Goal: Task Accomplishment & Management: Manage account settings

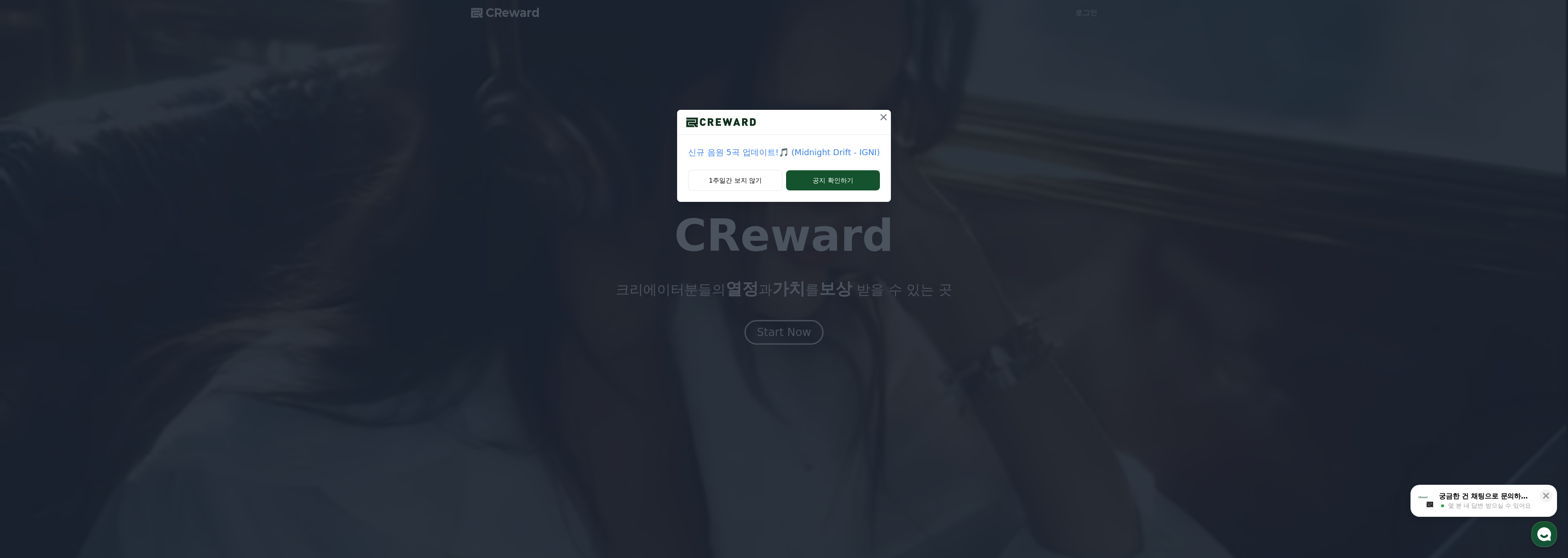
click at [880, 120] on icon at bounding box center [884, 118] width 11 height 11
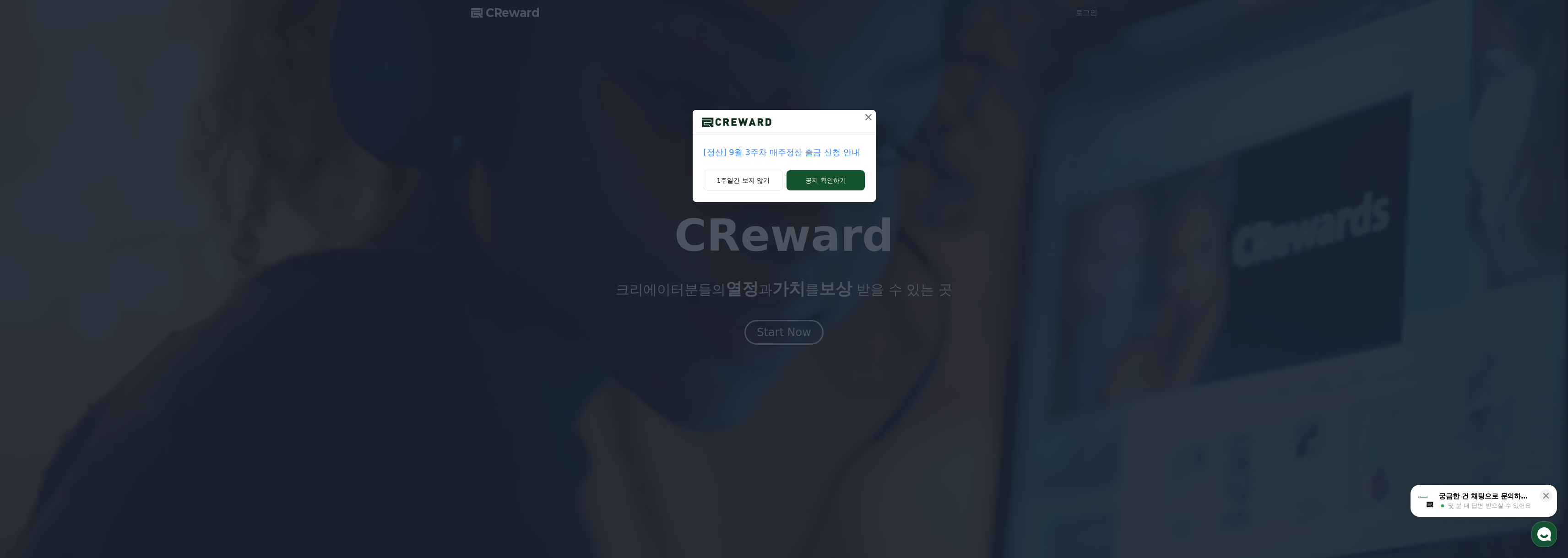
click at [870, 113] on icon at bounding box center [868, 118] width 11 height 11
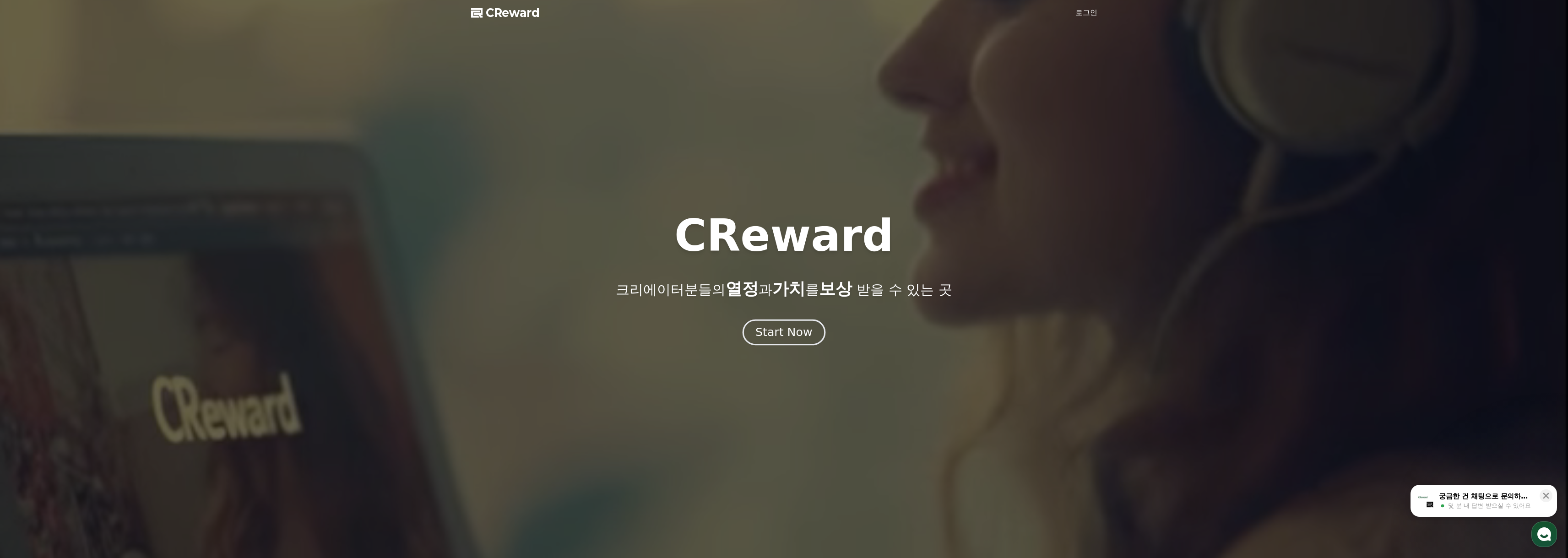
click at [802, 340] on div "Start Now" at bounding box center [784, 332] width 57 height 15
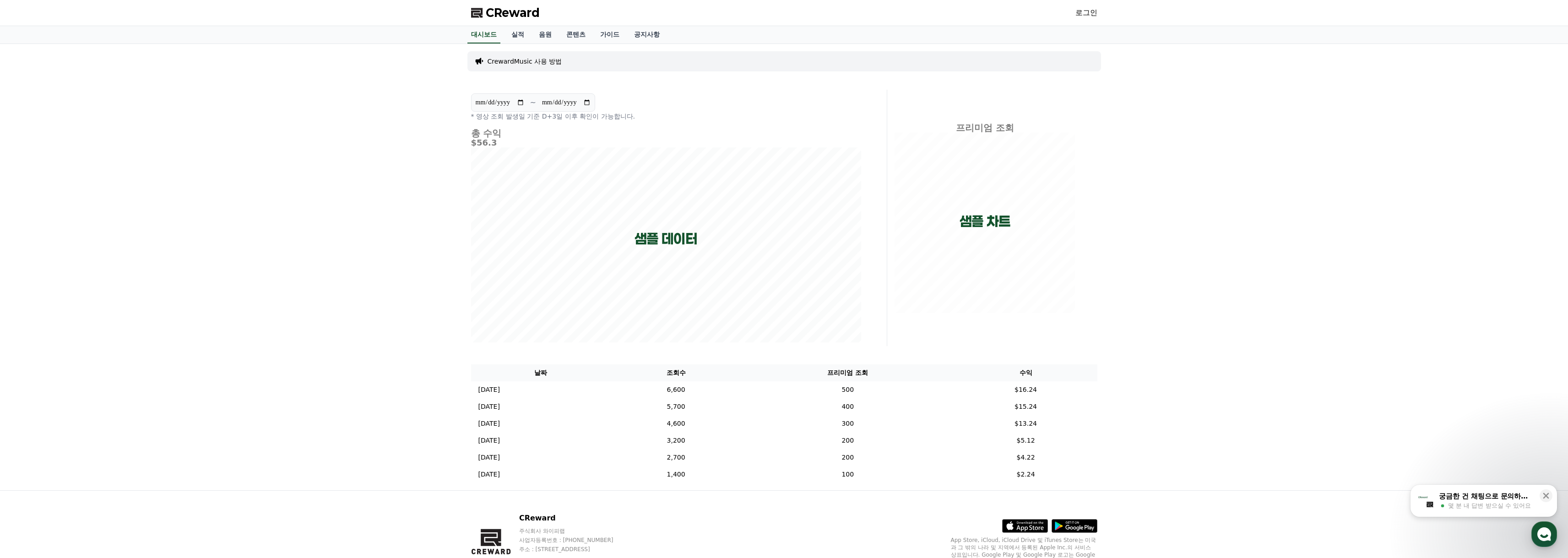
click at [1083, 15] on link "로그인" at bounding box center [1086, 13] width 22 height 11
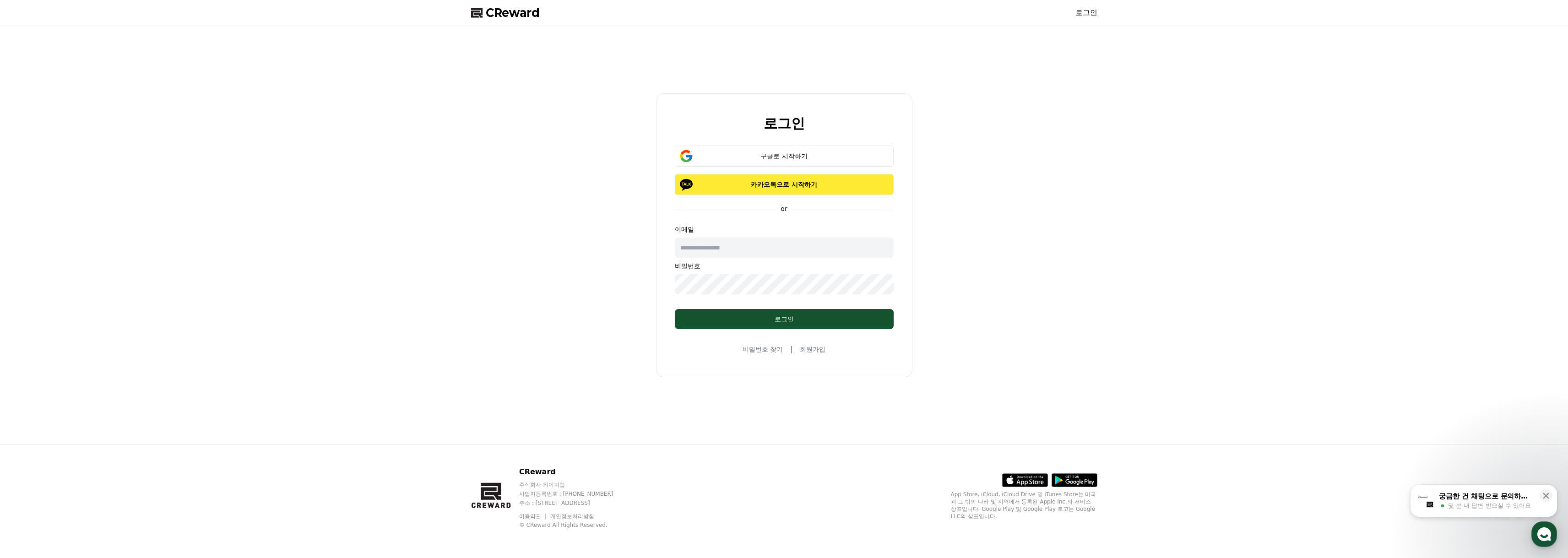
click at [800, 184] on p "카카오톡으로 시작하기" at bounding box center [784, 184] width 192 height 9
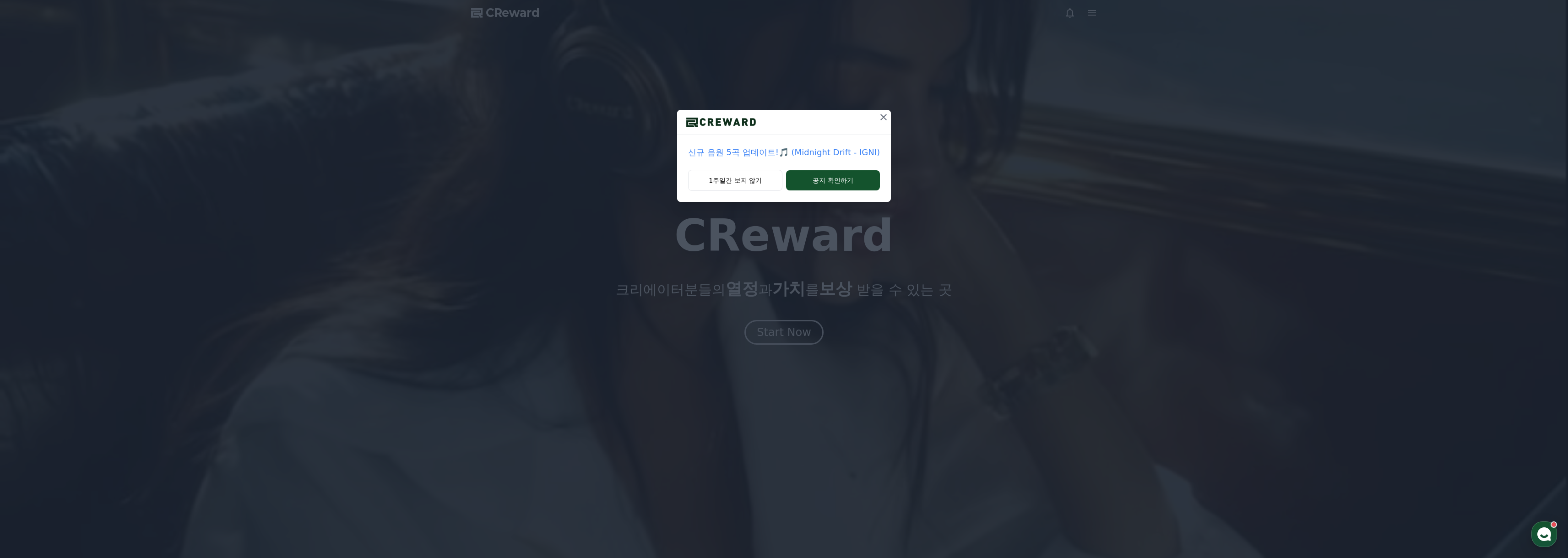
click at [884, 117] on icon at bounding box center [884, 118] width 11 height 11
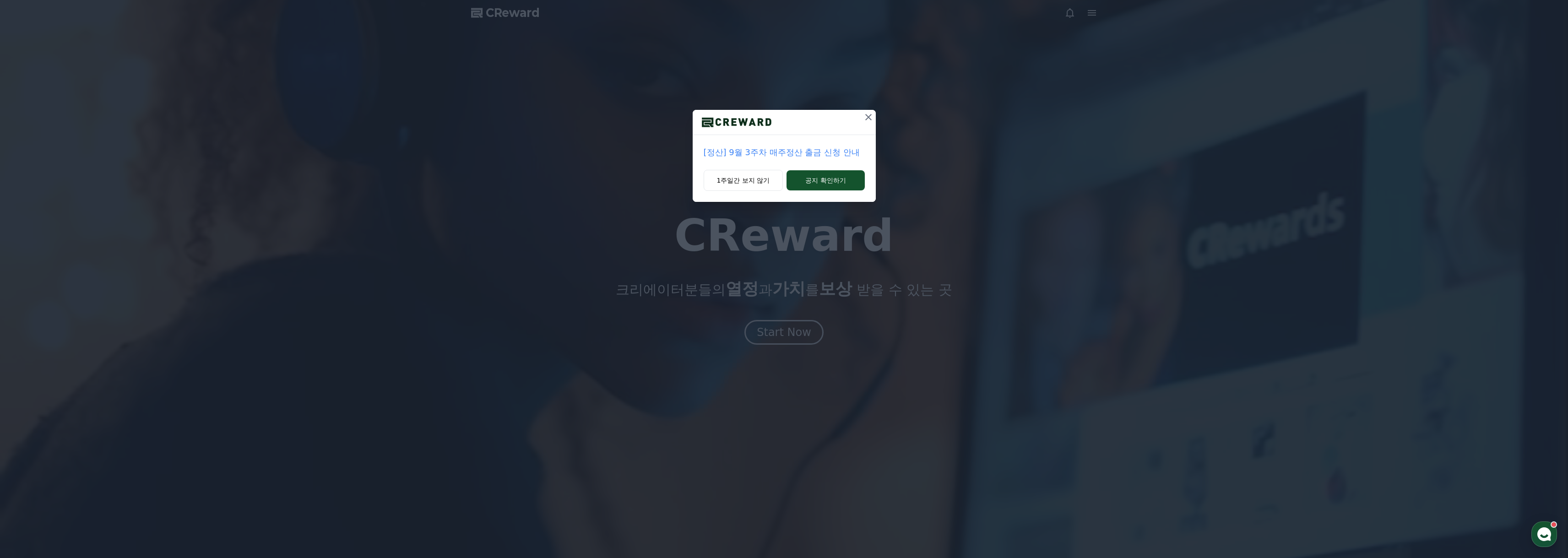
click at [871, 118] on icon at bounding box center [868, 118] width 11 height 11
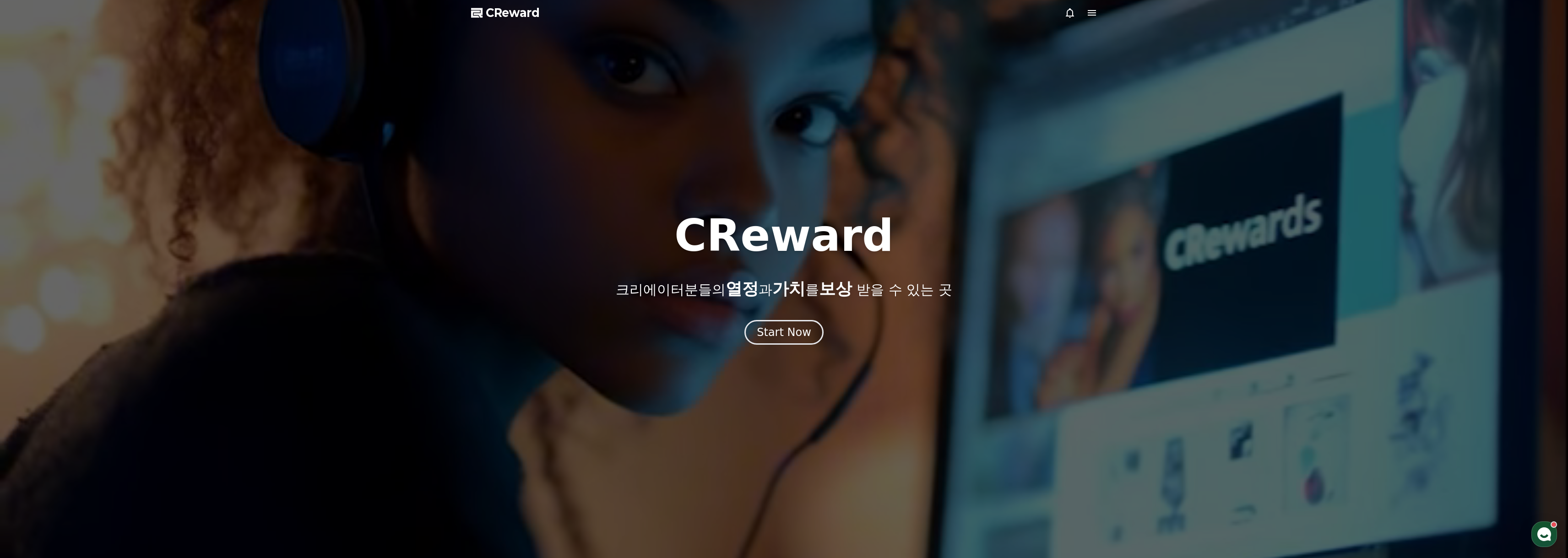
click at [1089, 18] on icon at bounding box center [1093, 13] width 11 height 11
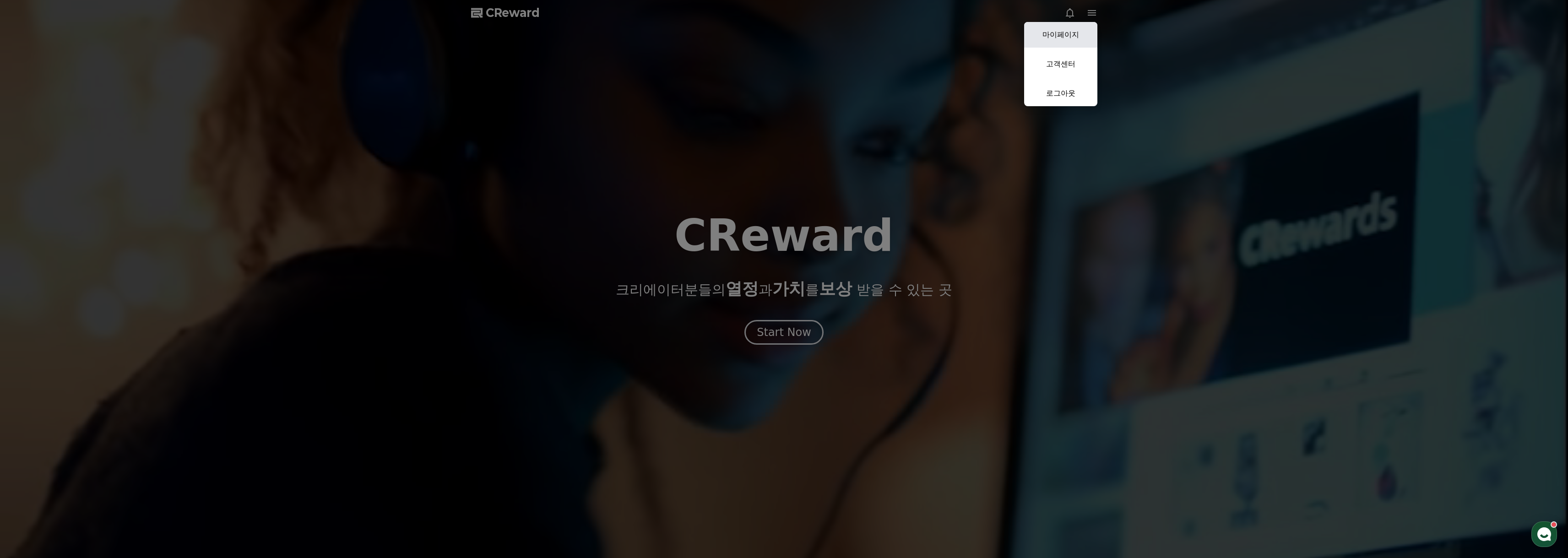
click at [1079, 26] on link "마이페이지" at bounding box center [1061, 34] width 74 height 26
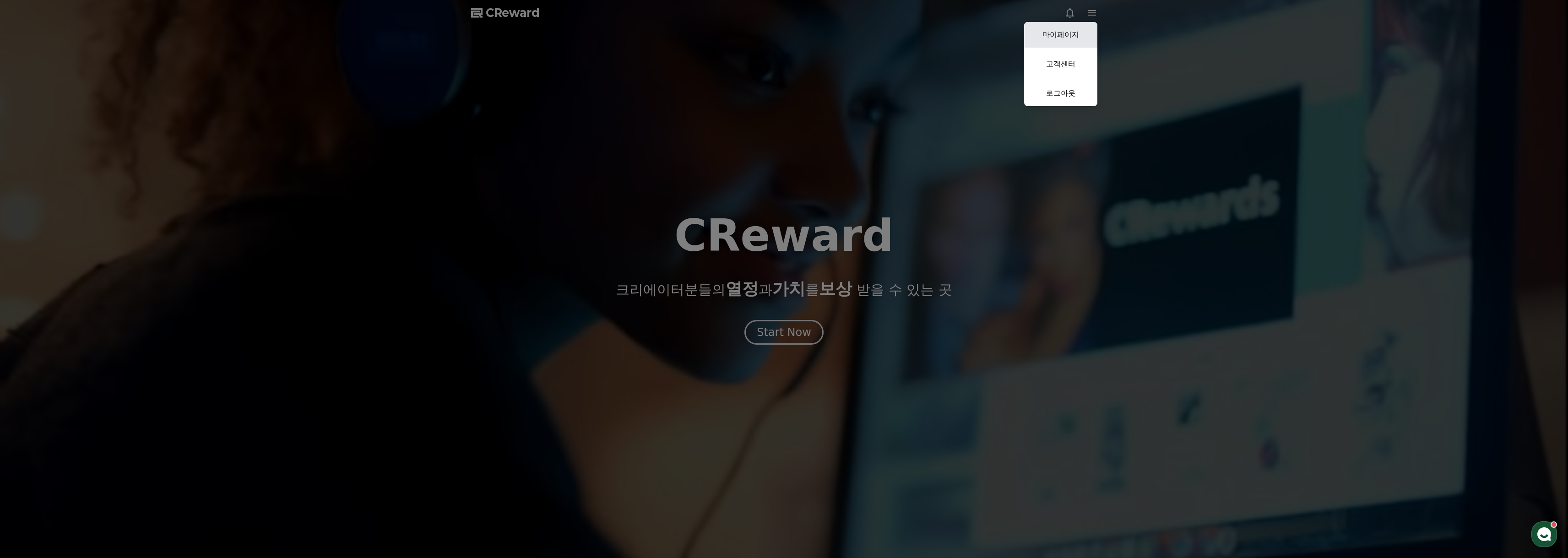
select select "**********"
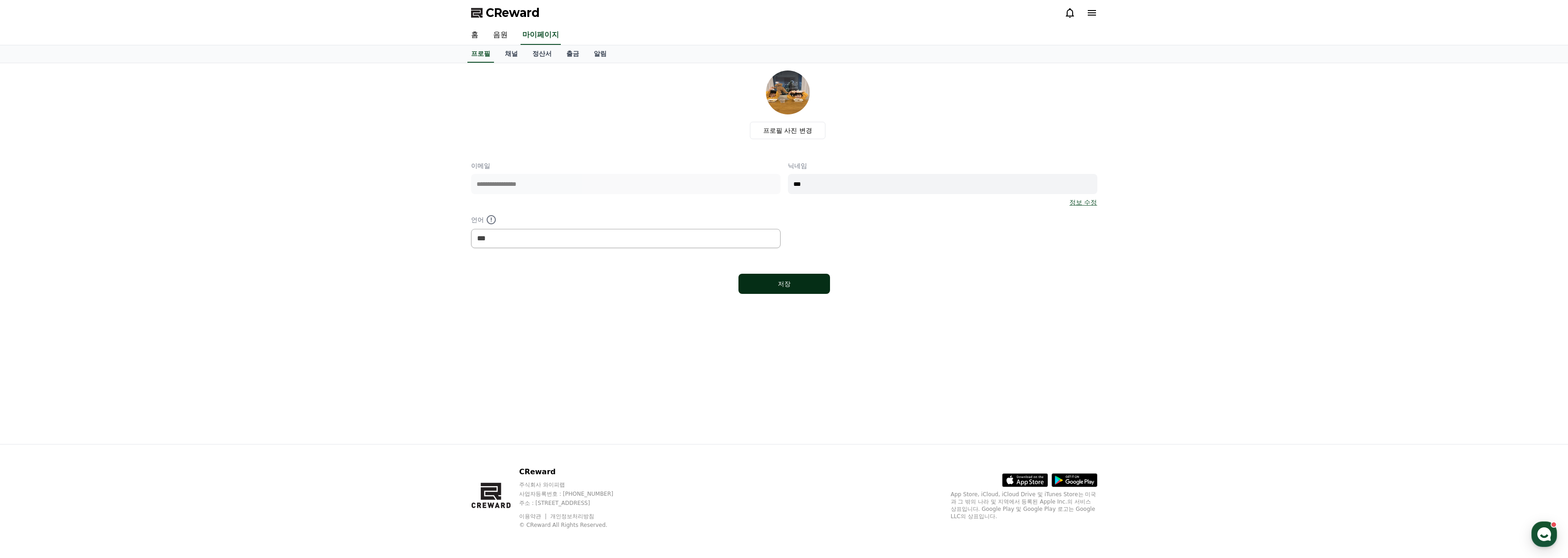
click at [796, 285] on div "저장" at bounding box center [784, 283] width 55 height 9
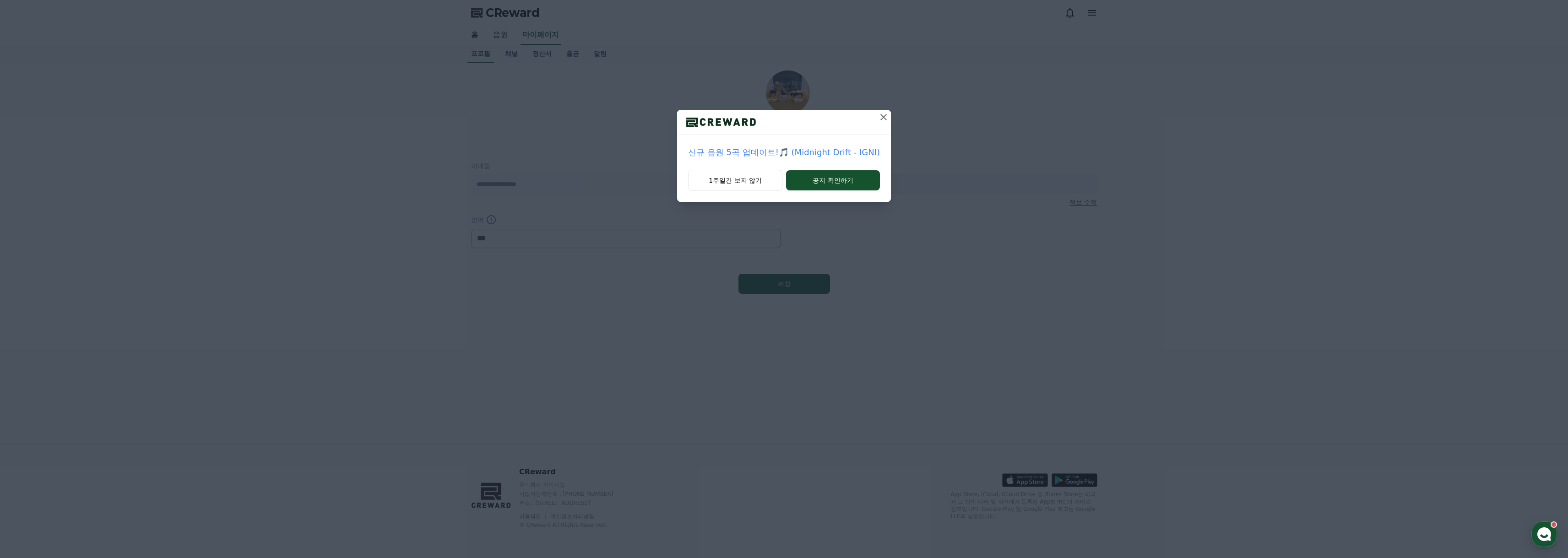
select select "**********"
click at [879, 116] on icon at bounding box center [884, 118] width 11 height 11
click at [871, 117] on icon at bounding box center [868, 118] width 11 height 11
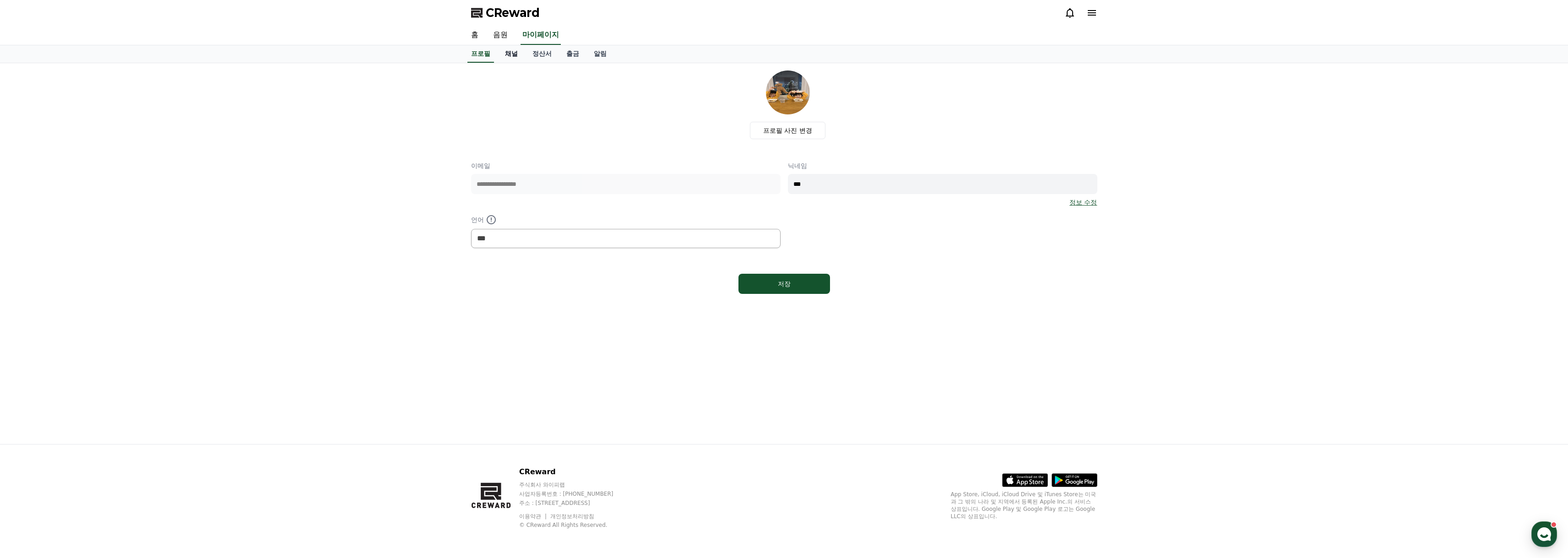
click at [515, 53] on link "채널" at bounding box center [511, 54] width 27 height 18
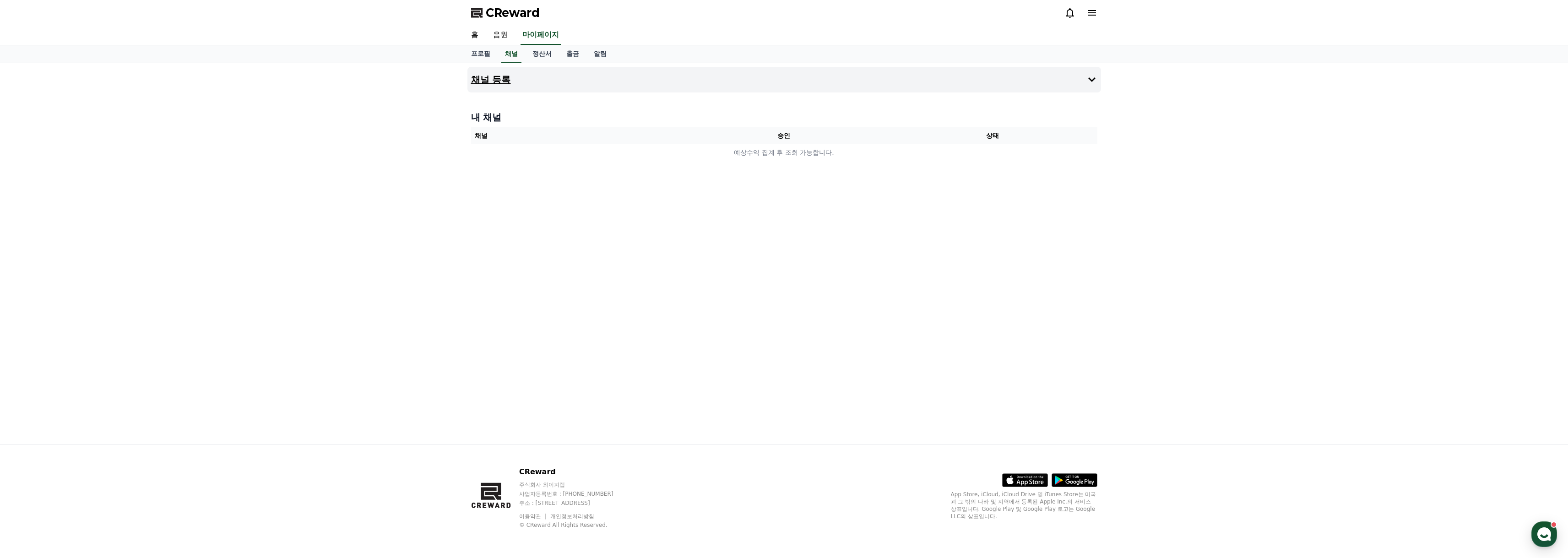
click at [629, 81] on button "채널 등록" at bounding box center [784, 80] width 634 height 26
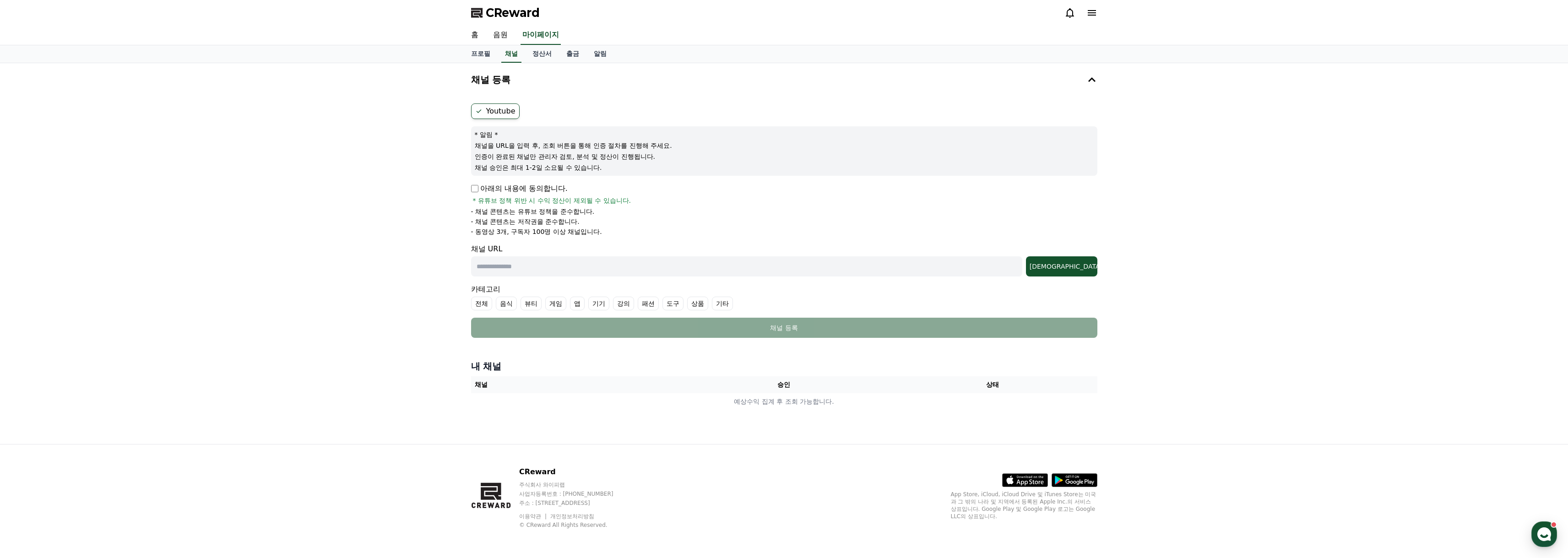
click at [475, 115] on label "Youtube" at bounding box center [495, 110] width 49 height 15
click at [525, 187] on p "아래의 내용에 동의합니다." at bounding box center [519, 189] width 97 height 11
drag, startPoint x: 570, startPoint y: 251, endPoint x: 571, endPoint y: 262, distance: 11.0
click at [570, 251] on div "채널 URL 조회" at bounding box center [784, 259] width 627 height 33
click at [571, 262] on input "text" at bounding box center [747, 266] width 551 height 20
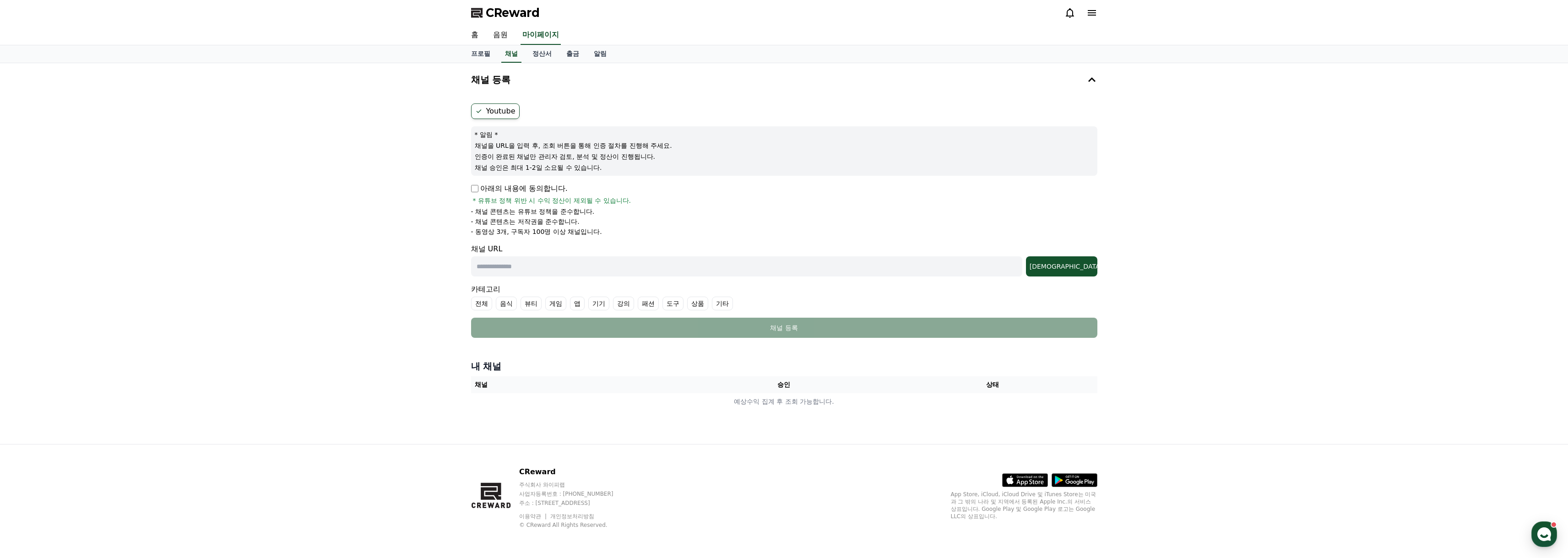
paste input "**********"
type input "**********"
click at [1078, 267] on div "조회" at bounding box center [1062, 266] width 64 height 9
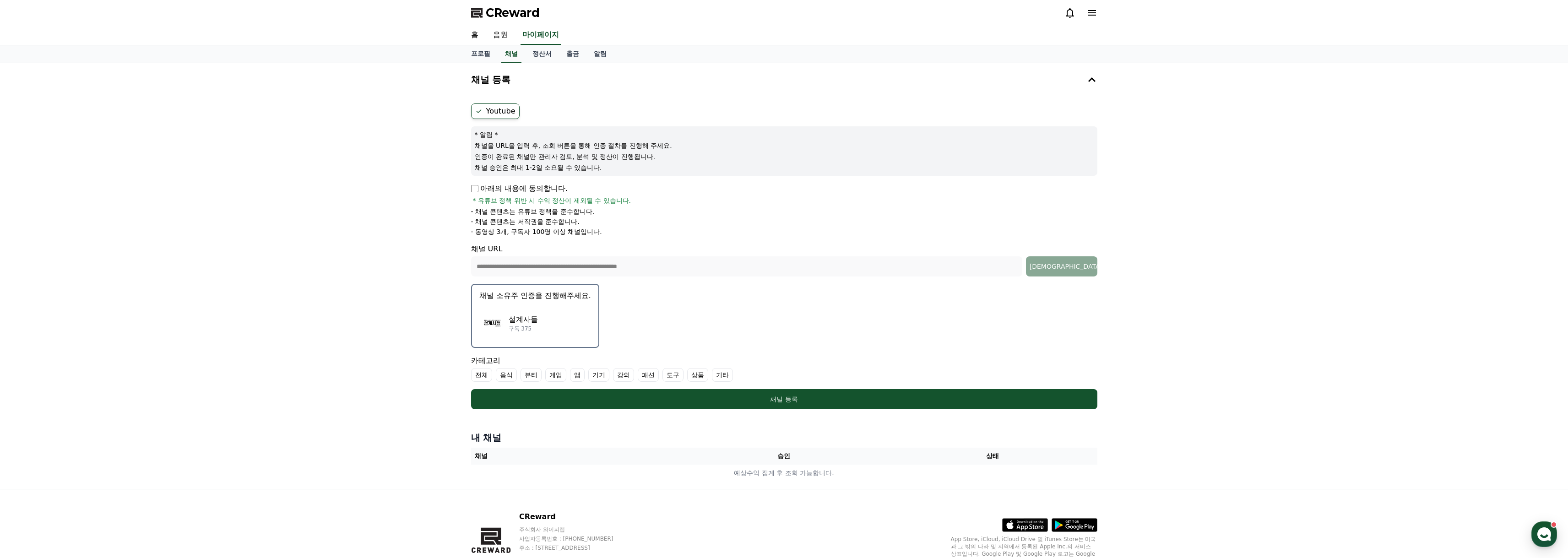
click at [715, 378] on label "기타" at bounding box center [723, 375] width 21 height 14
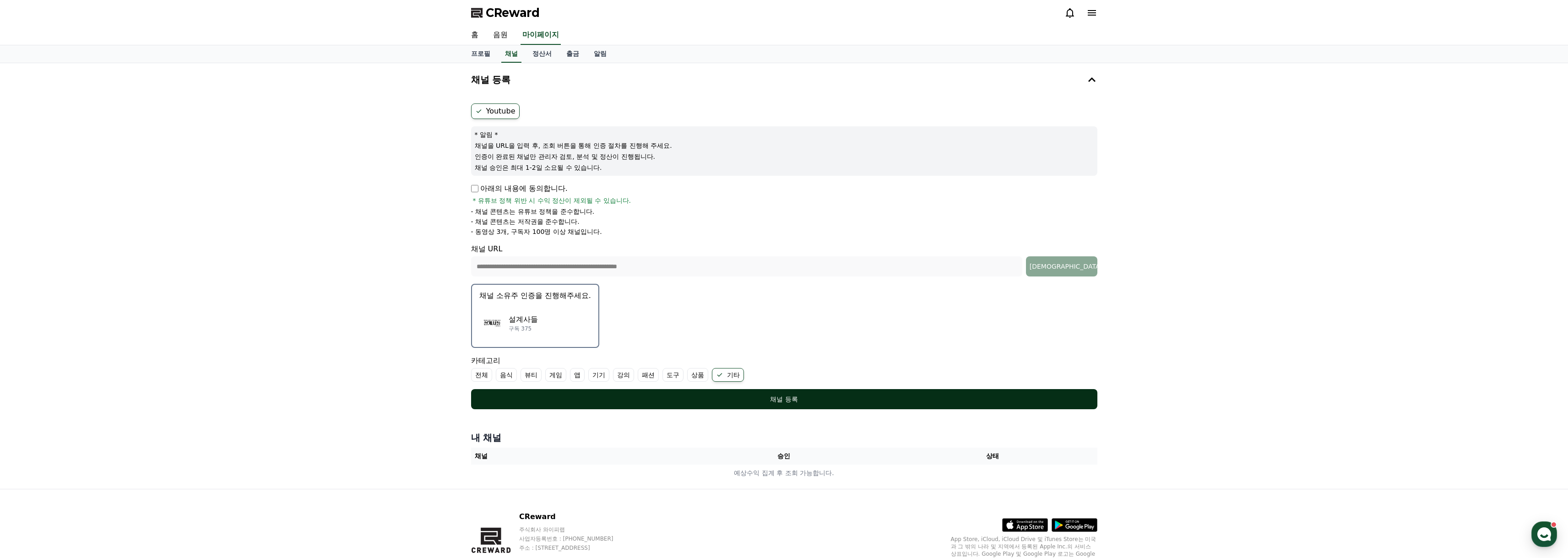
click at [815, 403] on div "채널 등록" at bounding box center [784, 399] width 590 height 9
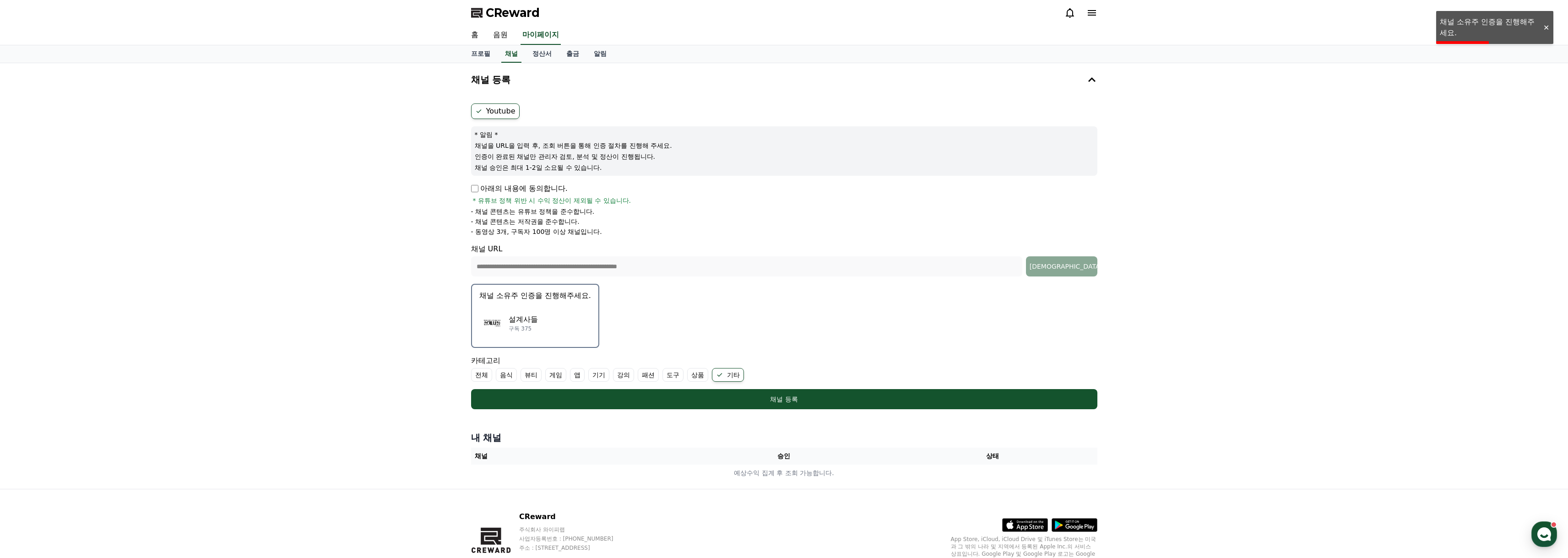
click at [538, 295] on p "채널 소유주 인증을 진행해주세요." at bounding box center [535, 296] width 112 height 11
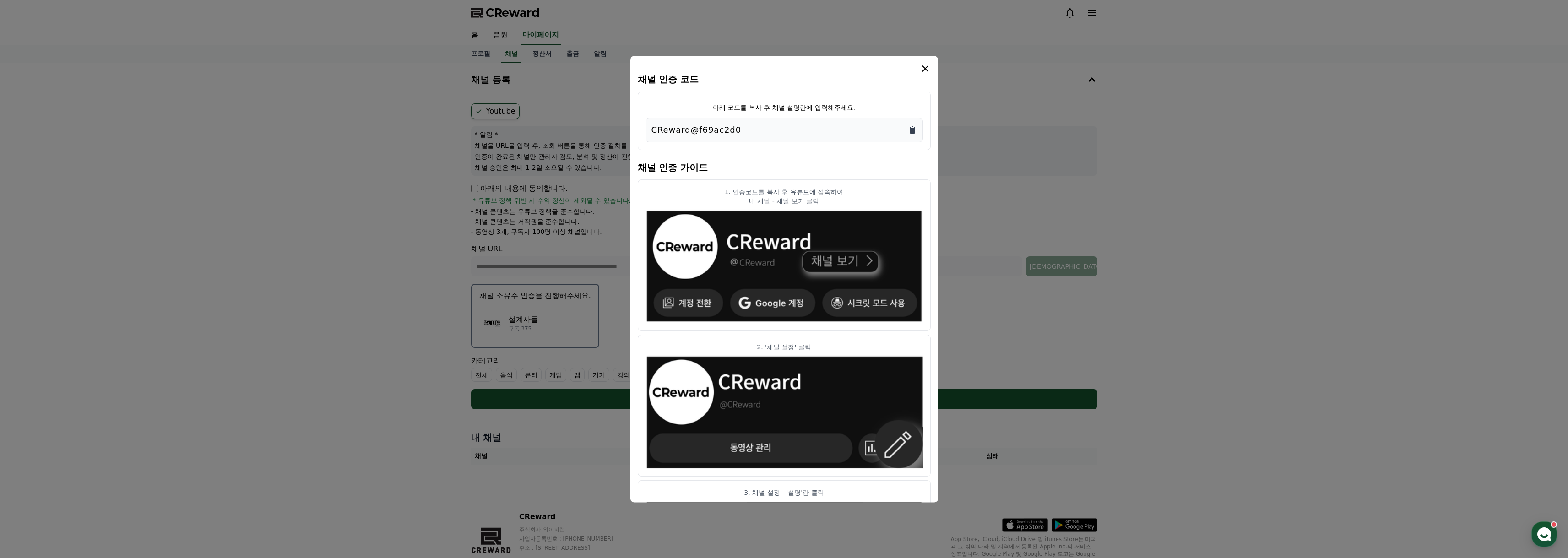
click at [908, 130] on icon "Copy to clipboard" at bounding box center [912, 130] width 9 height 9
click at [925, 69] on icon "modal" at bounding box center [925, 69] width 6 height 6
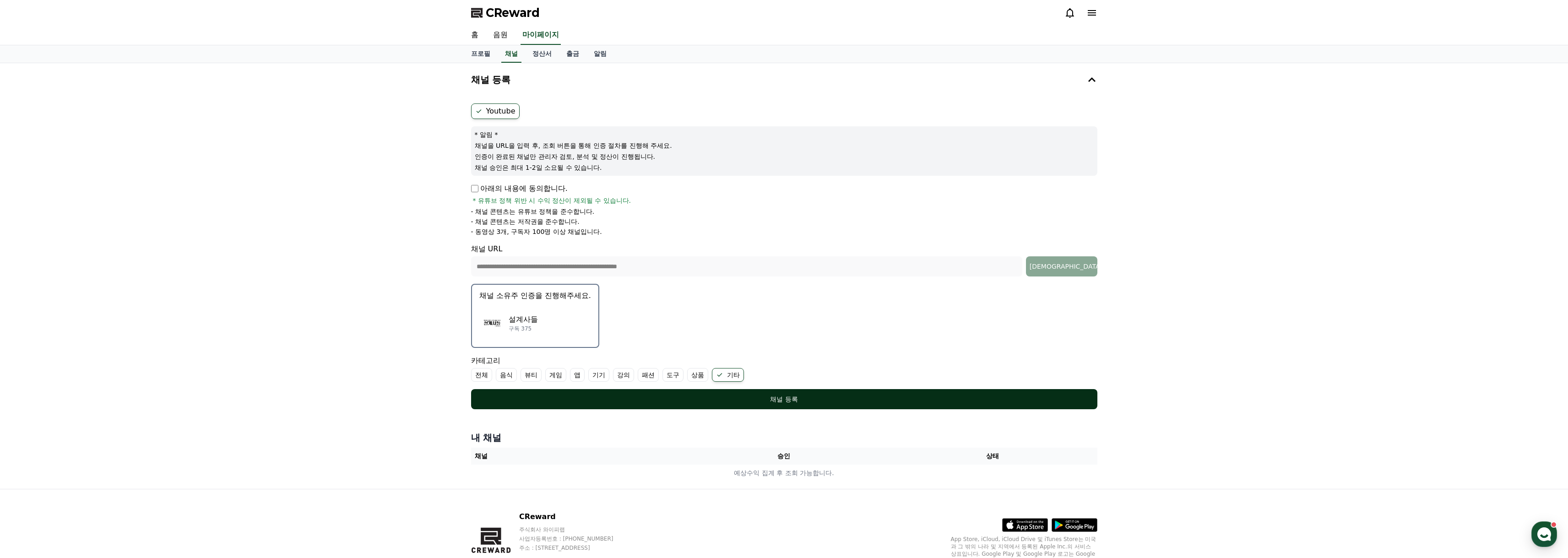
click at [920, 394] on button "채널 등록" at bounding box center [784, 399] width 627 height 20
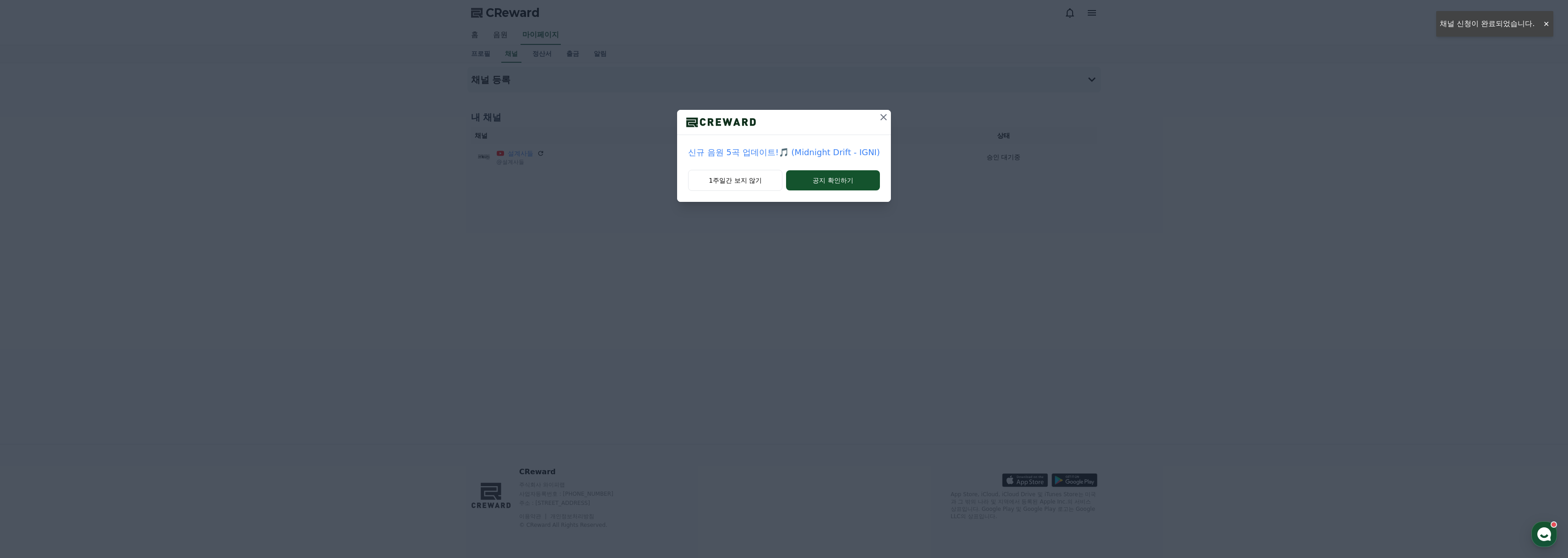
click at [881, 122] on icon at bounding box center [884, 118] width 11 height 11
click at [867, 119] on icon at bounding box center [868, 117] width 6 height 6
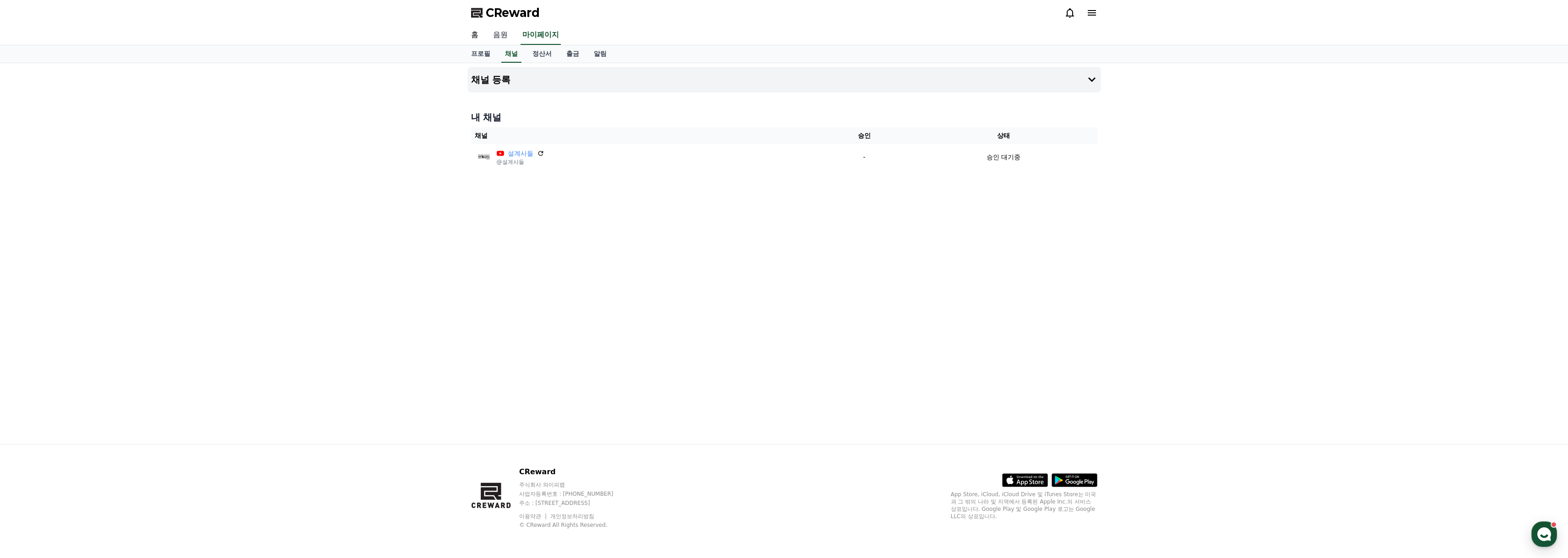
click at [498, 39] on link "음원" at bounding box center [500, 35] width 30 height 19
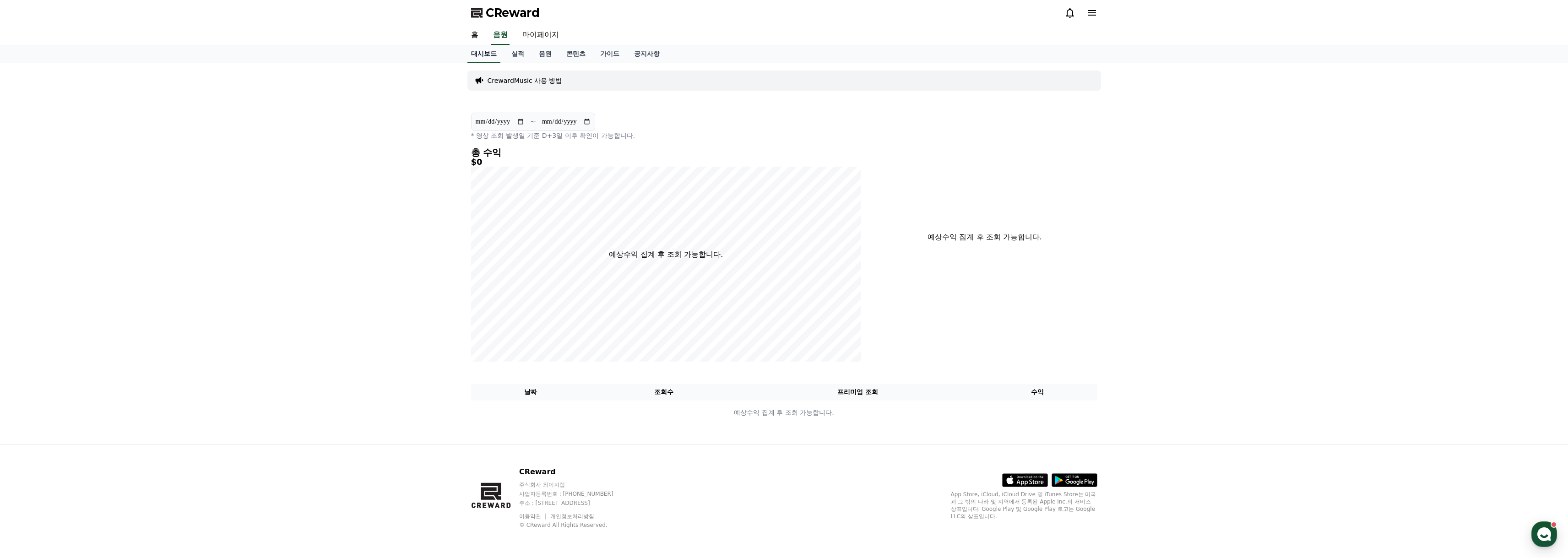
click at [474, 40] on link "홈" at bounding box center [475, 35] width 22 height 19
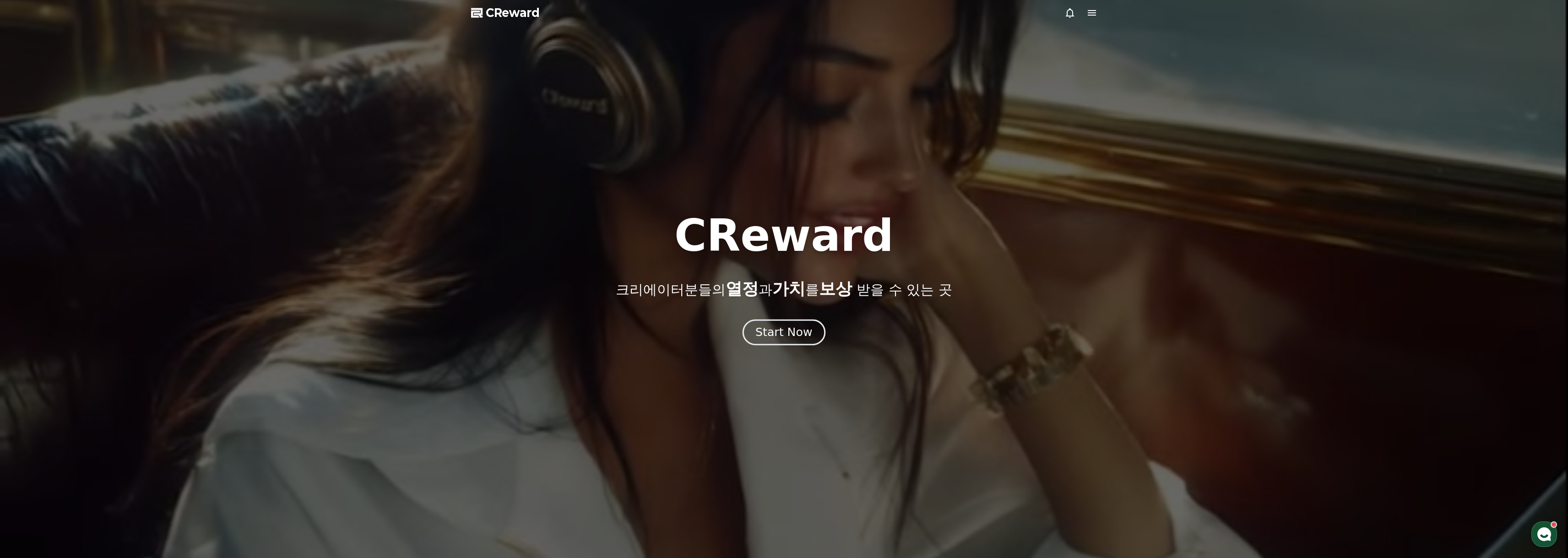
click at [800, 329] on div "Start Now" at bounding box center [784, 332] width 57 height 15
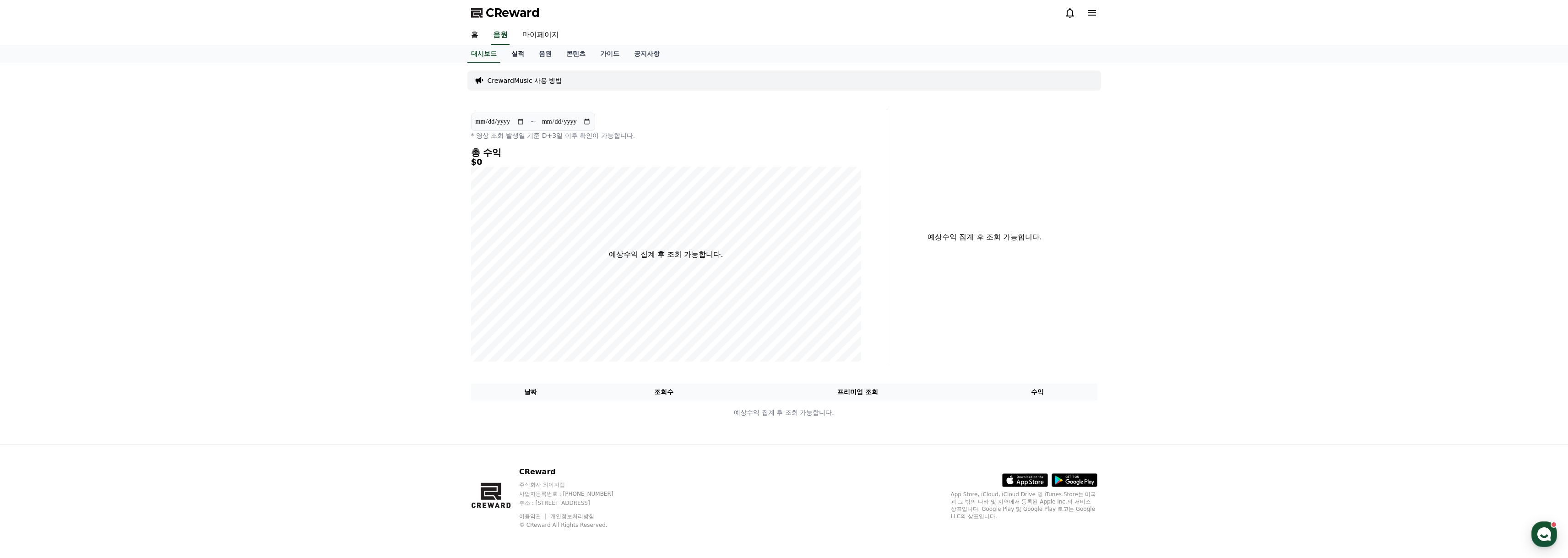
click at [522, 50] on link "실적" at bounding box center [518, 54] width 27 height 18
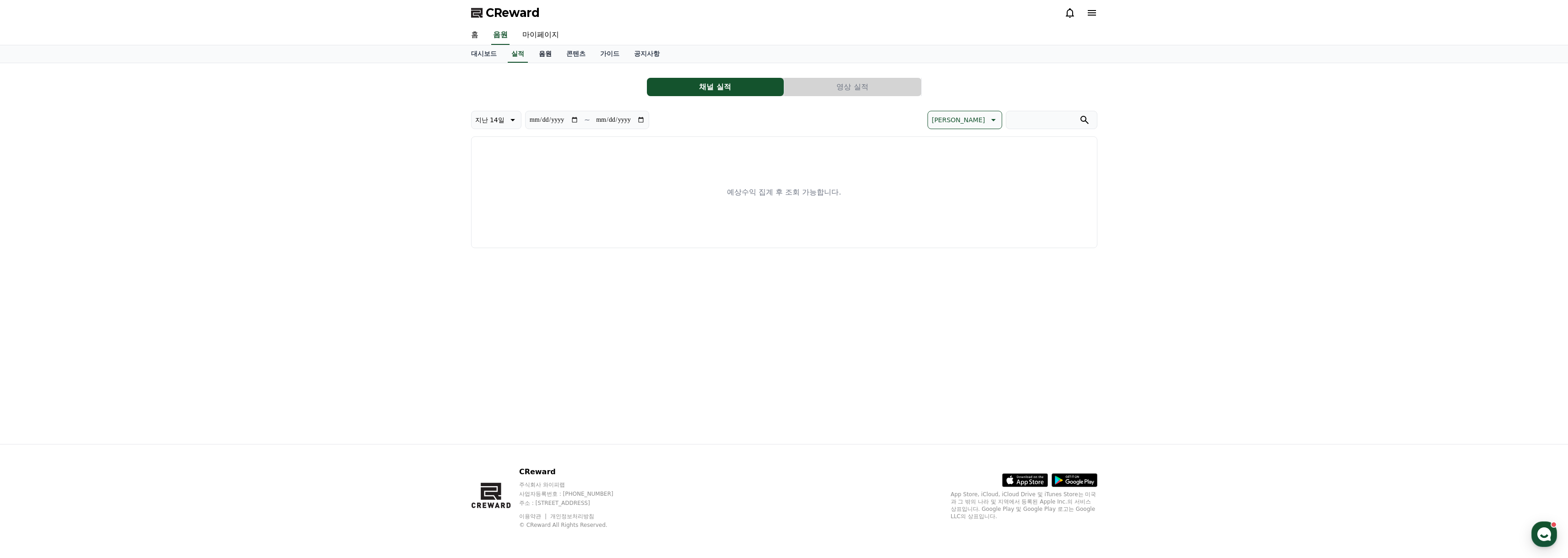
click at [555, 53] on link "음원" at bounding box center [545, 54] width 27 height 18
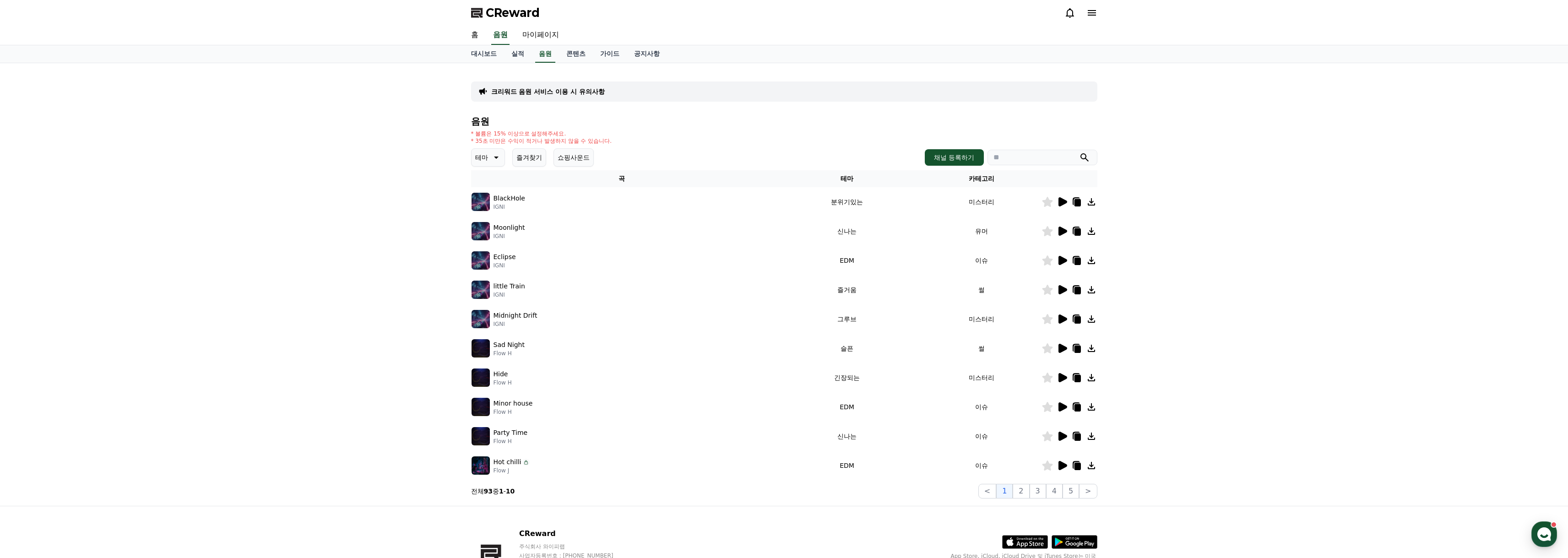
click at [1063, 230] on icon at bounding box center [1063, 231] width 9 height 9
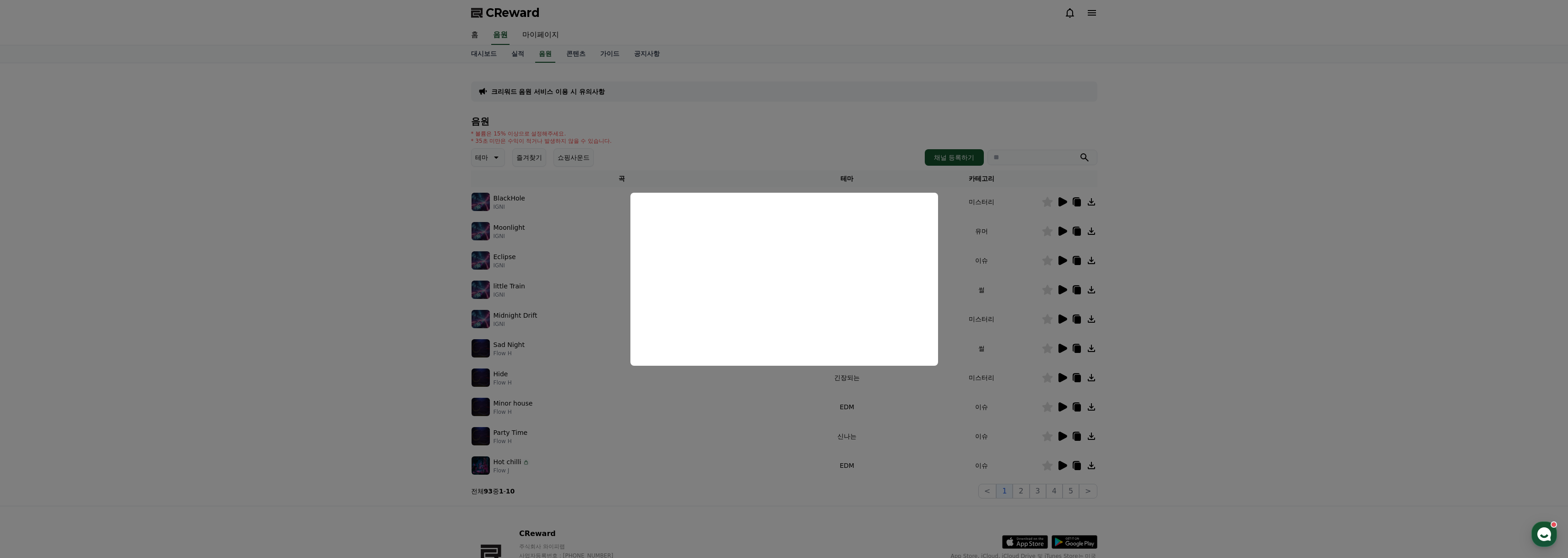
click at [997, 291] on button "close modal" at bounding box center [784, 279] width 1568 height 558
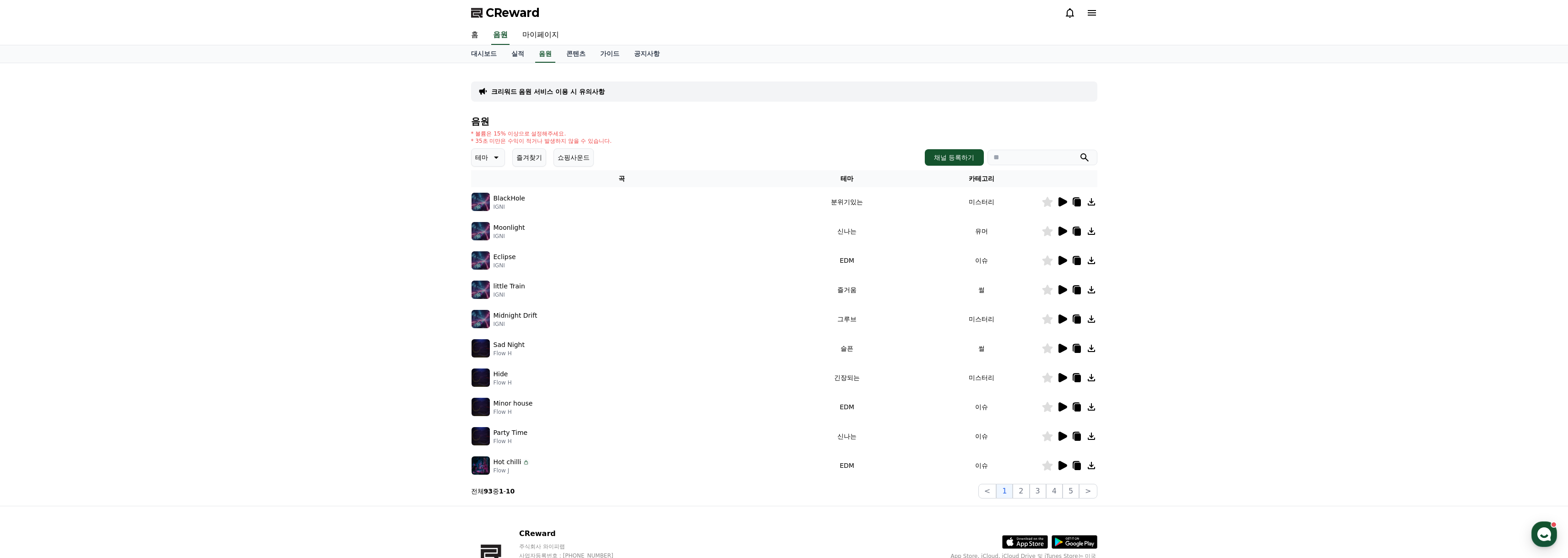
click at [1061, 233] on icon at bounding box center [1063, 231] width 9 height 9
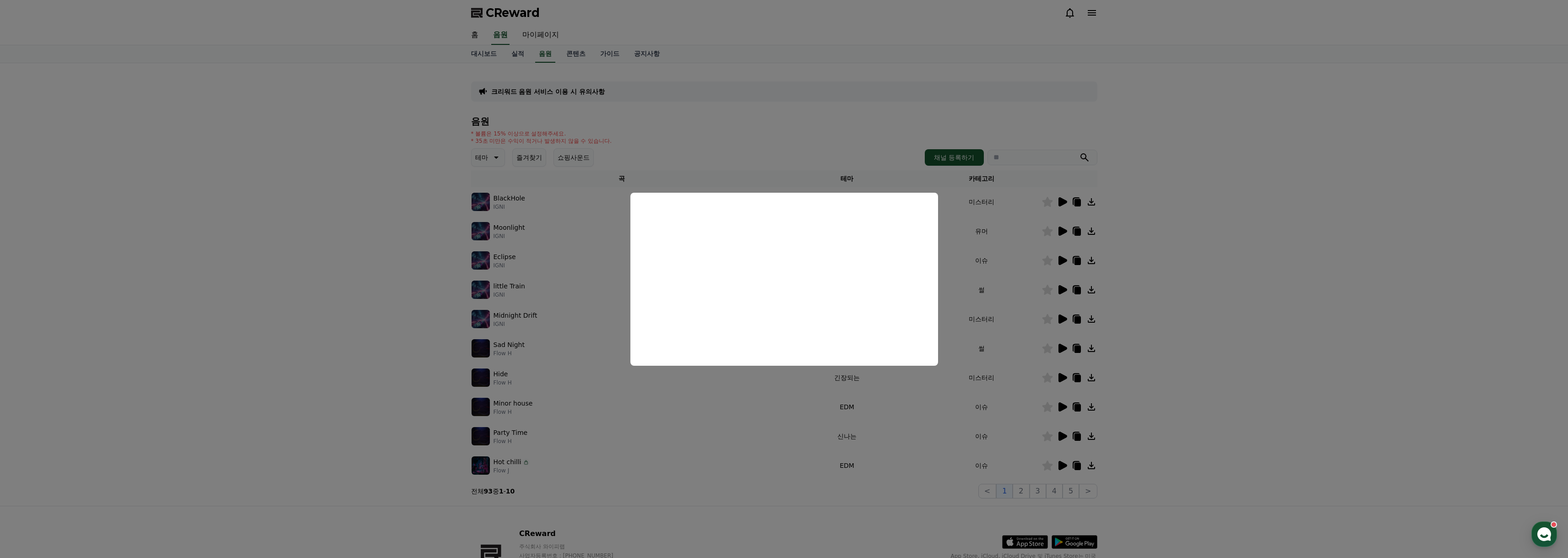
click at [1063, 256] on button "close modal" at bounding box center [784, 279] width 1568 height 558
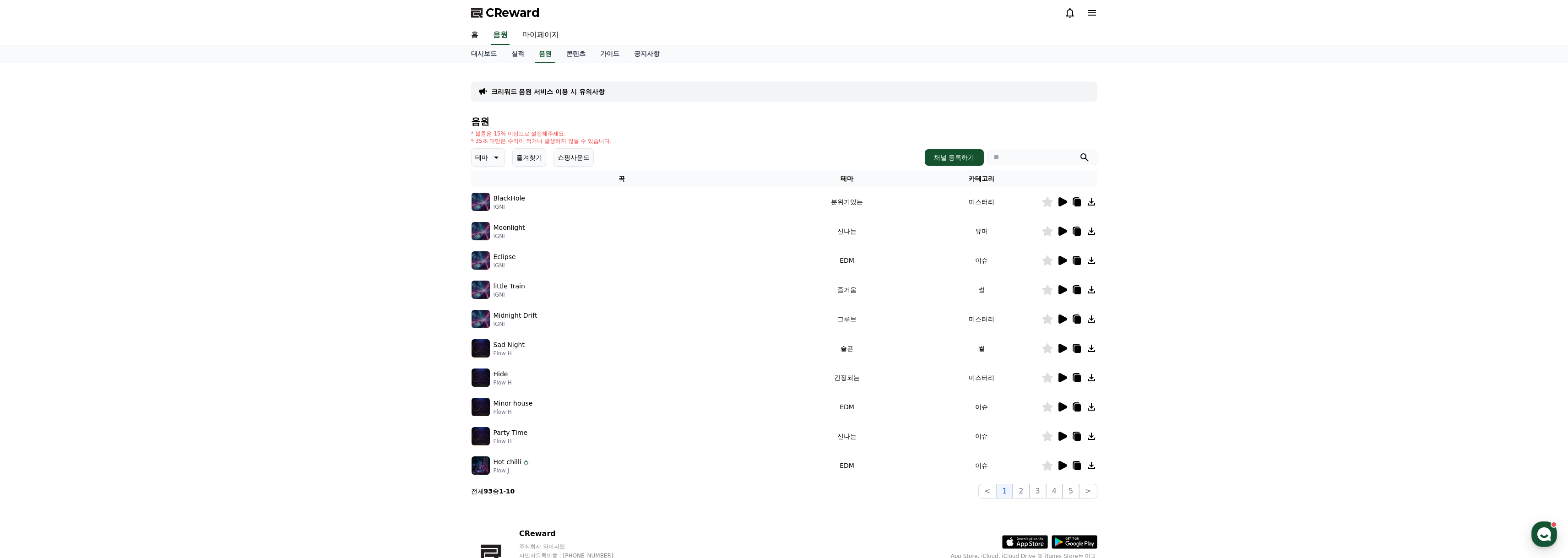
click at [1062, 261] on icon at bounding box center [1063, 260] width 9 height 9
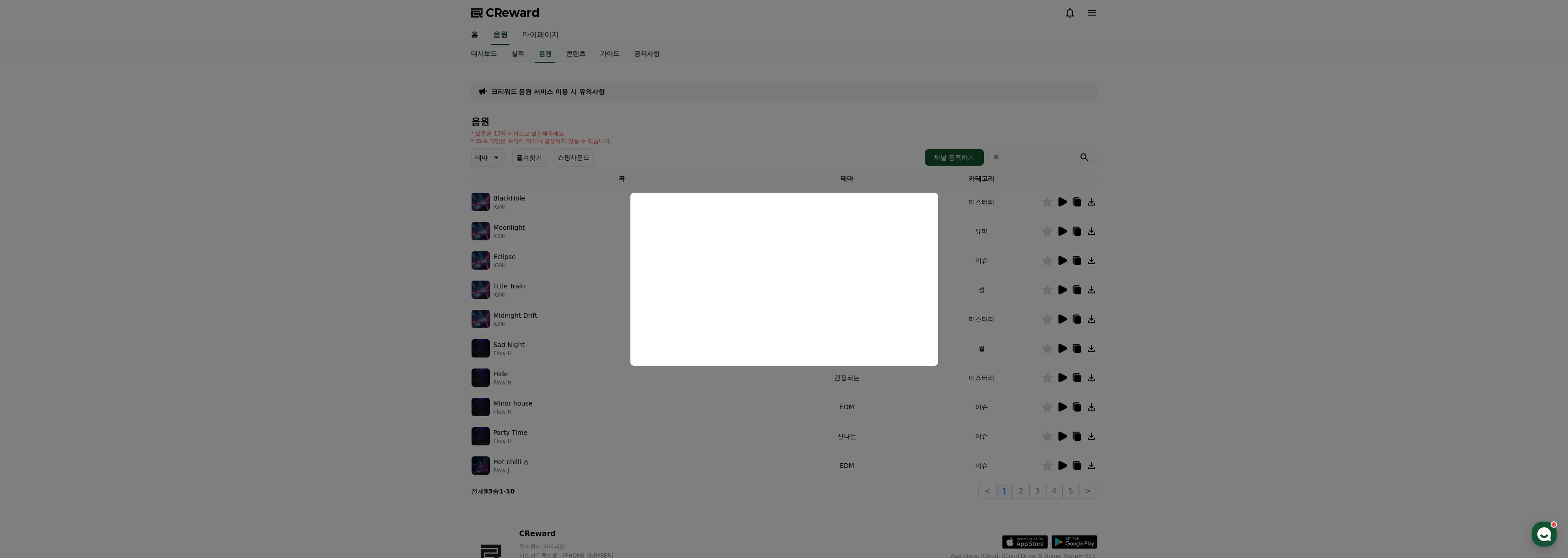
click at [943, 403] on button "close modal" at bounding box center [784, 279] width 1568 height 558
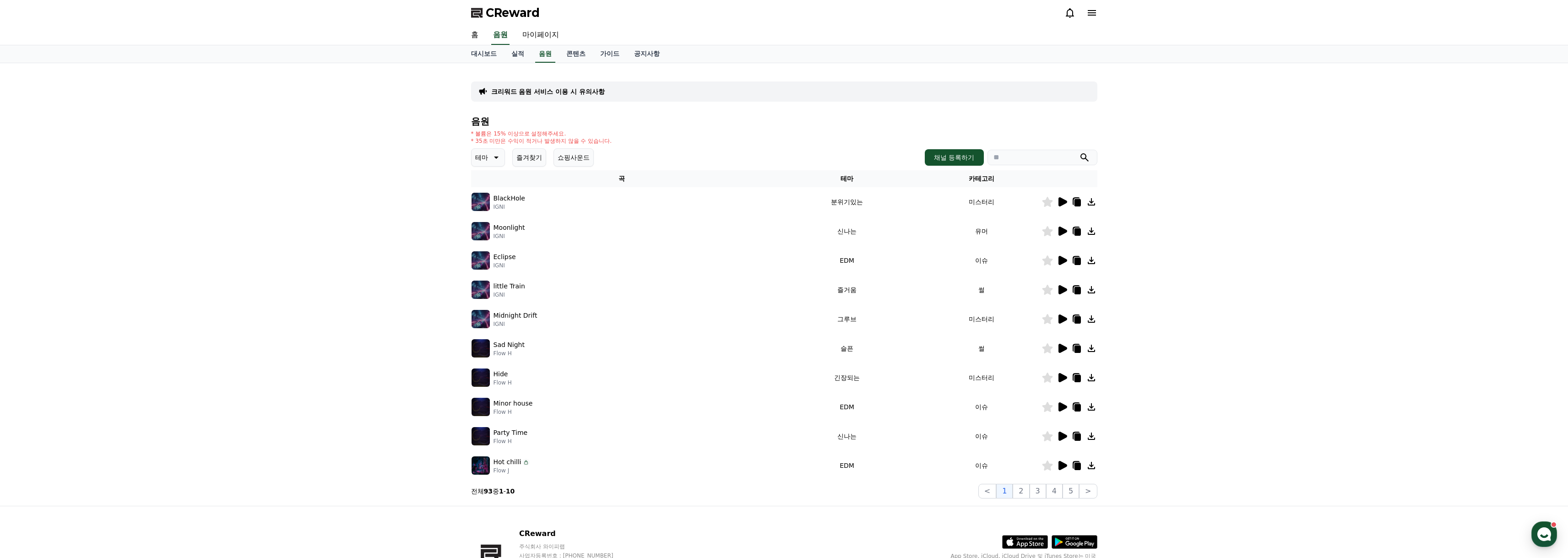
click at [1063, 289] on icon at bounding box center [1063, 289] width 9 height 9
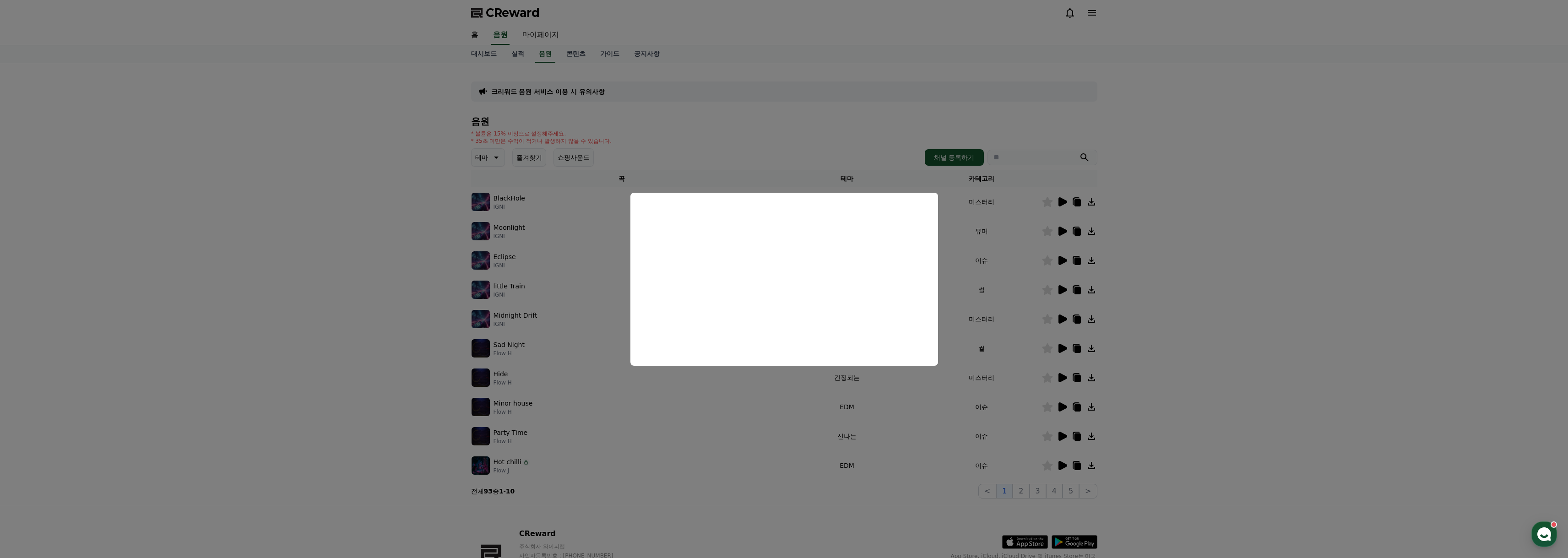
click at [935, 431] on button "close modal" at bounding box center [784, 279] width 1568 height 558
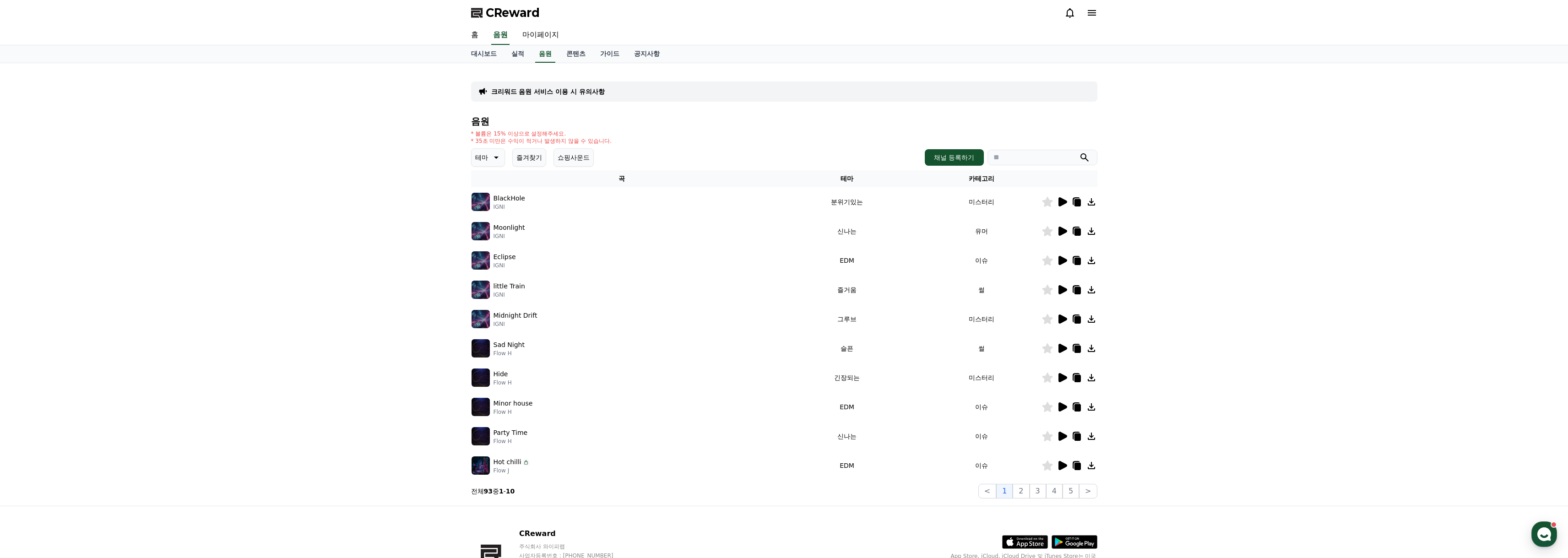
click at [1061, 436] on icon at bounding box center [1063, 436] width 9 height 9
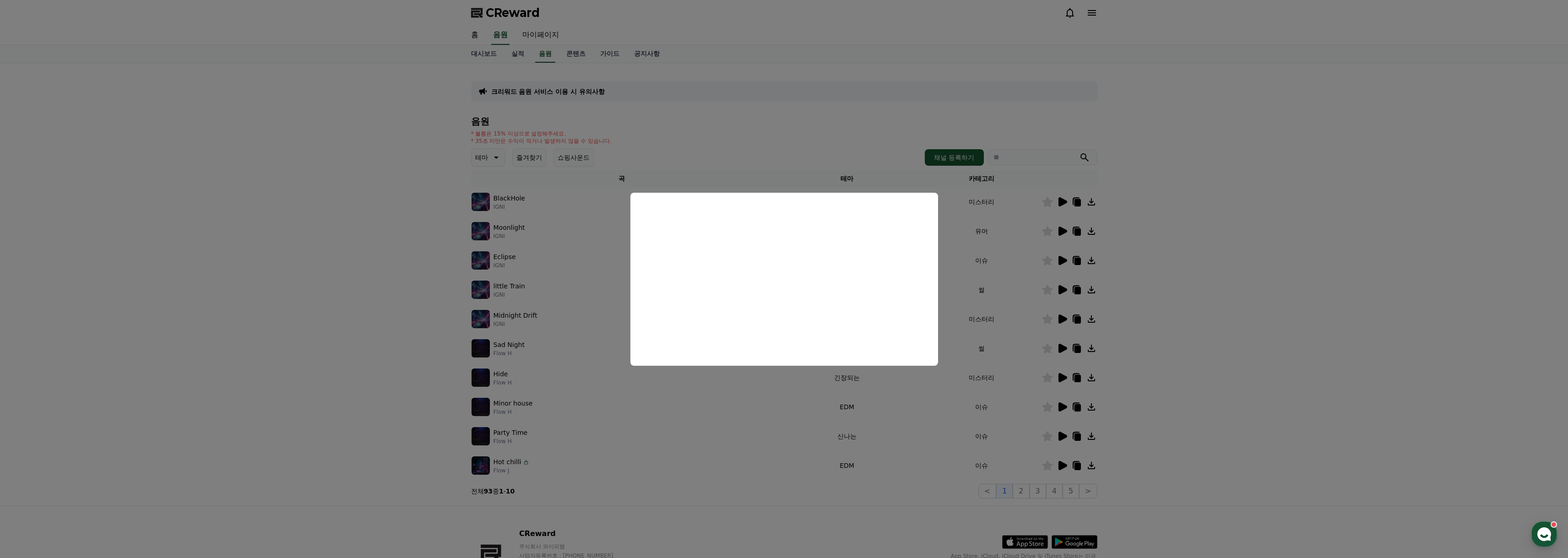
click at [960, 445] on button "close modal" at bounding box center [784, 279] width 1568 height 558
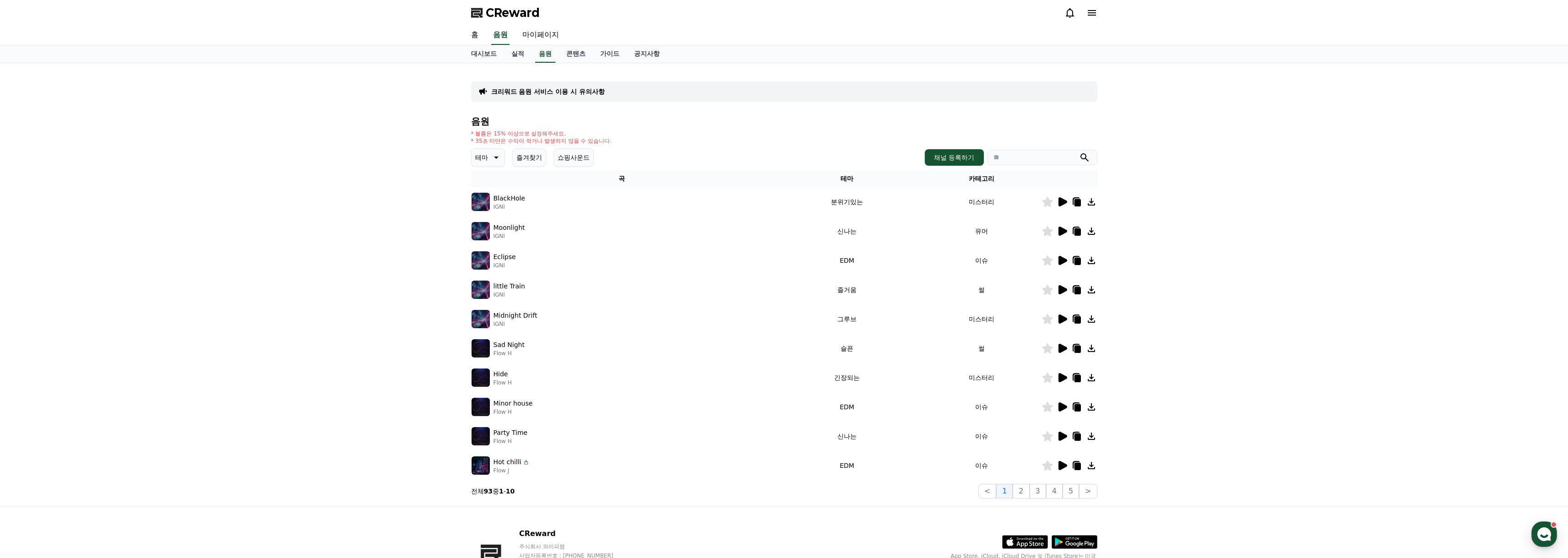
click at [555, 158] on button "쇼핑사운드" at bounding box center [574, 157] width 40 height 18
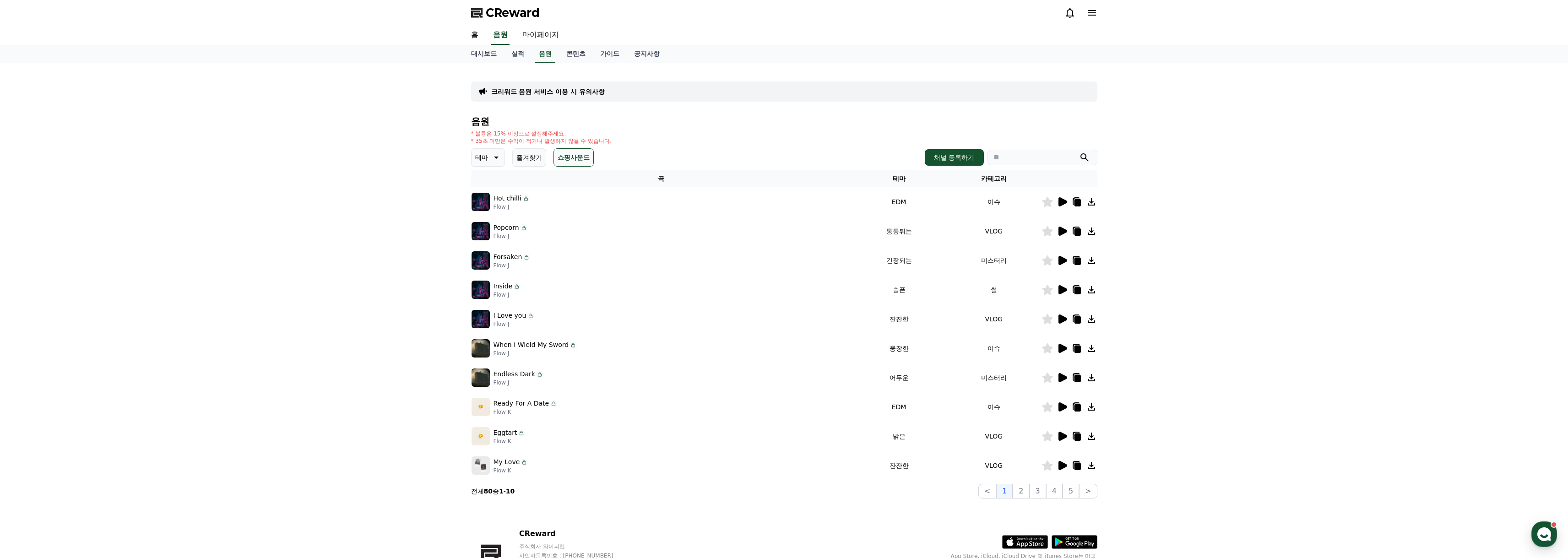
click at [490, 156] on icon at bounding box center [495, 158] width 11 height 11
click at [486, 190] on button "밝은" at bounding box center [482, 185] width 20 height 20
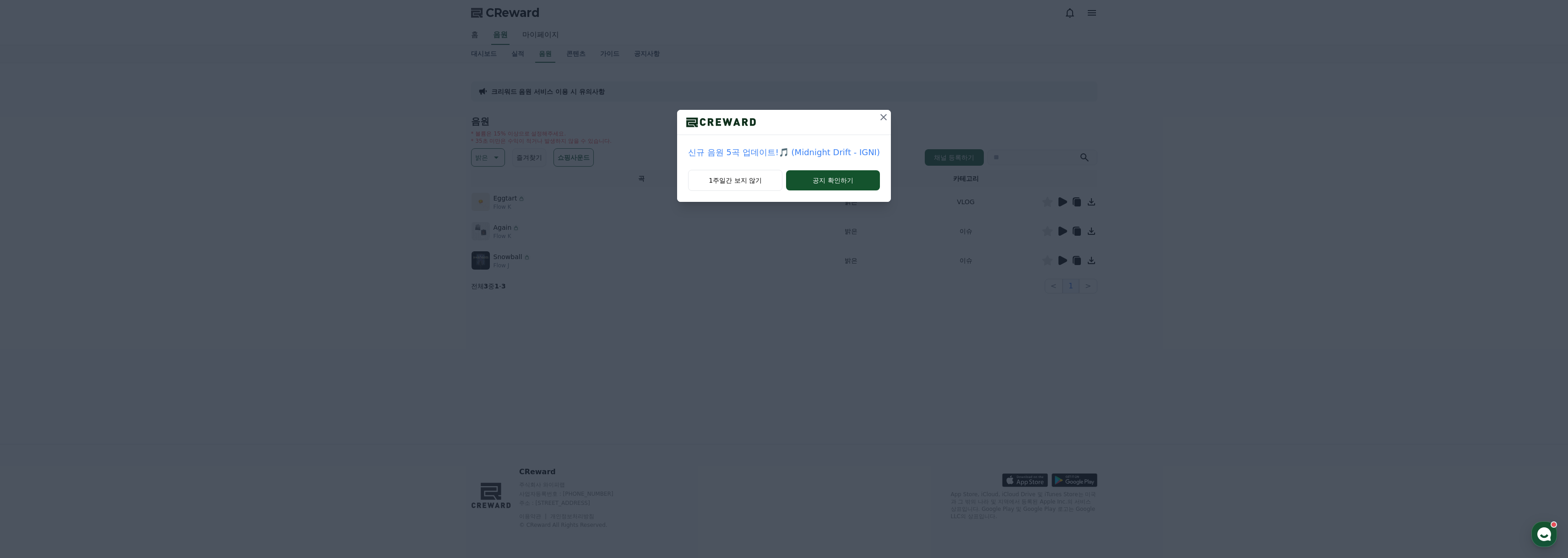
click at [884, 117] on icon at bounding box center [884, 118] width 11 height 11
click at [884, 117] on div "[정산] 9월 3주차 매주정산 출금 신청 안내 1주일간 보지 않기 공지 확인하기" at bounding box center [784, 108] width 1568 height 217
click at [873, 116] on icon at bounding box center [868, 118] width 11 height 11
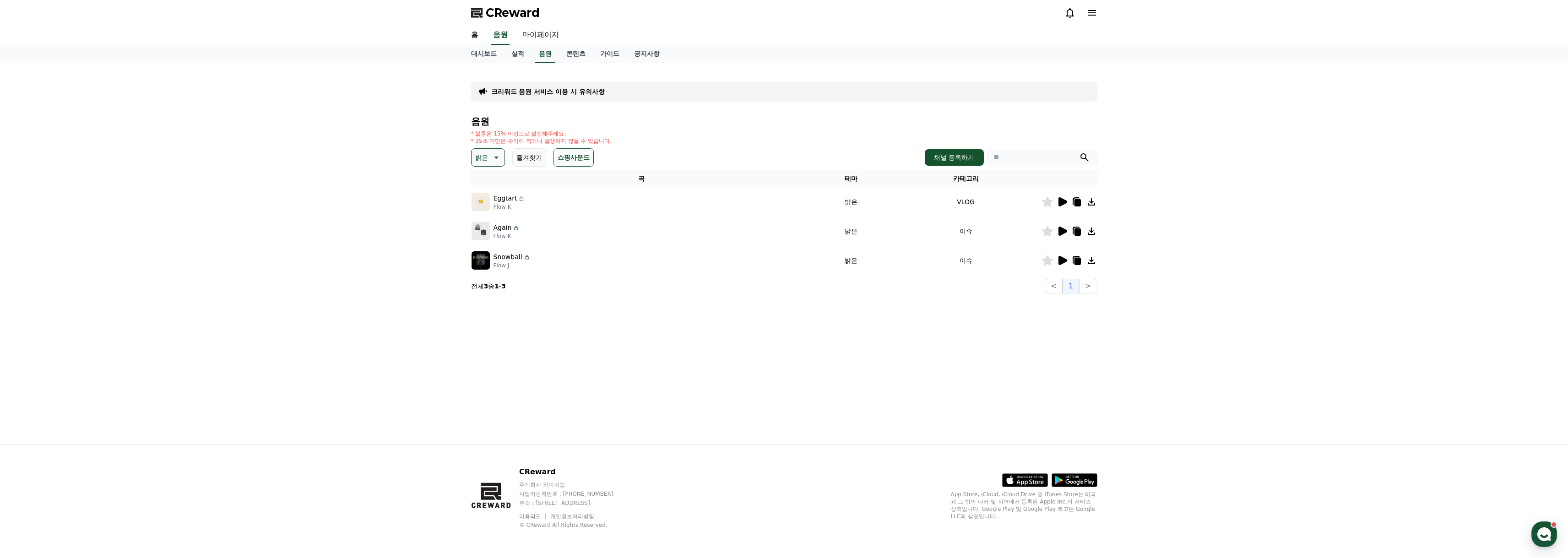
click at [1069, 203] on div at bounding box center [1069, 202] width 55 height 11
click at [1064, 198] on icon at bounding box center [1062, 202] width 11 height 11
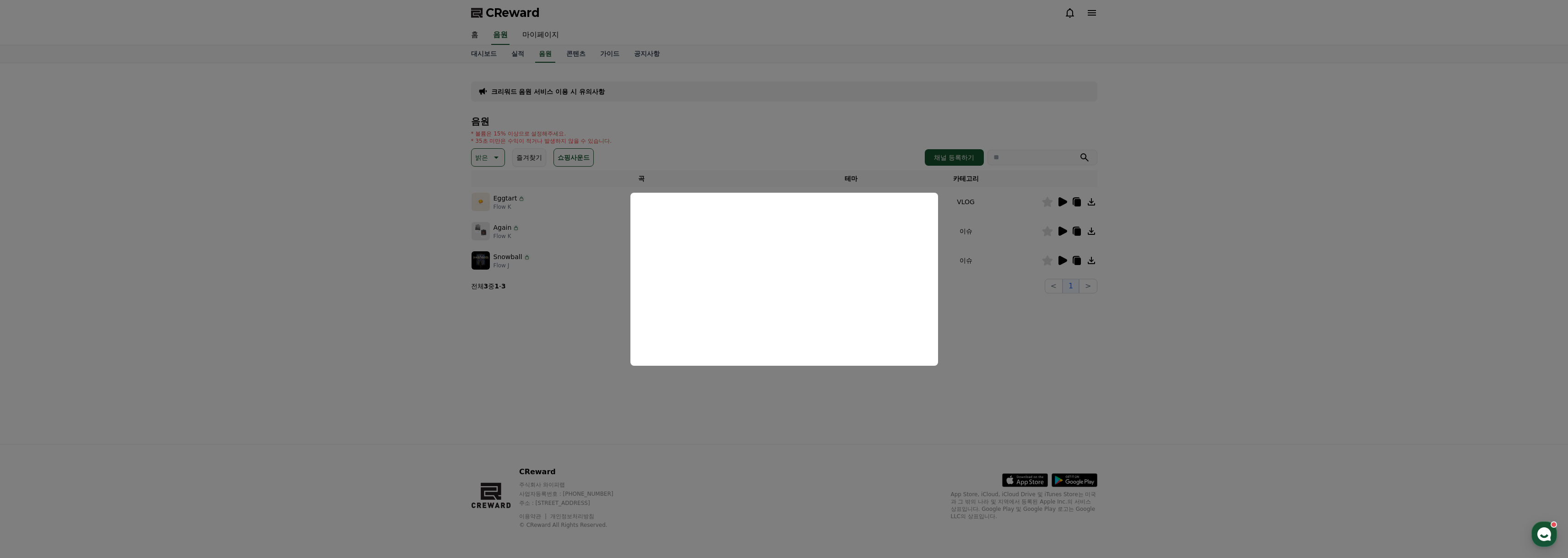
click at [1014, 319] on button "close modal" at bounding box center [784, 279] width 1568 height 558
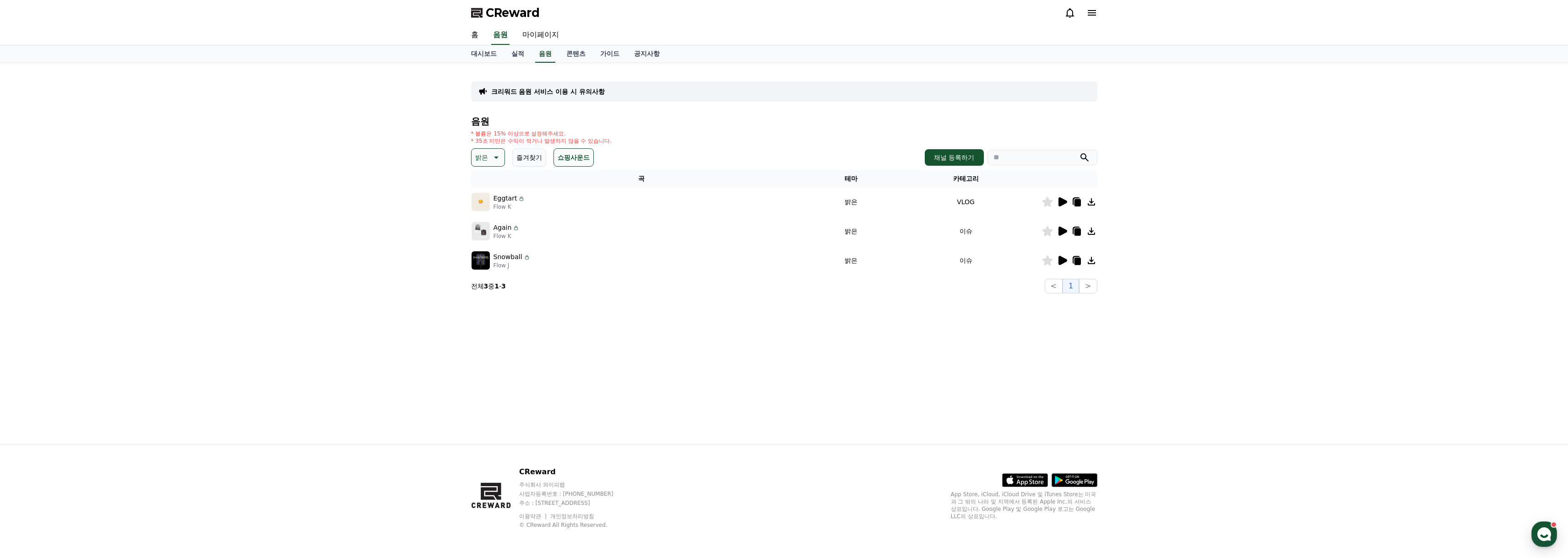
click at [1061, 227] on icon at bounding box center [1062, 231] width 11 height 11
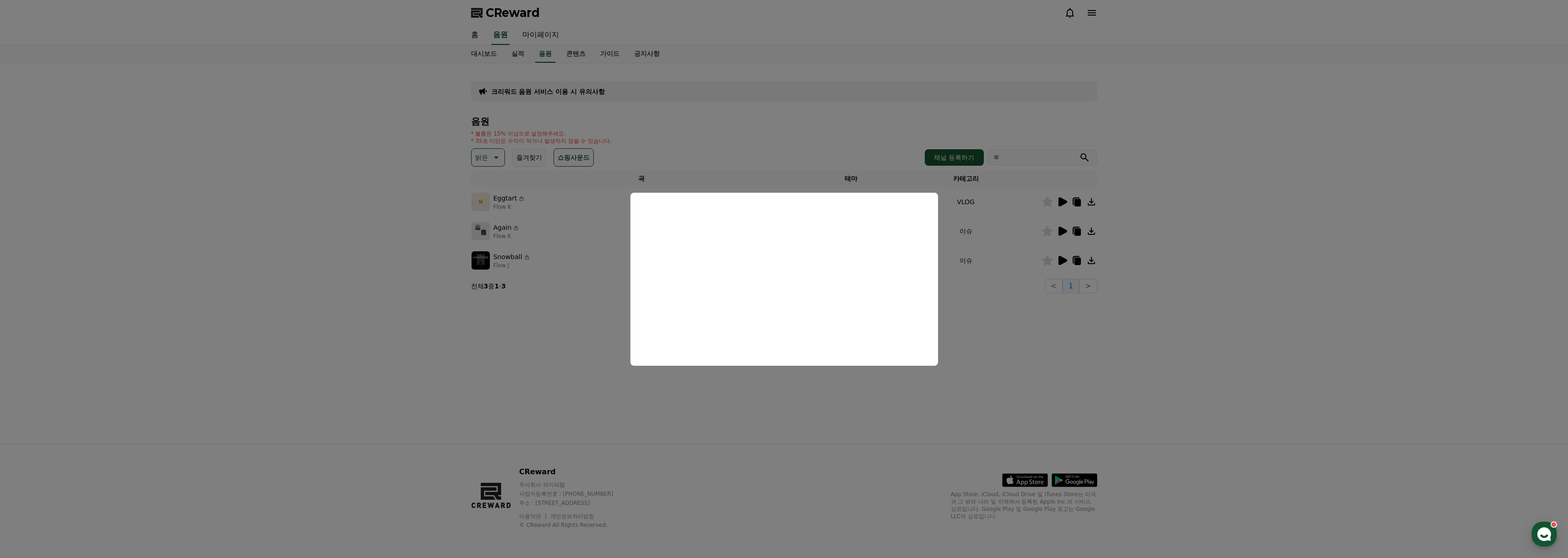
click at [1006, 326] on button "close modal" at bounding box center [784, 279] width 1568 height 558
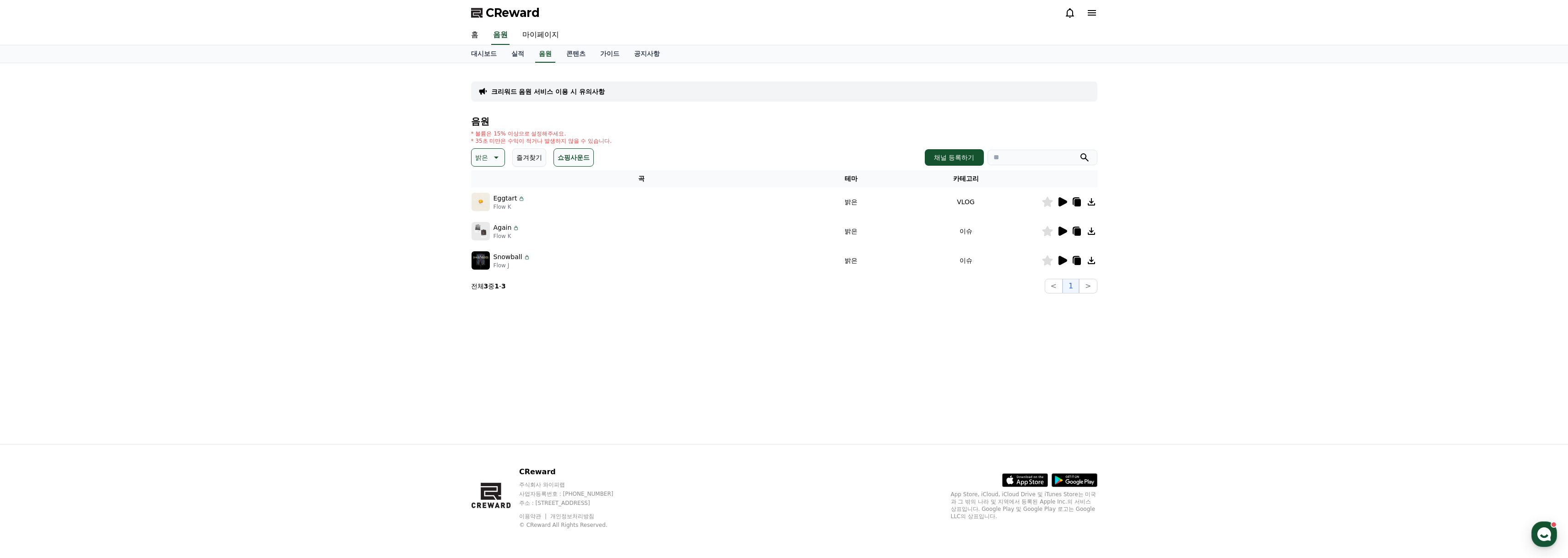
click at [1065, 260] on icon at bounding box center [1063, 260] width 9 height 9
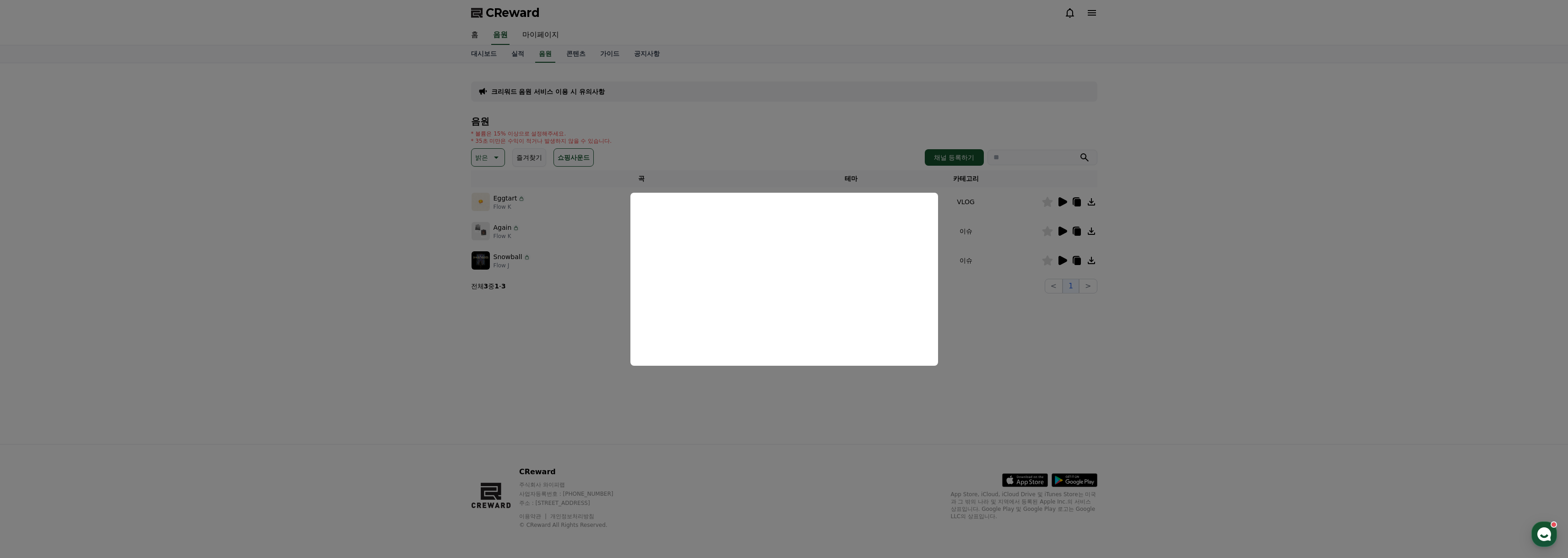
click at [891, 366] on button "close modal" at bounding box center [784, 279] width 1568 height 558
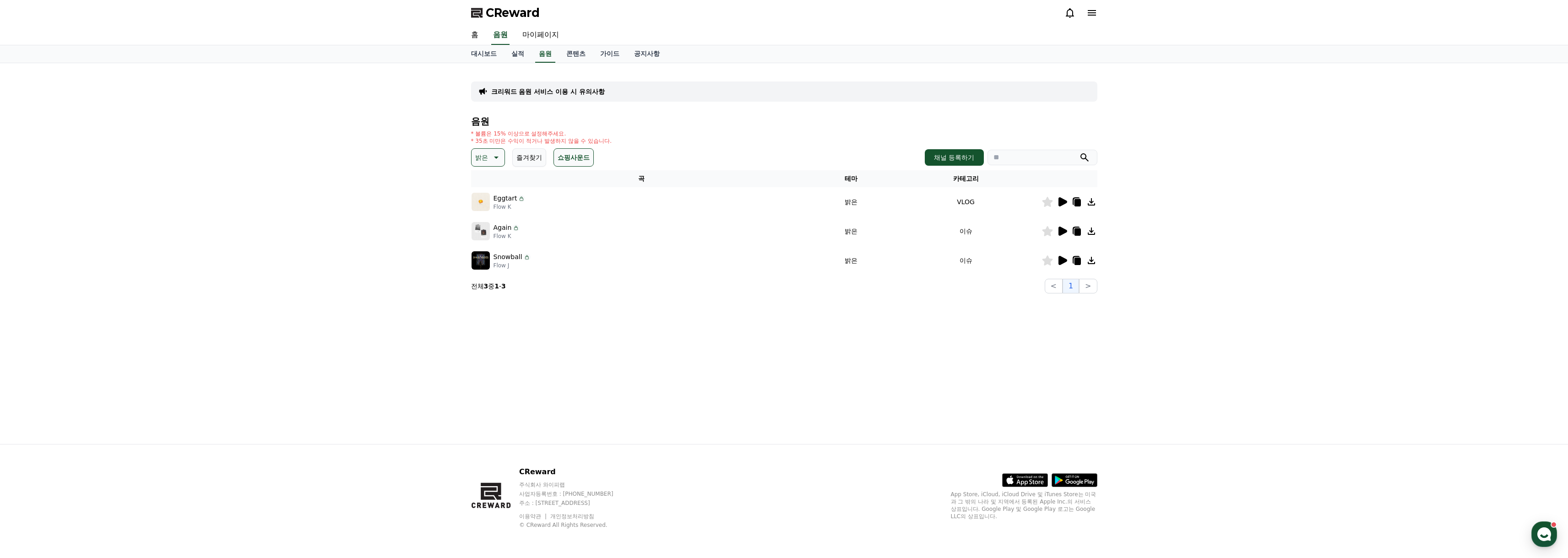
click at [496, 151] on button "밝은" at bounding box center [488, 157] width 34 height 18
click at [491, 202] on button "통통튀는" at bounding box center [488, 198] width 33 height 20
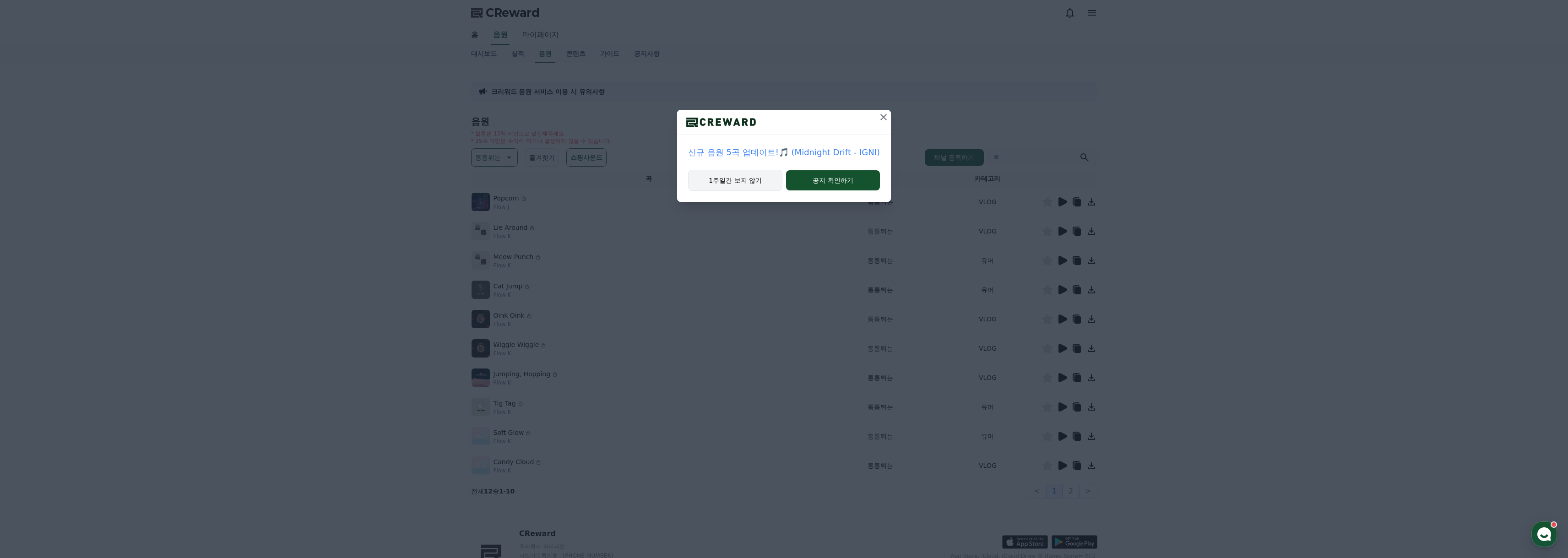
click at [746, 175] on button "1주일간 보지 않기" at bounding box center [736, 180] width 94 height 21
click at [748, 180] on button "1주일간 보지 않기" at bounding box center [744, 180] width 80 height 21
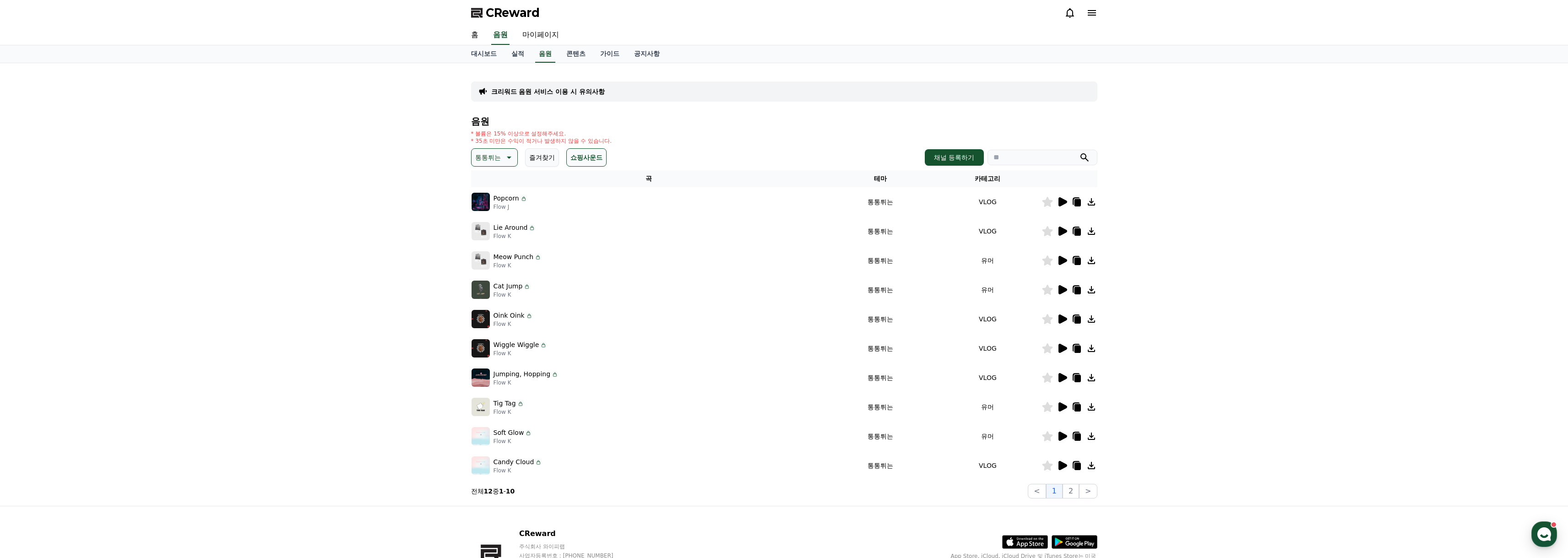
click at [1066, 202] on icon at bounding box center [1063, 202] width 9 height 9
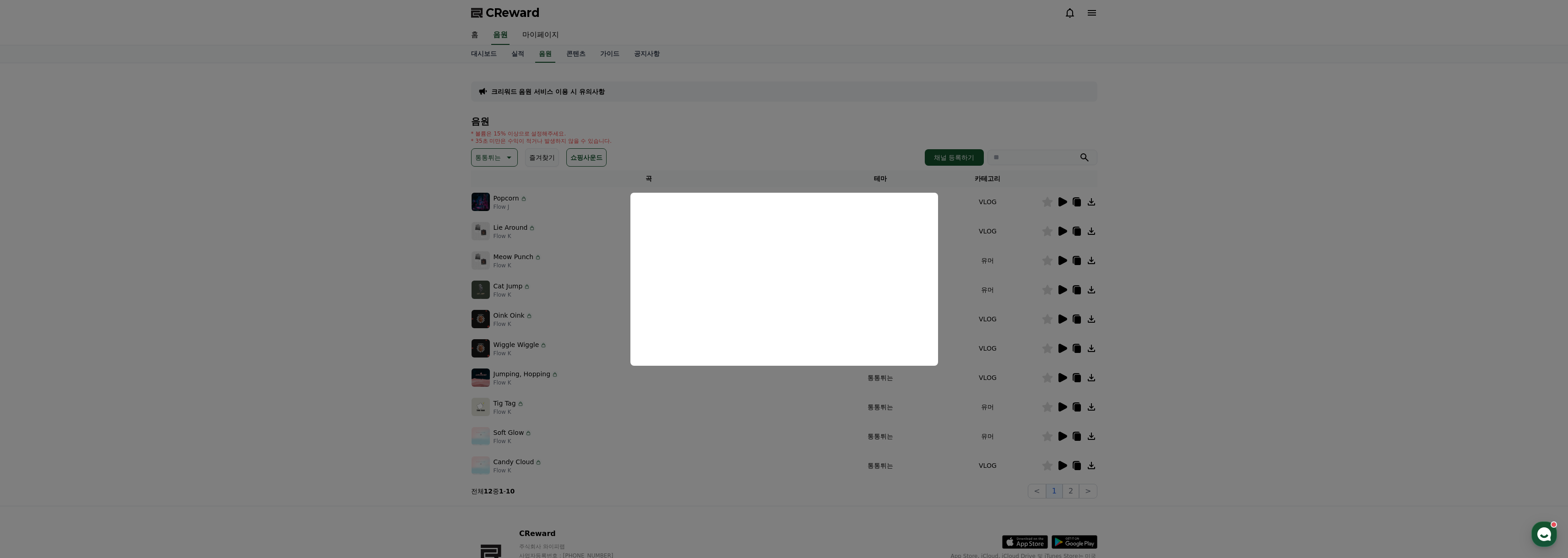
click at [1236, 228] on button "close modal" at bounding box center [784, 279] width 1568 height 558
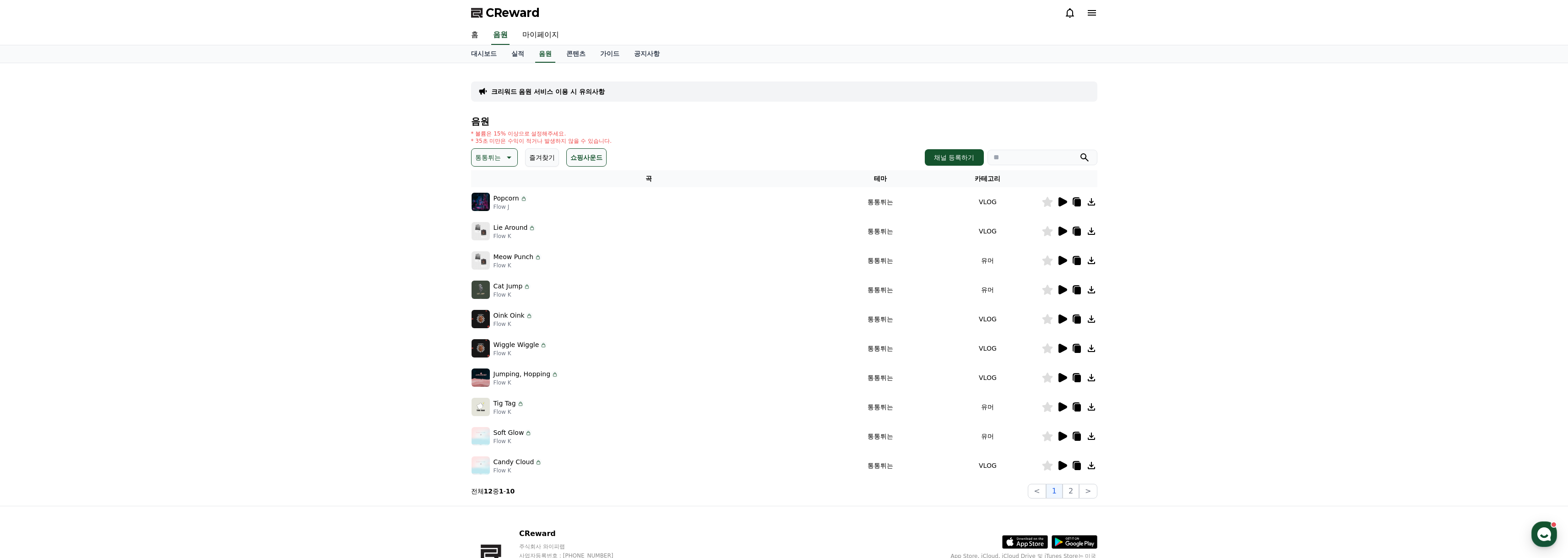
click at [1059, 236] on icon at bounding box center [1062, 231] width 11 height 11
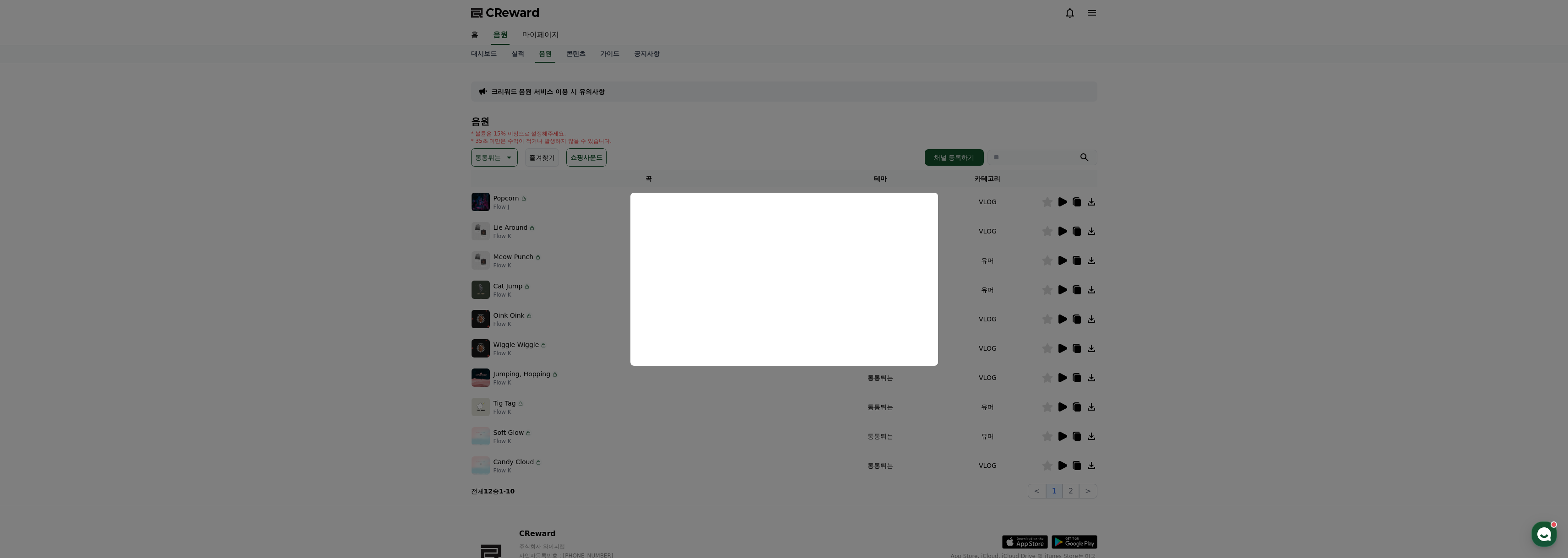
click at [1197, 271] on button "close modal" at bounding box center [784, 279] width 1568 height 558
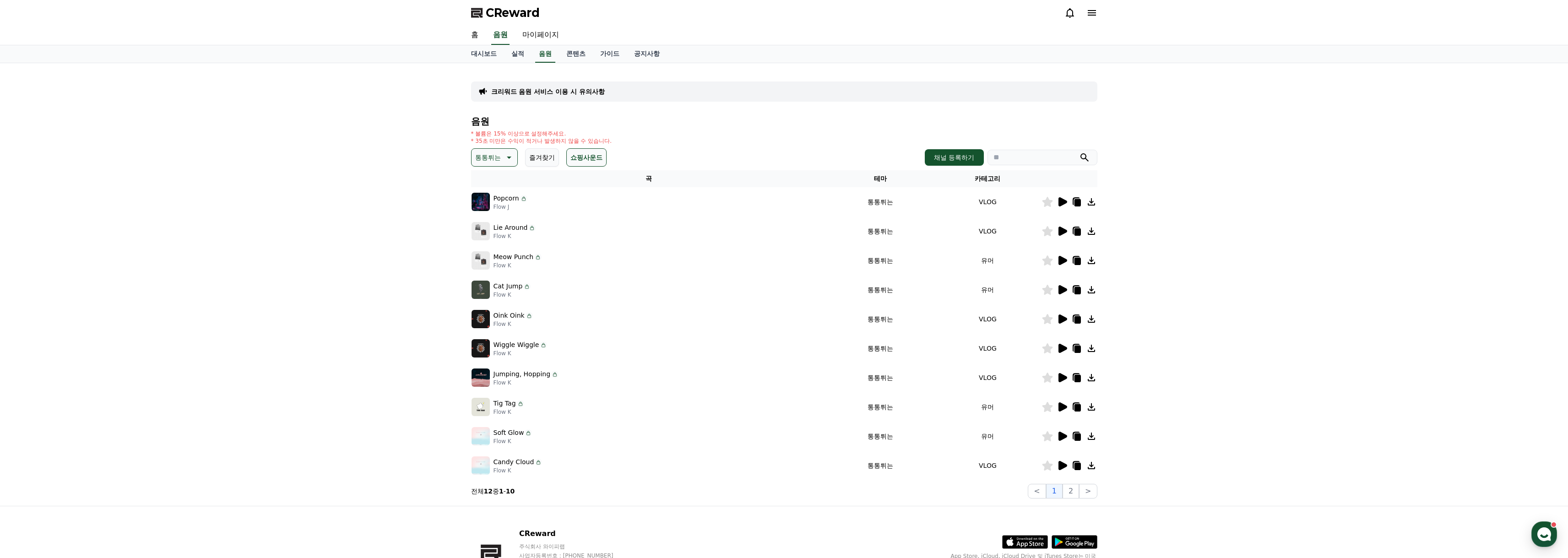
click at [1061, 317] on icon at bounding box center [1063, 319] width 9 height 9
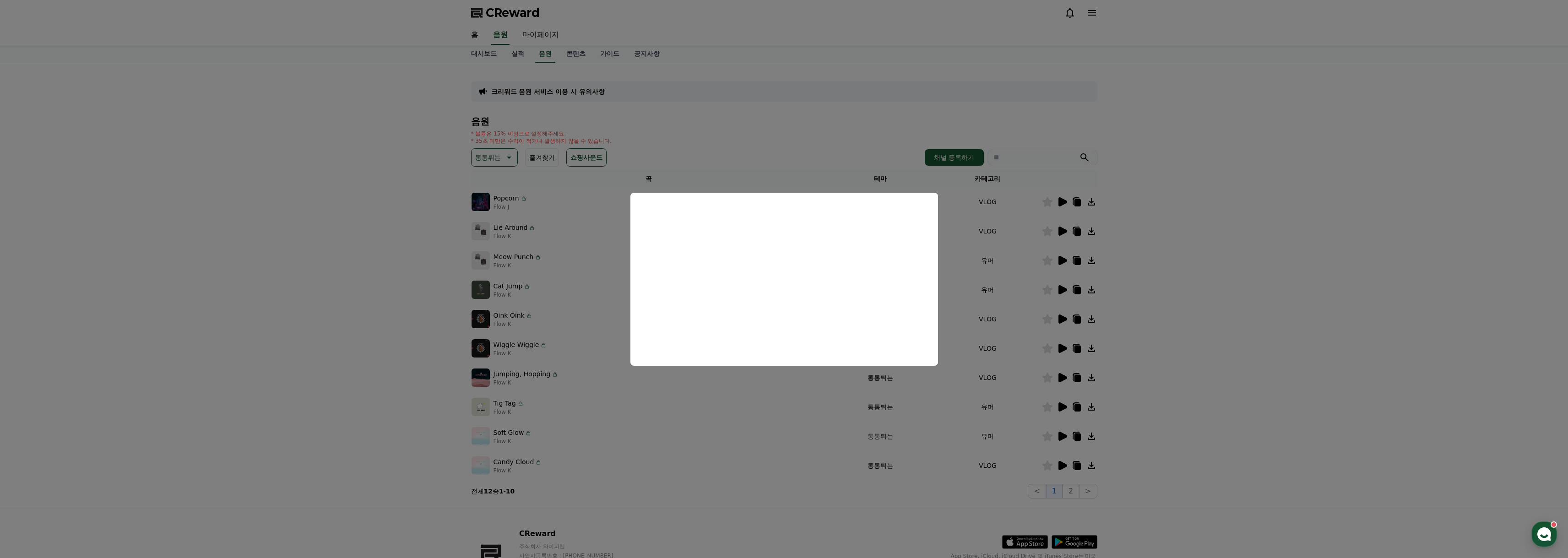
click at [1185, 351] on button "close modal" at bounding box center [784, 279] width 1568 height 558
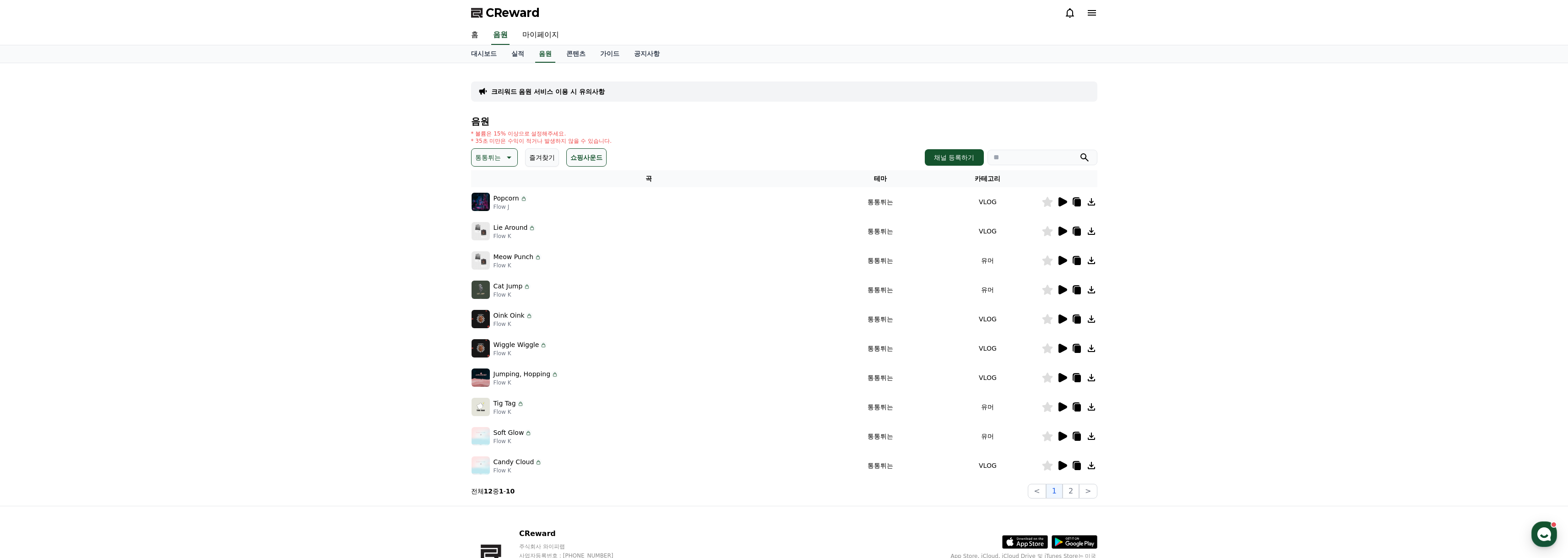
click at [1062, 261] on icon at bounding box center [1063, 260] width 9 height 9
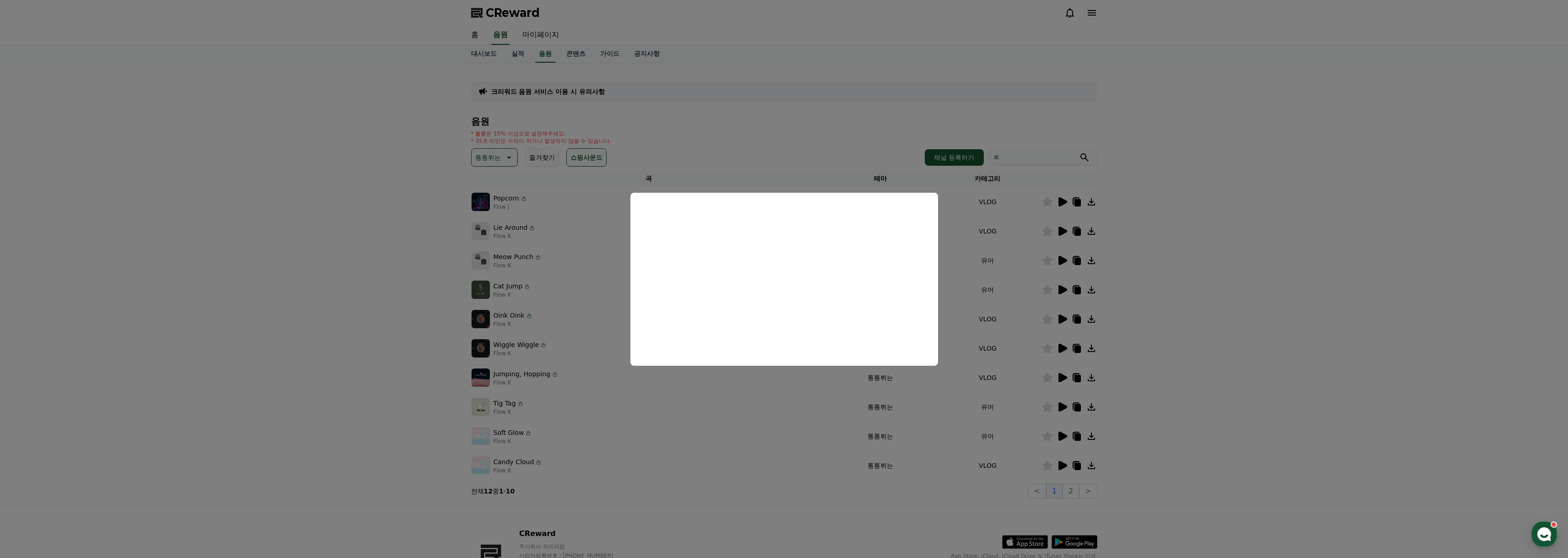
click at [1185, 237] on button "close modal" at bounding box center [784, 279] width 1568 height 558
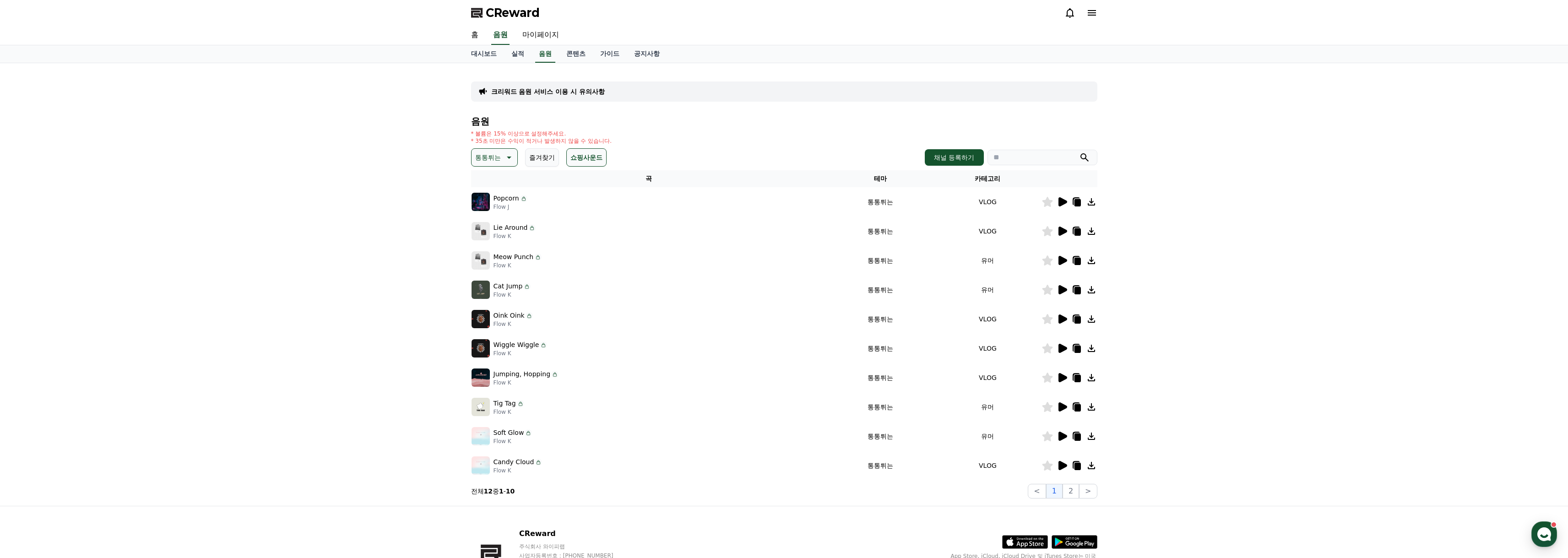
click at [542, 163] on button "즐겨찾기" at bounding box center [542, 157] width 34 height 18
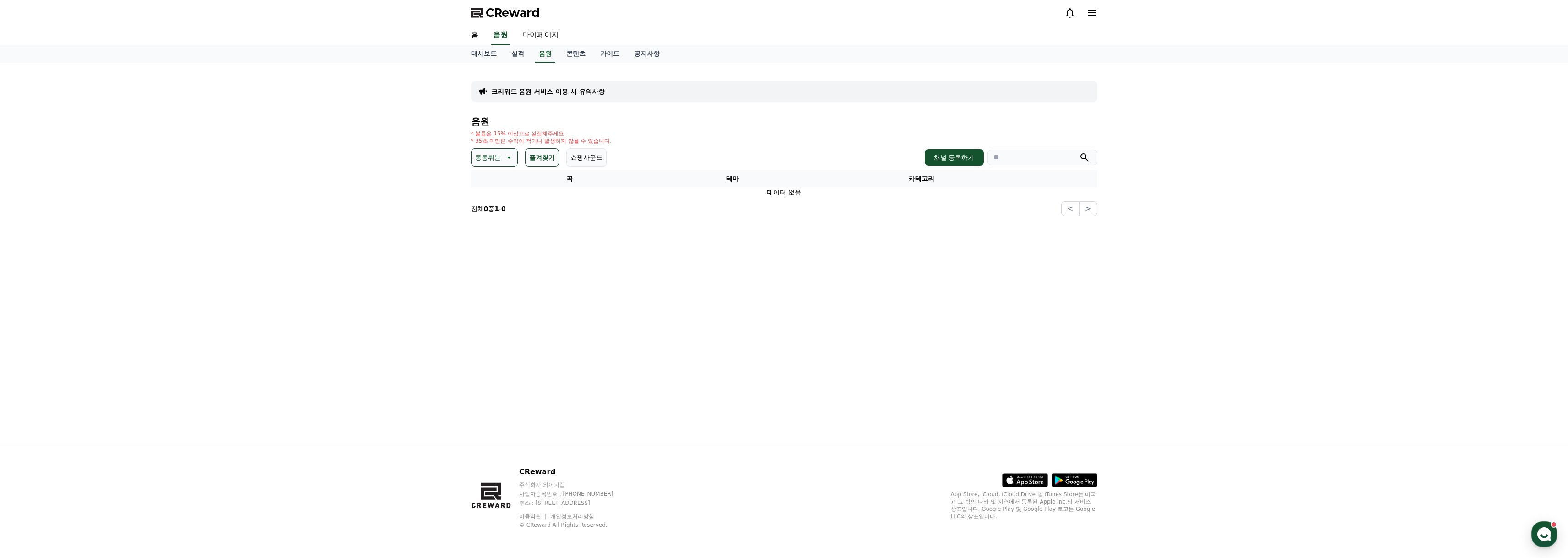
click at [577, 156] on button "쇼핑사운드" at bounding box center [587, 157] width 40 height 18
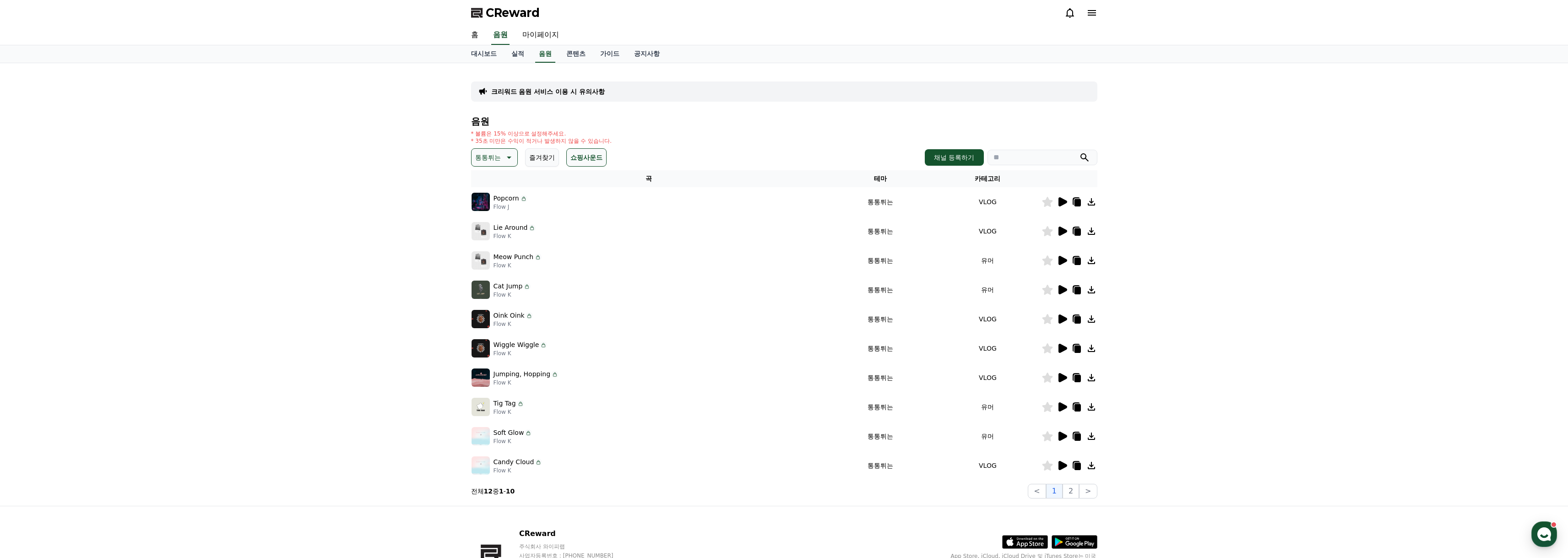
click at [498, 156] on p "통통튀는" at bounding box center [488, 158] width 26 height 13
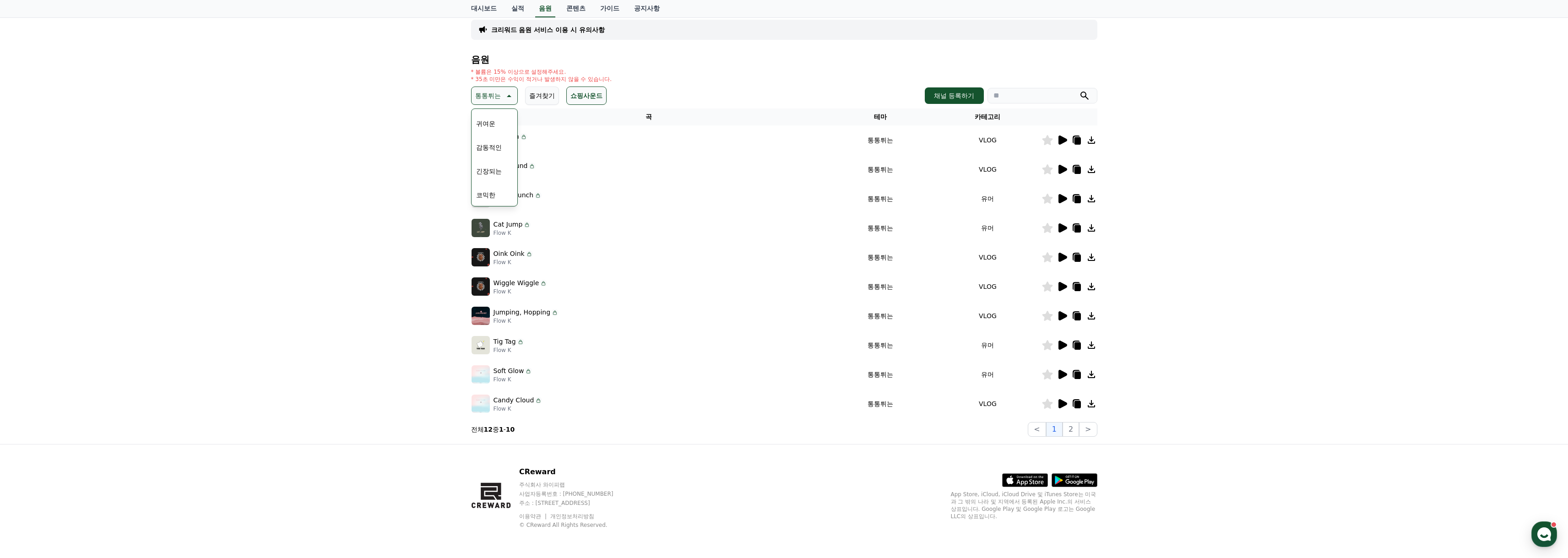
click at [342, 191] on div "크리워드 음원 서비스 이용 시 유의사항 음원 * 볼륨은 15% 이상으로 설정해주세요. * 35초 미만은 수익이 적거나 발생하지 않을 수 있습니…" at bounding box center [784, 223] width 1568 height 443
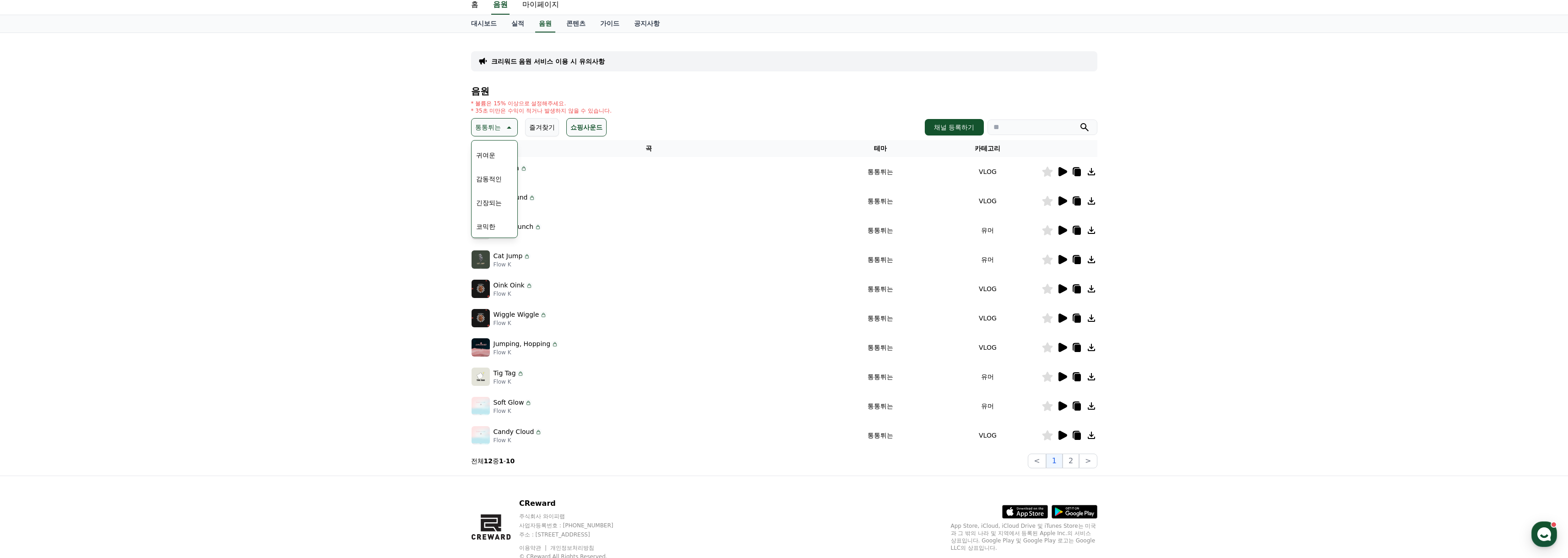
scroll to position [0, 0]
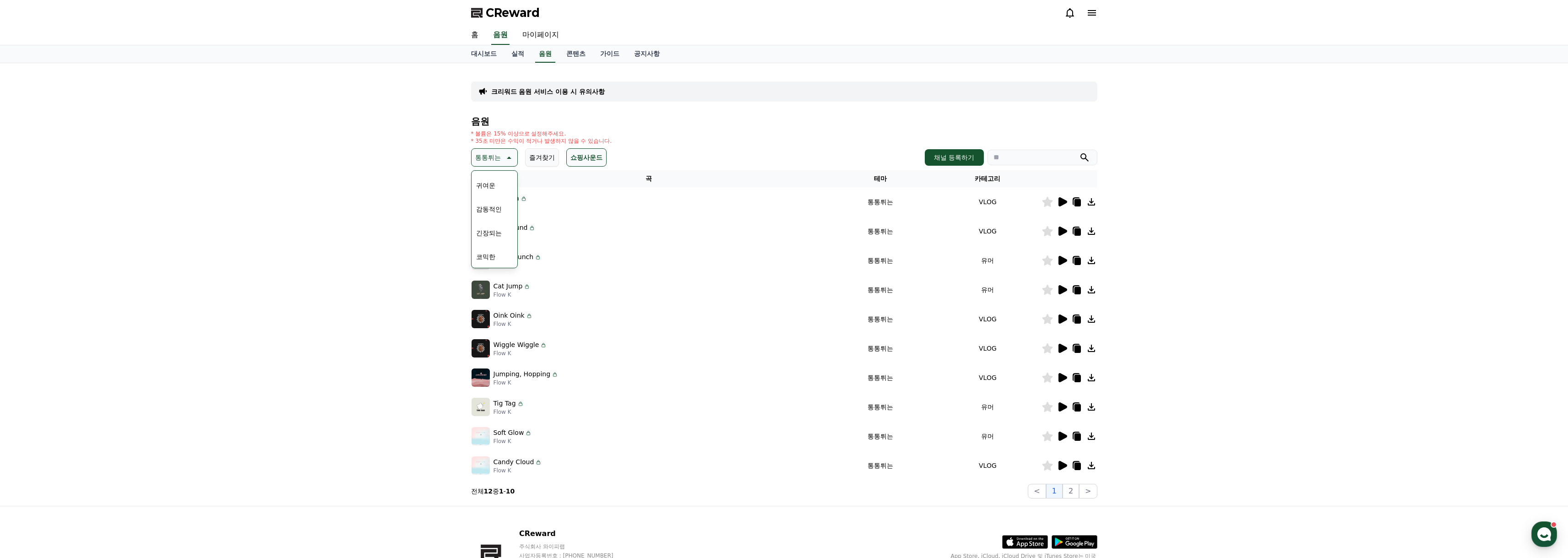
click at [572, 93] on p "크리워드 음원 서비스 이용 시 유의사항" at bounding box center [548, 91] width 114 height 9
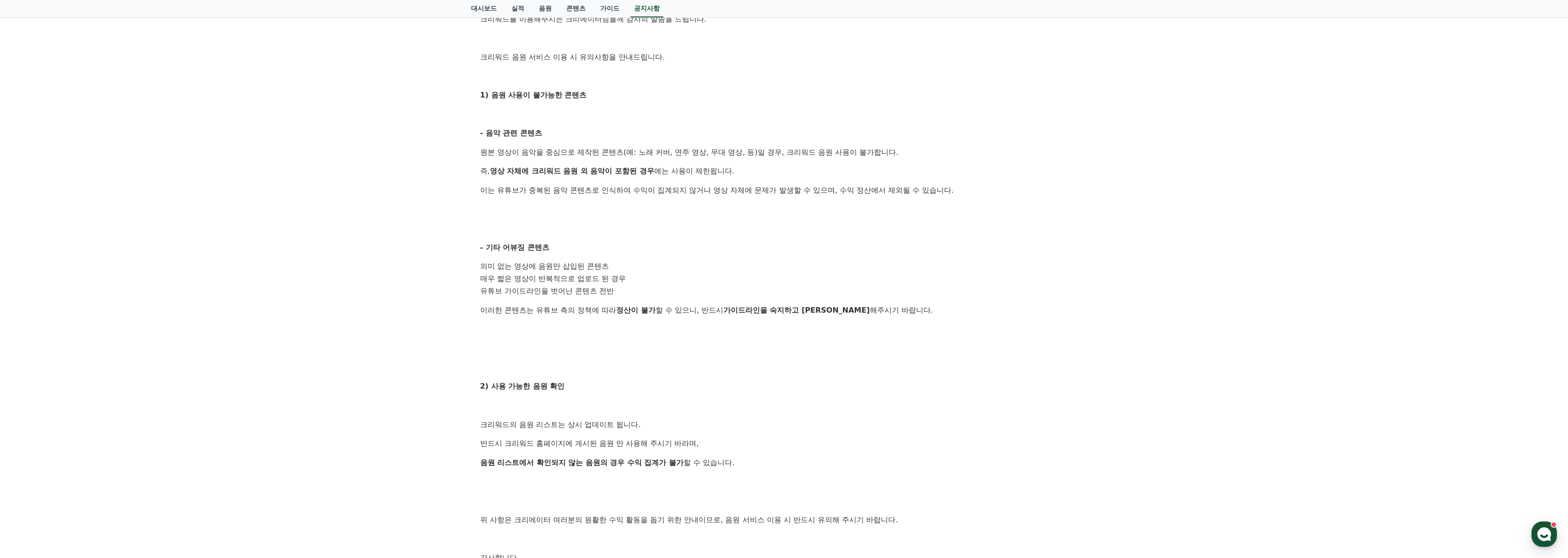
scroll to position [320, 0]
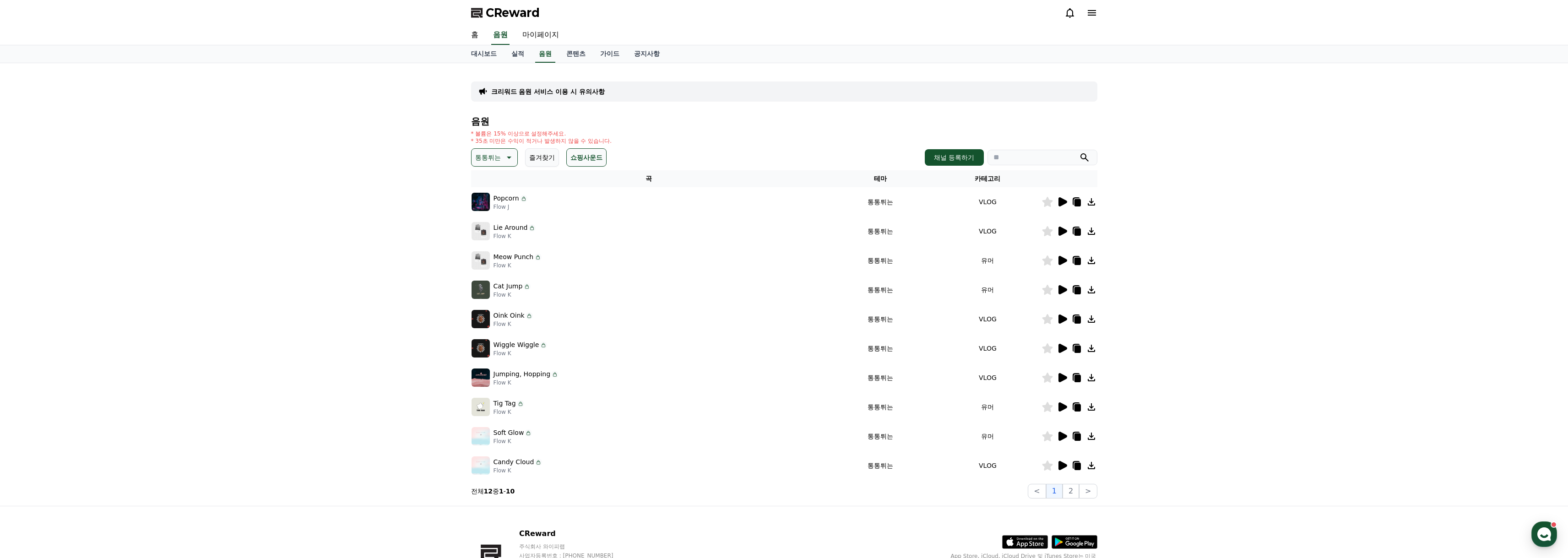
click at [513, 155] on icon at bounding box center [508, 158] width 11 height 11
click at [491, 183] on button "전체" at bounding box center [482, 182] width 20 height 20
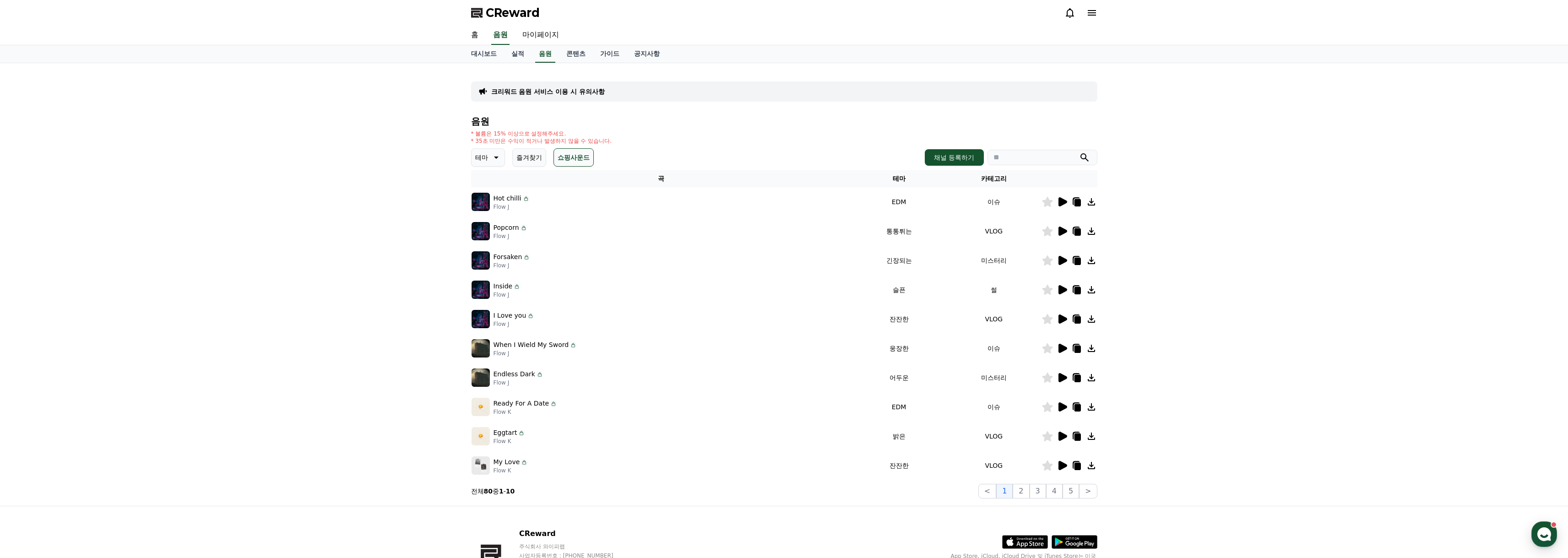
click at [1061, 408] on icon at bounding box center [1063, 407] width 9 height 9
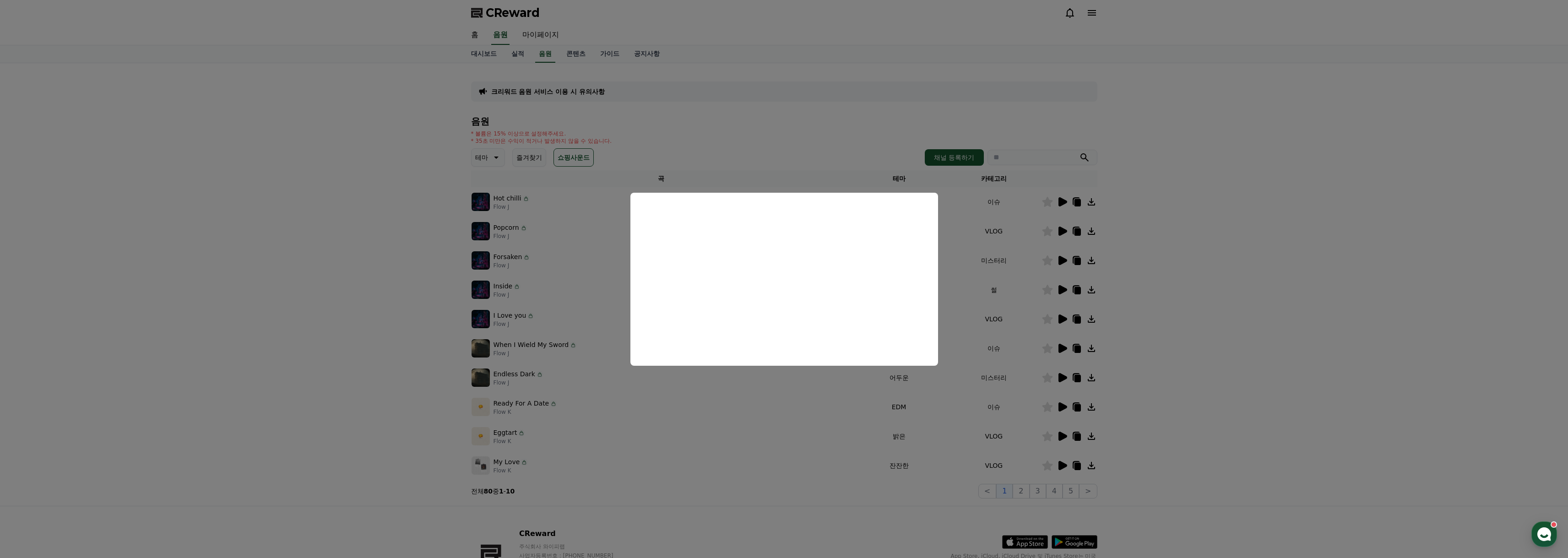
click at [1229, 331] on button "close modal" at bounding box center [784, 279] width 1568 height 558
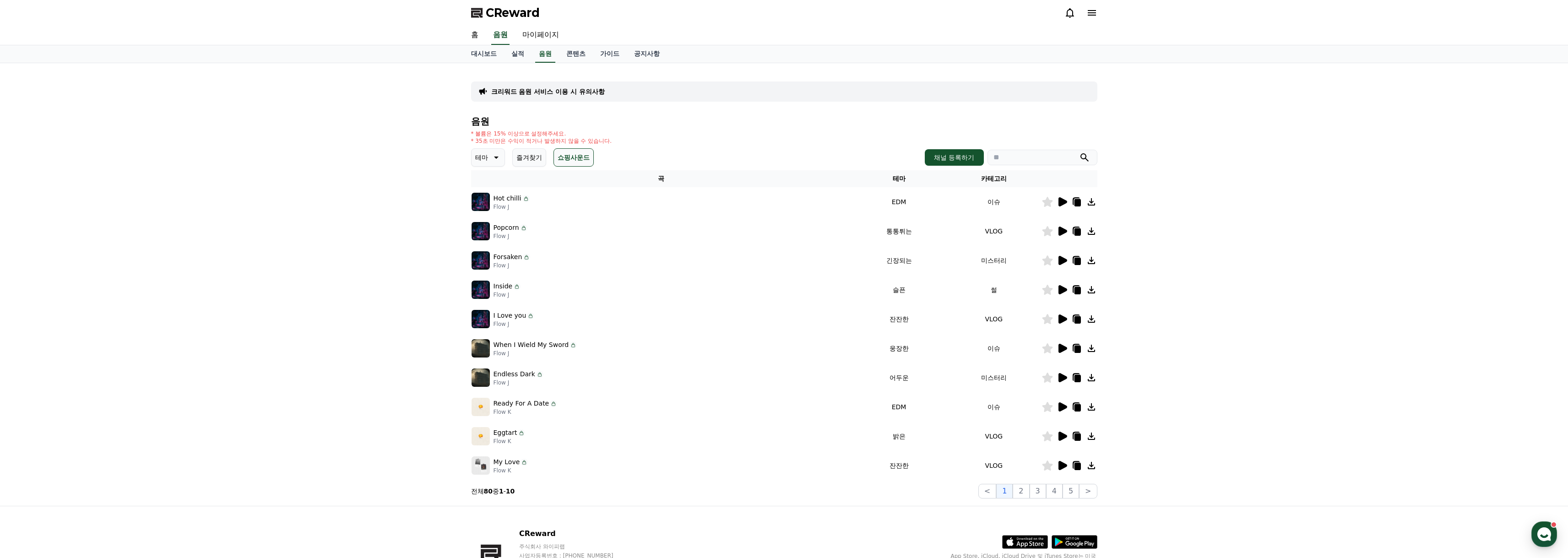
click at [489, 157] on button "테마" at bounding box center [488, 157] width 34 height 18
click at [409, 227] on div "크리워드 음원 서비스 이용 시 유의사항 음원 * 볼륨은 15% 이상으로 설정해주세요. * 35초 미만은 수익이 적거나 발생하지 않을 수 있습니…" at bounding box center [784, 284] width 1568 height 443
click at [541, 150] on button "즐겨찾기" at bounding box center [529, 157] width 34 height 18
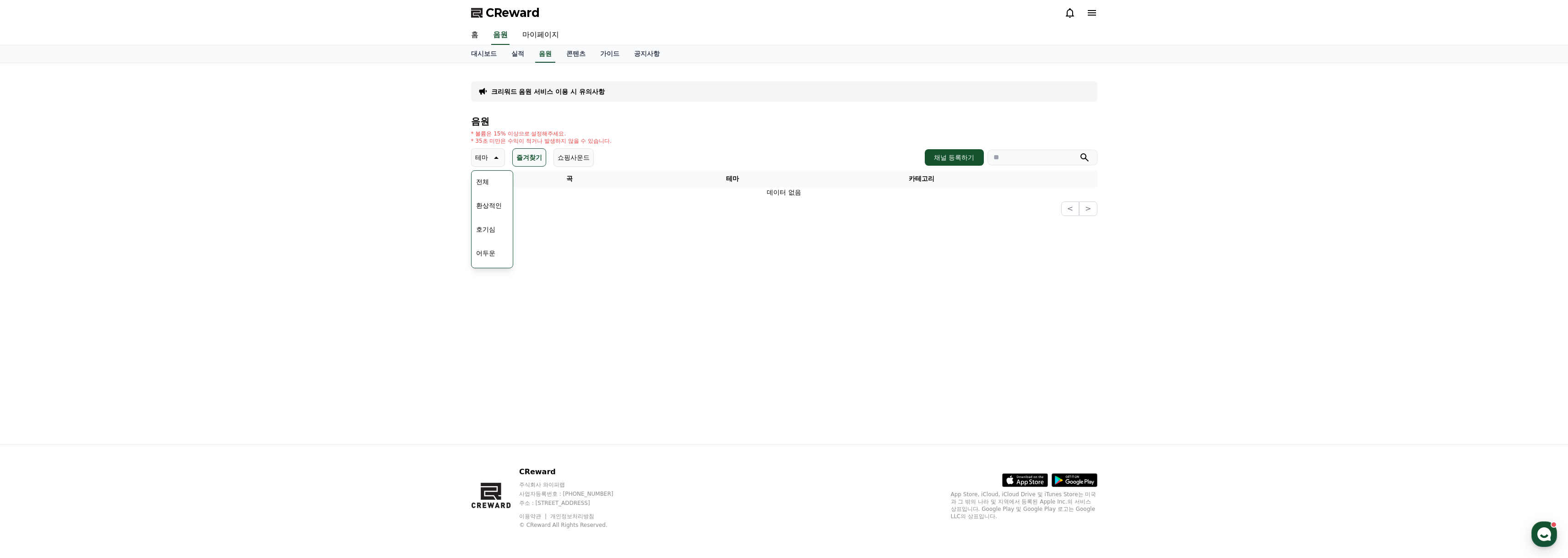
click at [494, 163] on icon at bounding box center [495, 158] width 11 height 11
click at [491, 163] on icon at bounding box center [495, 158] width 11 height 11
click at [493, 182] on div "전체 환상적인 호기심 어두운 밝은 통통튀는 신나는 반전 웅장한 드라마틱 즐거움 분위기있는 EDM 그루브 슬픈 잔잔한 귀여운 감동적인 긴장되는 …" at bounding box center [491, 408] width 39 height 472
click at [482, 185] on button "전체" at bounding box center [482, 182] width 20 height 20
click at [495, 160] on icon at bounding box center [495, 158] width 11 height 11
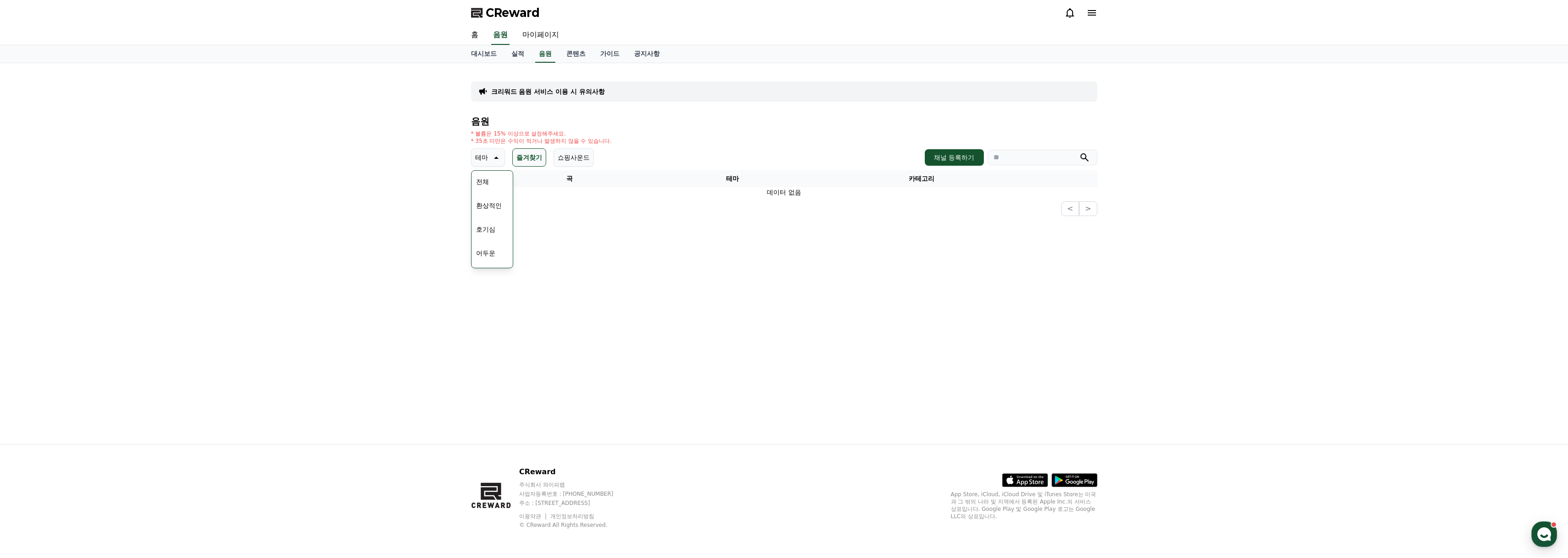
click at [704, 113] on div "크리워드 음원 서비스 이용 시 유의사항 음원 * 볼륨은 15% 이상으로 설정해주세요. * 35초 미만은 수익이 적거나 발생하지 않을 수 있습니…" at bounding box center [784, 143] width 627 height 146
click at [1031, 155] on input "search" at bounding box center [1042, 157] width 110 height 15
click at [686, 126] on div "음원 * 볼륨은 15% 이상으로 설정해주세요. * 35초 미만은 수익이 적거나 발생하지 않을 수 있습니다. 테마 테마 전체 환상적인 호기심 어…" at bounding box center [784, 166] width 627 height 100
click at [550, 56] on link "음원" at bounding box center [545, 54] width 20 height 18
click at [966, 153] on button "채널 등록하기" at bounding box center [954, 158] width 58 height 17
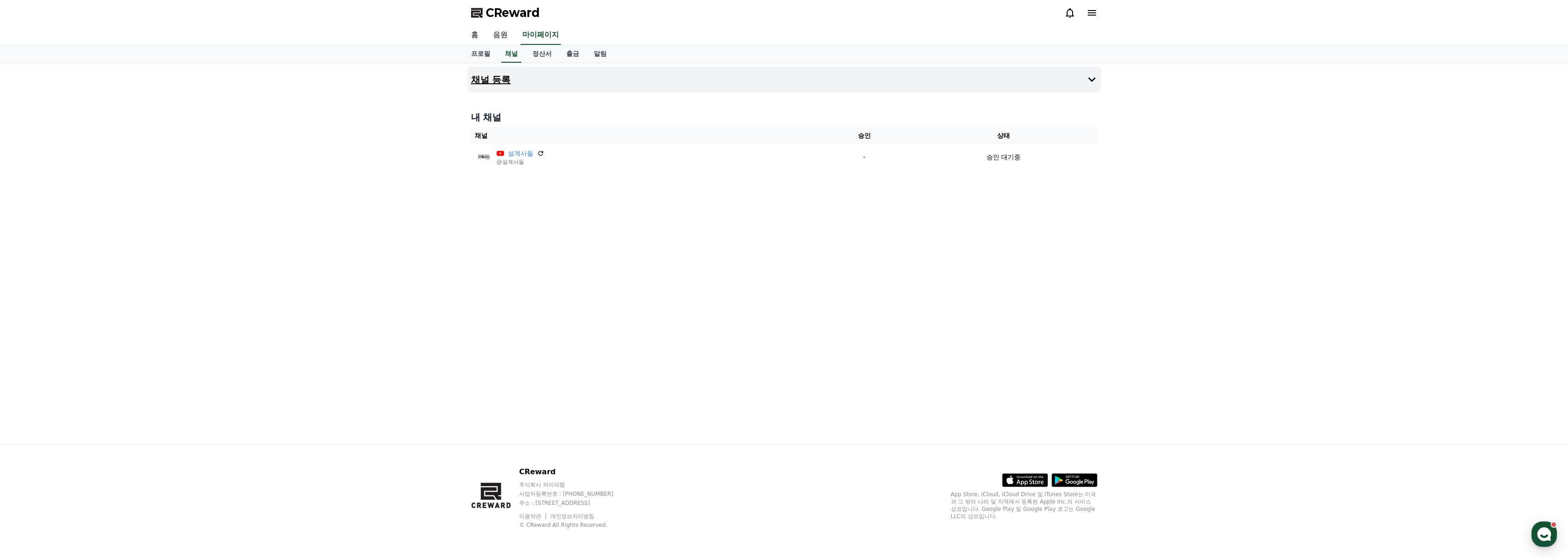
click at [491, 82] on h4 "채널 등록" at bounding box center [491, 79] width 40 height 10
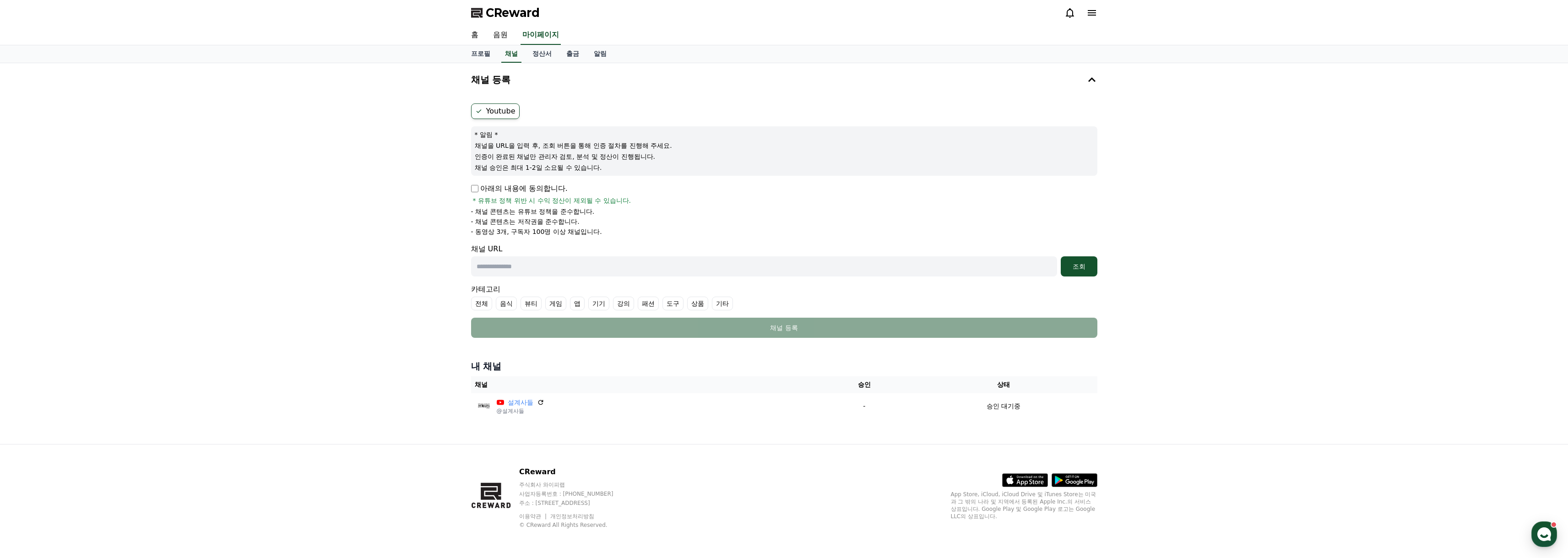
click at [503, 108] on label "Youtube" at bounding box center [495, 110] width 49 height 15
click at [490, 46] on link "프로필" at bounding box center [481, 54] width 34 height 18
select select "**********"
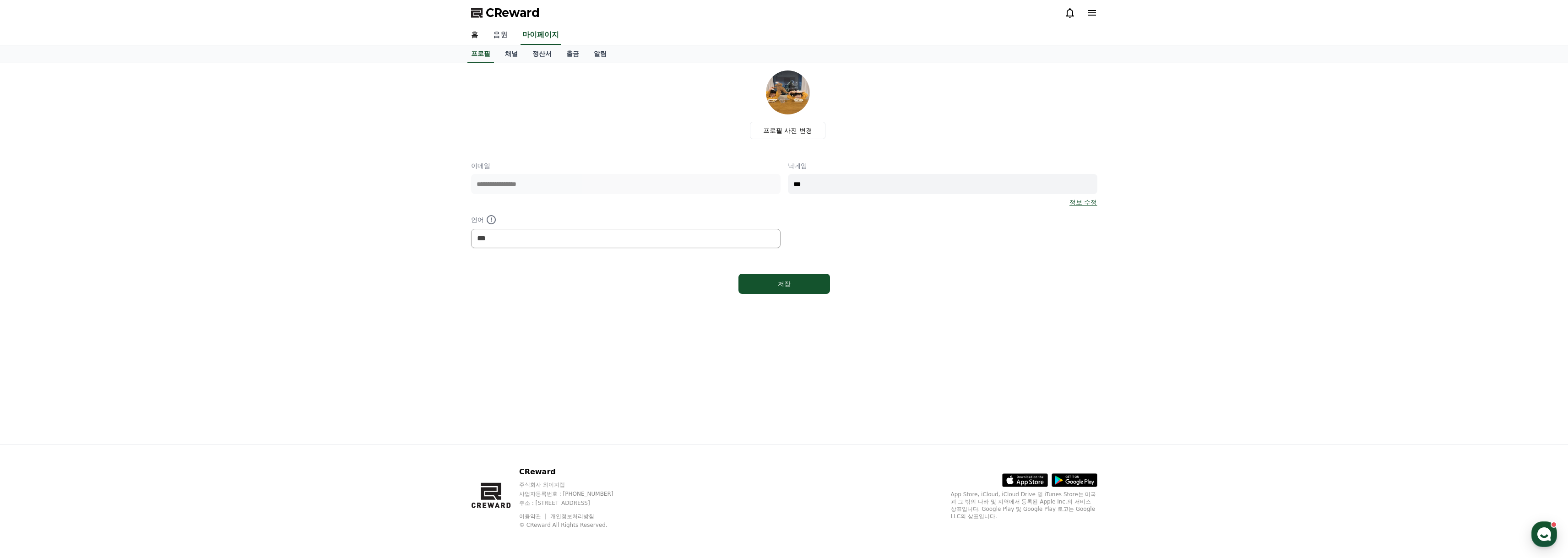
click at [506, 34] on link "음원" at bounding box center [500, 35] width 30 height 19
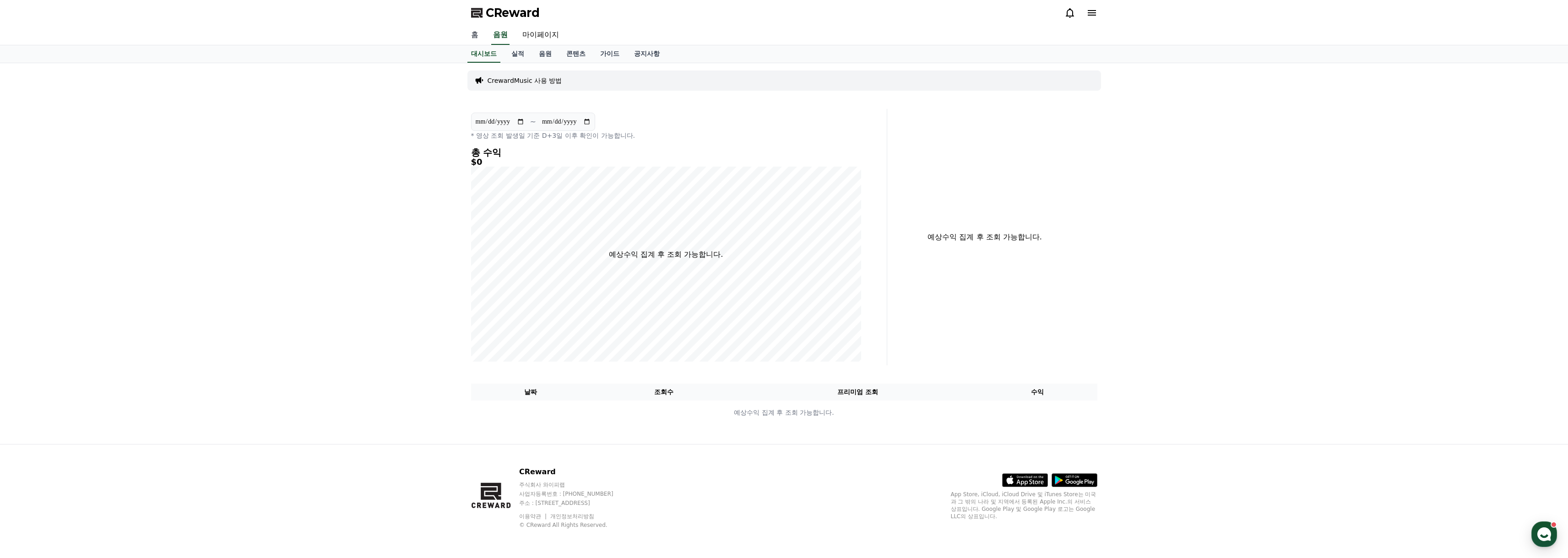
click at [478, 34] on link "홈" at bounding box center [475, 35] width 22 height 19
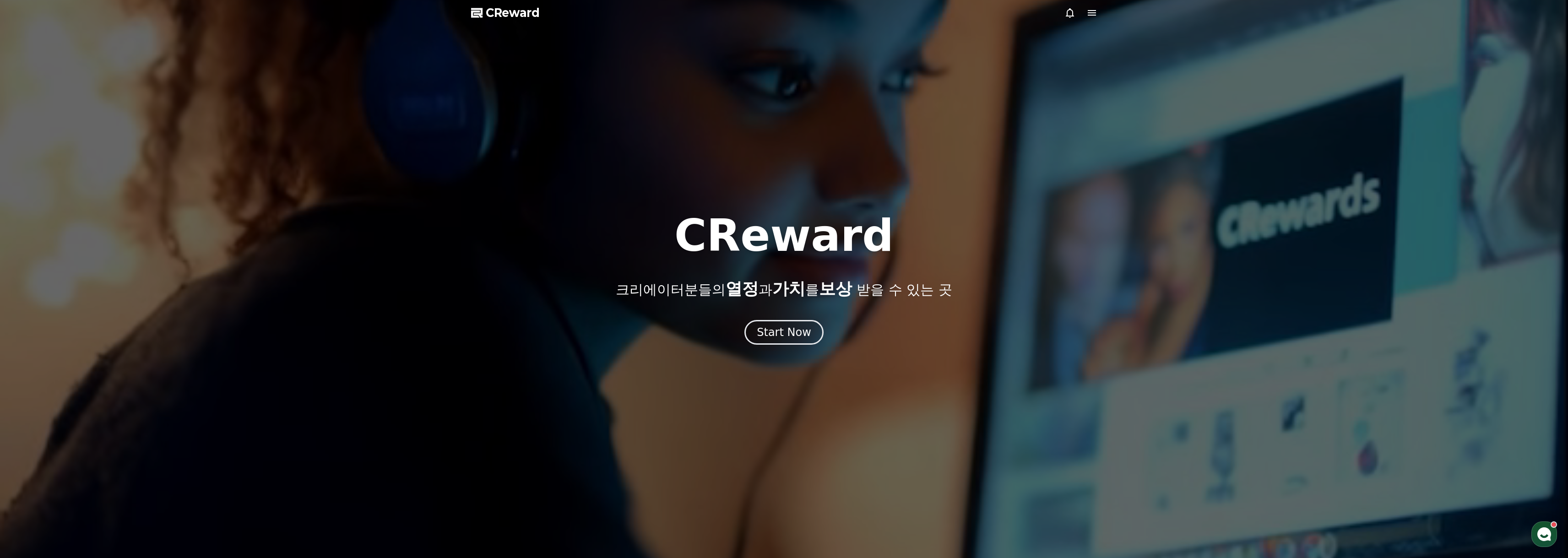
click at [821, 349] on div at bounding box center [784, 279] width 1568 height 558
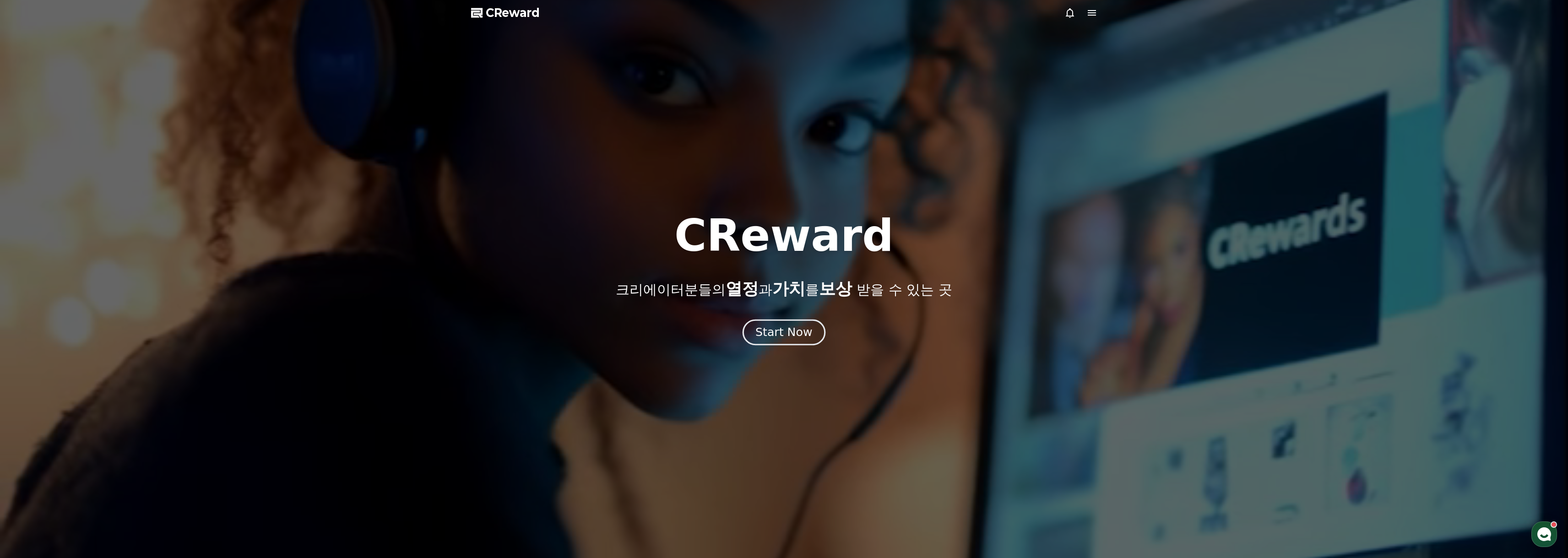
click at [796, 326] on div "Start Now" at bounding box center [784, 332] width 57 height 15
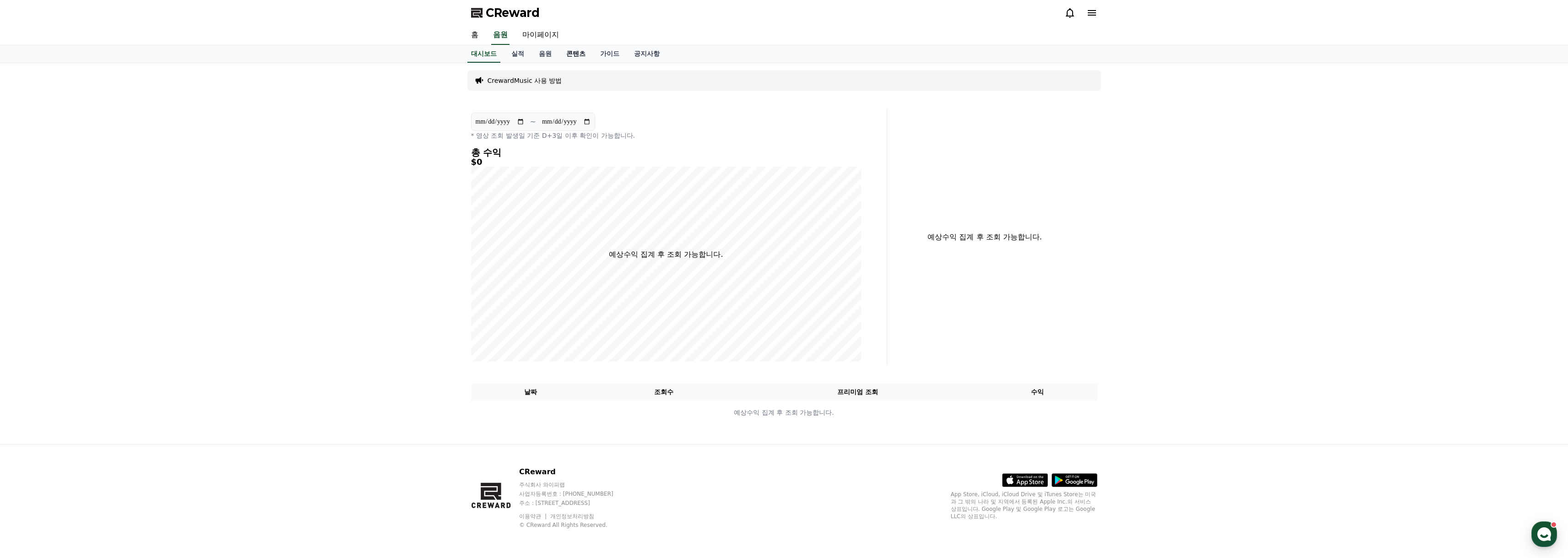
click at [579, 54] on link "콘텐츠" at bounding box center [576, 54] width 34 height 18
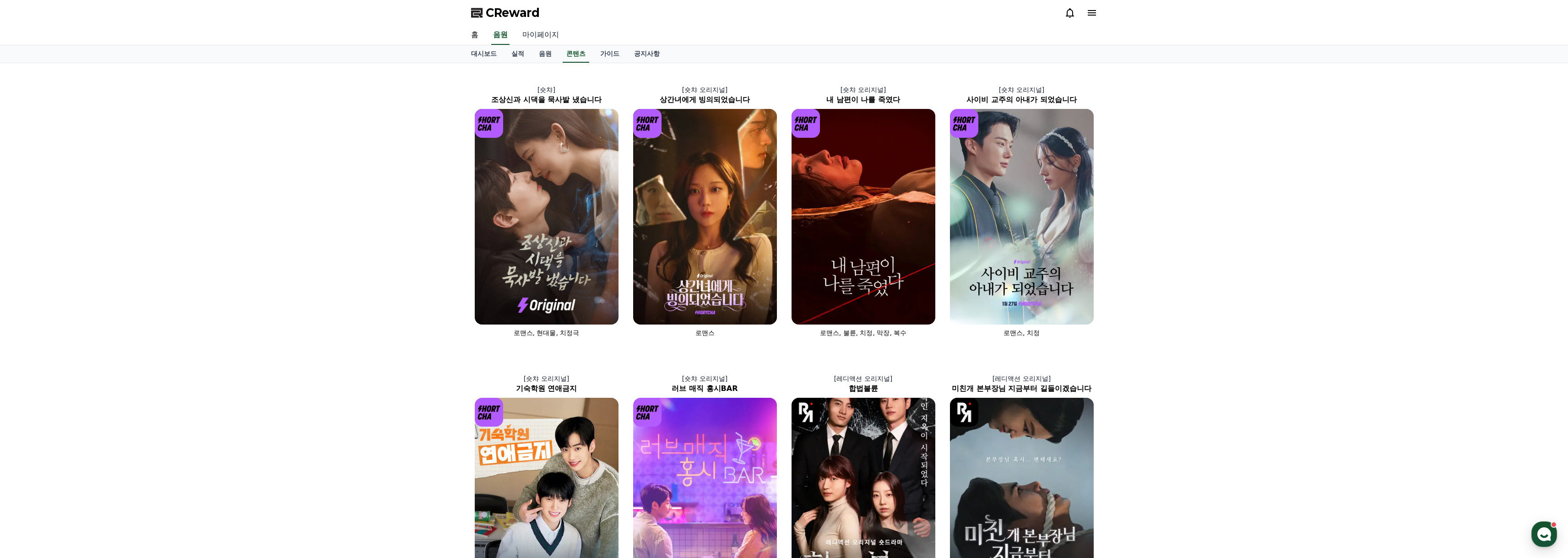
click at [532, 36] on link "마이페이지" at bounding box center [541, 35] width 51 height 19
select select "**********"
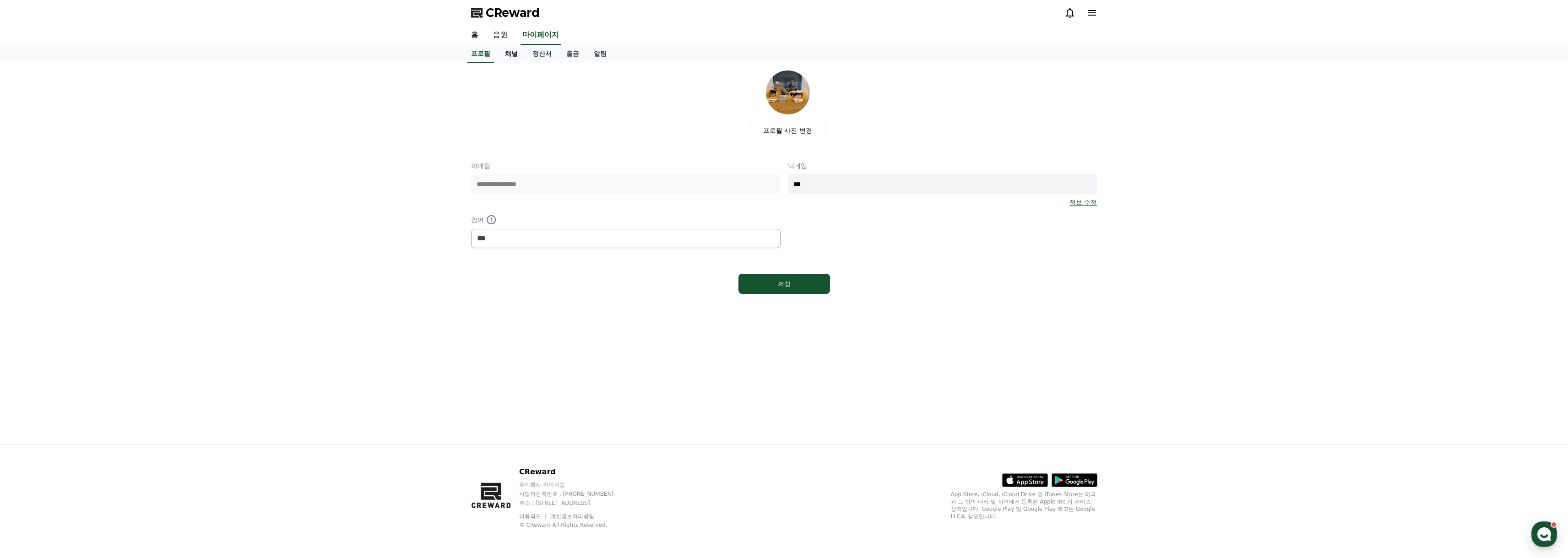
click at [514, 58] on link "채널" at bounding box center [511, 54] width 27 height 18
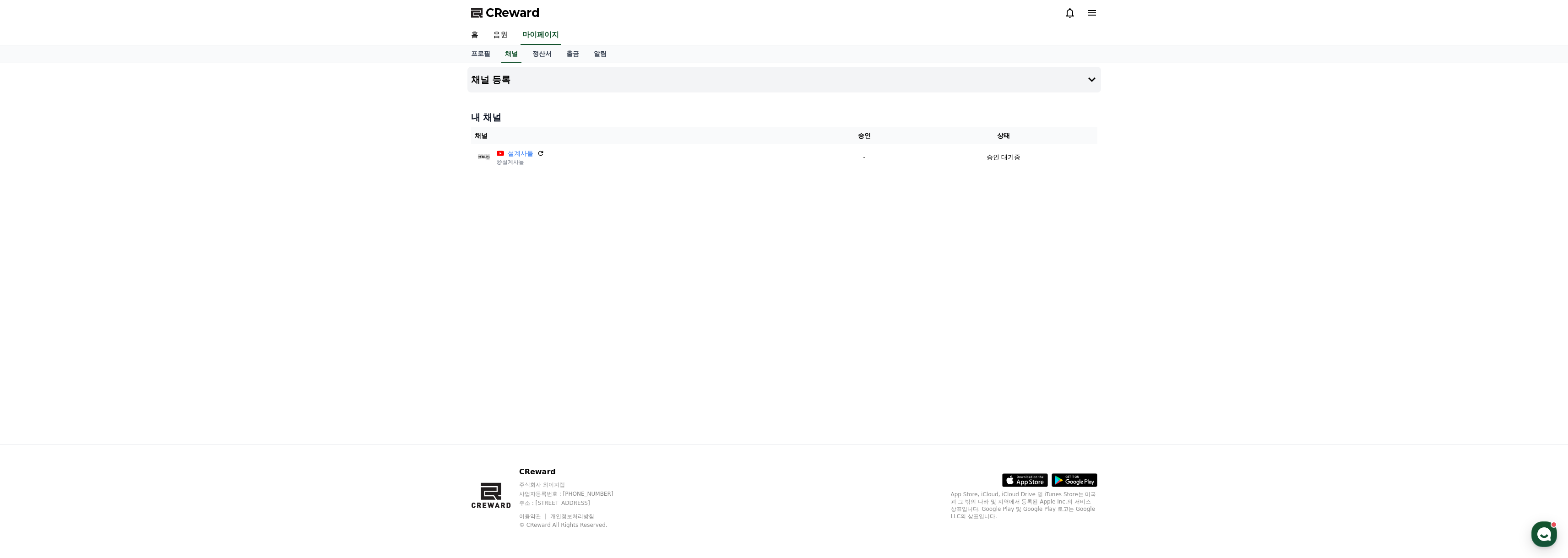
click at [691, 280] on div "채널 등록 내 채널 채널 승인 상태 설계사들 @설계사들 - 승인 대기중" at bounding box center [784, 254] width 641 height 381
click at [549, 58] on link "정산서" at bounding box center [542, 54] width 34 height 18
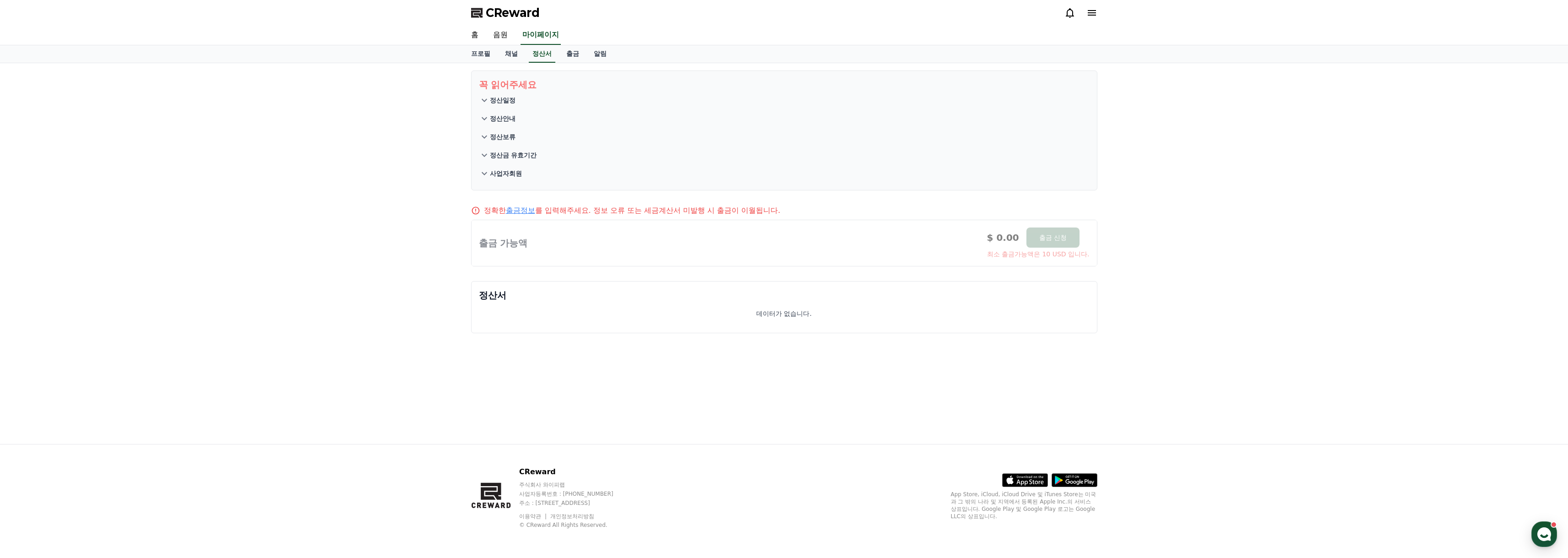
click at [504, 102] on p "정산일정" at bounding box center [503, 100] width 26 height 9
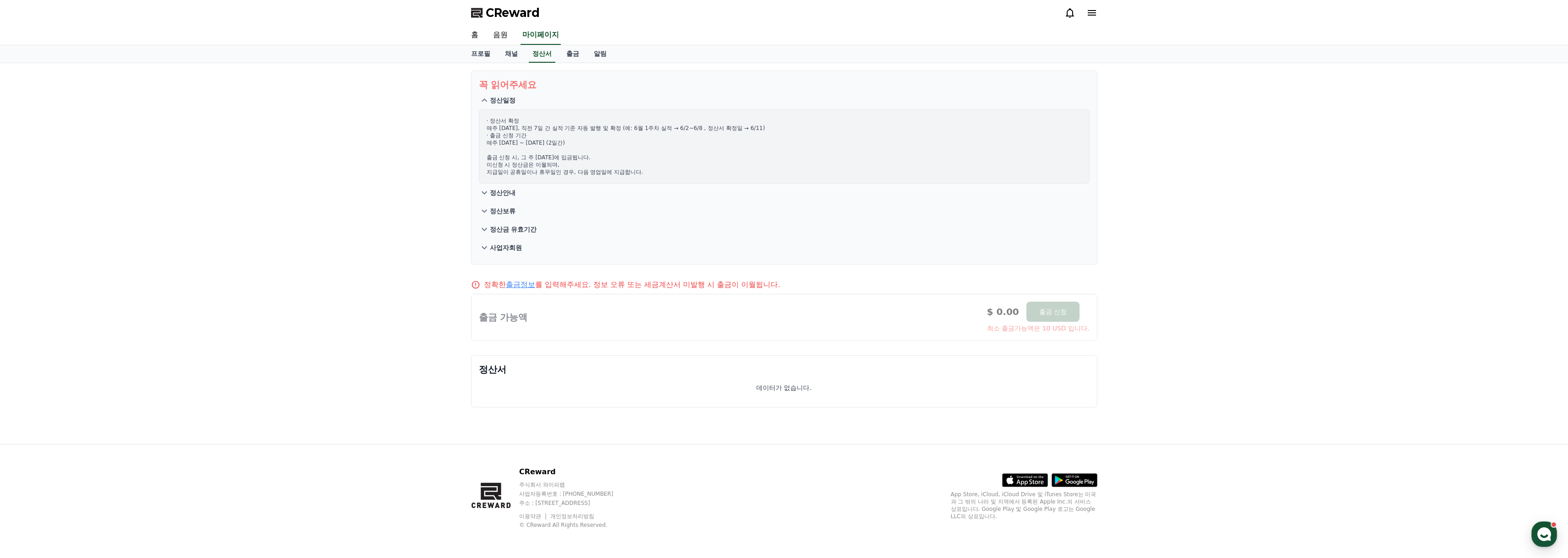
click at [506, 200] on button "정산안내" at bounding box center [784, 192] width 611 height 18
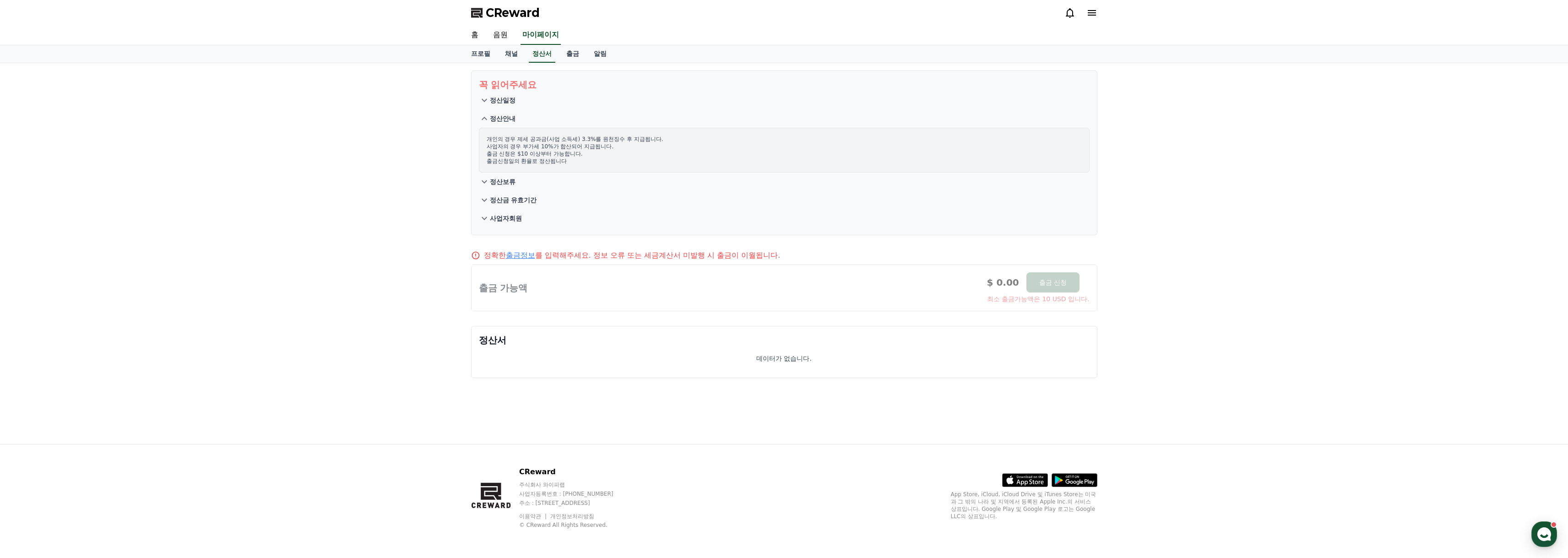
click at [503, 177] on p "정산보류" at bounding box center [503, 181] width 26 height 9
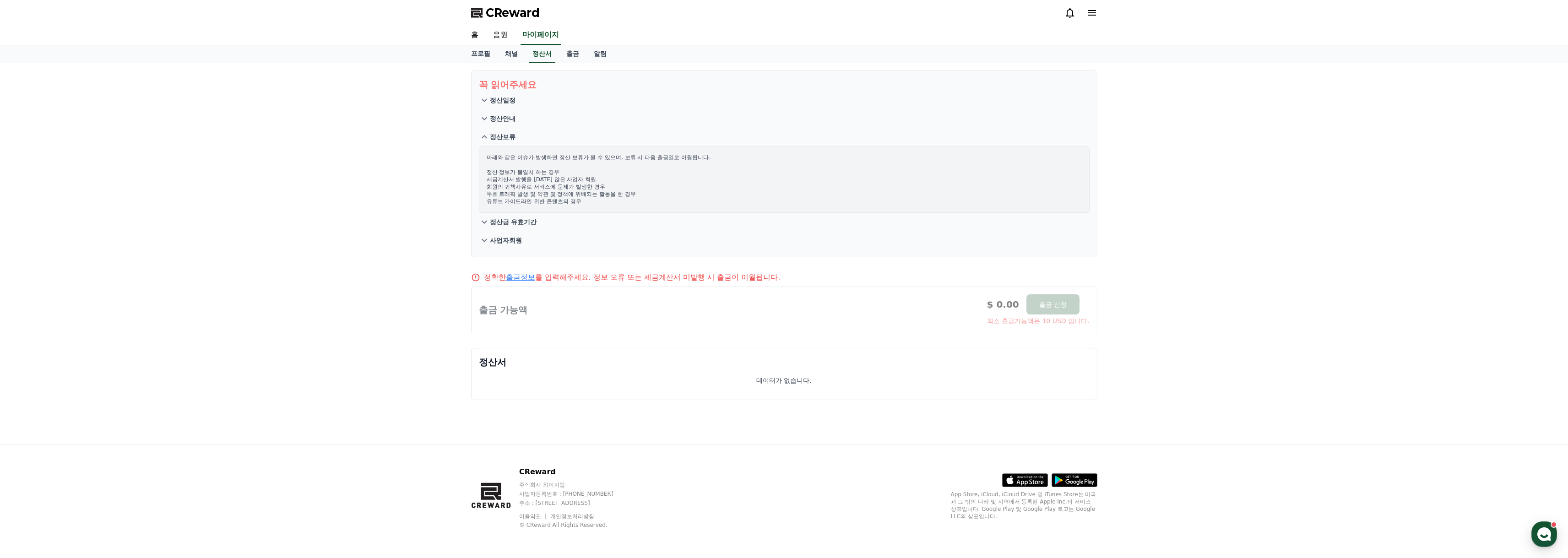
click at [525, 216] on button "정산금 유효기간" at bounding box center [784, 222] width 611 height 18
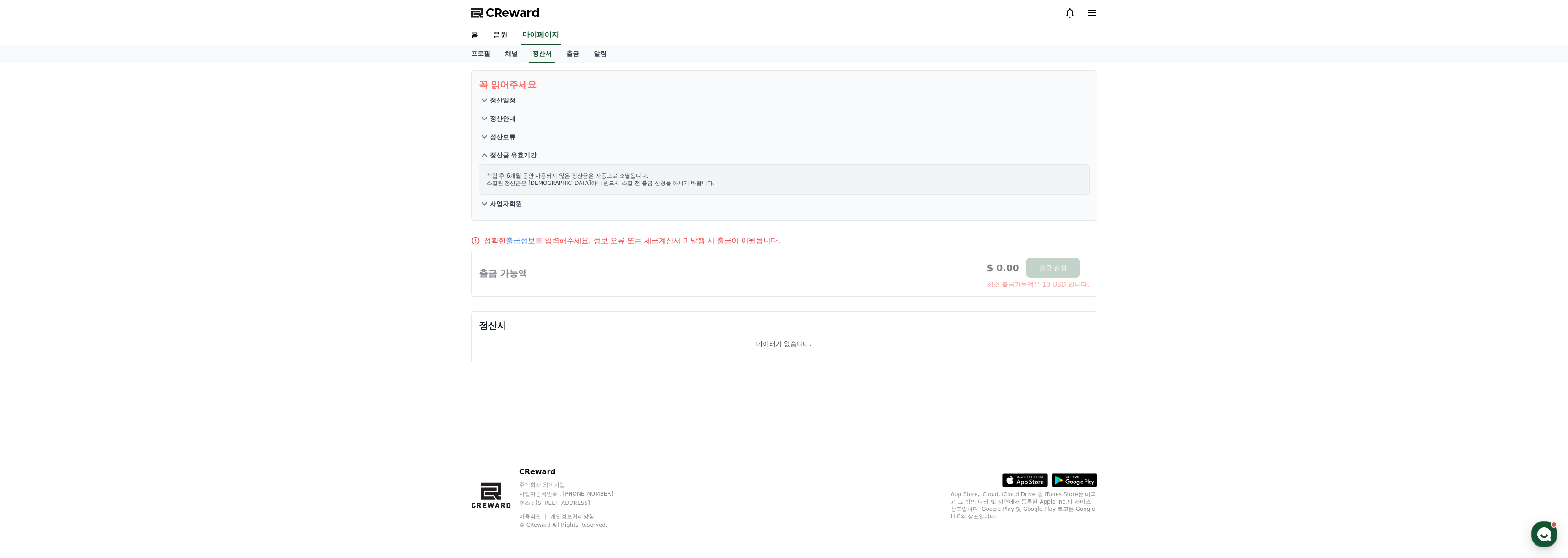
click at [508, 217] on section "꼭 읽어주세요 정산일정 정산안내 정산보류 정산금 유효기간 적립 후 6개월 동안 사용되지 않은 정산금은 자동으로 소멸됩니다. 소멸된 정산금은 복…" at bounding box center [784, 146] width 627 height 151
click at [504, 211] on button "사업자회원" at bounding box center [784, 203] width 611 height 18
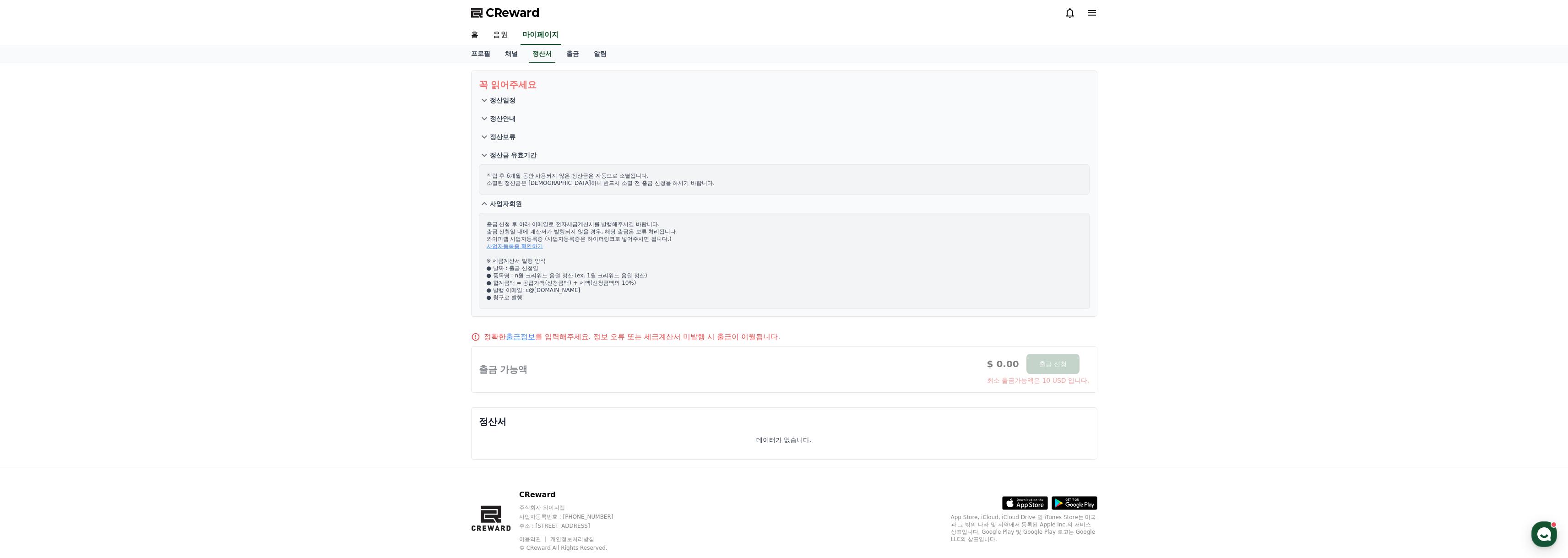
click at [504, 221] on p "출금 신청 후 아래 이메일로 전자세금계산서를 발행해주시길 바랍니다. 출금 신청일 내에 계산서가 발행되지 않을 경우, 해당 출금은 보류 처리됩니…" at bounding box center [784, 261] width 596 height 81
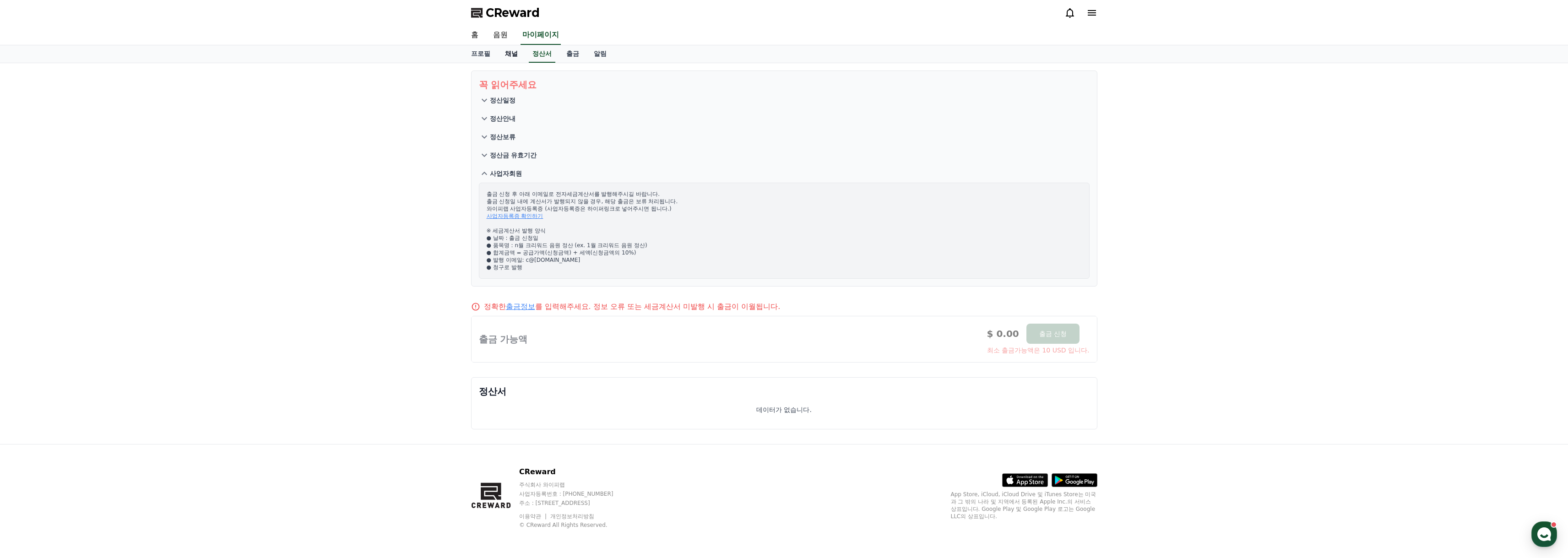
click at [517, 55] on link "채널" at bounding box center [511, 54] width 27 height 18
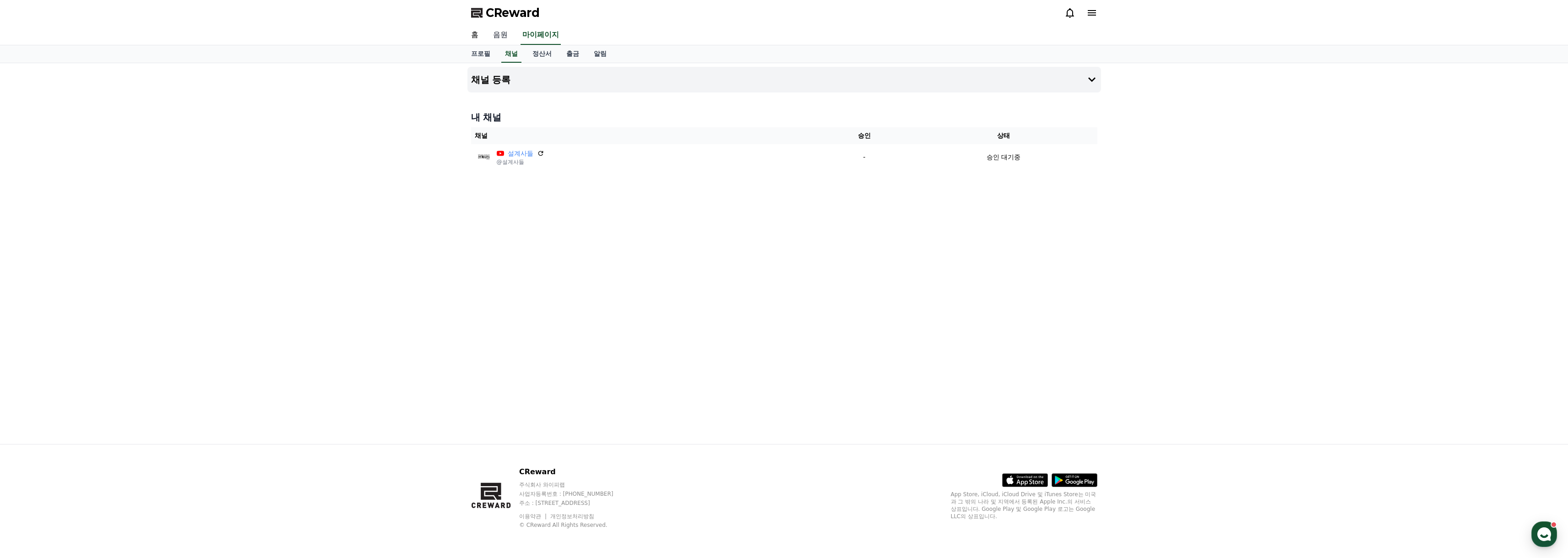
click at [500, 37] on link "음원" at bounding box center [500, 35] width 30 height 19
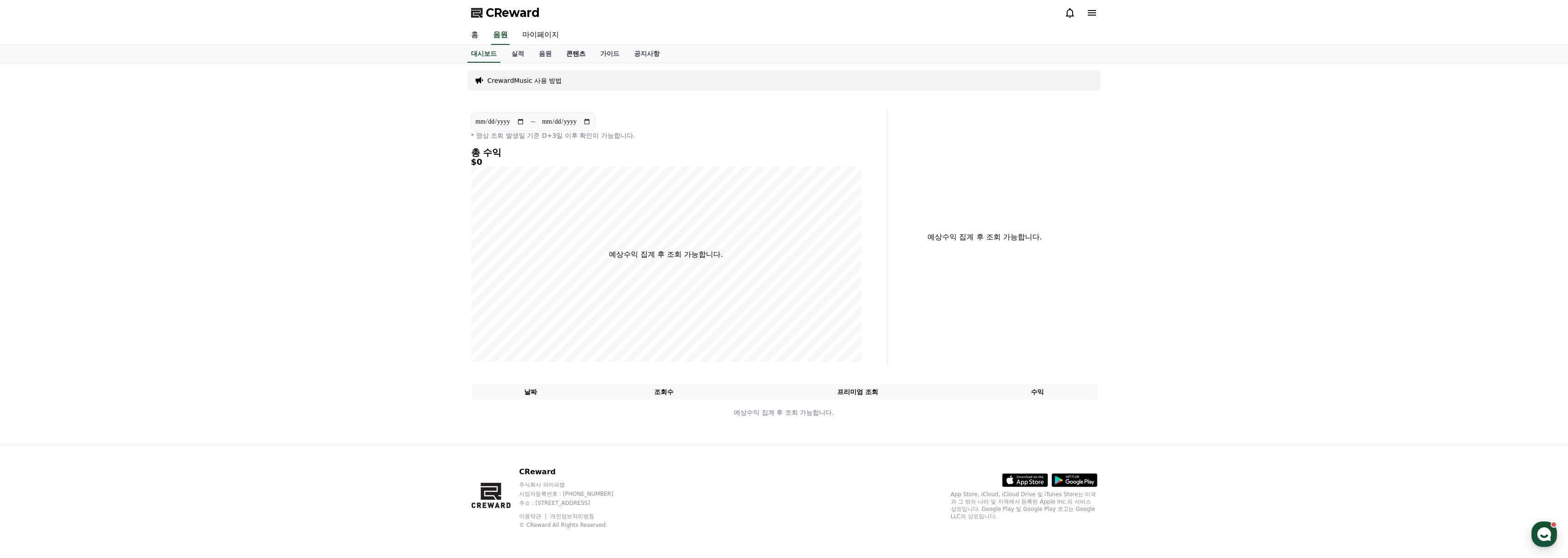
click at [580, 55] on link "콘텐츠" at bounding box center [576, 54] width 34 height 18
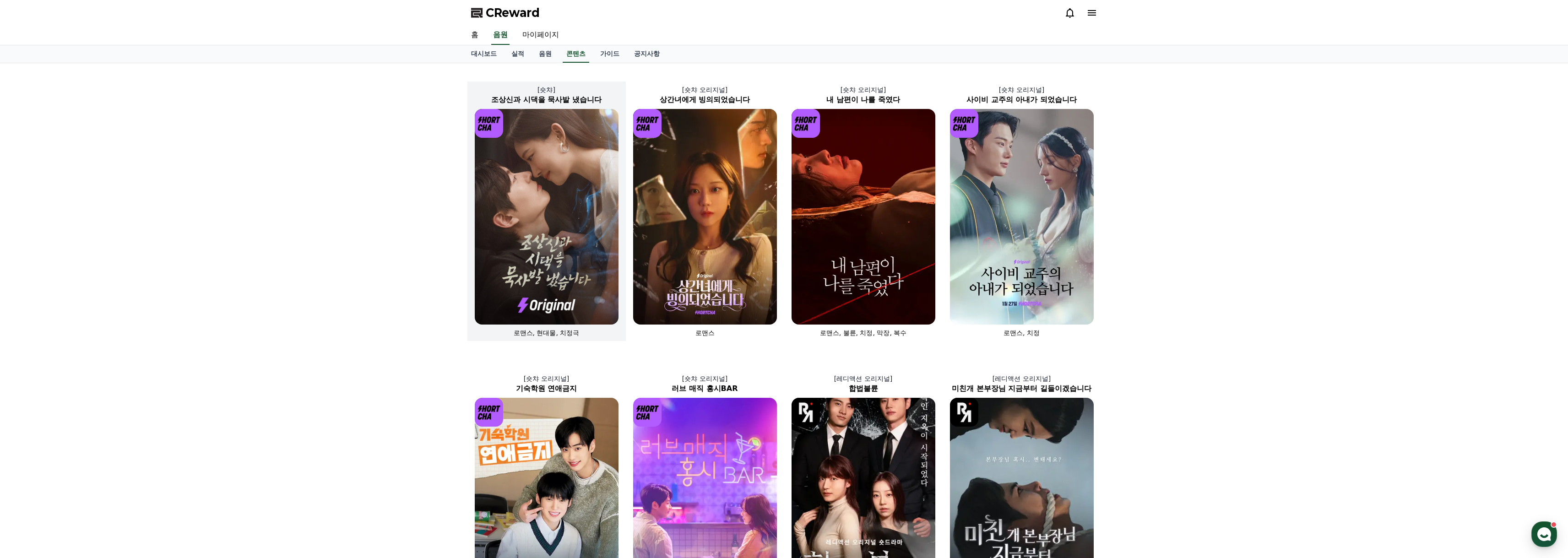
click at [576, 255] on img at bounding box center [547, 216] width 144 height 215
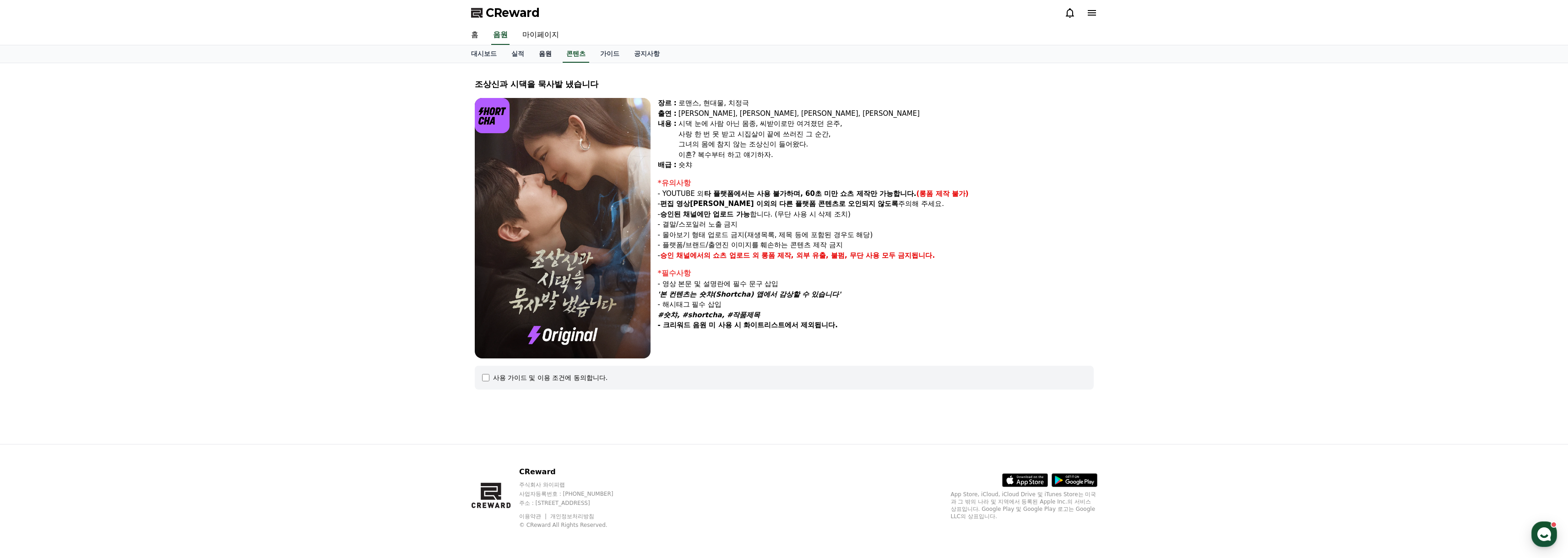
click at [535, 55] on link "음원" at bounding box center [545, 54] width 27 height 18
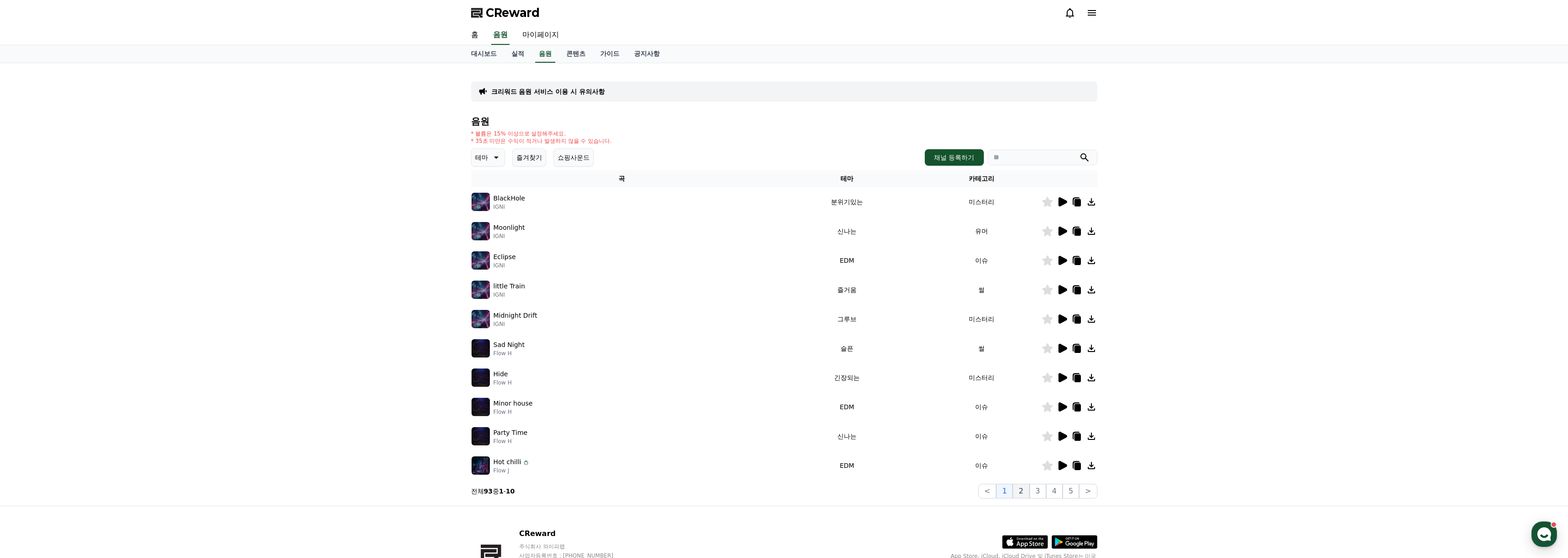
click at [1024, 491] on button "2" at bounding box center [1021, 492] width 17 height 14
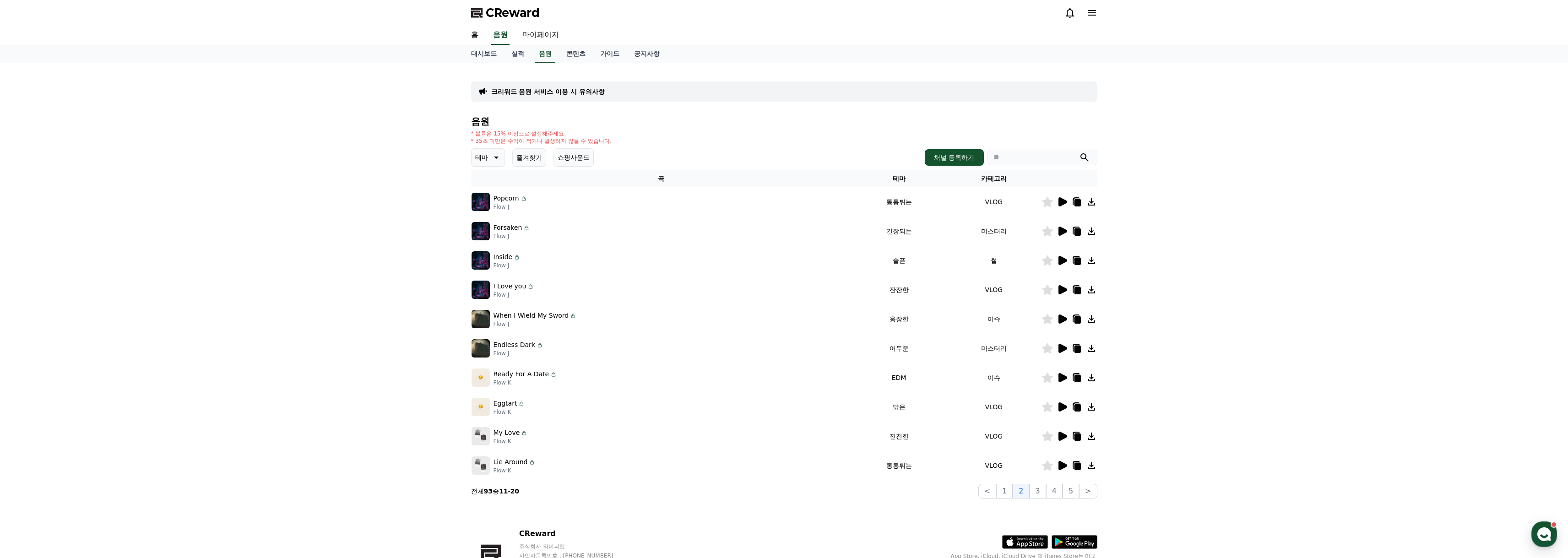
click at [1059, 259] on icon at bounding box center [1063, 260] width 9 height 9
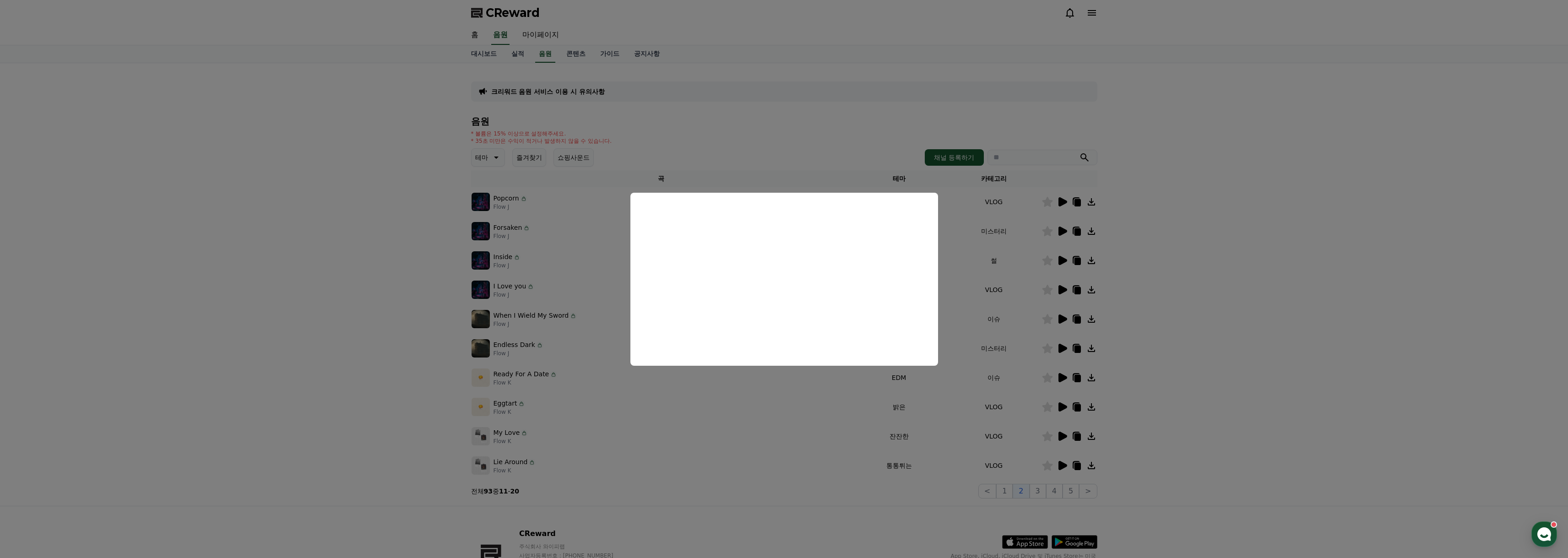
click at [1196, 311] on button "close modal" at bounding box center [784, 279] width 1568 height 558
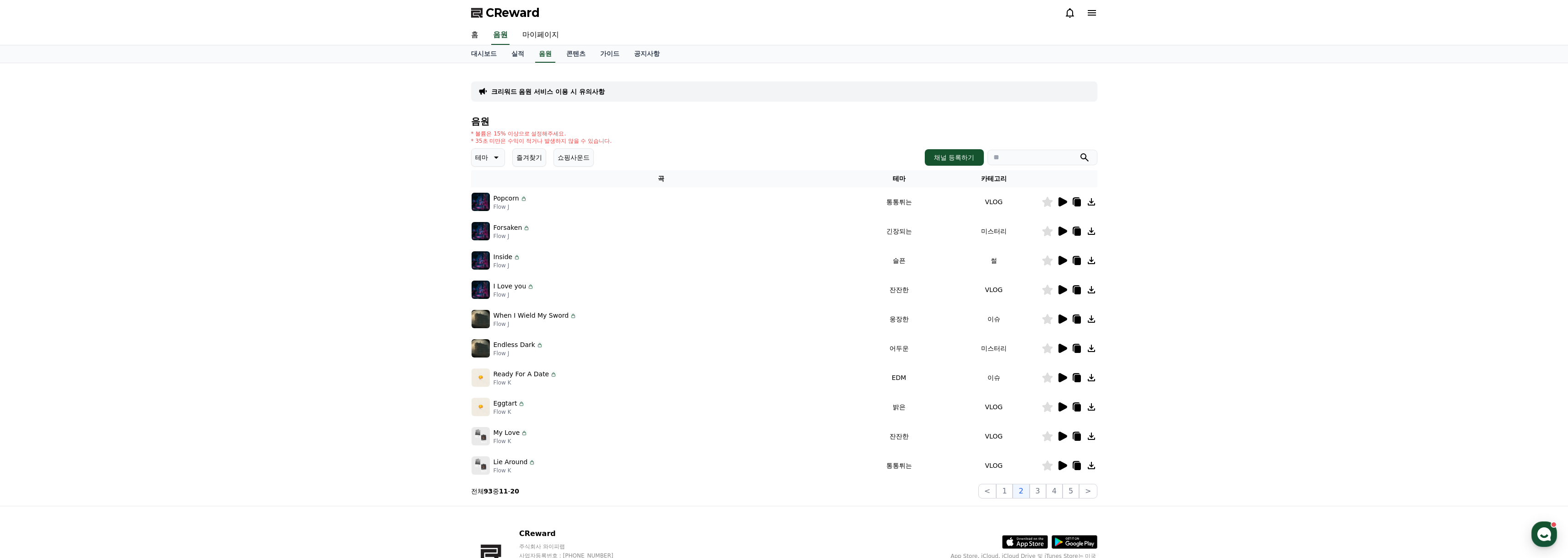
click at [1062, 407] on icon at bounding box center [1063, 407] width 9 height 9
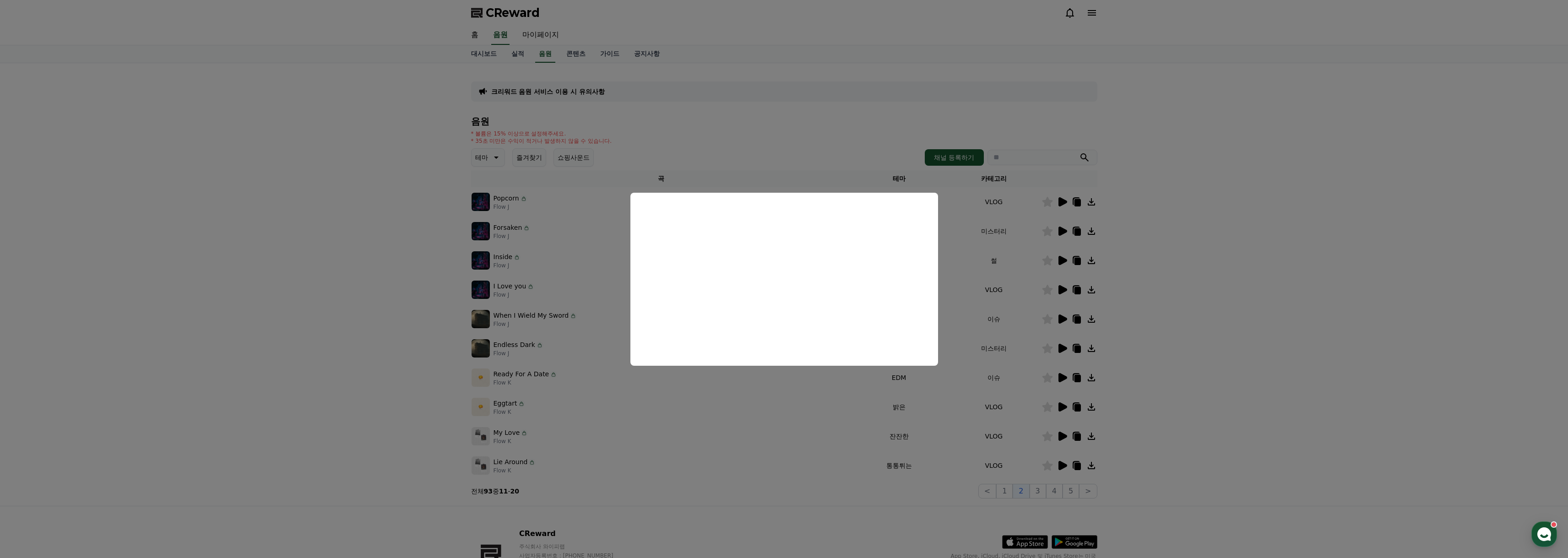
click at [1245, 326] on button "close modal" at bounding box center [784, 279] width 1568 height 558
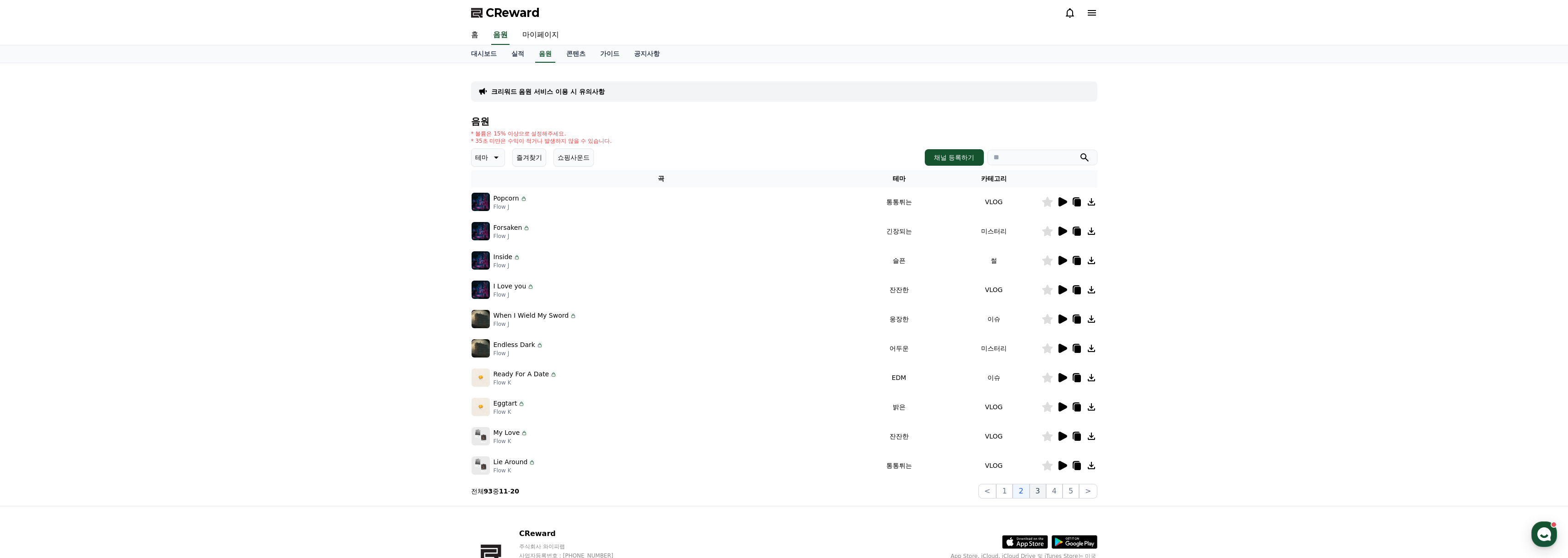
click at [1040, 491] on button "3" at bounding box center [1038, 492] width 17 height 14
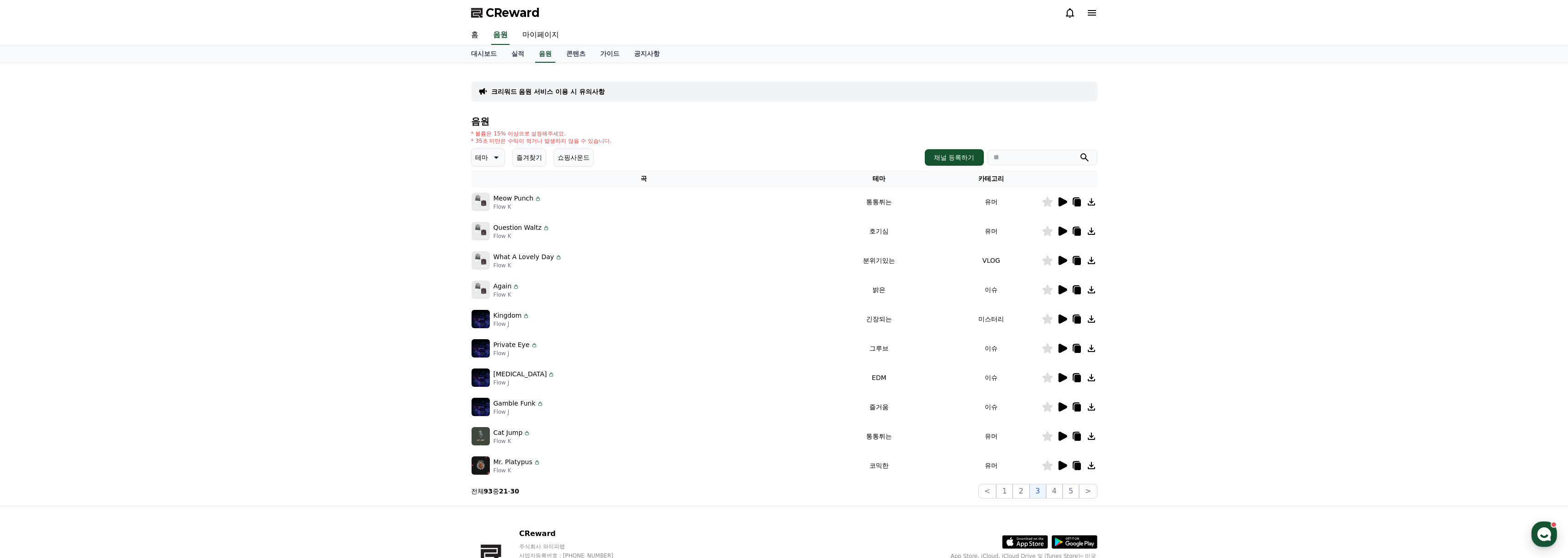
click at [1065, 233] on icon at bounding box center [1063, 231] width 9 height 9
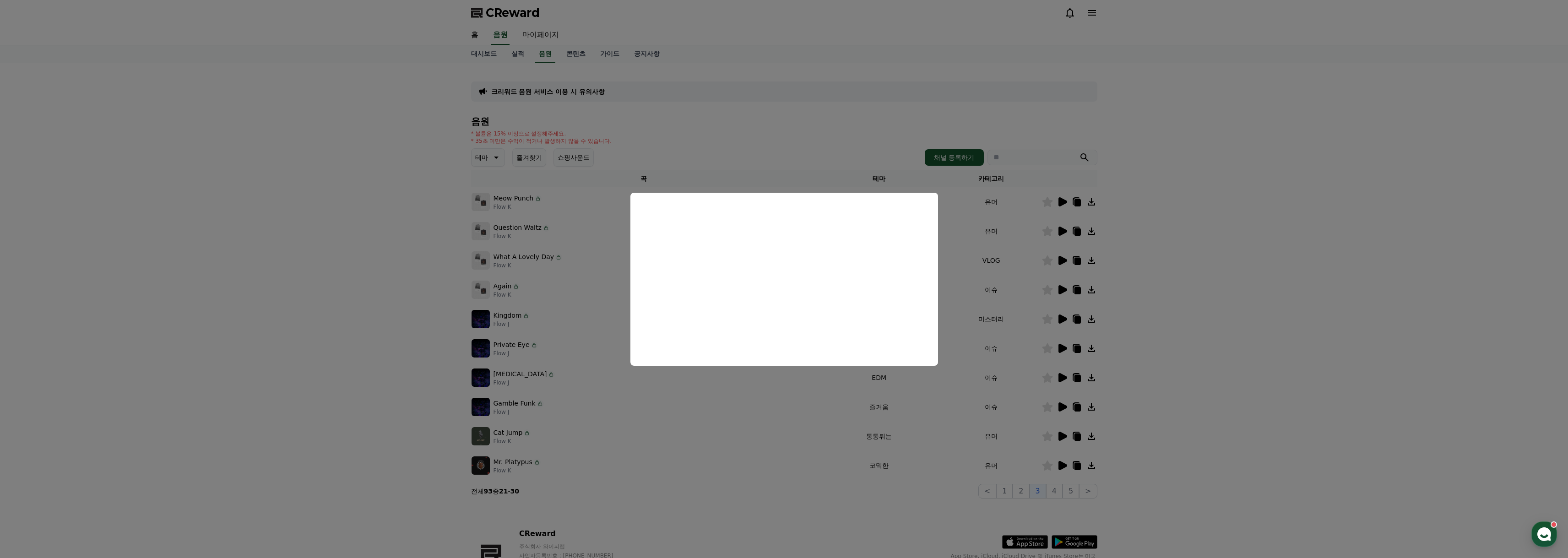
click at [1249, 287] on button "close modal" at bounding box center [784, 279] width 1568 height 558
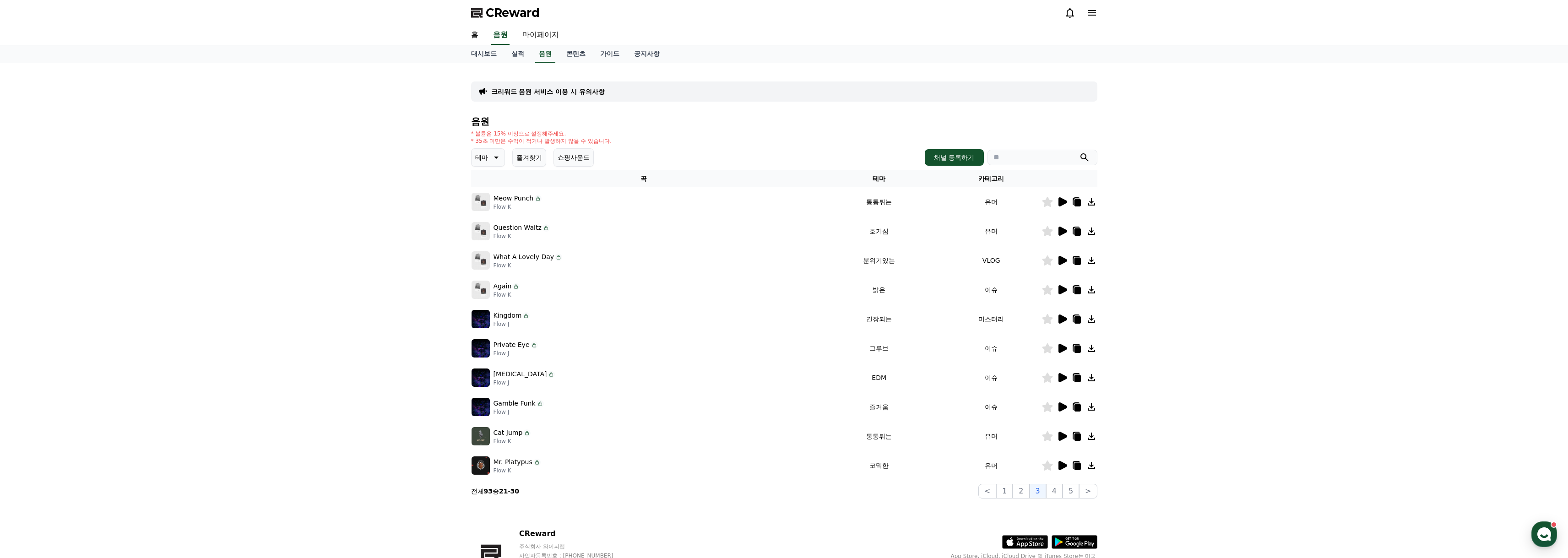
click at [1061, 406] on icon at bounding box center [1063, 407] width 9 height 9
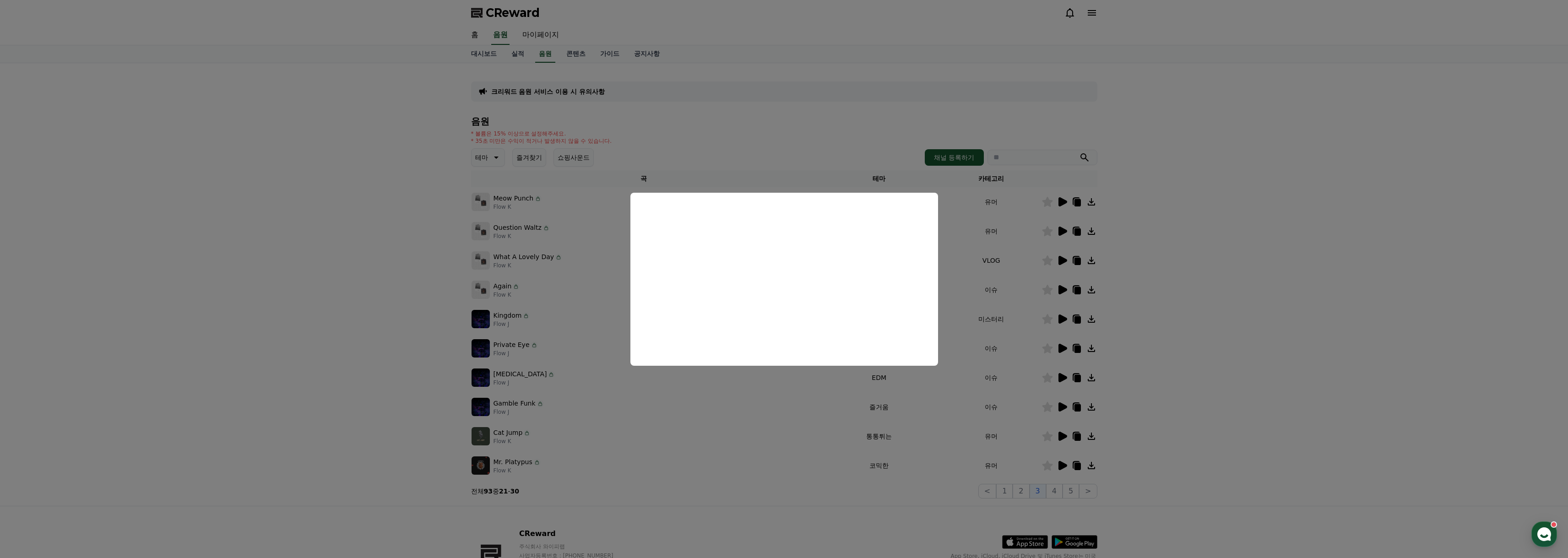
click at [1174, 351] on button "close modal" at bounding box center [784, 279] width 1568 height 558
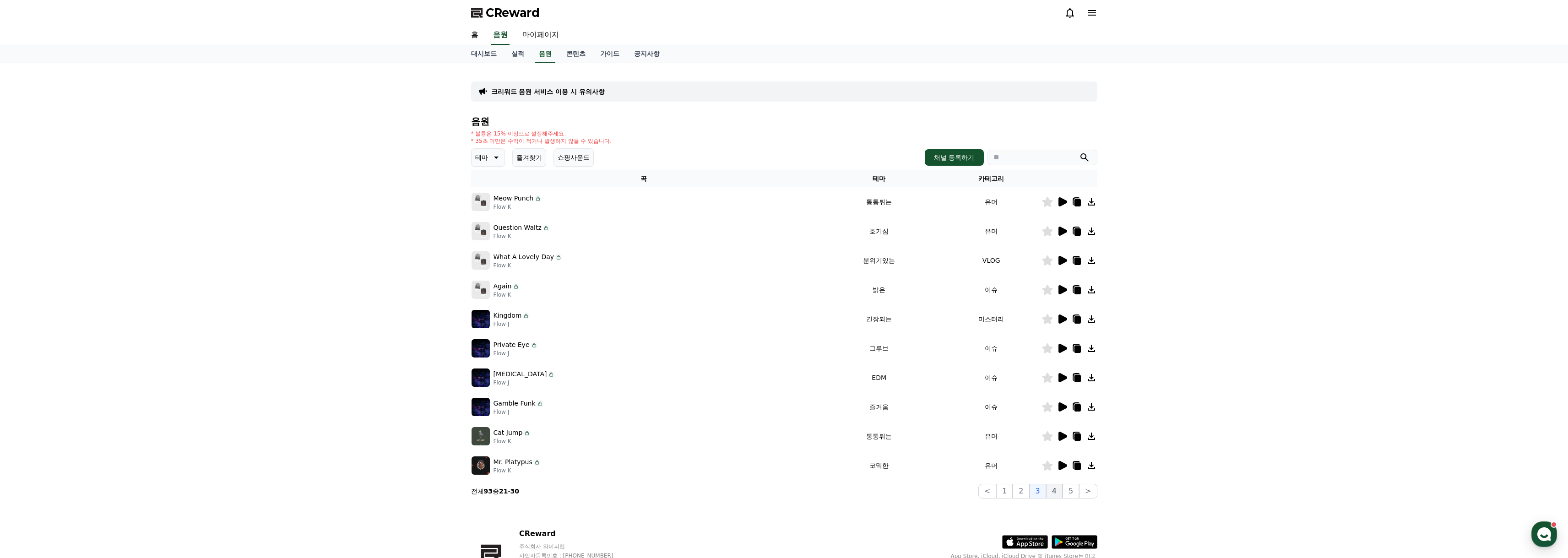
click at [1058, 498] on button "4" at bounding box center [1054, 492] width 17 height 14
click at [1062, 379] on icon at bounding box center [1063, 377] width 9 height 9
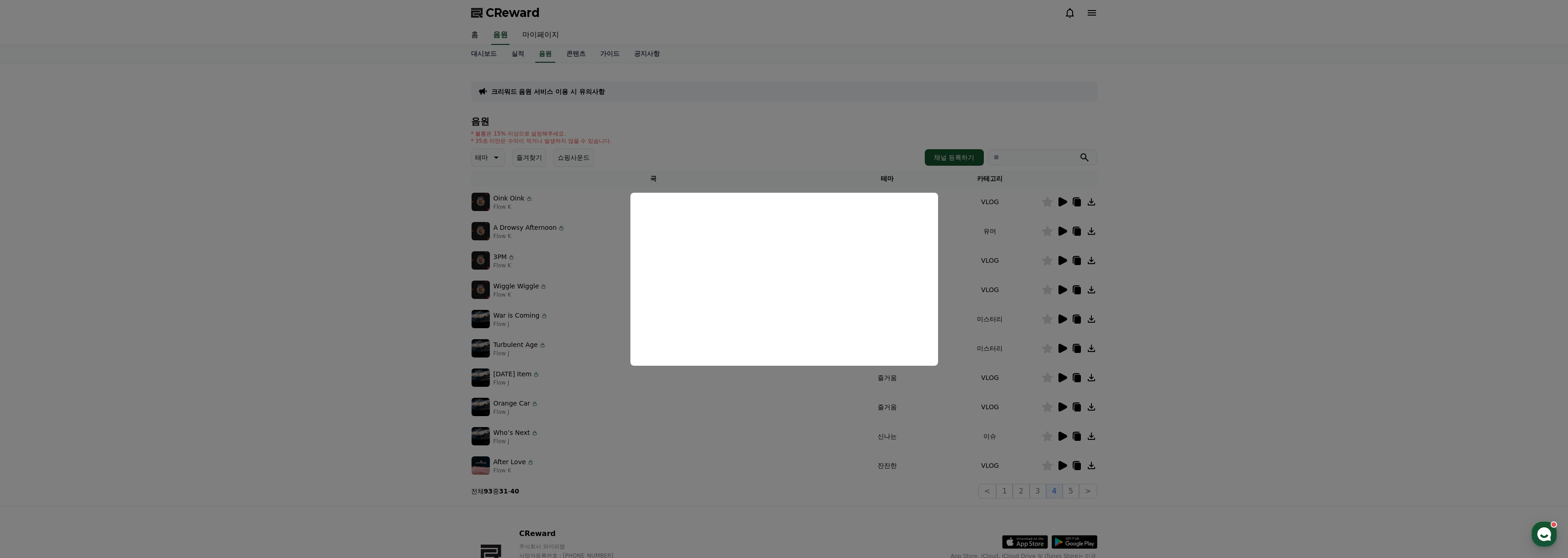
click at [1176, 287] on button "close modal" at bounding box center [784, 279] width 1568 height 558
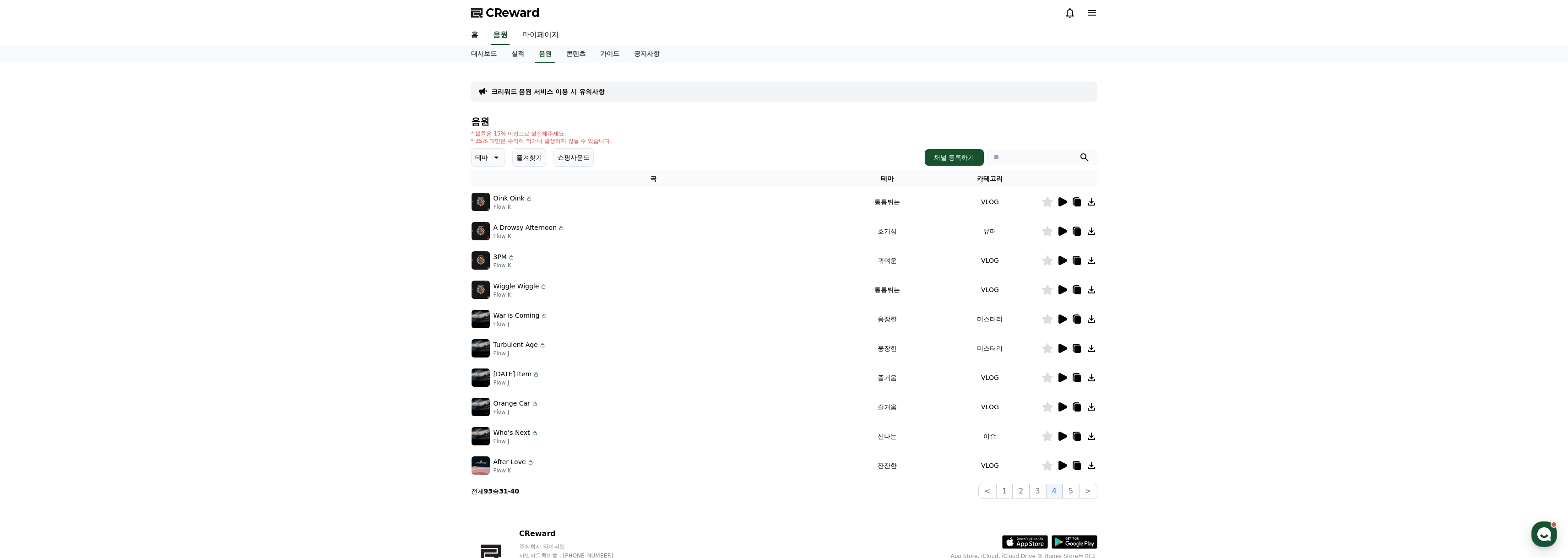
click at [1061, 411] on icon at bounding box center [1063, 407] width 9 height 9
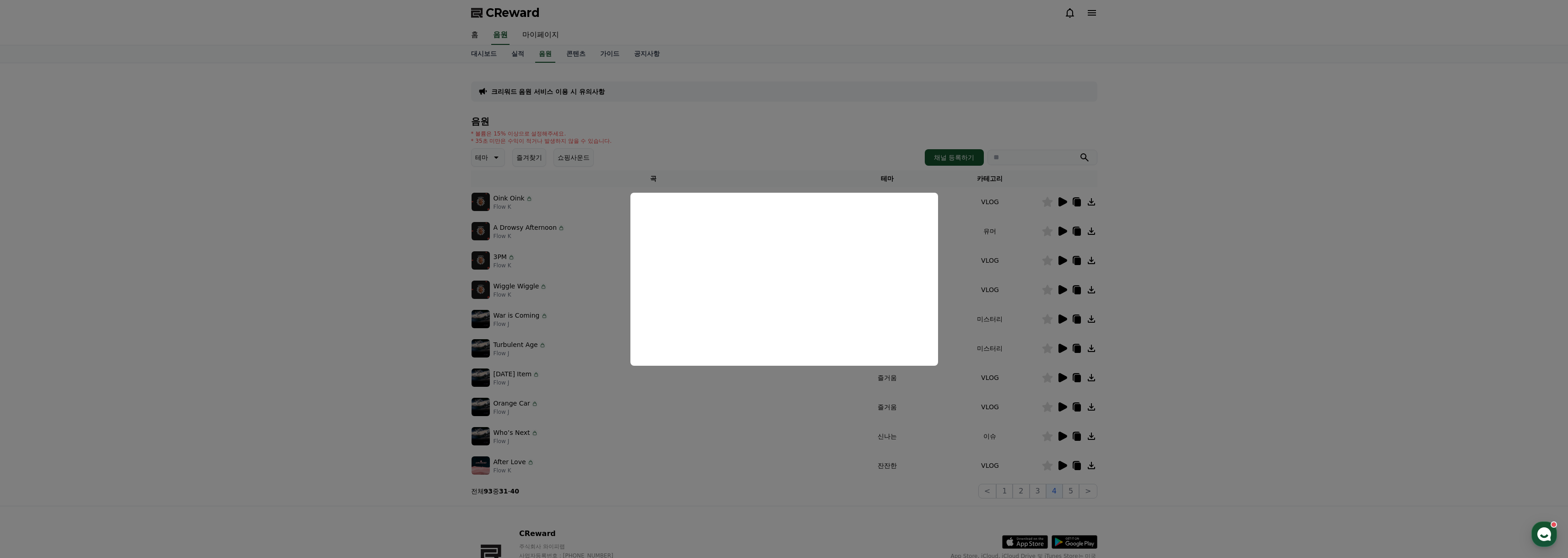
click at [1305, 277] on button "close modal" at bounding box center [784, 279] width 1568 height 558
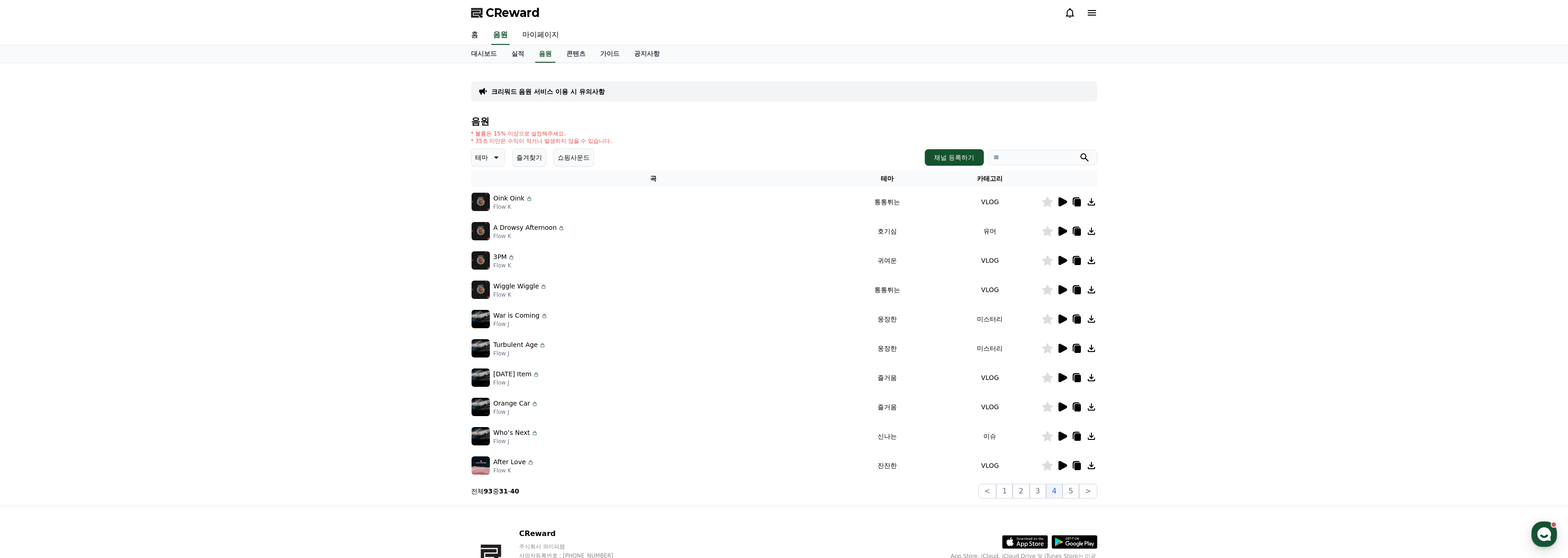
click at [1061, 437] on icon at bounding box center [1063, 436] width 9 height 9
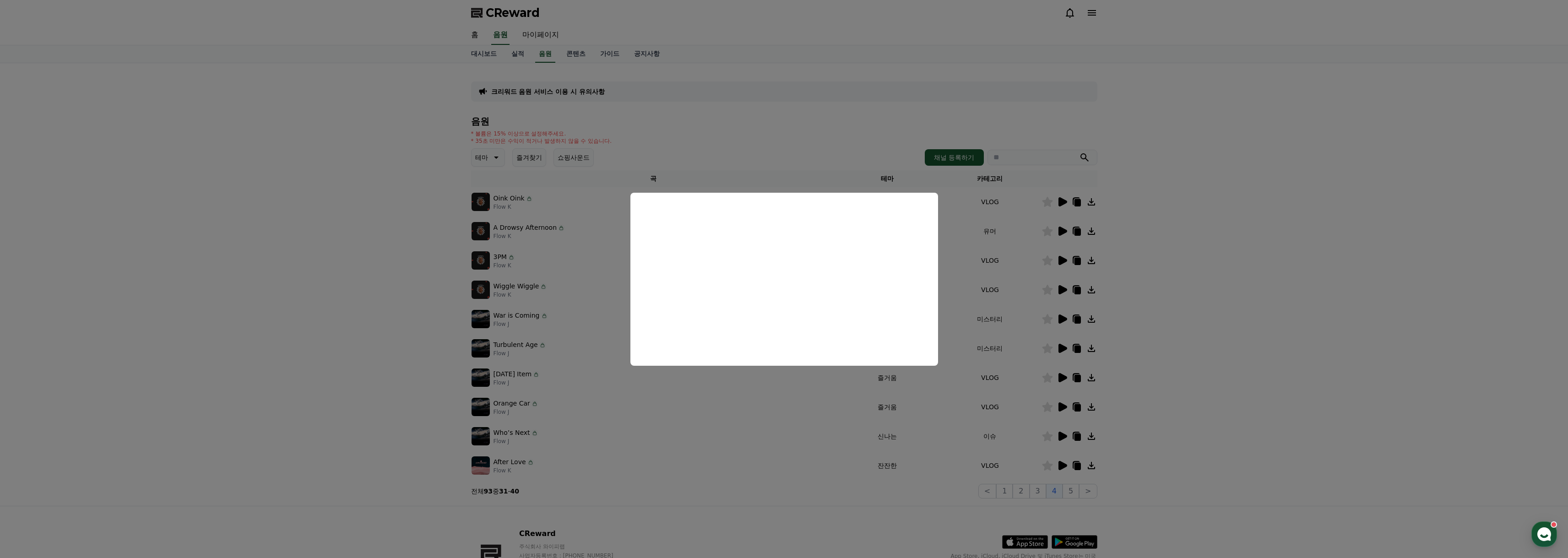
click at [1233, 328] on button "close modal" at bounding box center [784, 279] width 1568 height 558
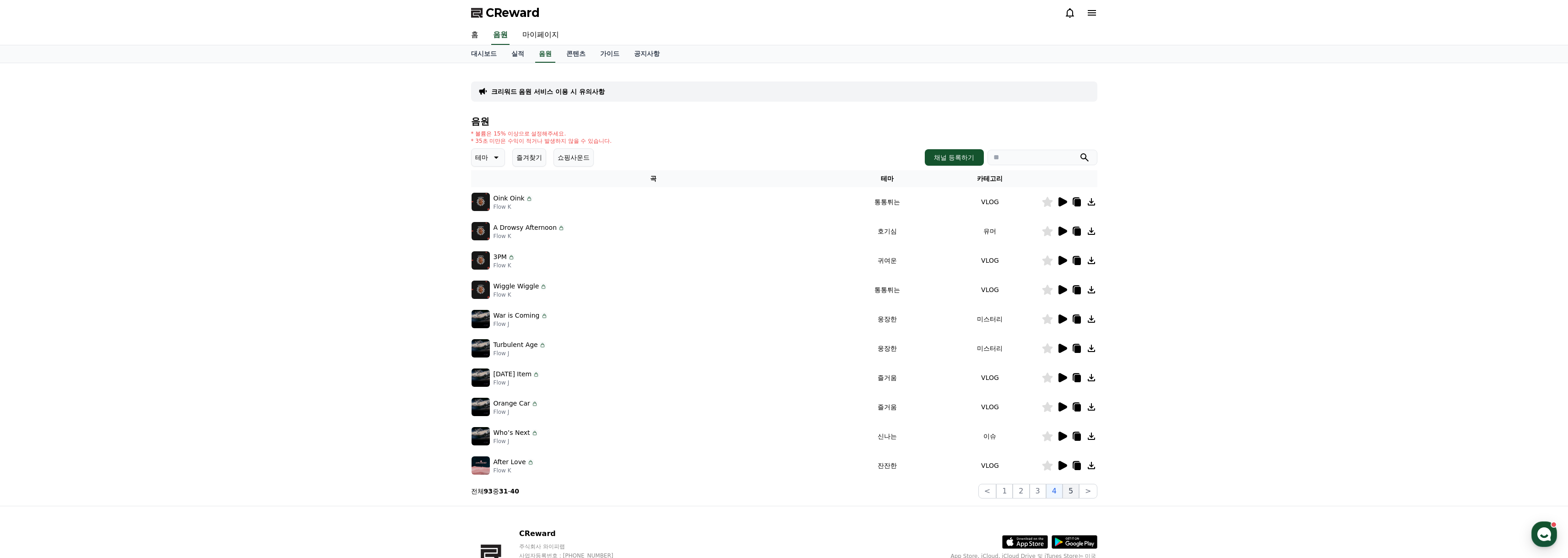
click at [1068, 488] on button "5" at bounding box center [1071, 492] width 17 height 14
click at [1066, 203] on icon at bounding box center [1063, 202] width 9 height 9
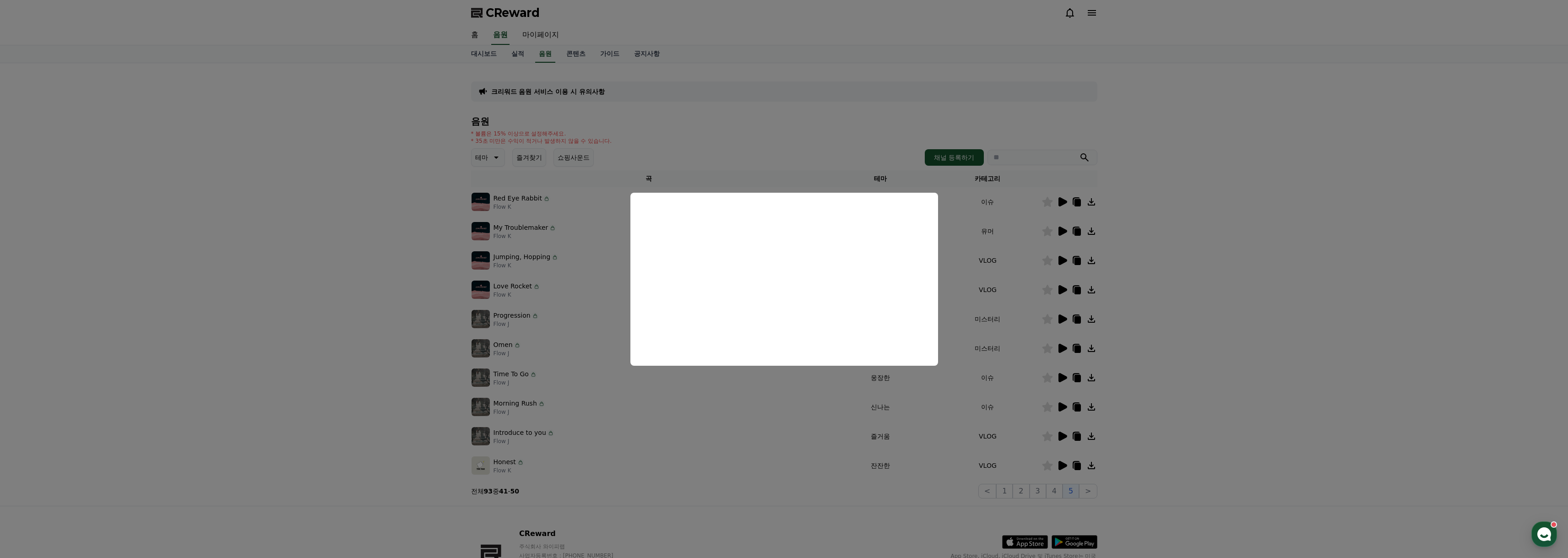
click at [1265, 183] on button "close modal" at bounding box center [784, 279] width 1568 height 558
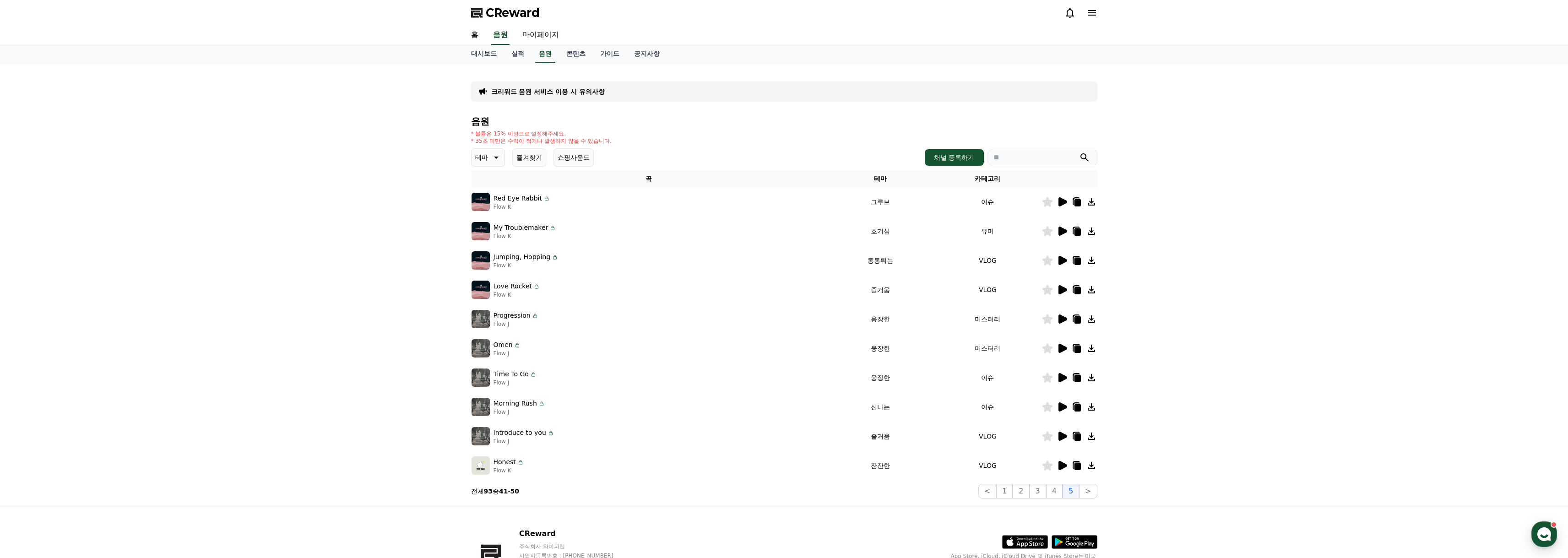
click at [1065, 407] on icon at bounding box center [1063, 407] width 9 height 9
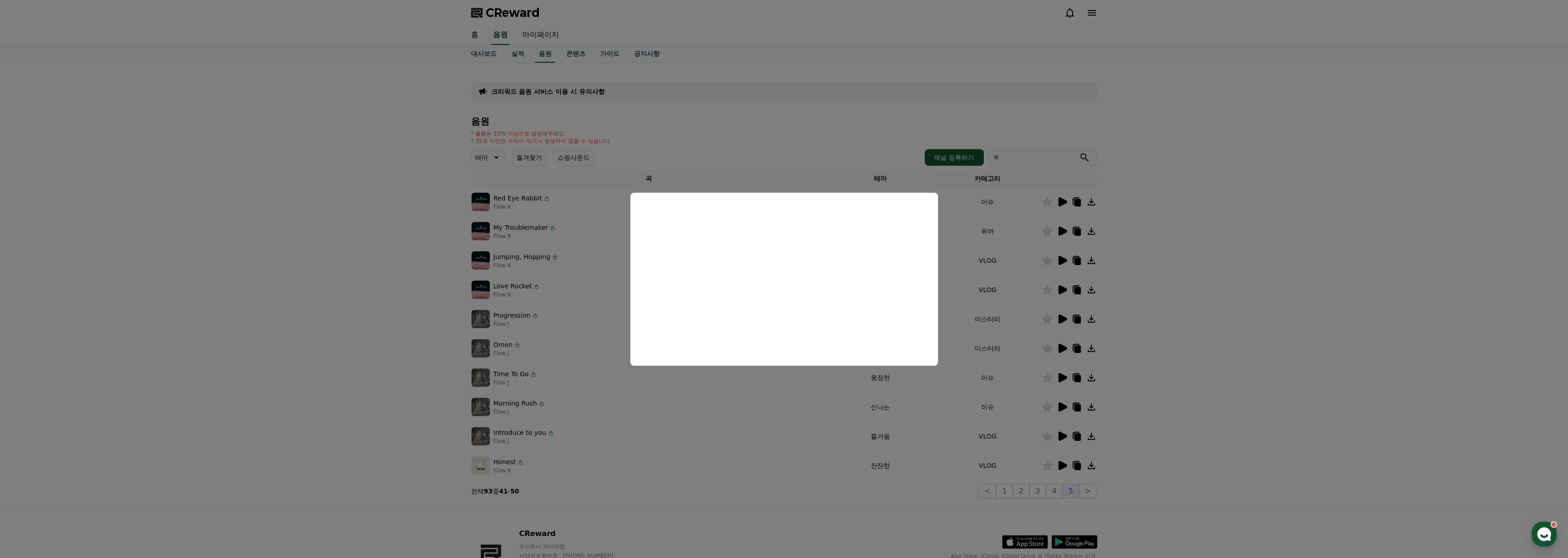
click at [1202, 359] on button "close modal" at bounding box center [784, 279] width 1568 height 558
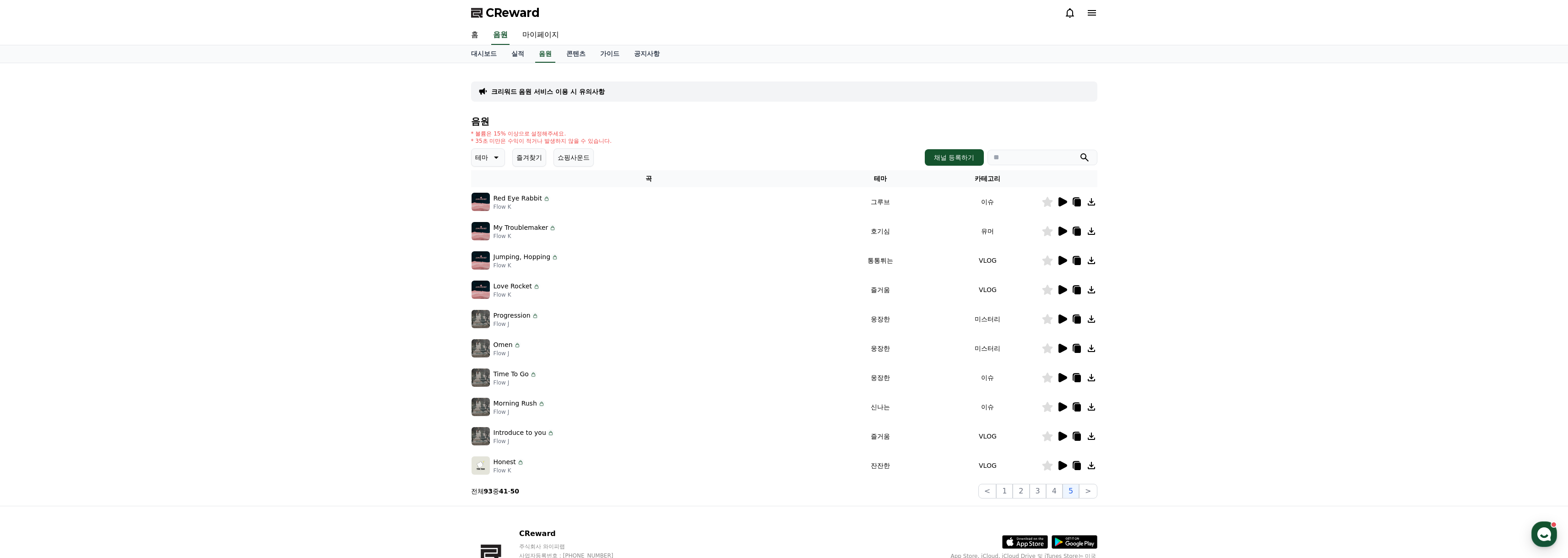
click at [1060, 468] on icon at bounding box center [1063, 465] width 9 height 9
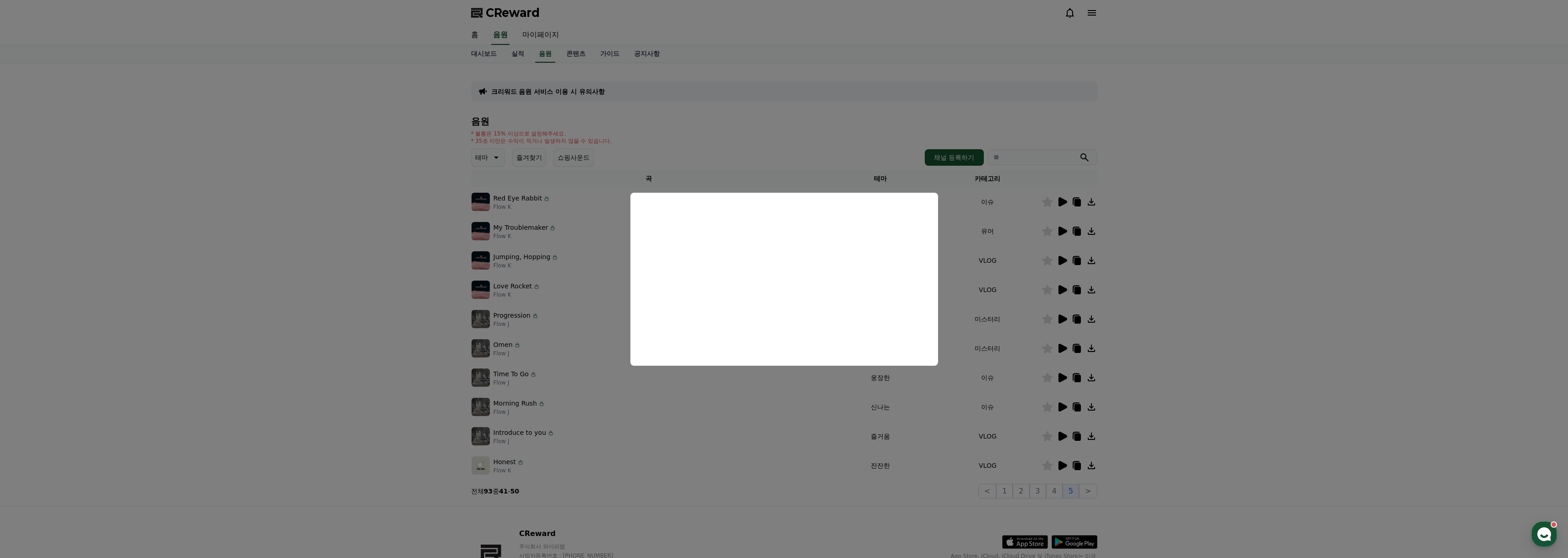
click at [1105, 312] on button "close modal" at bounding box center [784, 279] width 1568 height 558
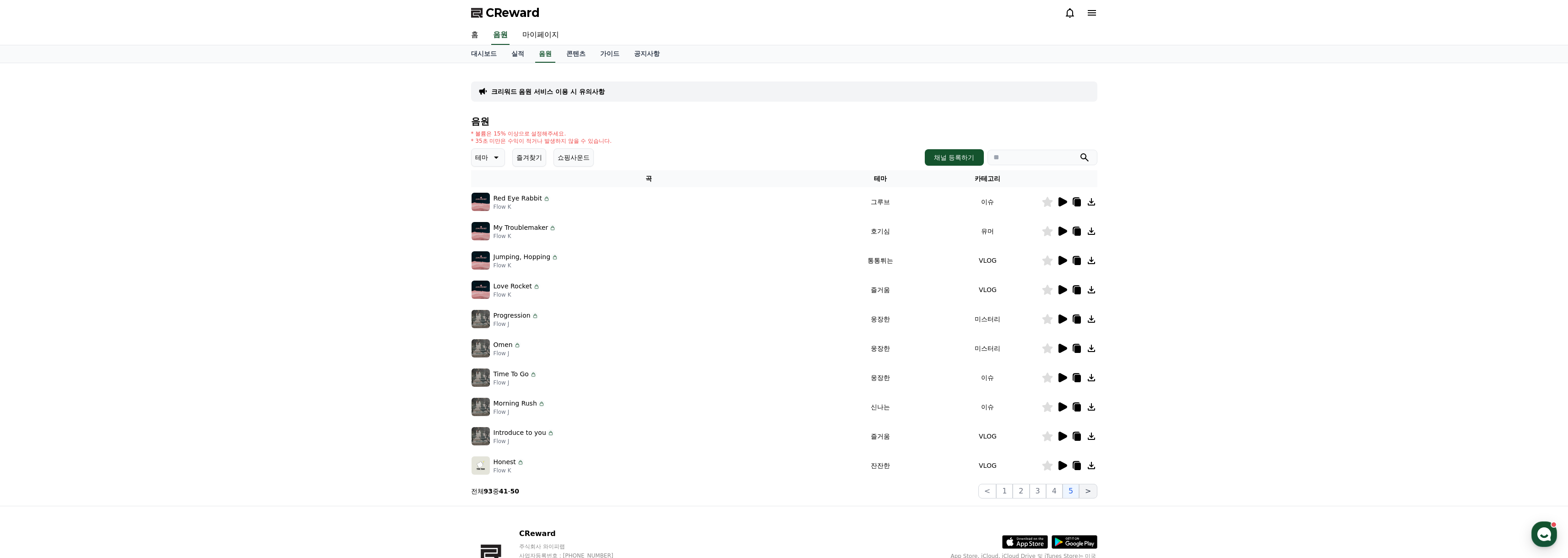
click at [1089, 492] on button ">" at bounding box center [1088, 492] width 18 height 14
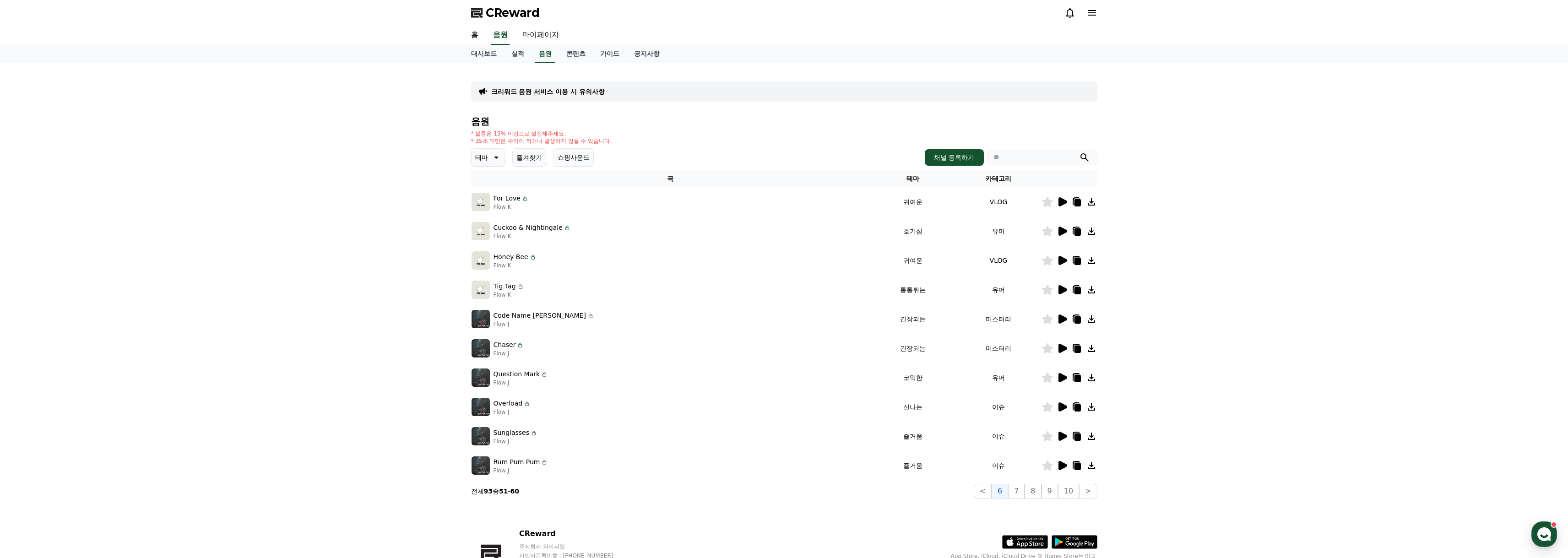
click at [1061, 380] on icon at bounding box center [1063, 377] width 9 height 9
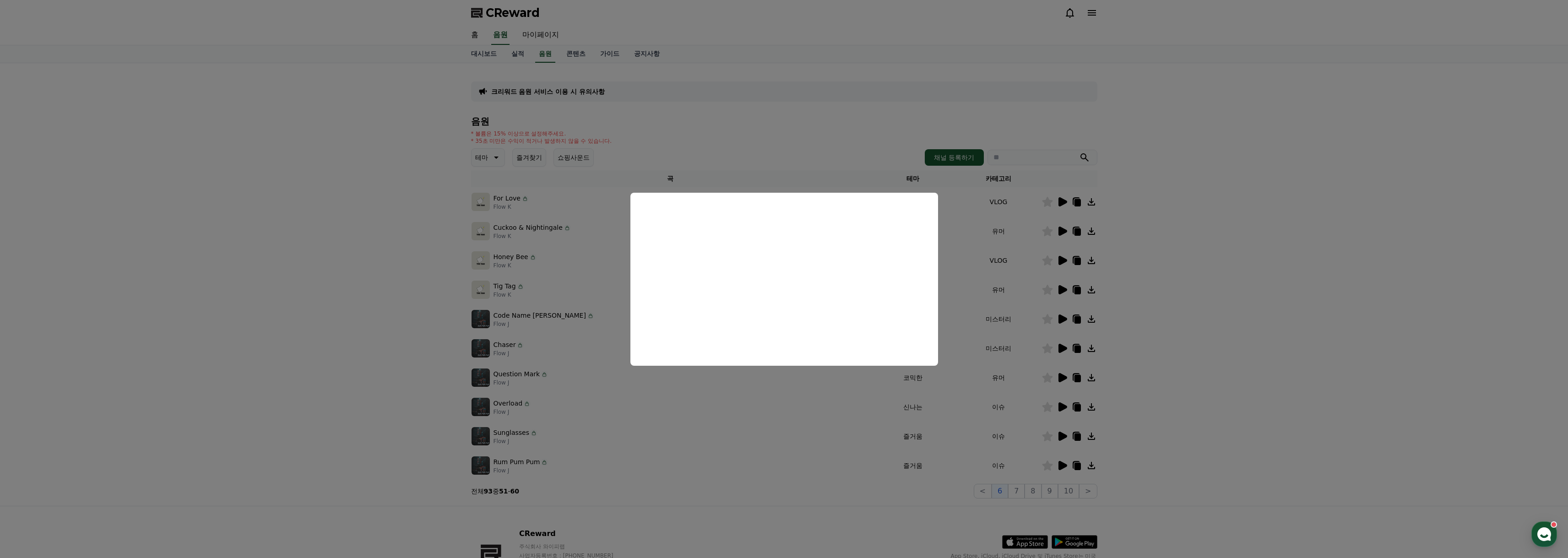
click at [1221, 301] on button "close modal" at bounding box center [784, 279] width 1568 height 558
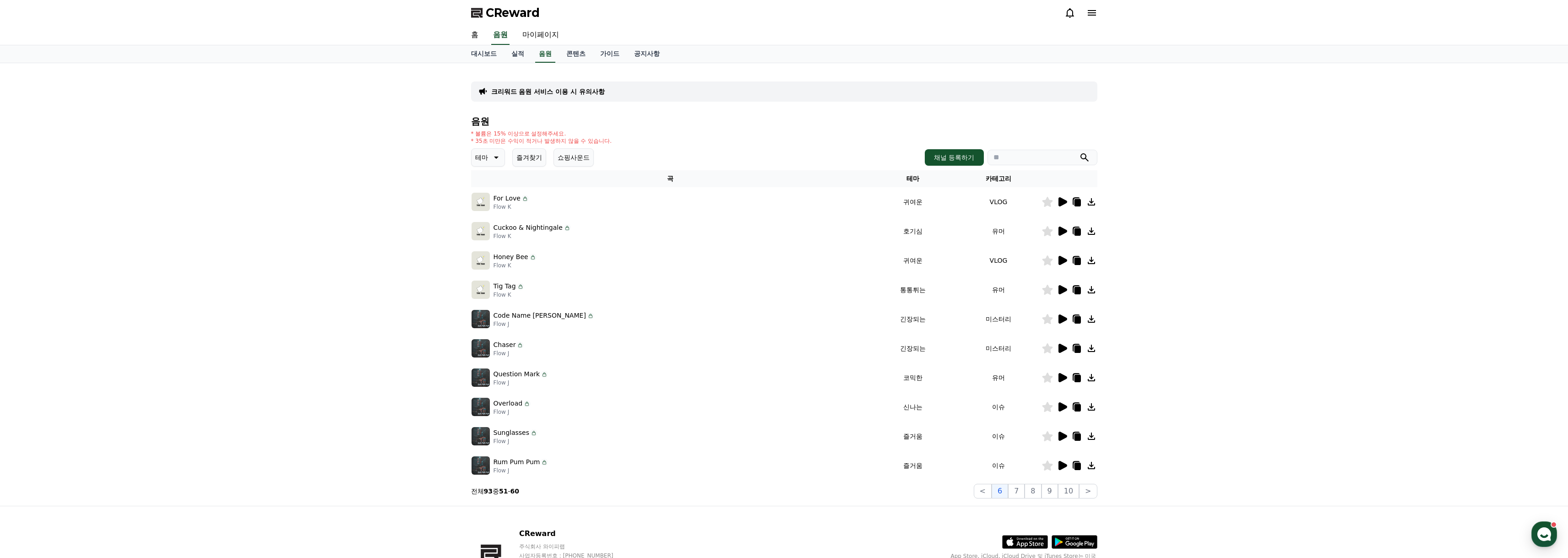
click at [1064, 407] on icon at bounding box center [1063, 407] width 9 height 9
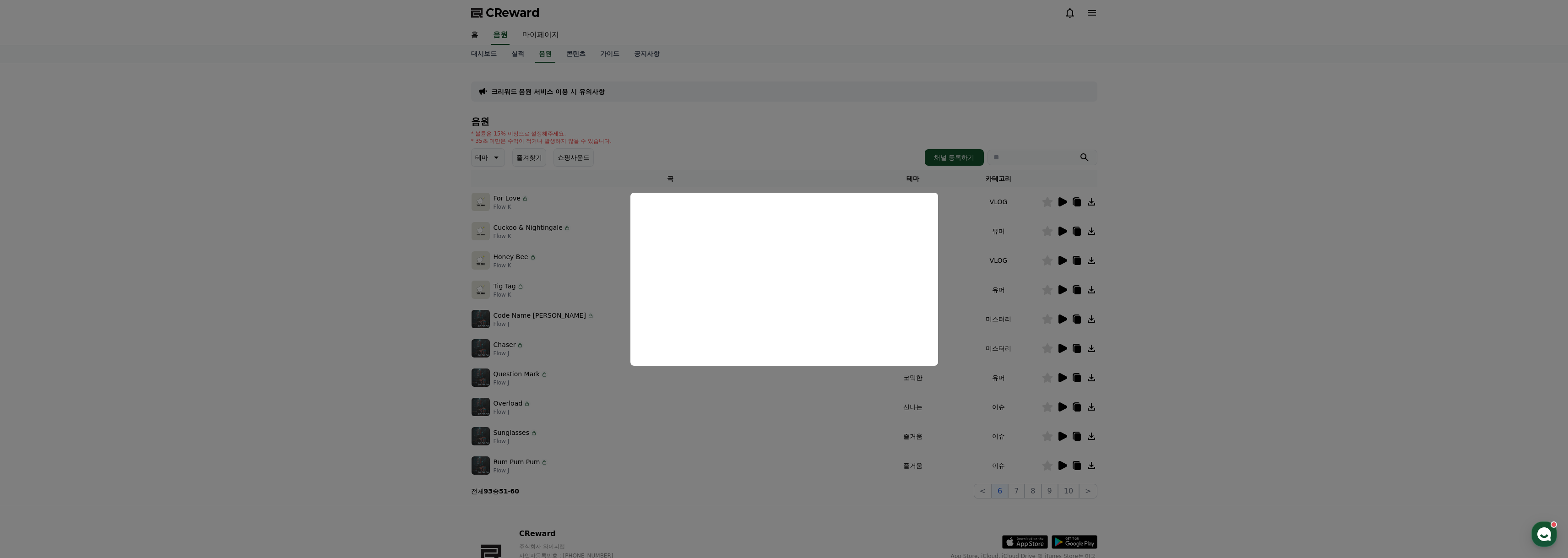
click at [1197, 373] on button "close modal" at bounding box center [784, 279] width 1568 height 558
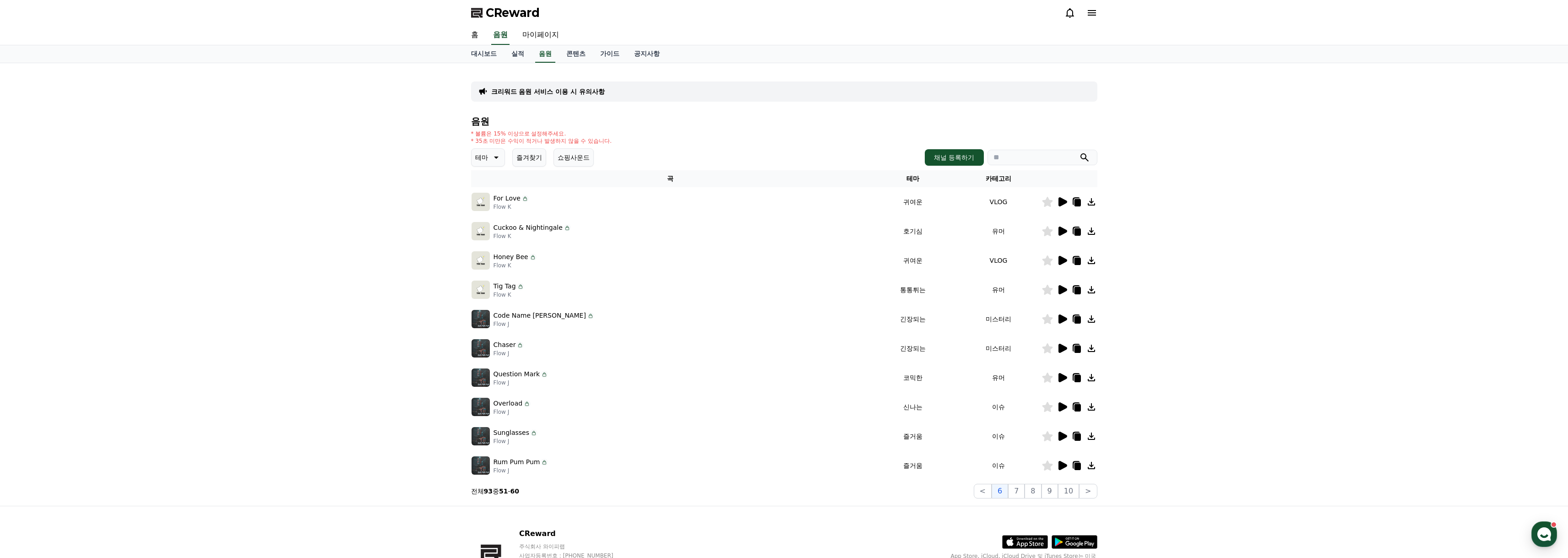
click at [1061, 463] on icon at bounding box center [1063, 465] width 9 height 9
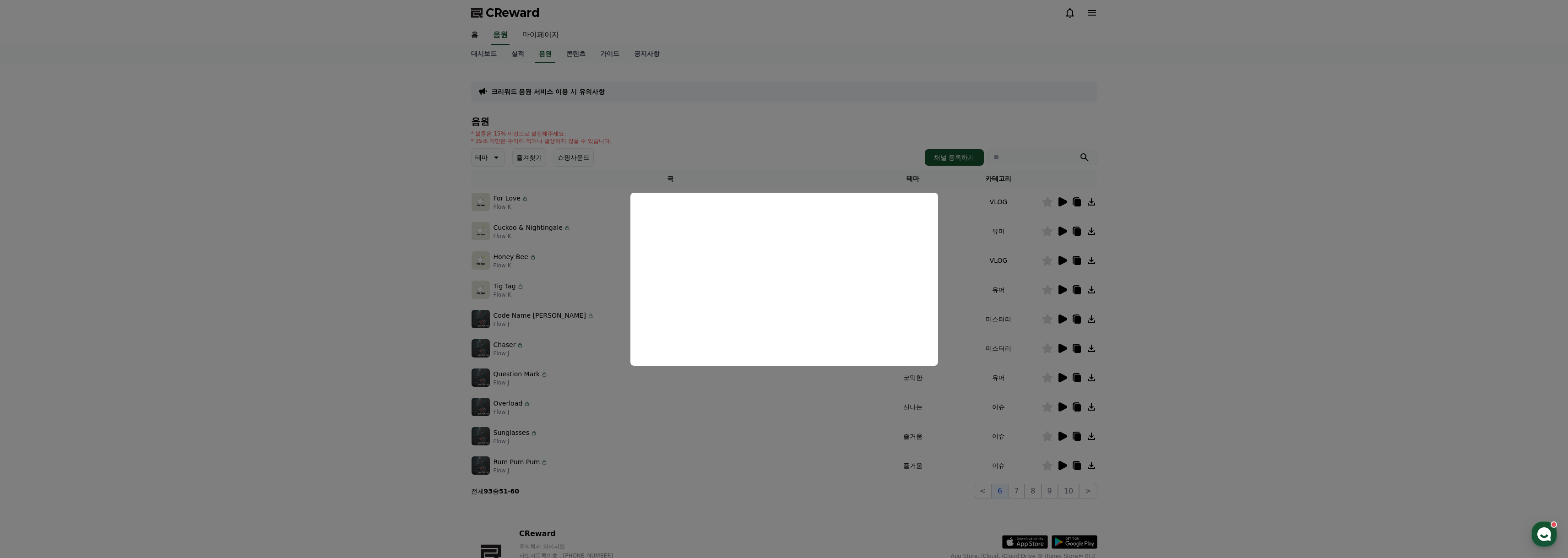
click at [371, 303] on button "close modal" at bounding box center [784, 279] width 1568 height 558
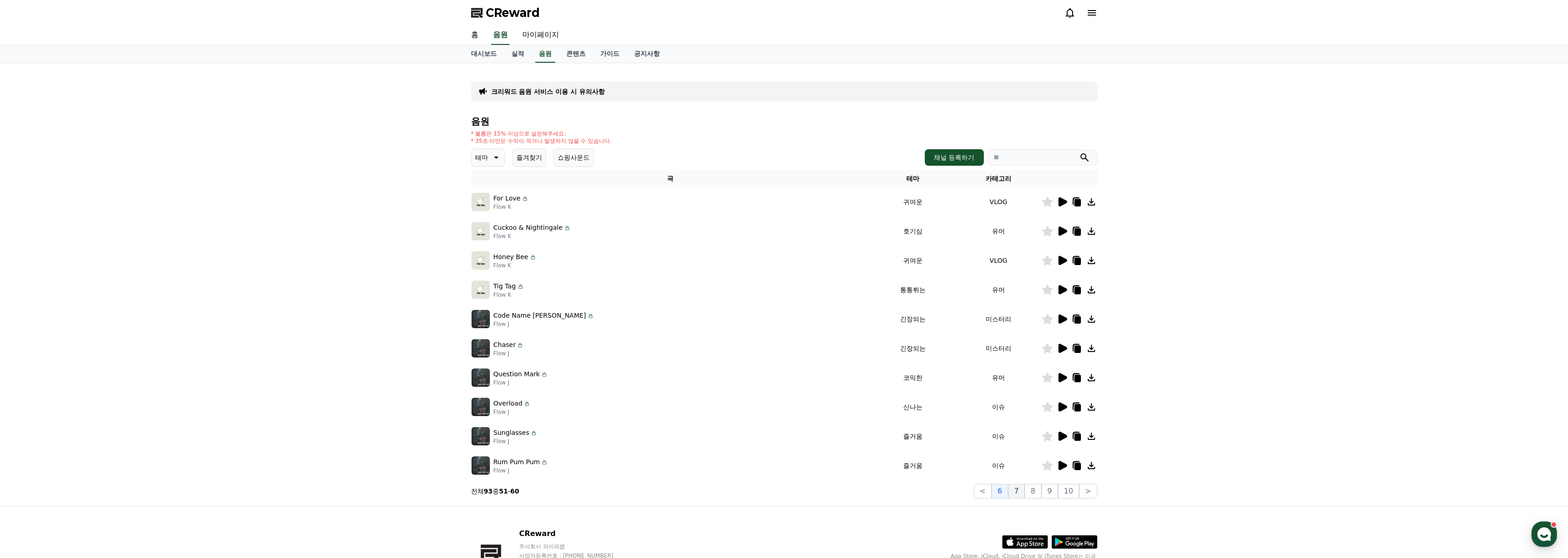
click at [1022, 490] on button "7" at bounding box center [1017, 492] width 17 height 14
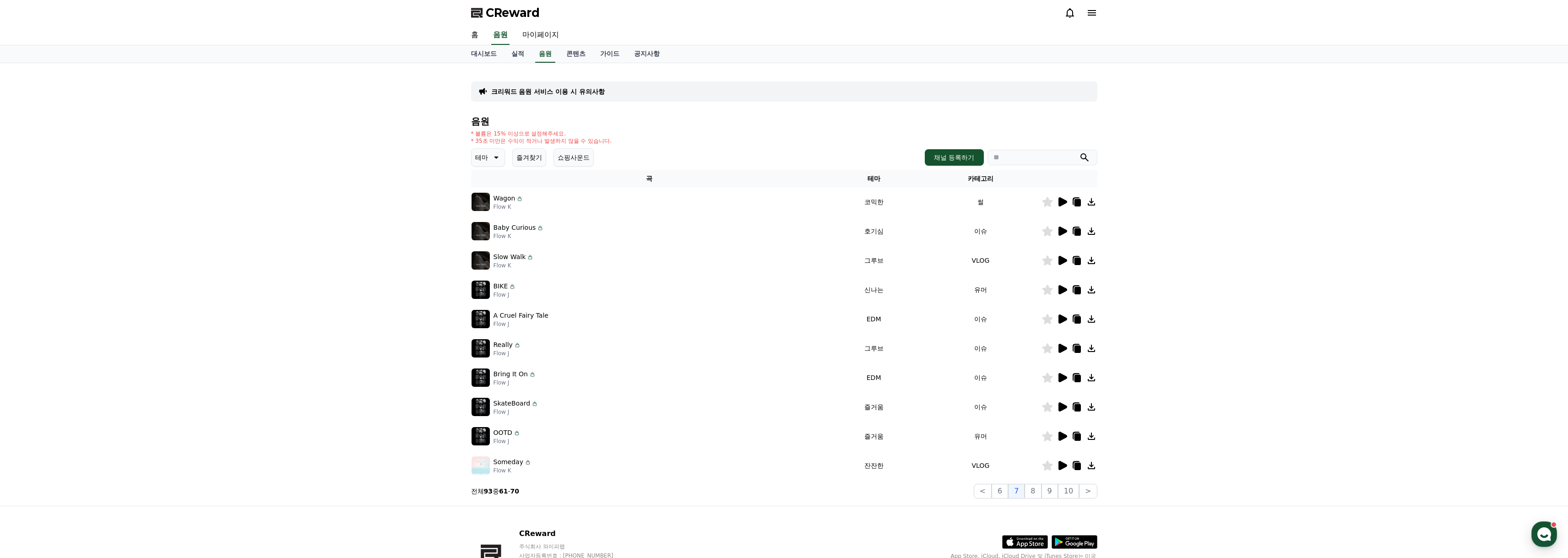
click at [1065, 203] on icon at bounding box center [1063, 202] width 9 height 9
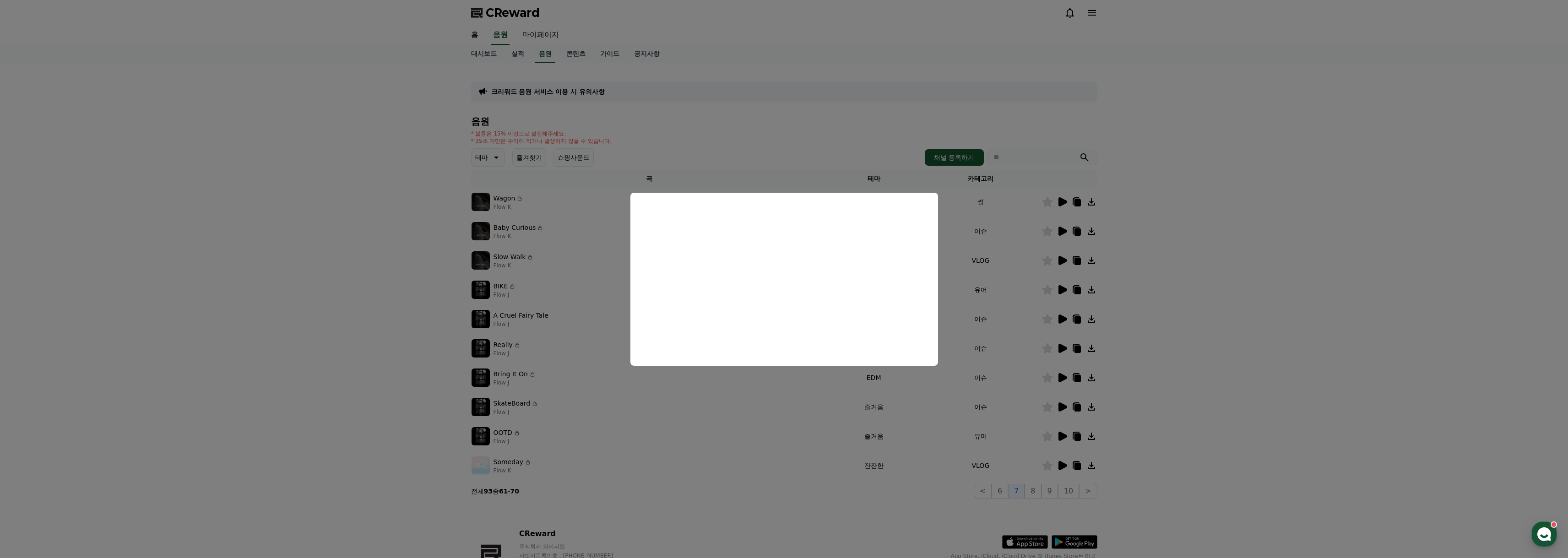
click at [1243, 267] on button "close modal" at bounding box center [784, 279] width 1568 height 558
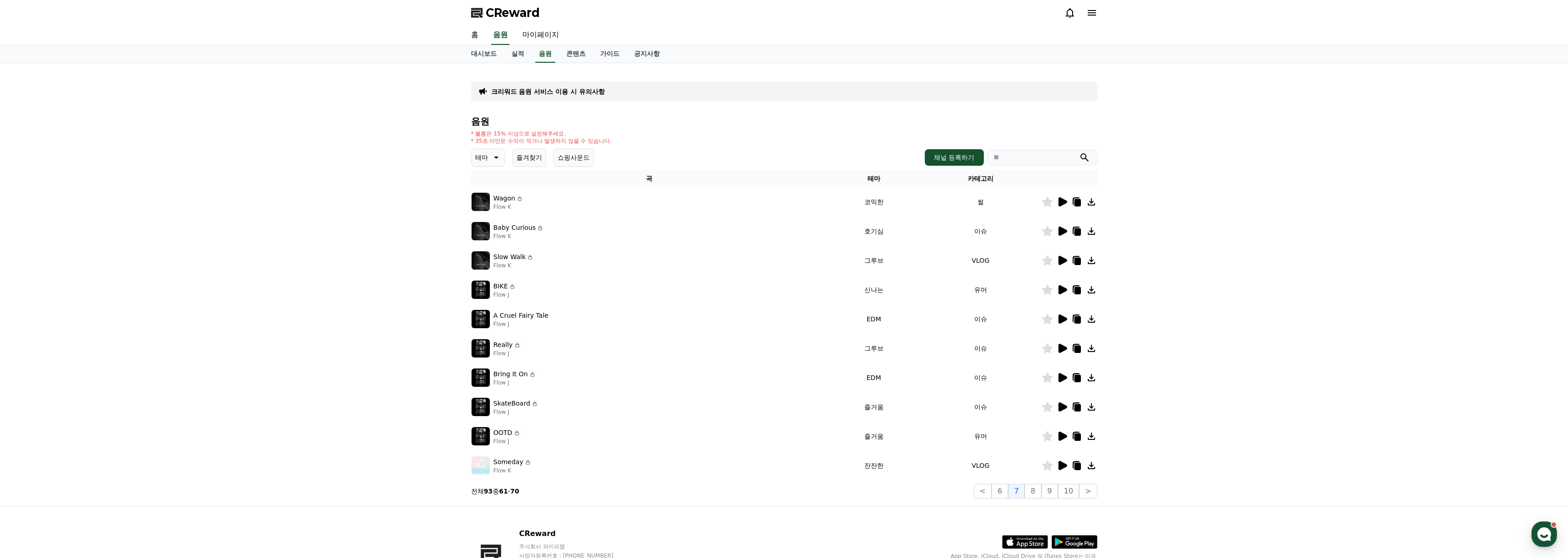
click at [1063, 229] on icon at bounding box center [1063, 231] width 9 height 9
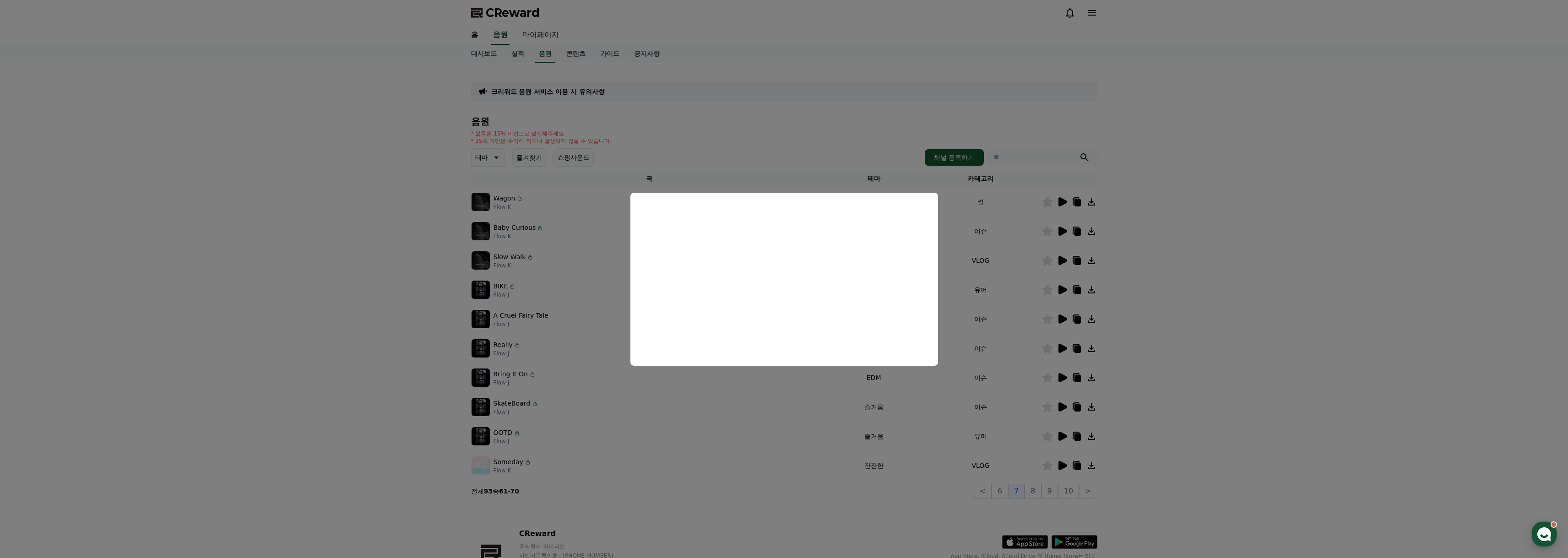
click at [1202, 331] on button "close modal" at bounding box center [784, 279] width 1568 height 558
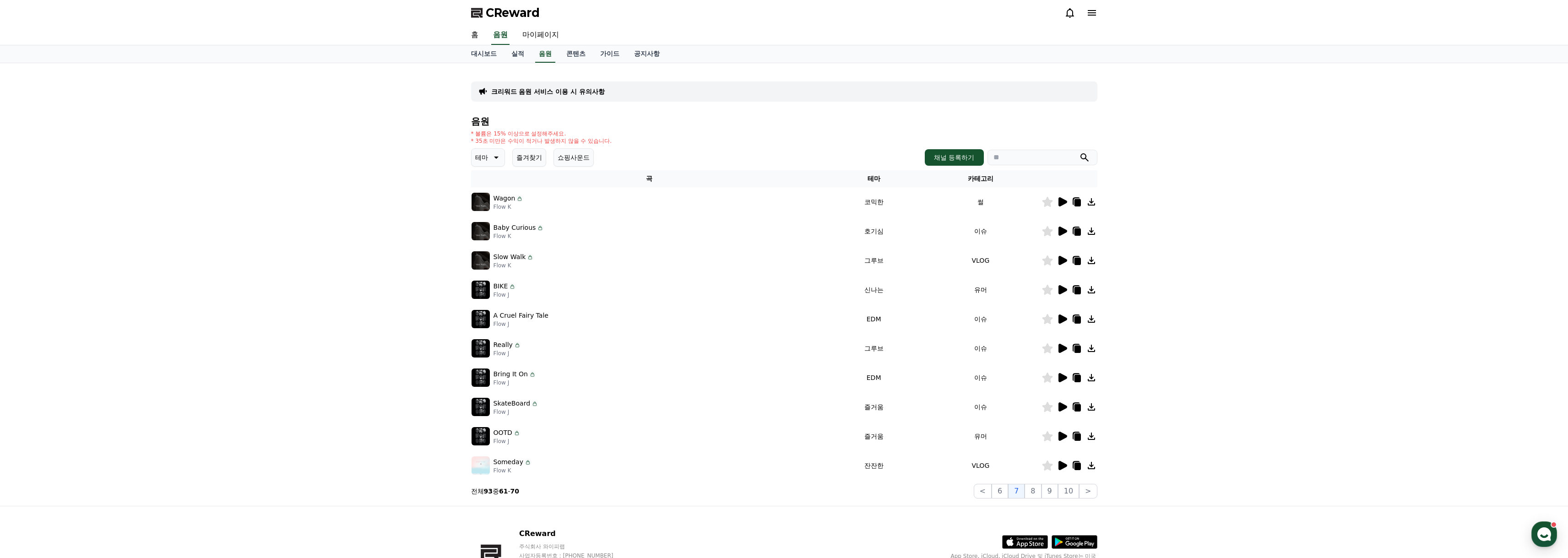
click at [1061, 292] on icon at bounding box center [1063, 289] width 9 height 9
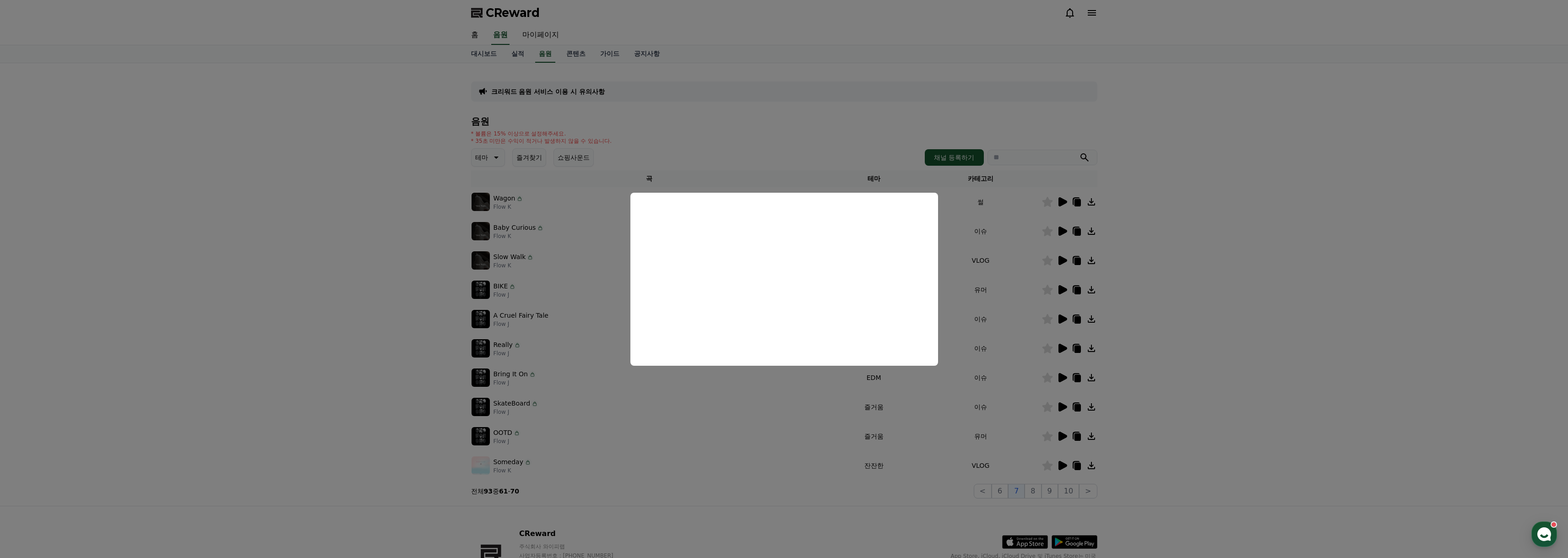
click at [1225, 319] on button "close modal" at bounding box center [784, 279] width 1568 height 558
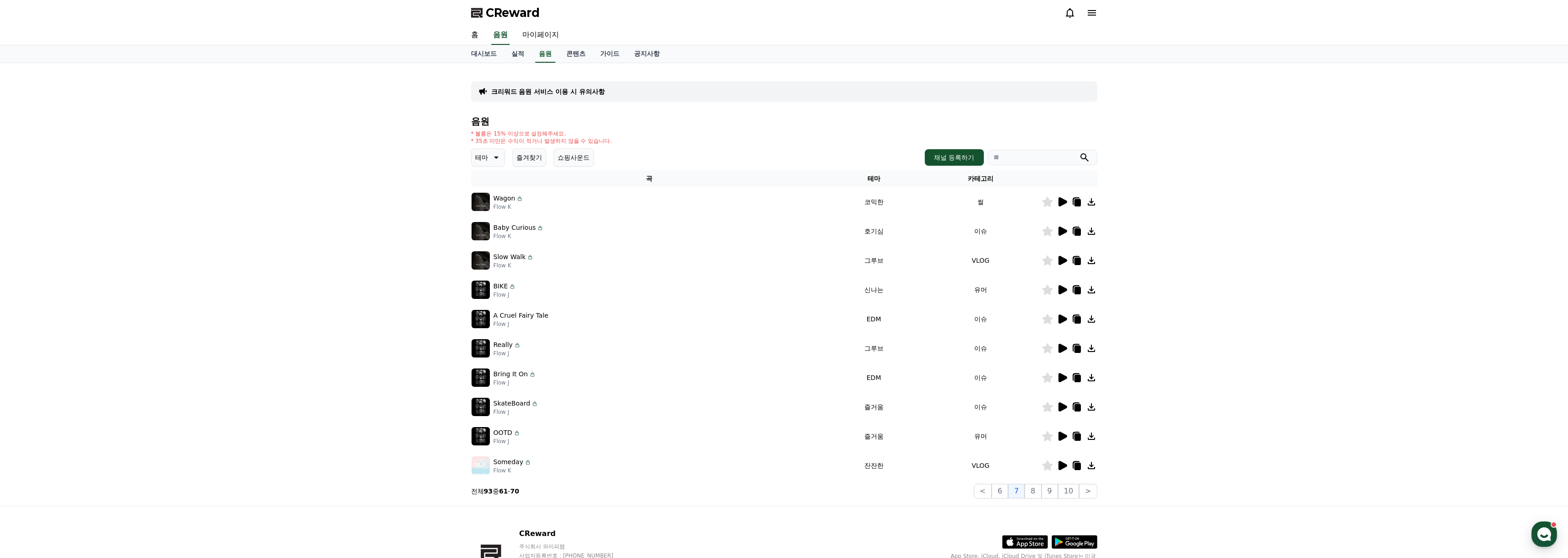
click at [1061, 465] on icon at bounding box center [1063, 465] width 9 height 9
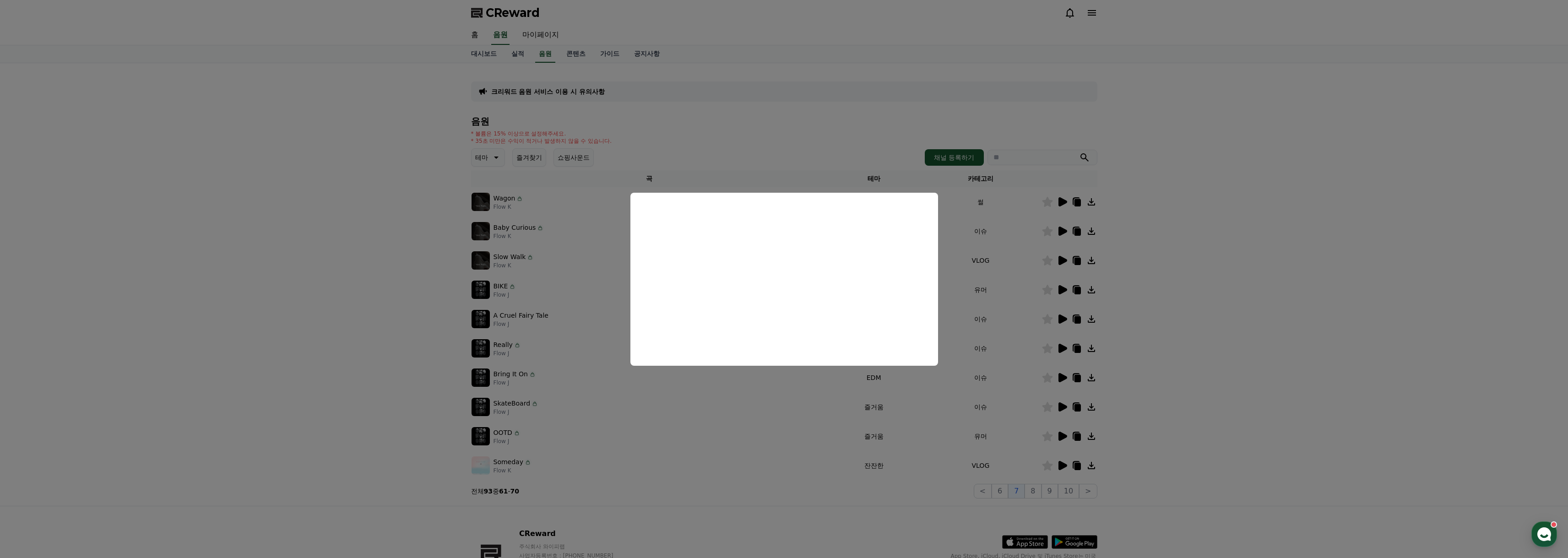
click at [1133, 316] on button "close modal" at bounding box center [784, 279] width 1568 height 558
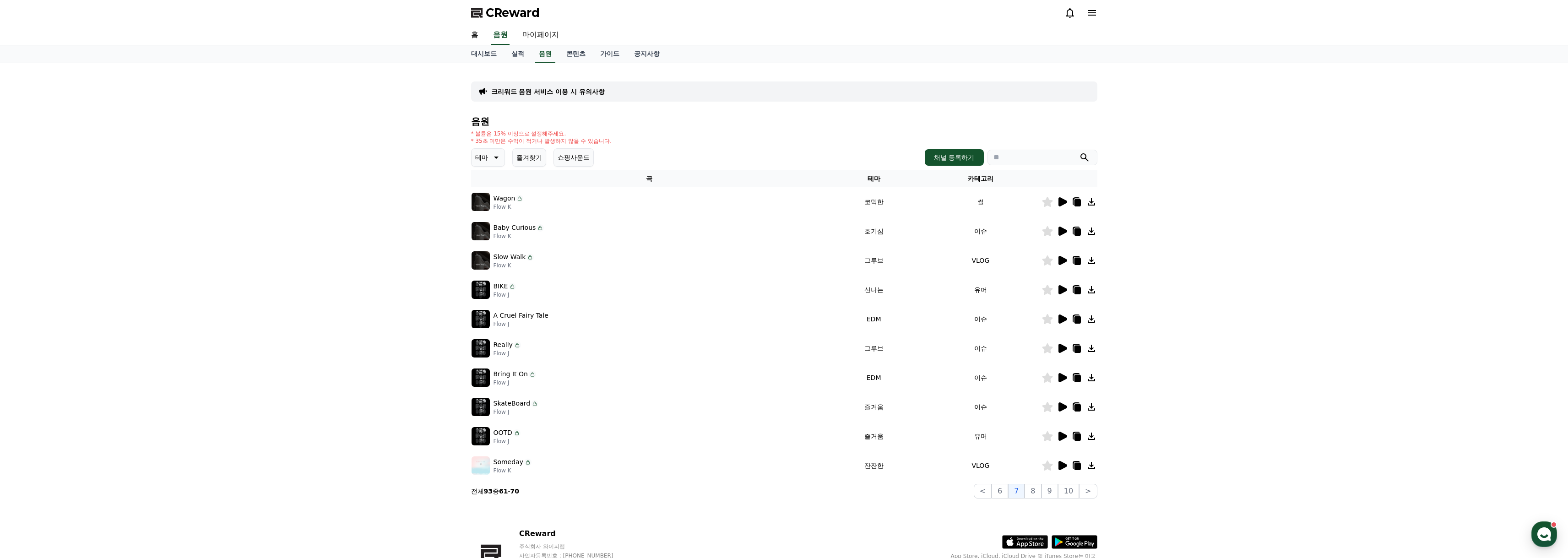
click at [1063, 436] on icon at bounding box center [1063, 436] width 9 height 9
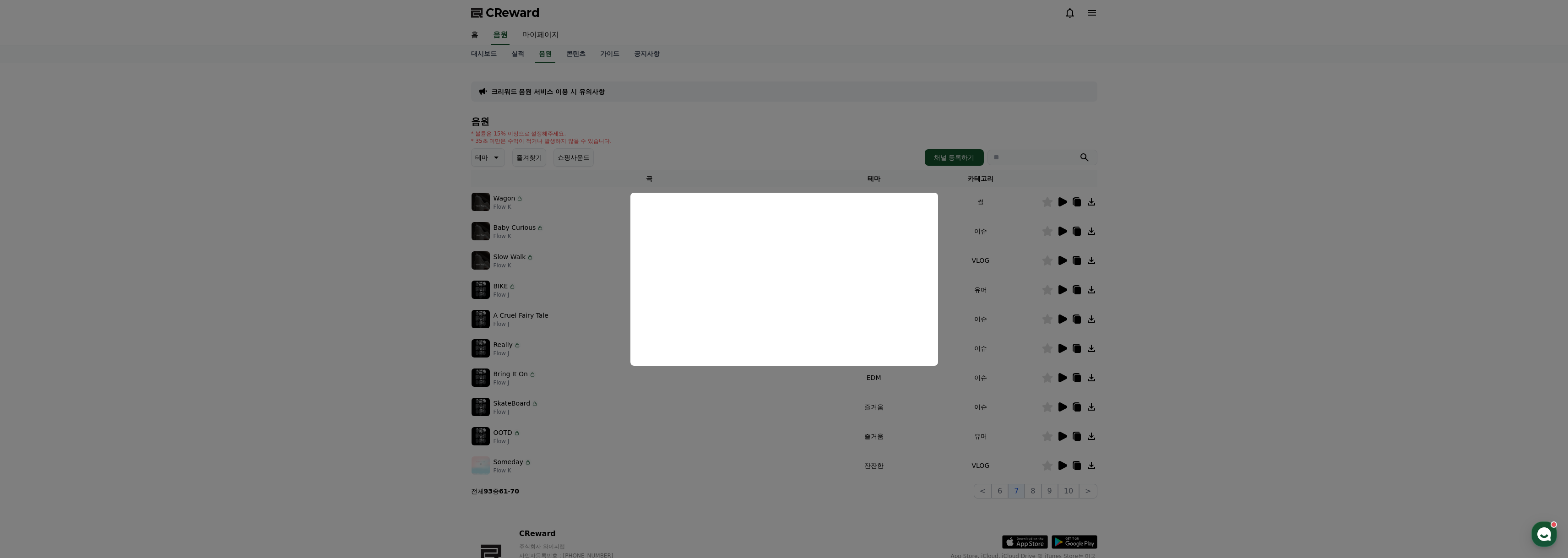
click at [1197, 347] on button "close modal" at bounding box center [784, 279] width 1568 height 558
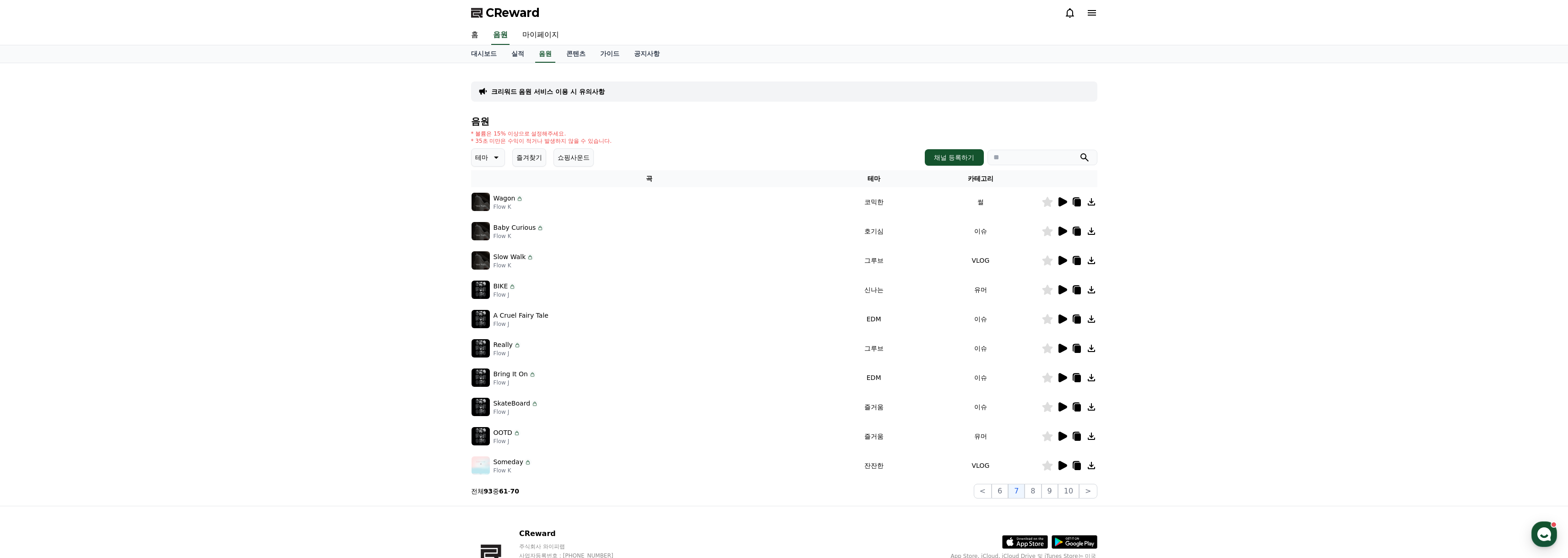
click at [1060, 409] on icon at bounding box center [1063, 407] width 9 height 9
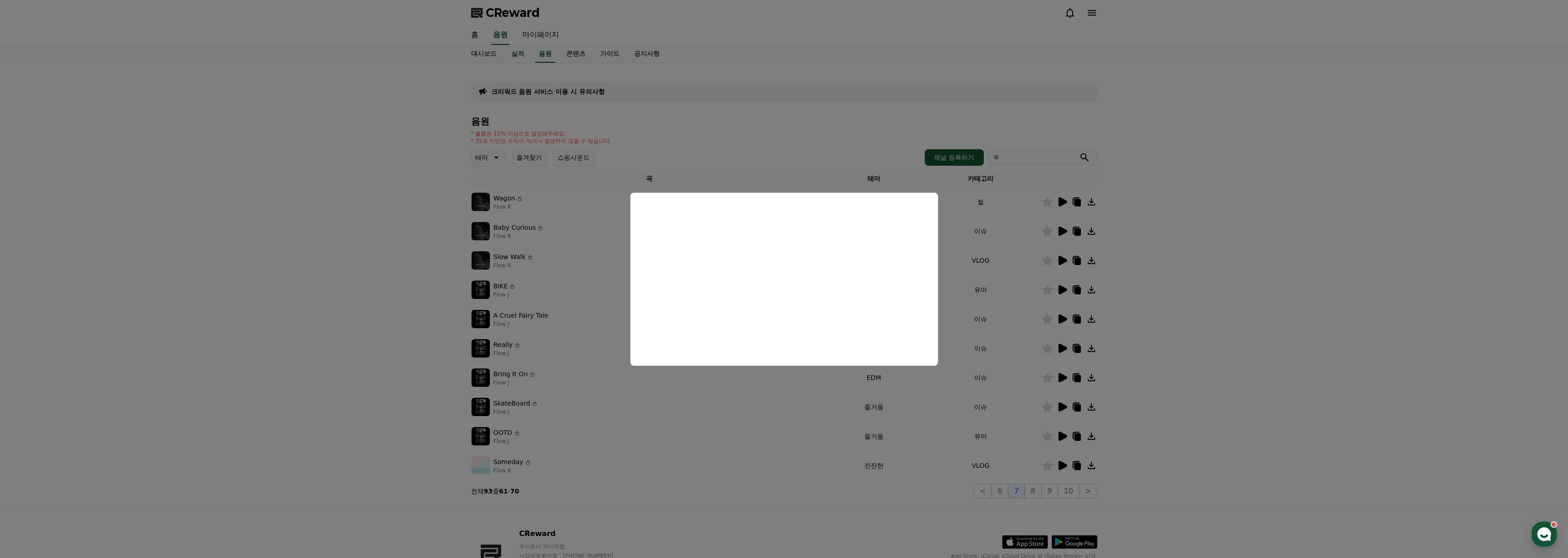
drag, startPoint x: 1318, startPoint y: 367, endPoint x: 1145, endPoint y: 458, distance: 195.5
click at [1316, 367] on button "close modal" at bounding box center [784, 279] width 1568 height 558
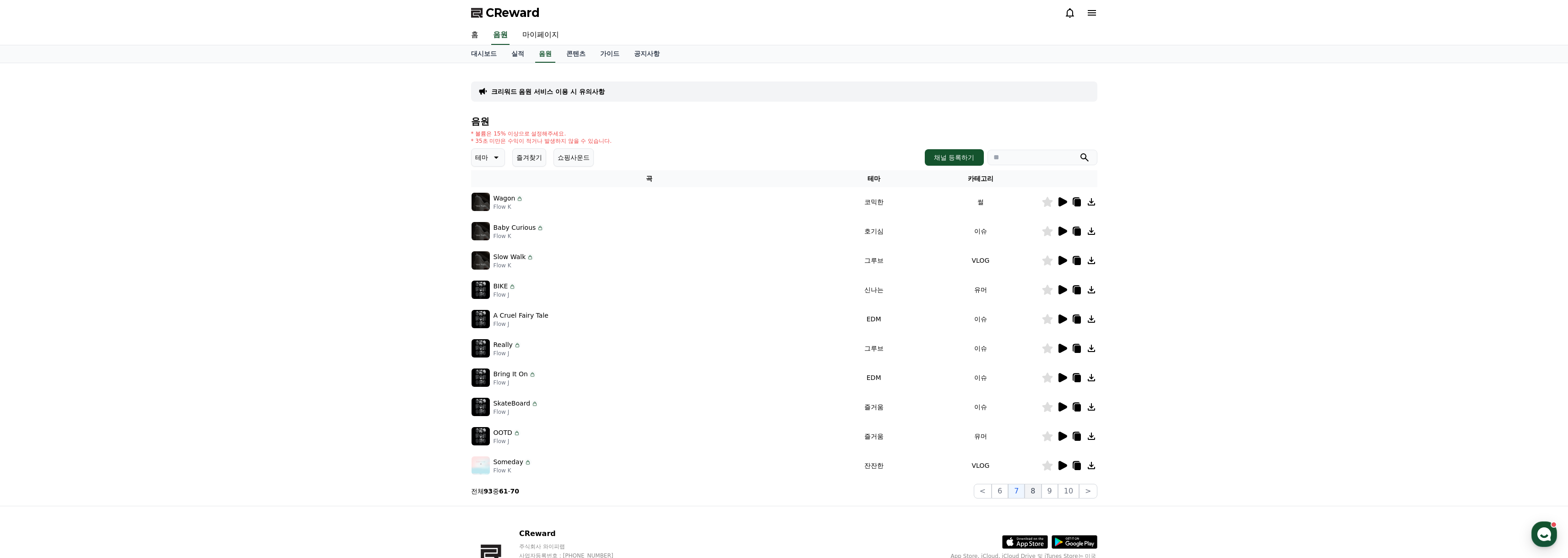
click at [1036, 490] on button "8" at bounding box center [1033, 492] width 17 height 14
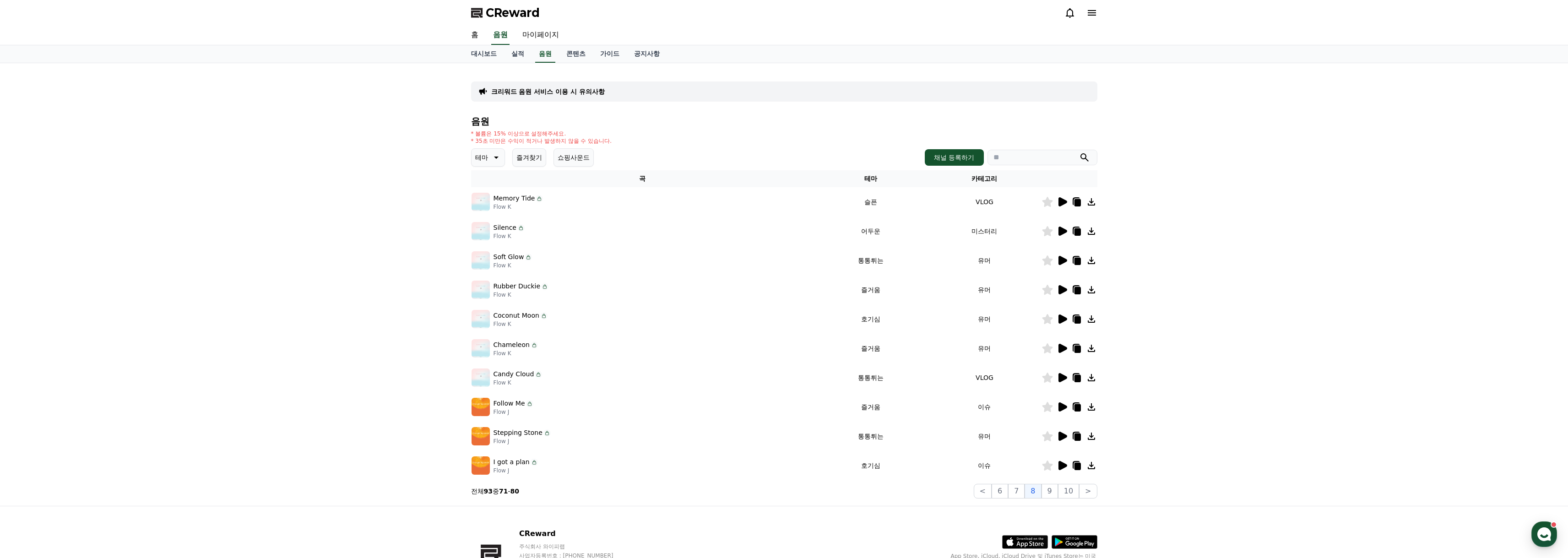
click at [1061, 411] on icon at bounding box center [1063, 407] width 9 height 9
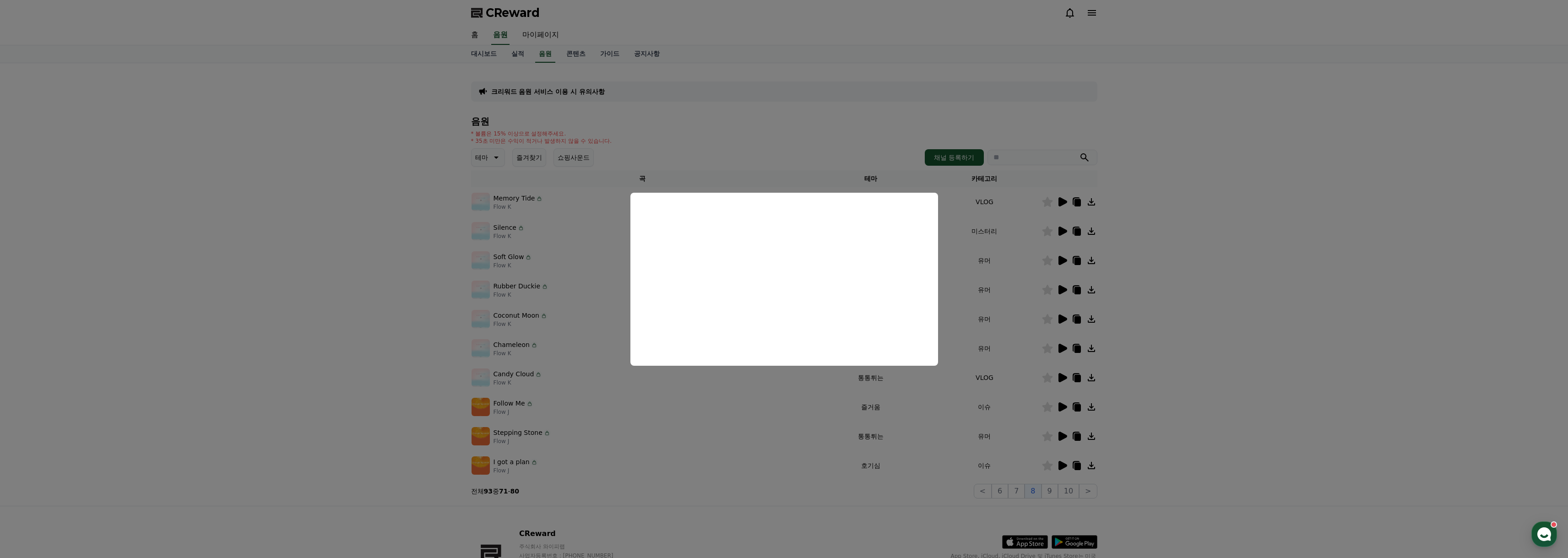
click at [1163, 344] on button "close modal" at bounding box center [784, 279] width 1568 height 558
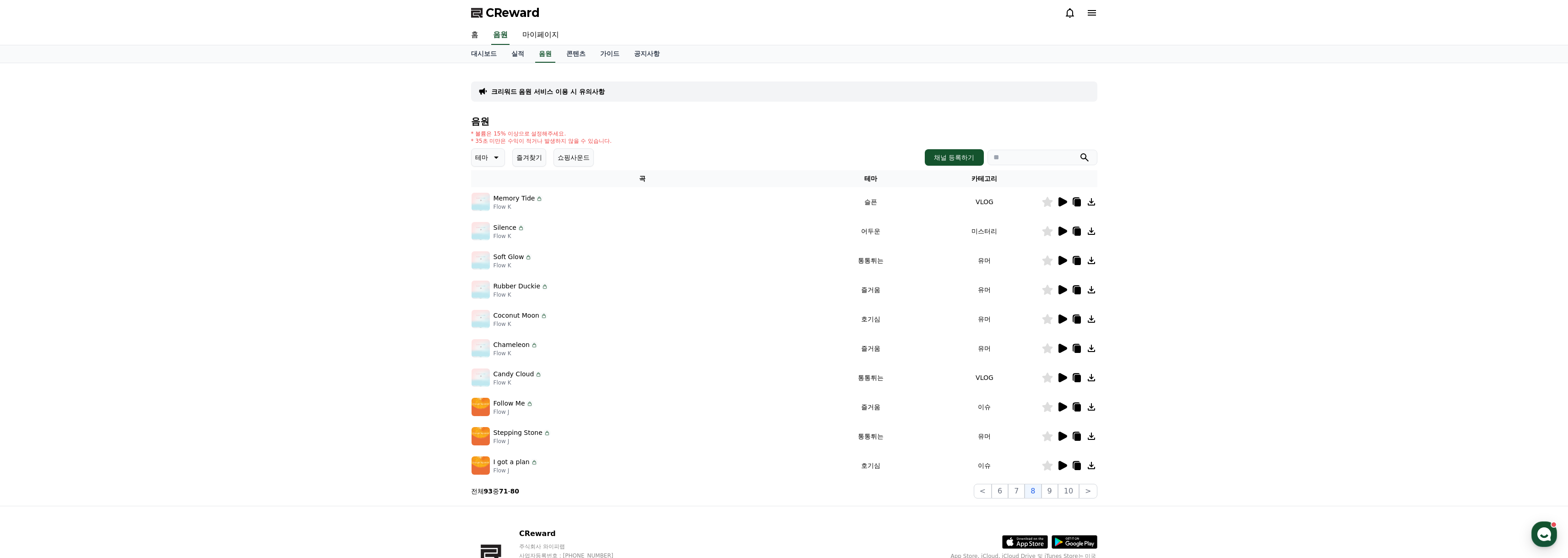
click at [1061, 379] on icon at bounding box center [1063, 377] width 9 height 9
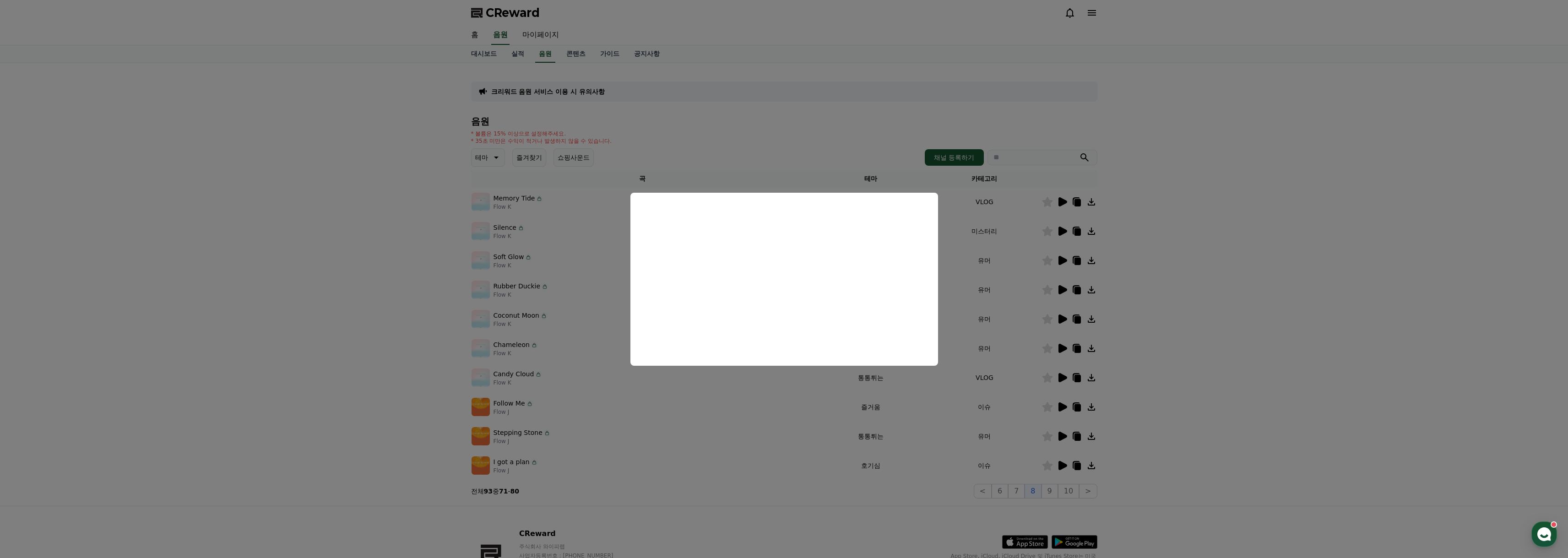
click at [1185, 363] on button "close modal" at bounding box center [784, 279] width 1568 height 558
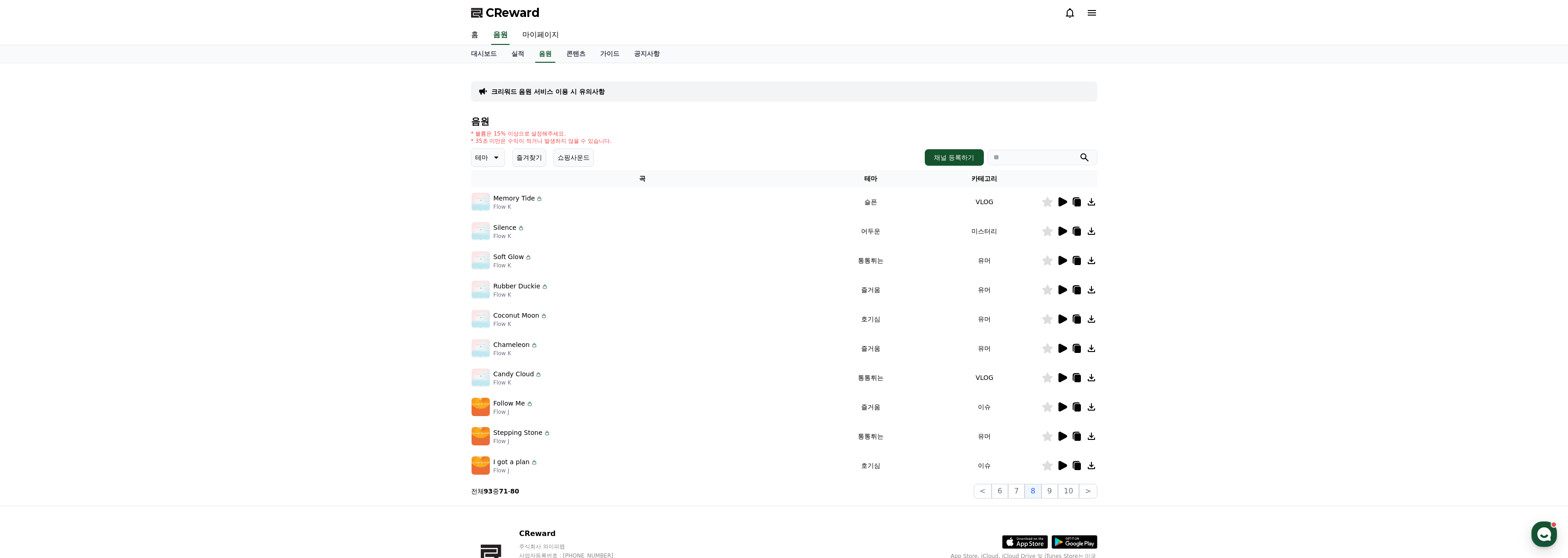
click at [1046, 203] on icon at bounding box center [1047, 202] width 10 height 10
click at [1065, 202] on icon at bounding box center [1063, 202] width 9 height 9
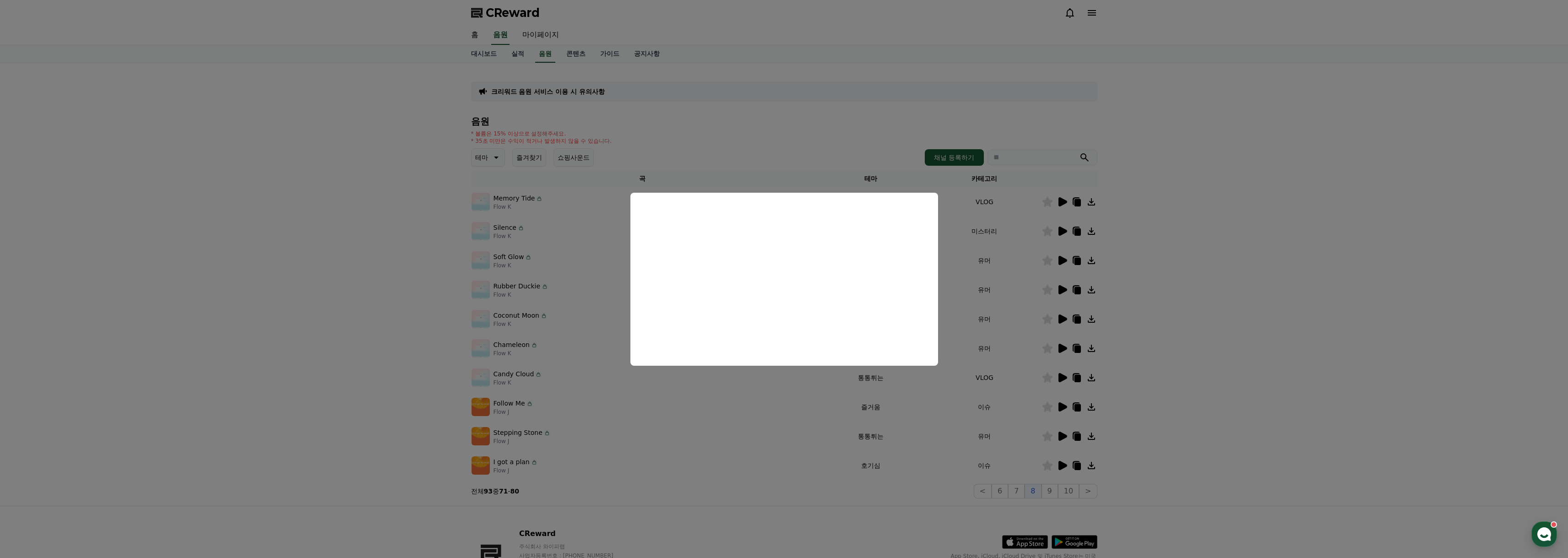
click at [1234, 276] on button "close modal" at bounding box center [784, 279] width 1568 height 558
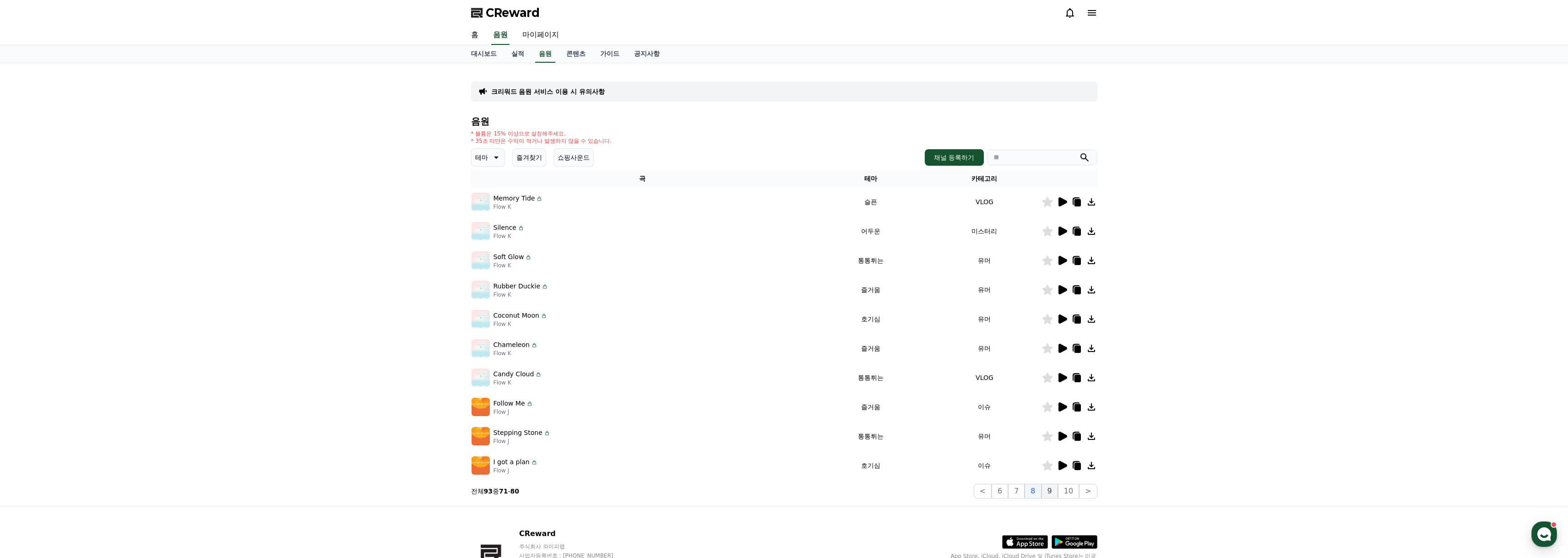
click at [1053, 493] on button "9" at bounding box center [1050, 492] width 17 height 14
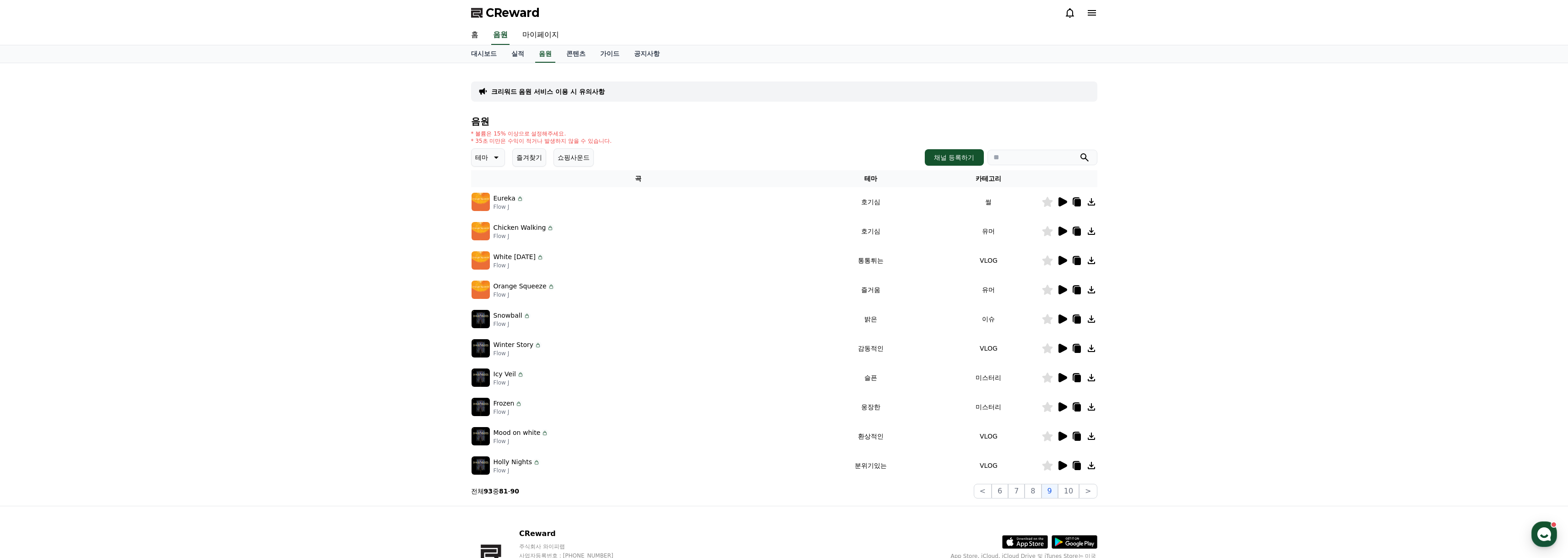
click at [1062, 196] on icon at bounding box center [1062, 202] width 11 height 11
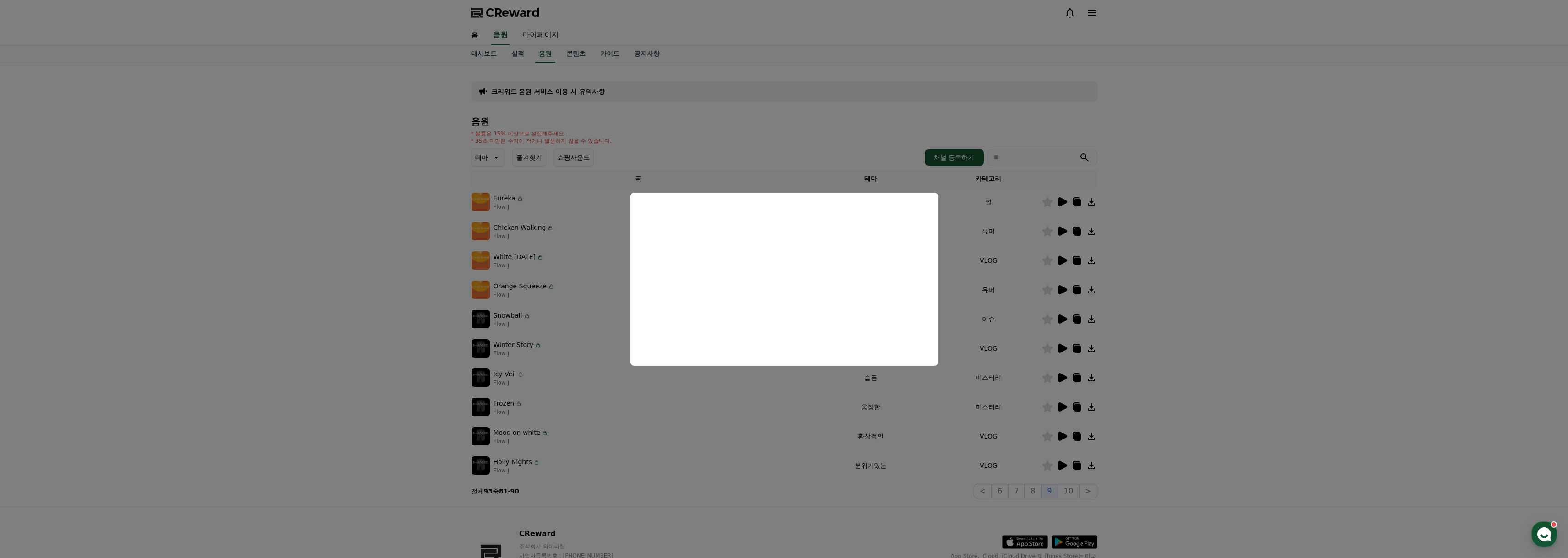
click at [1204, 262] on button "close modal" at bounding box center [784, 279] width 1568 height 558
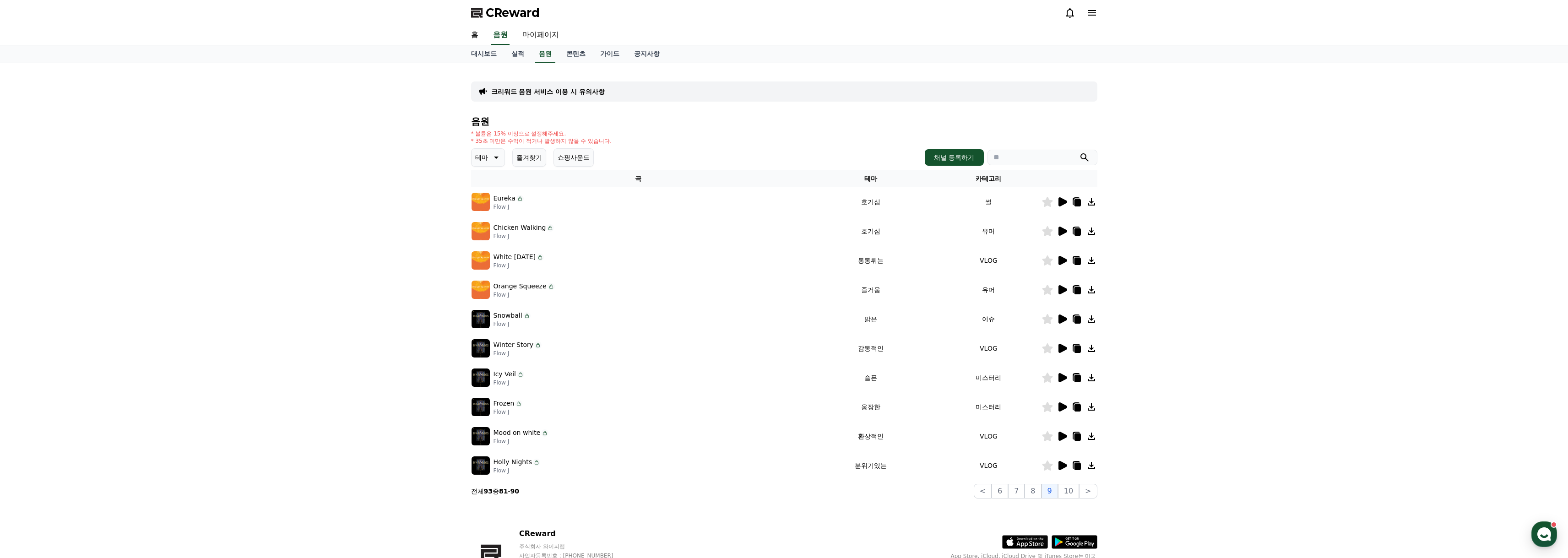
click at [1030, 159] on input "search" at bounding box center [1042, 157] width 110 height 15
type input "*"
click at [1079, 152] on button "submit" at bounding box center [1085, 158] width 11 height 11
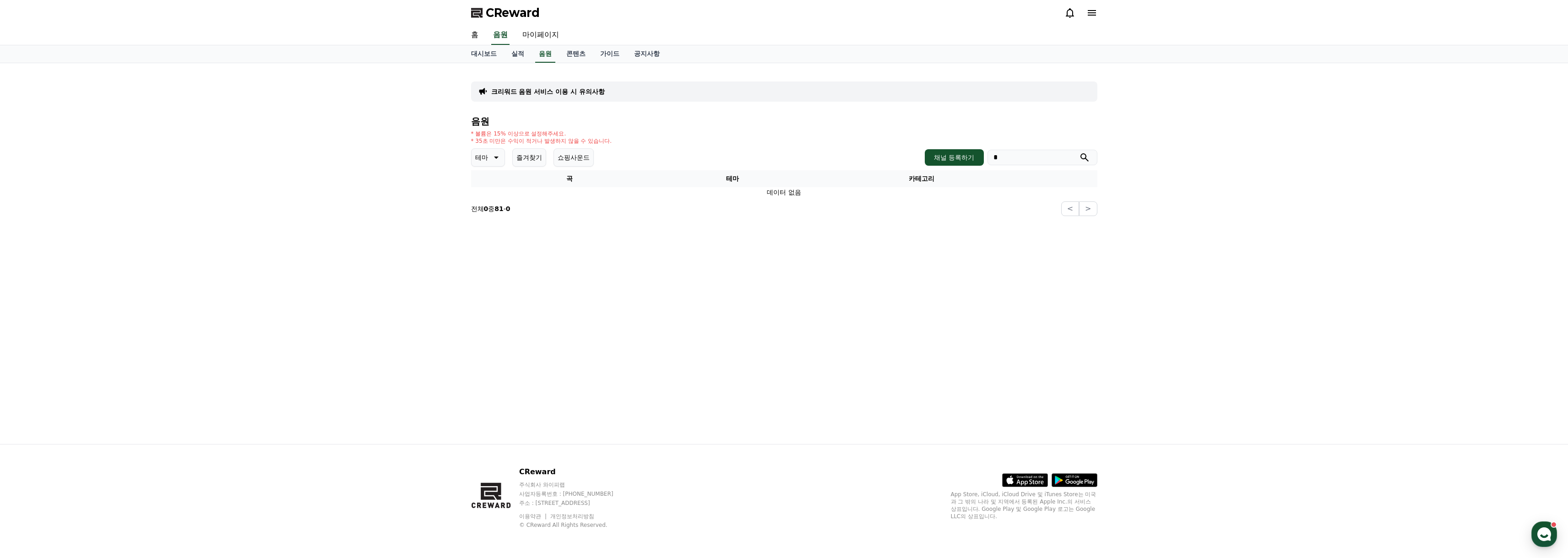
drag, startPoint x: 1031, startPoint y: 159, endPoint x: 851, endPoint y: 161, distance: 180.0
click at [851, 161] on div "테마 즐겨찾기 쇼핑사운드 채널 등록하기 *" at bounding box center [784, 157] width 627 height 18
click at [1212, 231] on div "크리워드 음원 서비스 이용 시 유의사항 음원 * 볼륨은 15% 이상으로 설정해주세요. * 35초 미만은 수익이 적거나 발생하지 않을 수 있습니…" at bounding box center [784, 254] width 1568 height 381
click at [569, 162] on button "쇼핑사운드" at bounding box center [574, 157] width 40 height 18
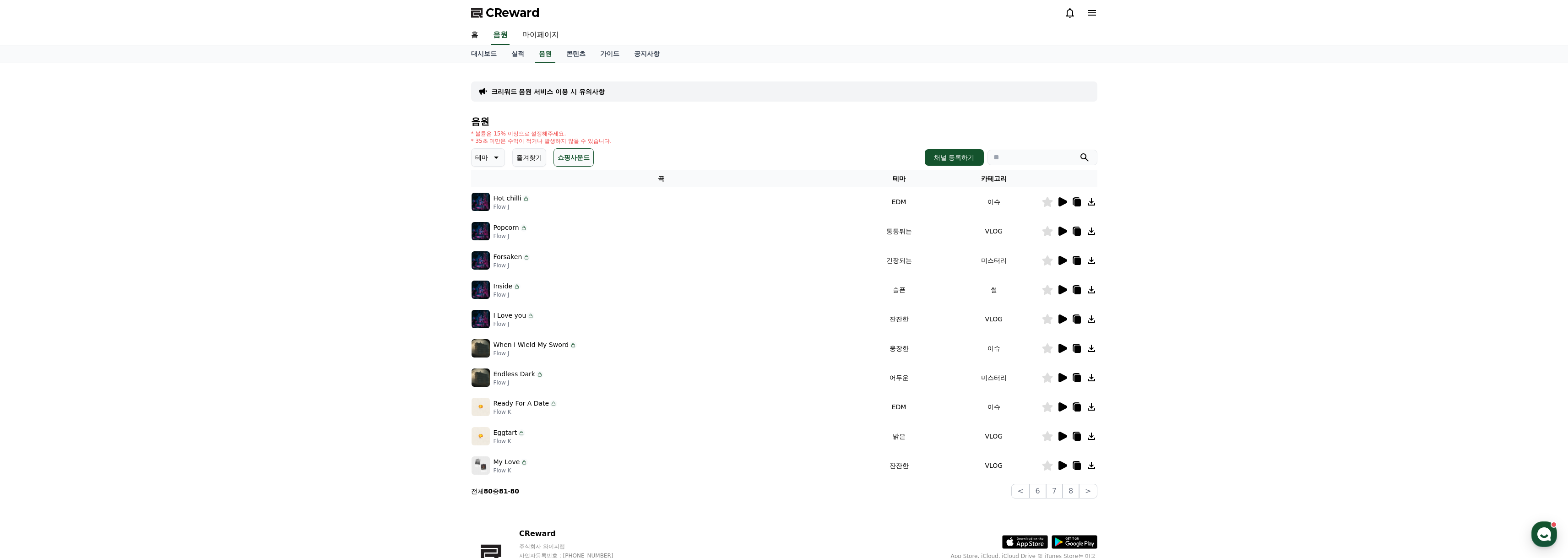
click at [569, 161] on button "쇼핑사운드" at bounding box center [574, 157] width 40 height 18
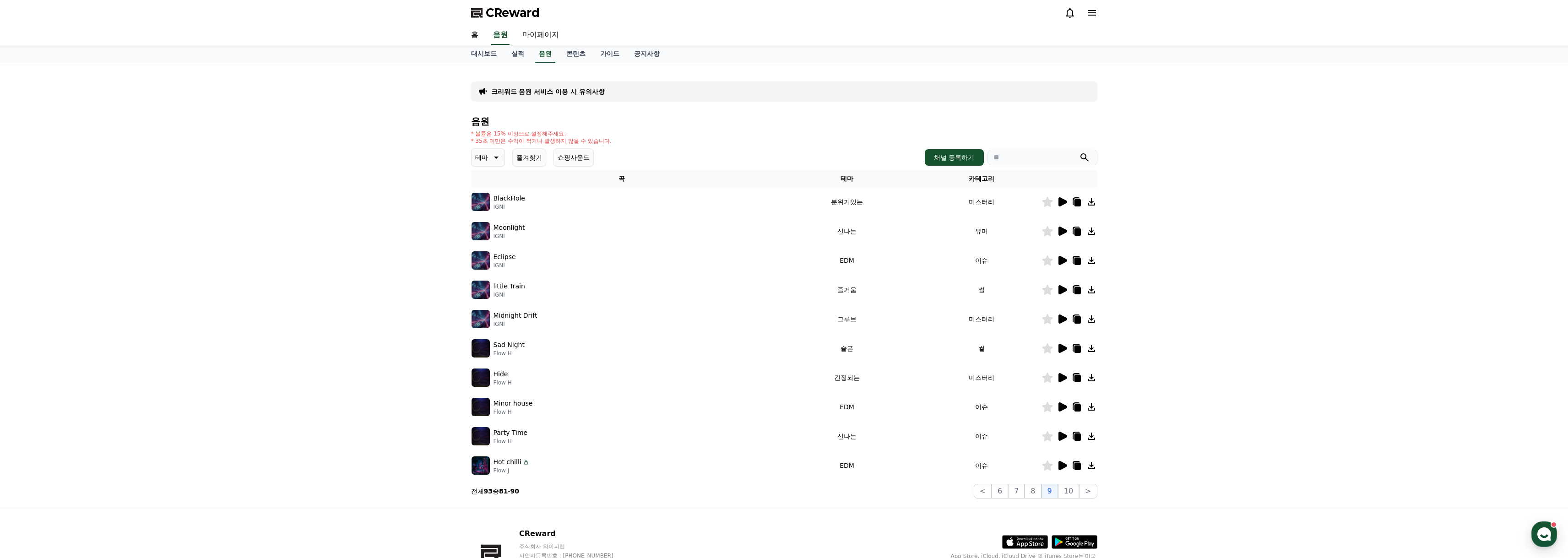
click at [585, 159] on button "쇼핑사운드" at bounding box center [574, 157] width 40 height 18
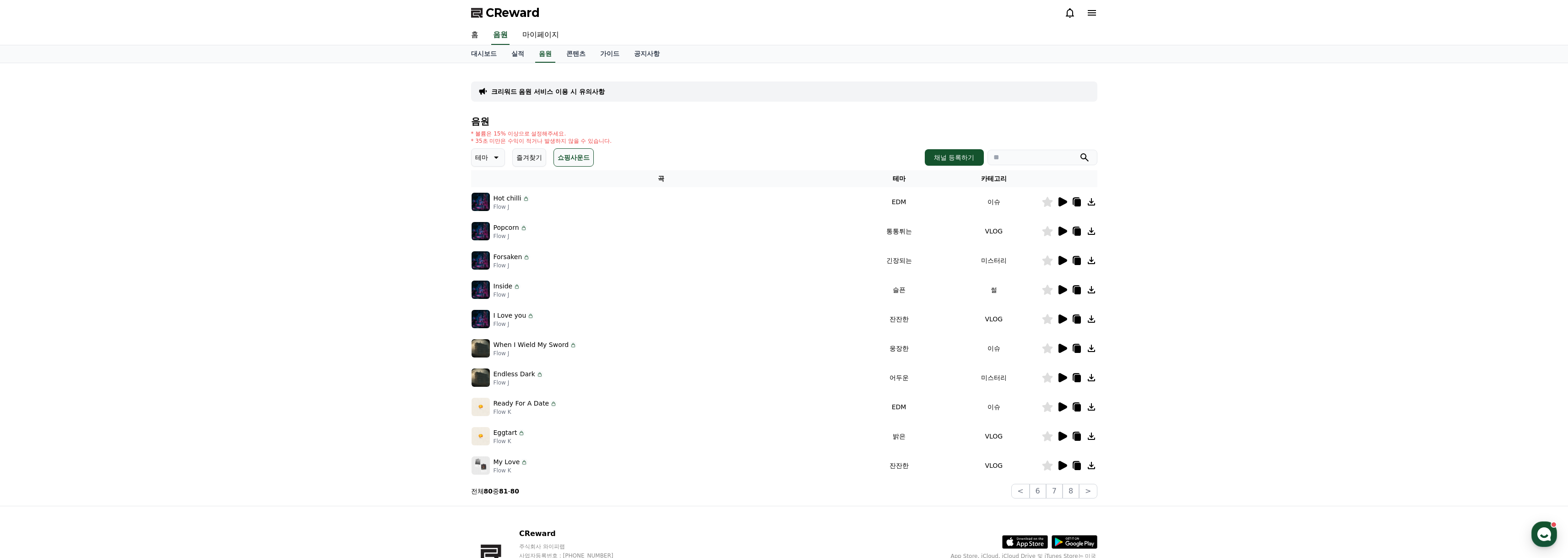
click at [585, 159] on button "쇼핑사운드" at bounding box center [574, 157] width 40 height 18
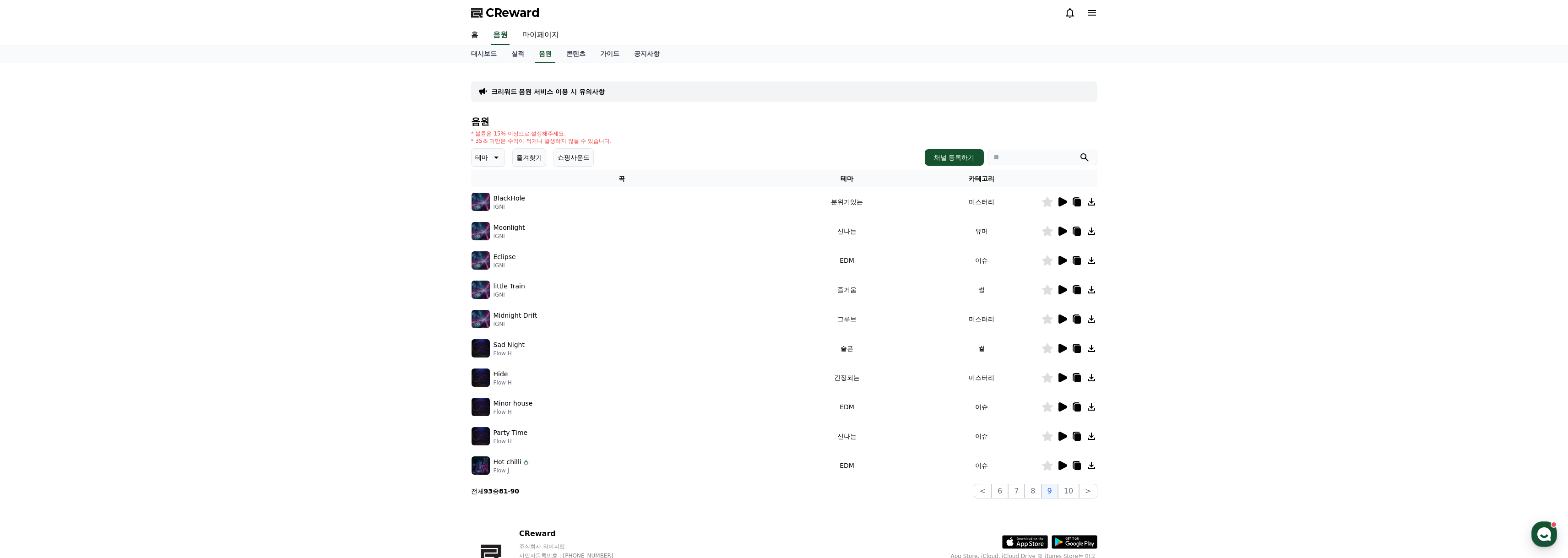
click at [585, 159] on button "쇼핑사운드" at bounding box center [574, 157] width 40 height 18
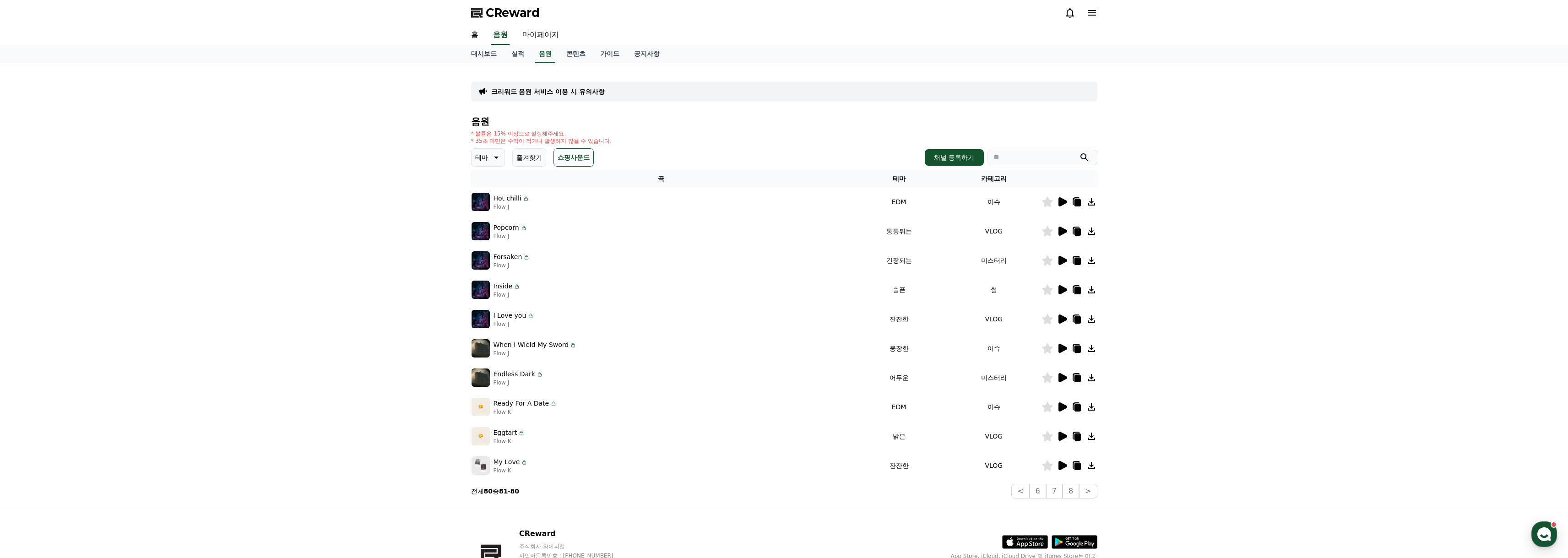
click at [585, 159] on button "쇼핑사운드" at bounding box center [574, 157] width 40 height 18
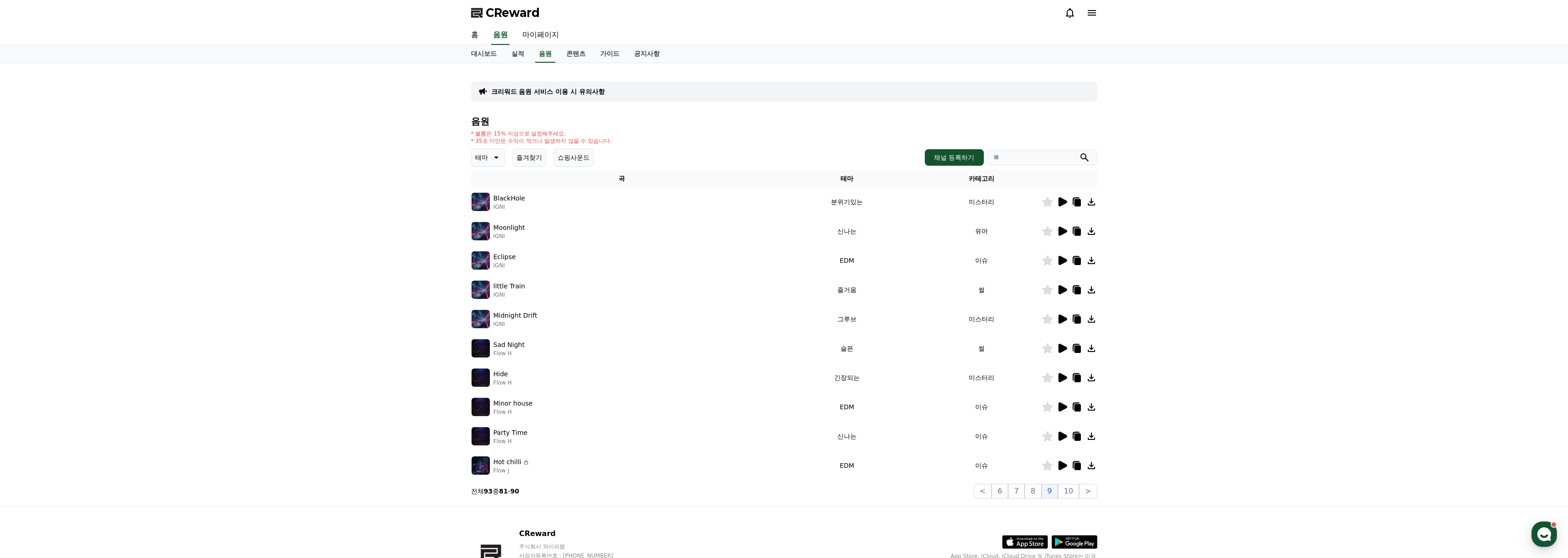
click at [570, 159] on button "쇼핑사운드" at bounding box center [574, 157] width 40 height 18
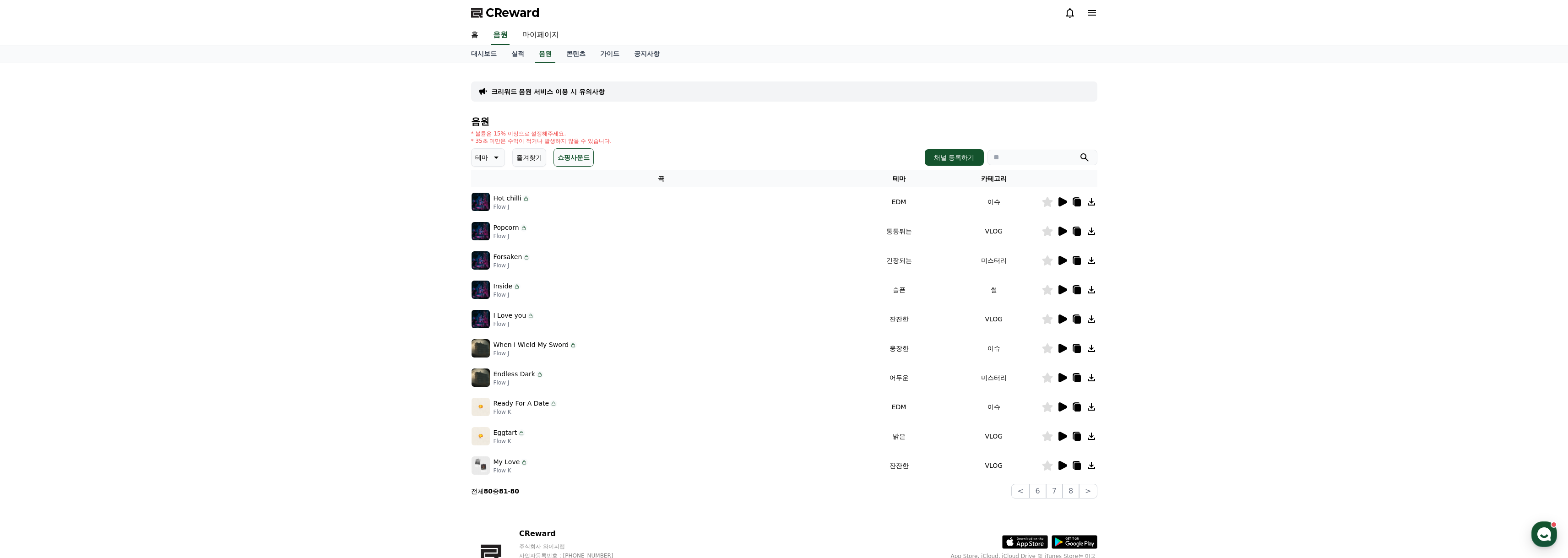
click at [574, 158] on button "쇼핑사운드" at bounding box center [574, 157] width 40 height 18
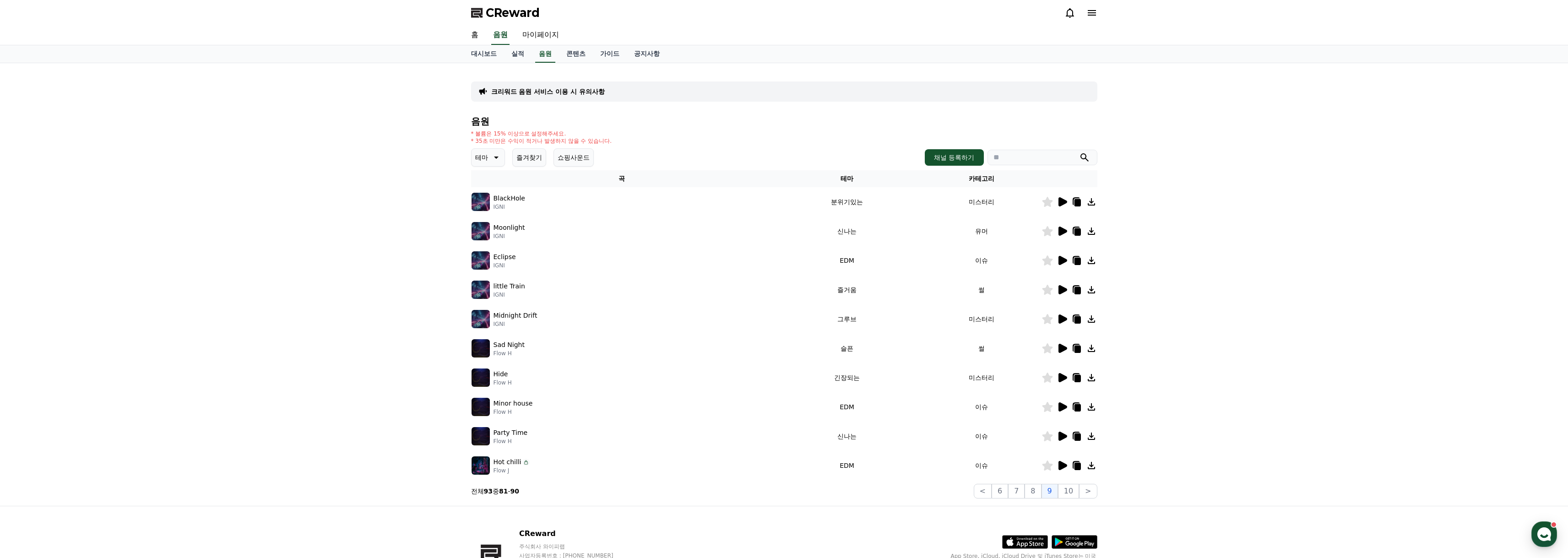
click at [580, 152] on button "쇼핑사운드" at bounding box center [574, 157] width 40 height 18
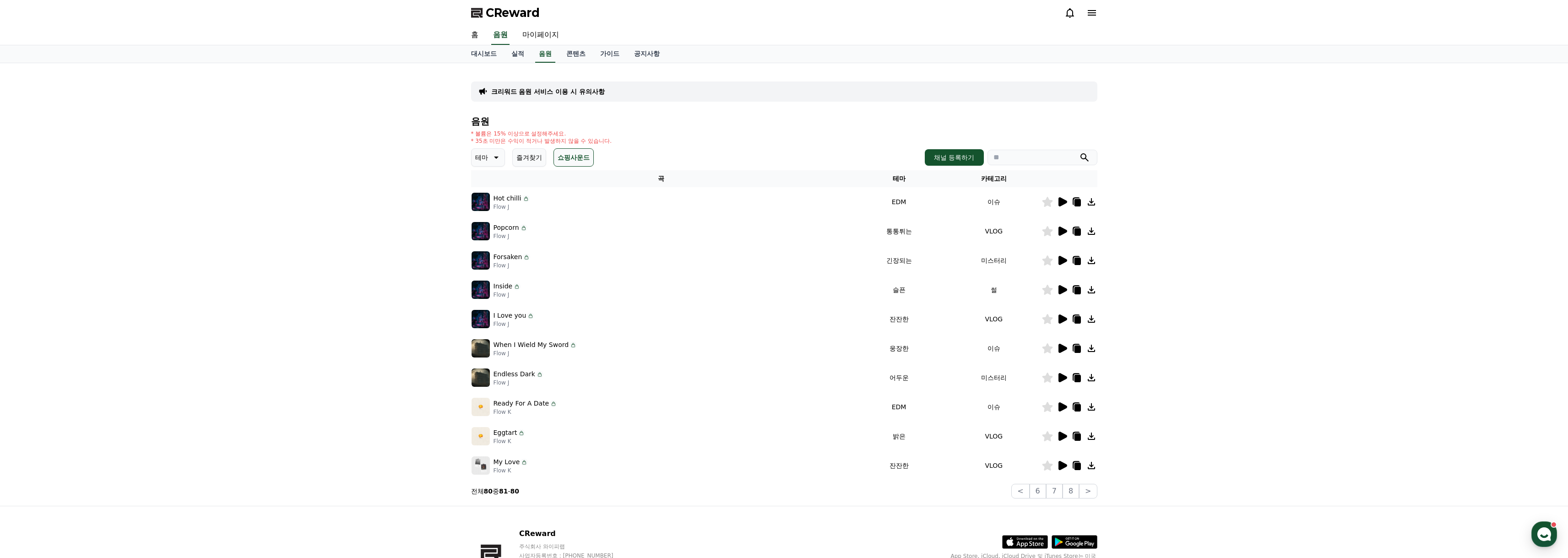
click at [580, 153] on button "쇼핑사운드" at bounding box center [574, 157] width 40 height 18
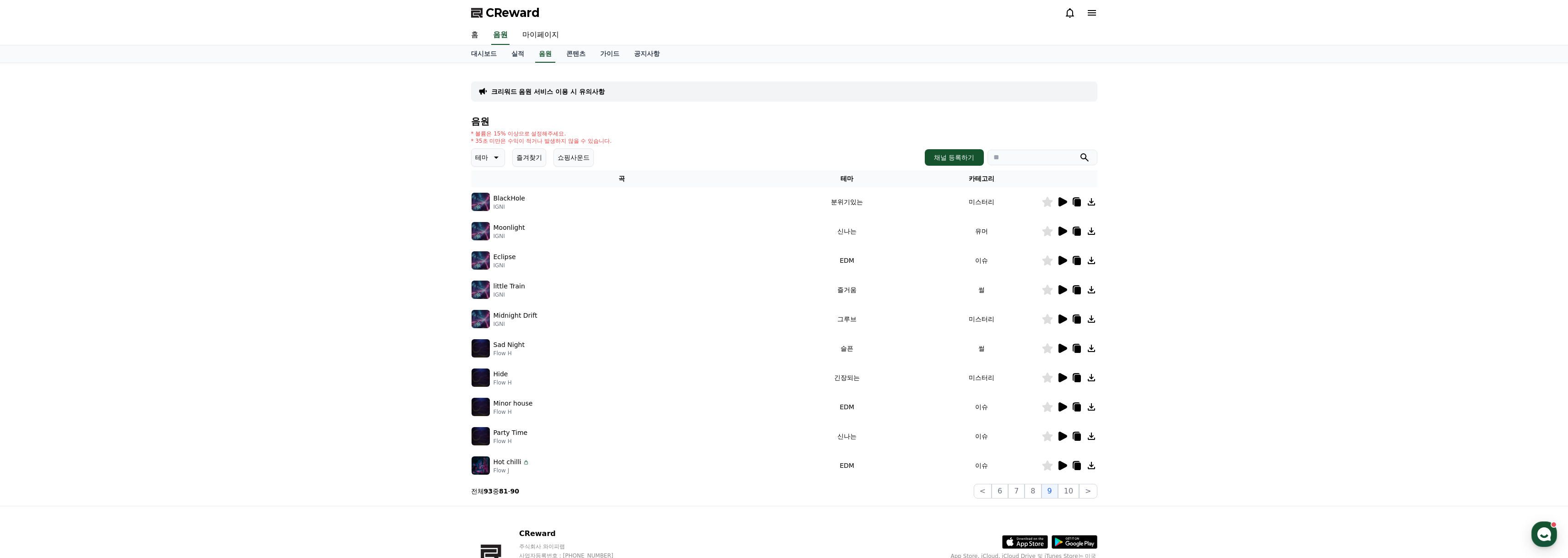
click at [580, 153] on button "쇼핑사운드" at bounding box center [574, 157] width 40 height 18
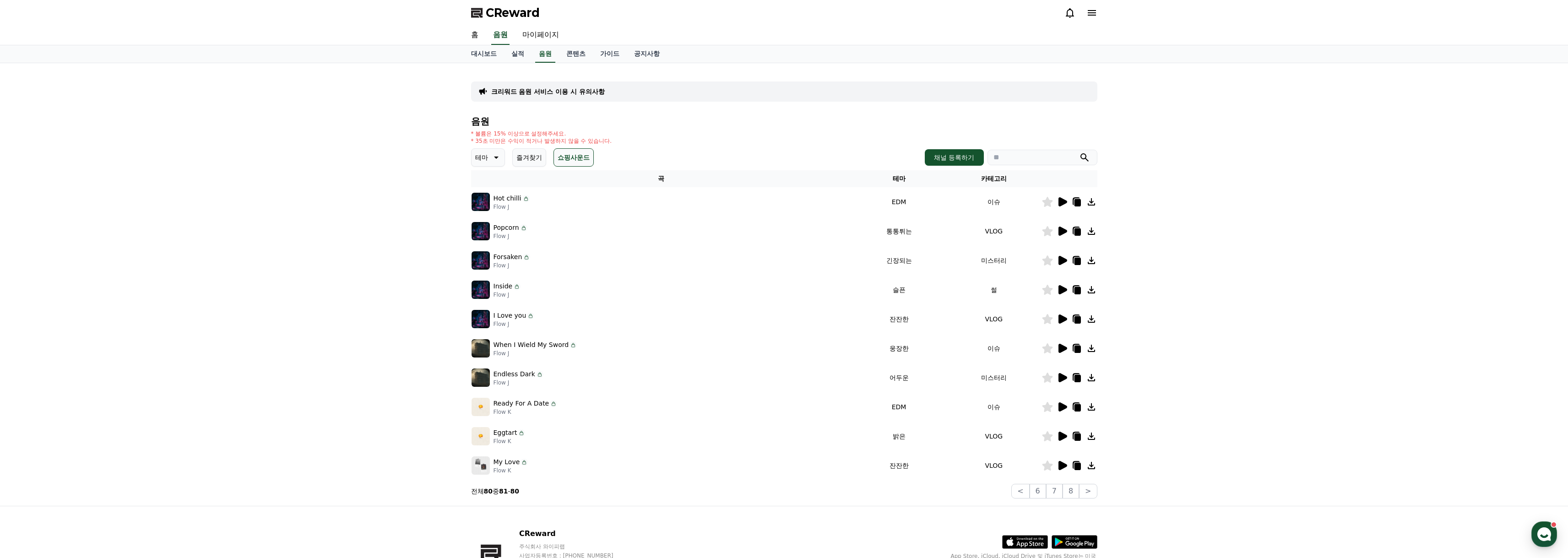
click at [580, 153] on button "쇼핑사운드" at bounding box center [574, 157] width 40 height 18
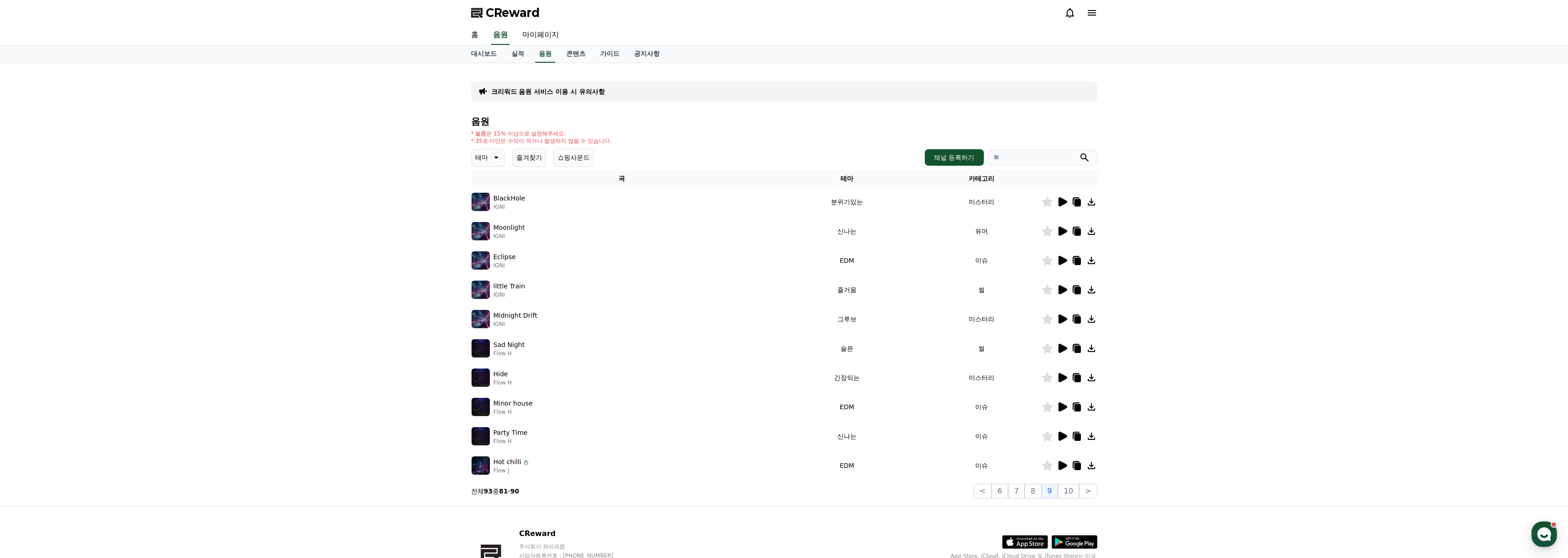
click at [580, 153] on button "쇼핑사운드" at bounding box center [574, 157] width 40 height 18
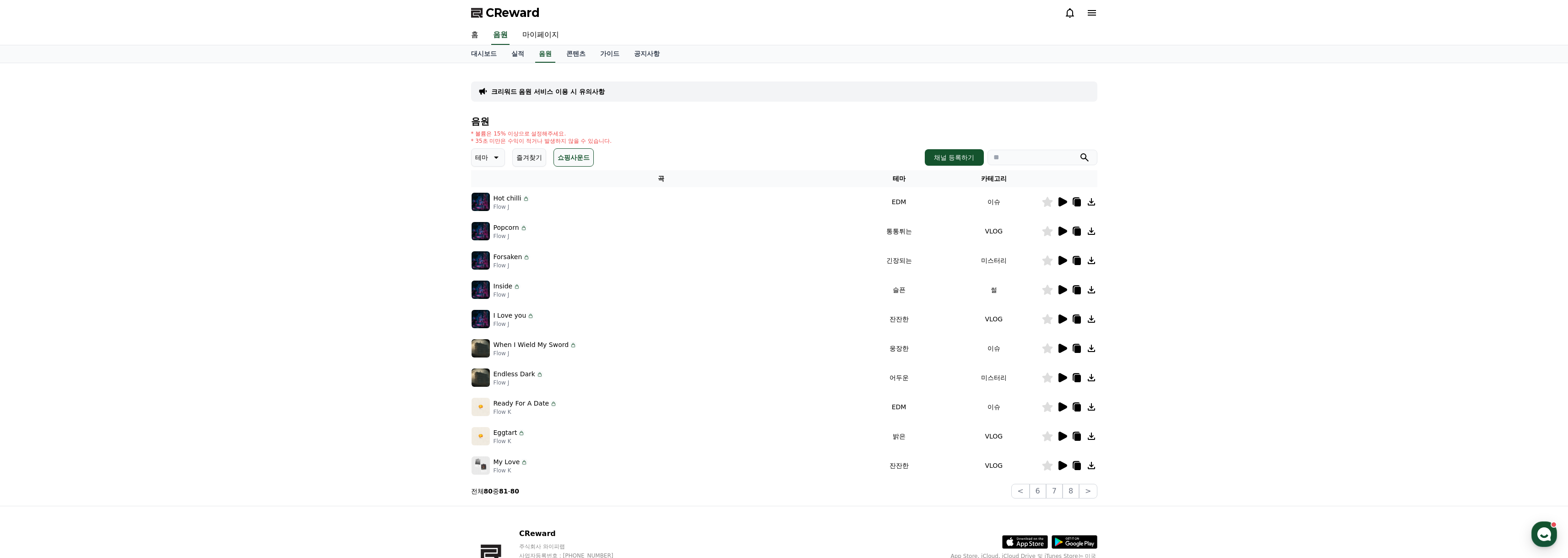
click at [580, 153] on button "쇼핑사운드" at bounding box center [574, 157] width 40 height 18
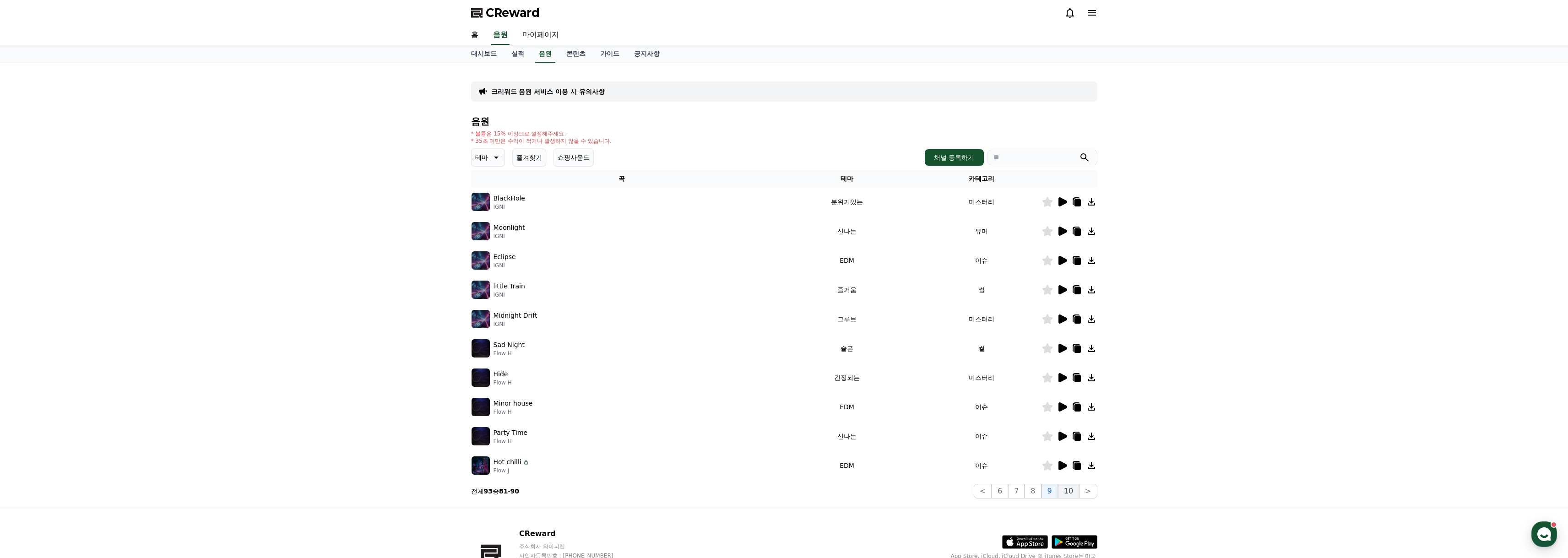
click at [1069, 490] on button "10" at bounding box center [1069, 492] width 21 height 14
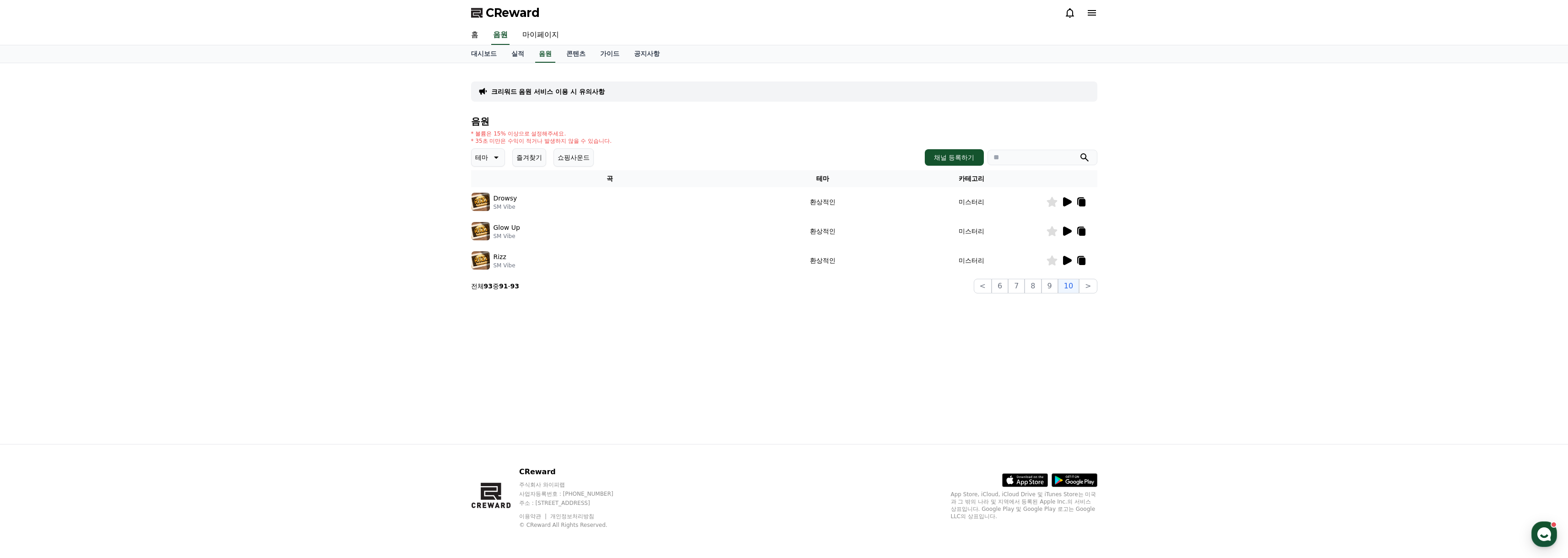
click at [1068, 261] on icon at bounding box center [1067, 260] width 9 height 9
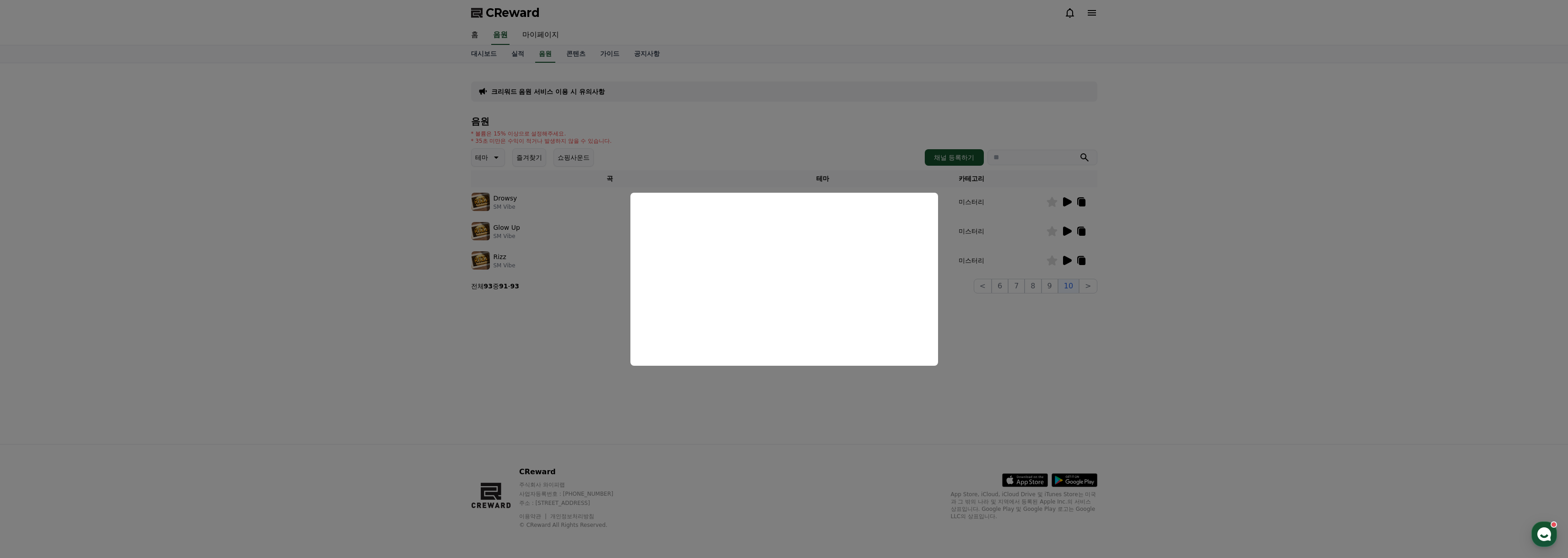
click at [1015, 428] on button "close modal" at bounding box center [784, 279] width 1568 height 558
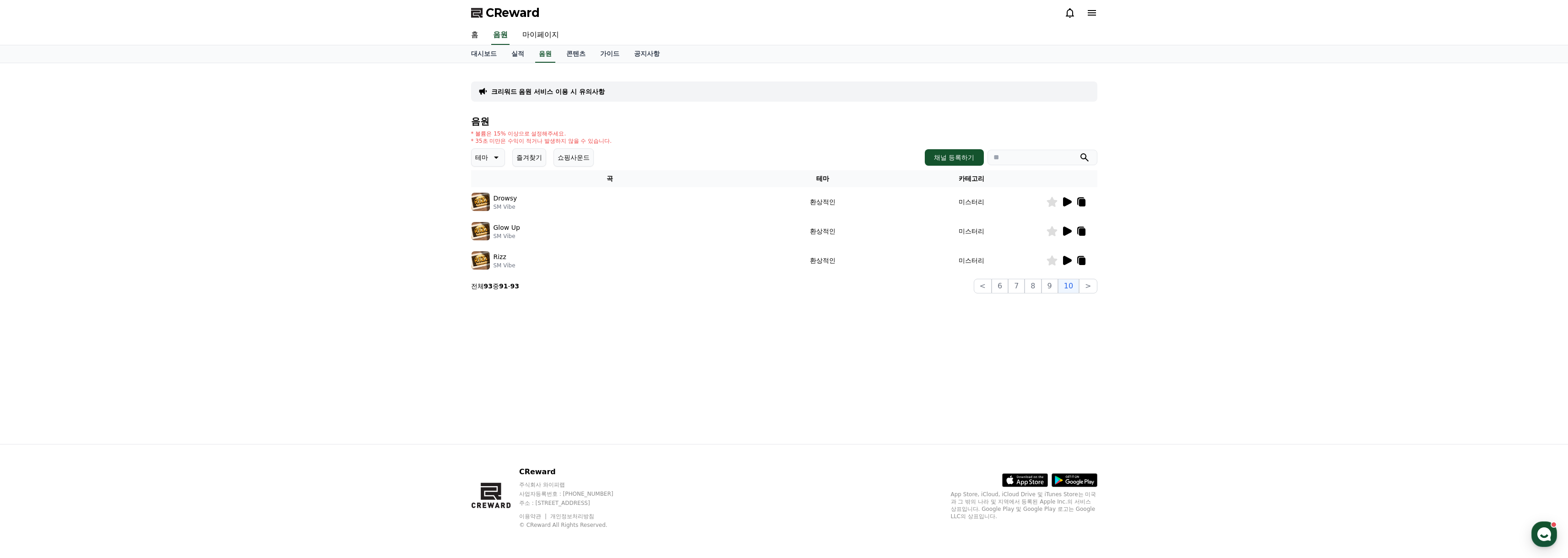
click at [1065, 233] on icon at bounding box center [1067, 231] width 9 height 9
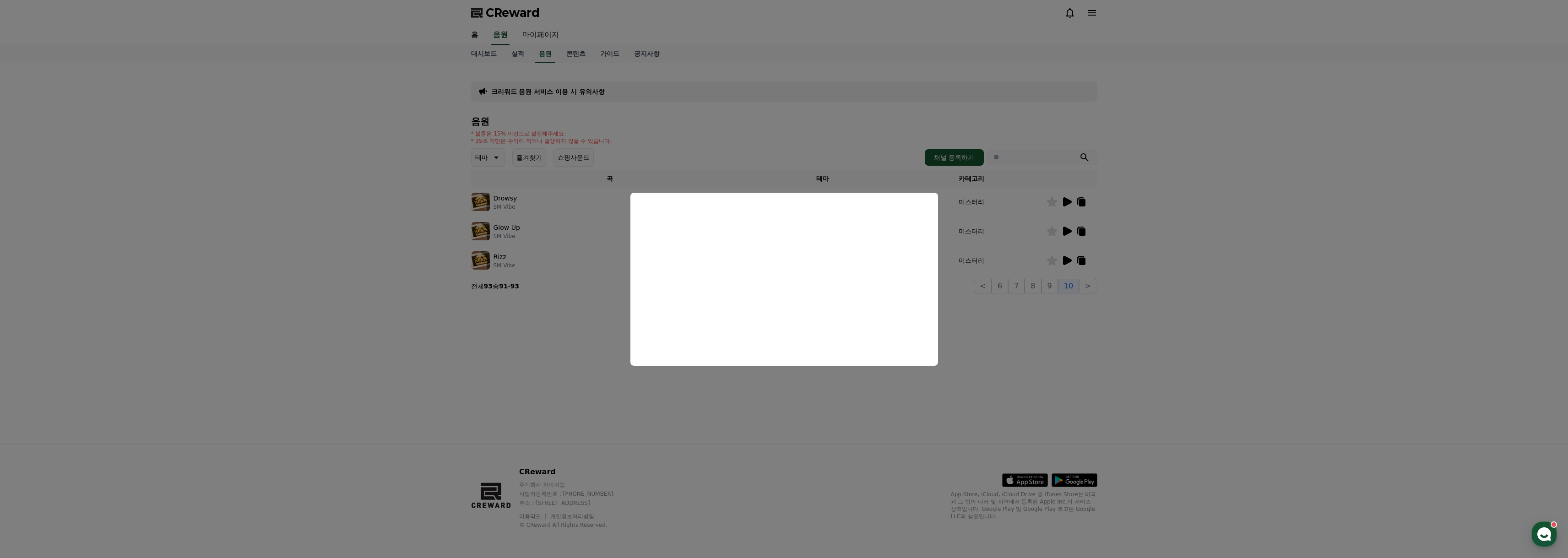
drag, startPoint x: 1062, startPoint y: 383, endPoint x: 1057, endPoint y: 367, distance: 16.8
click at [1061, 383] on button "close modal" at bounding box center [784, 279] width 1568 height 558
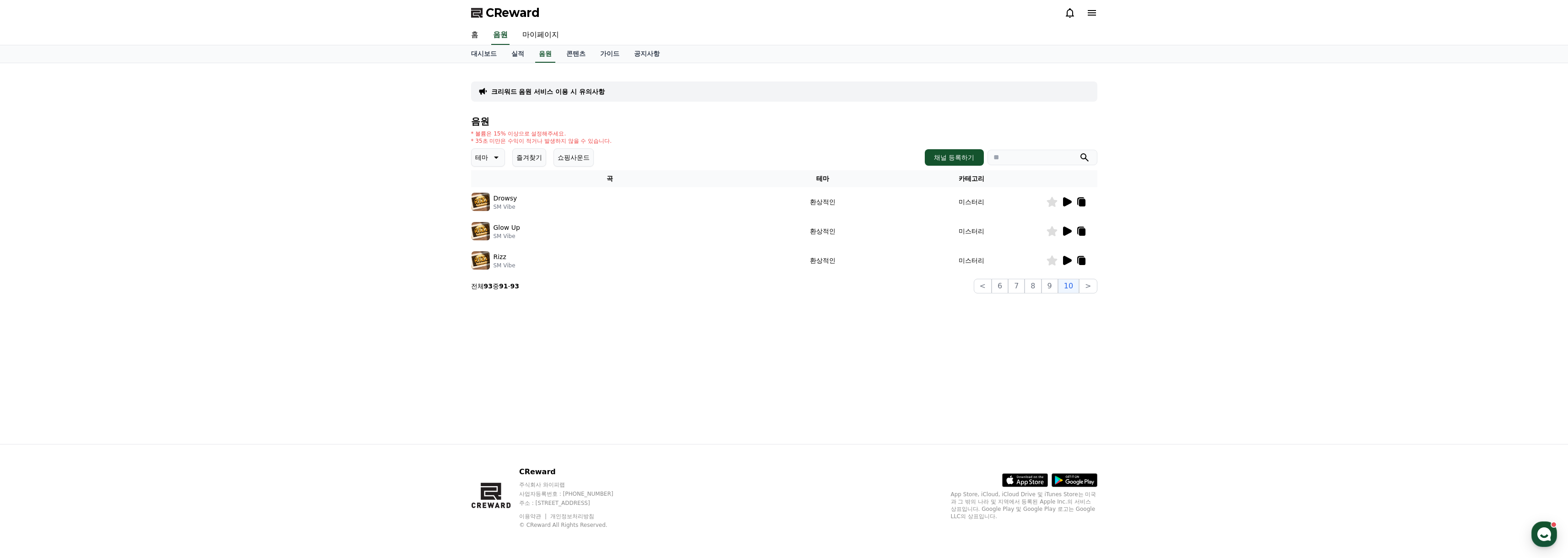
click at [1061, 206] on div at bounding box center [1072, 202] width 50 height 11
click at [1068, 199] on icon at bounding box center [1067, 202] width 11 height 11
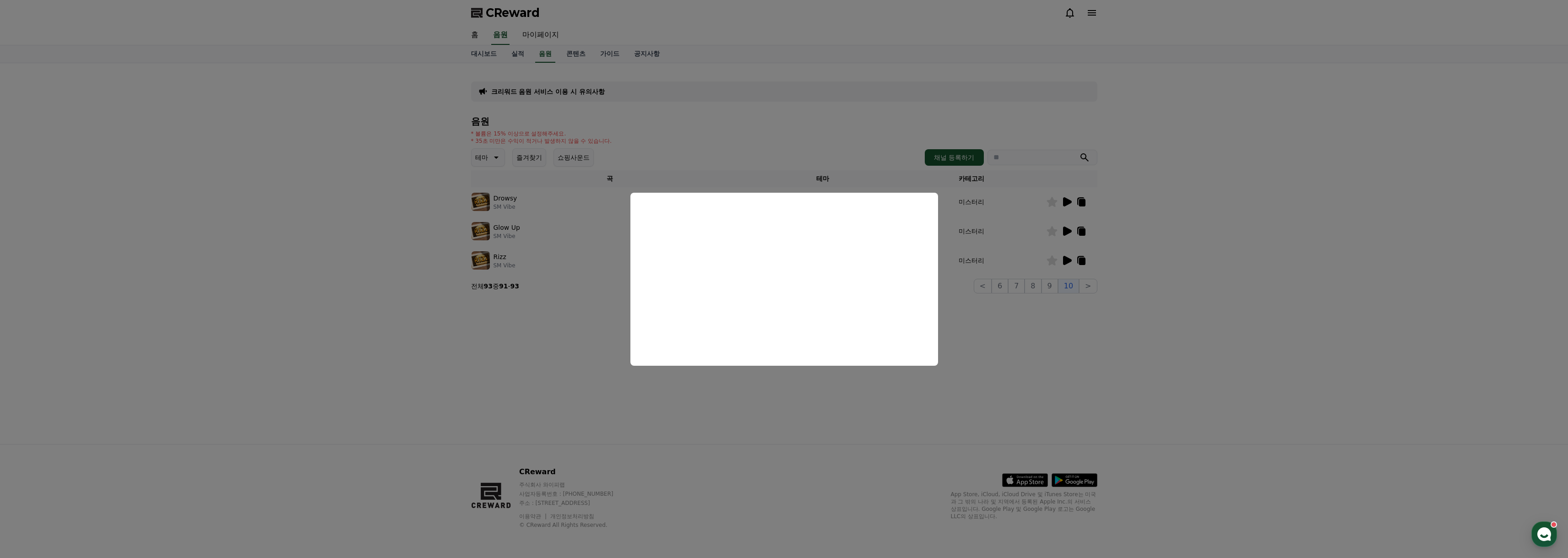
click at [1033, 349] on button "close modal" at bounding box center [784, 279] width 1568 height 558
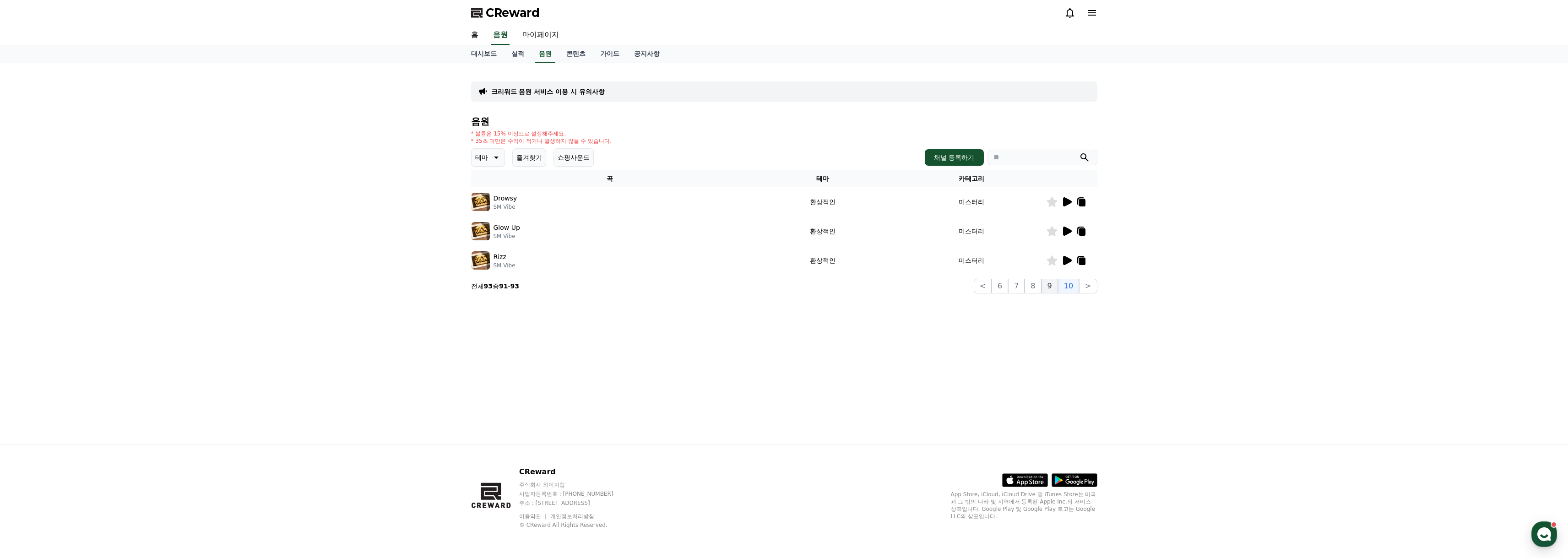
click at [1053, 286] on button "9" at bounding box center [1050, 286] width 17 height 14
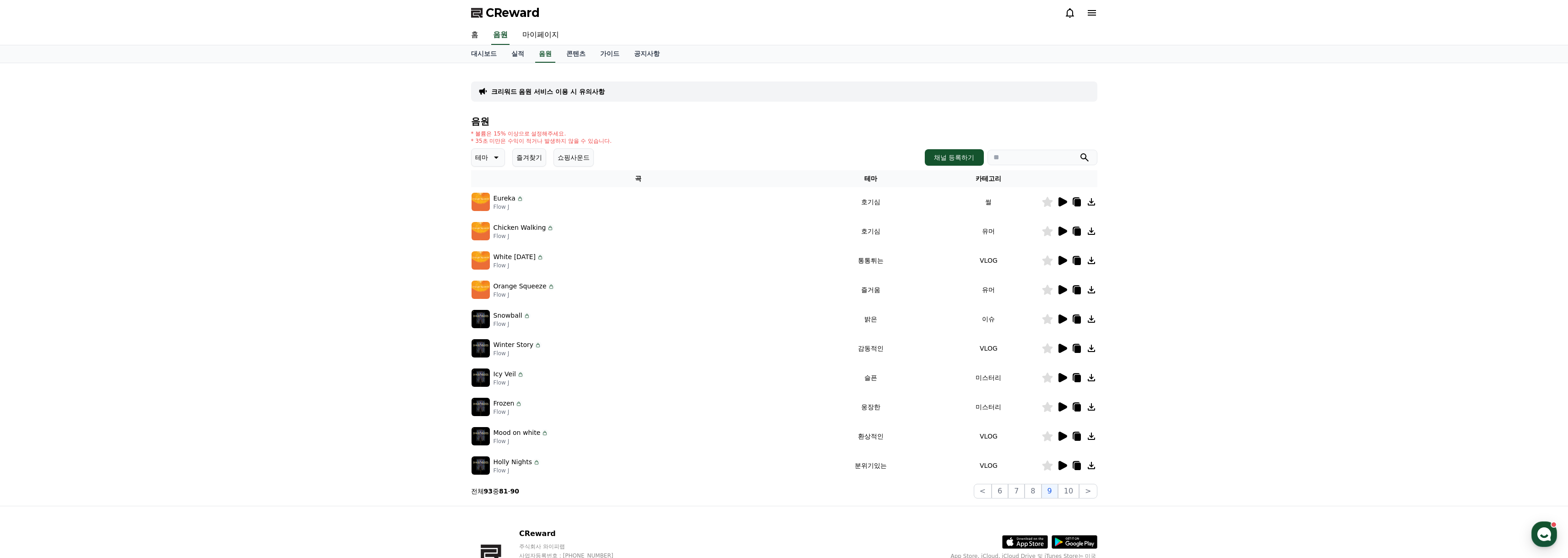
click at [1065, 319] on icon at bounding box center [1063, 319] width 9 height 9
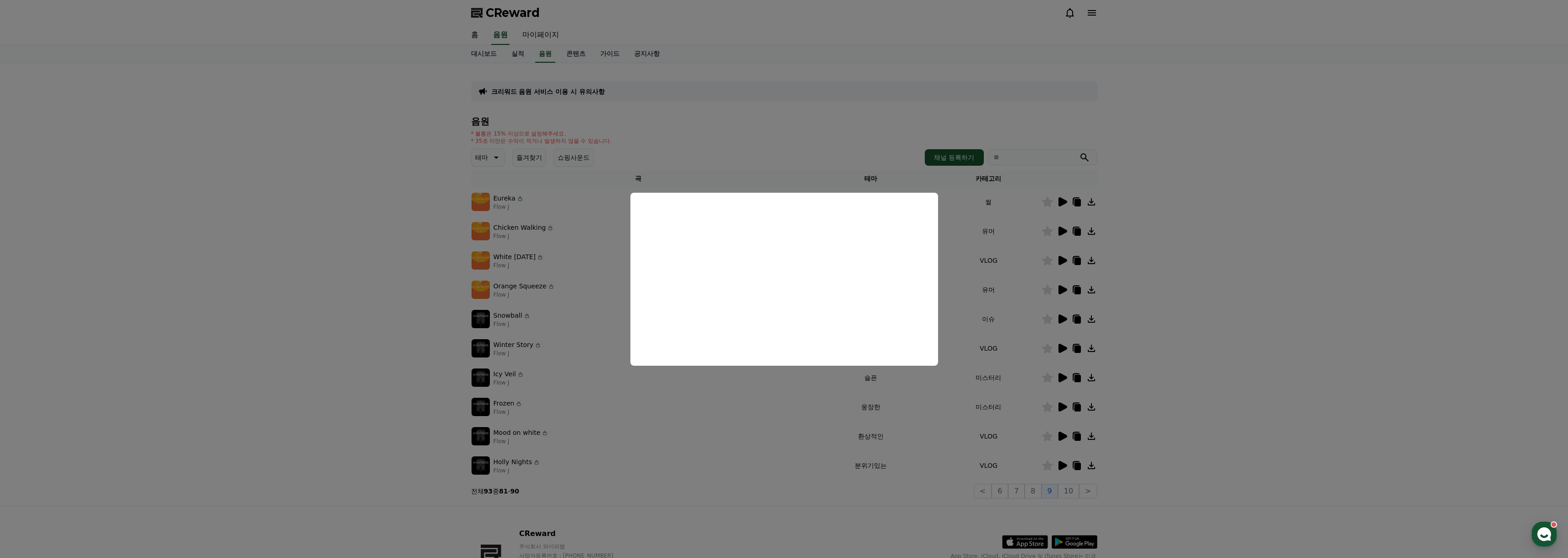
click at [1315, 349] on button "close modal" at bounding box center [784, 279] width 1568 height 558
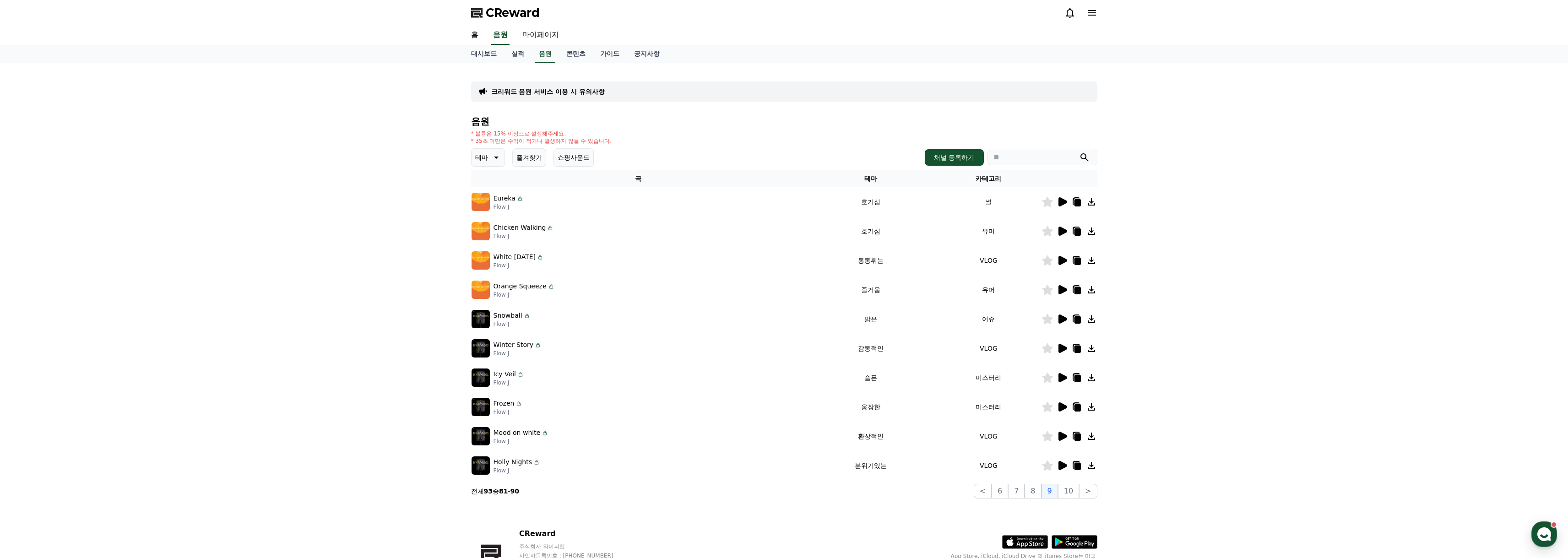
click at [1065, 347] on icon at bounding box center [1063, 348] width 9 height 9
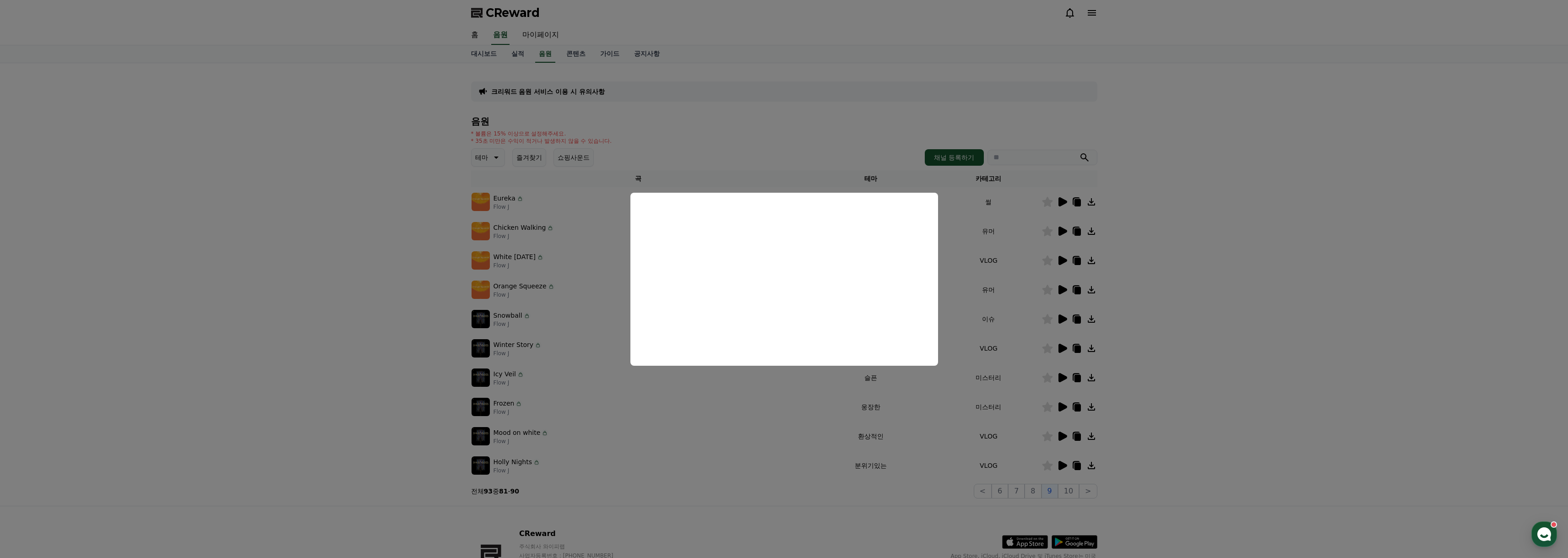
click at [940, 490] on button "close modal" at bounding box center [784, 279] width 1568 height 558
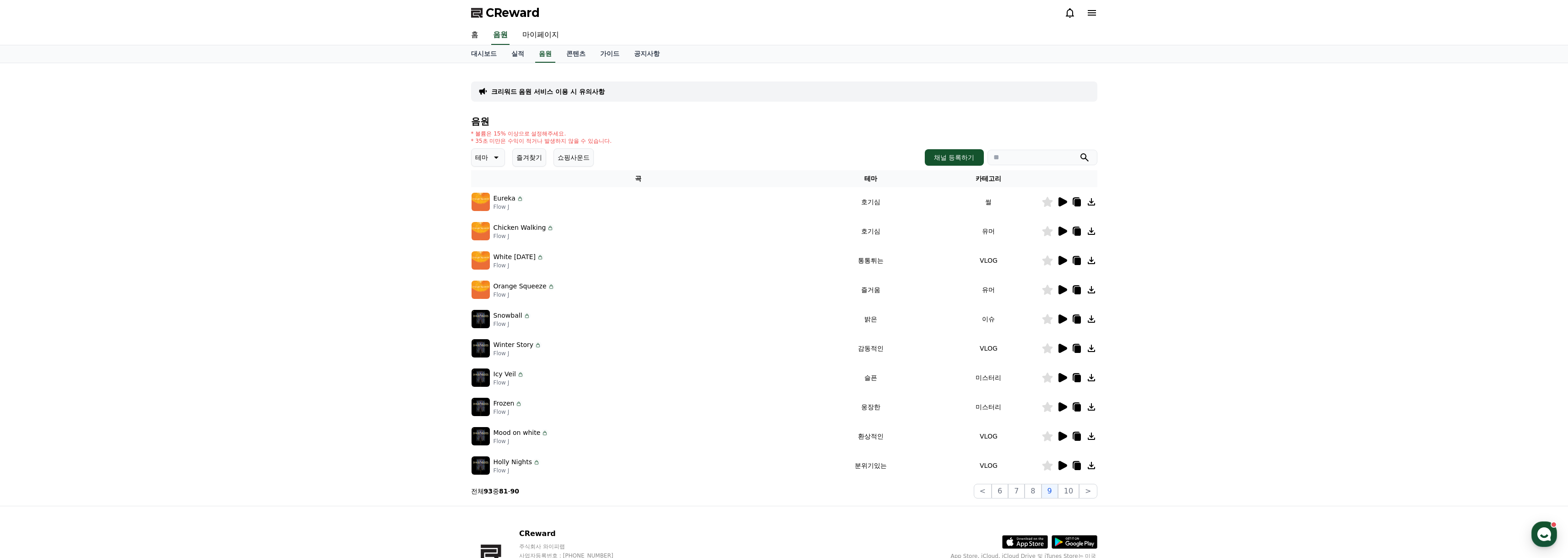
click at [1065, 467] on icon at bounding box center [1063, 465] width 9 height 9
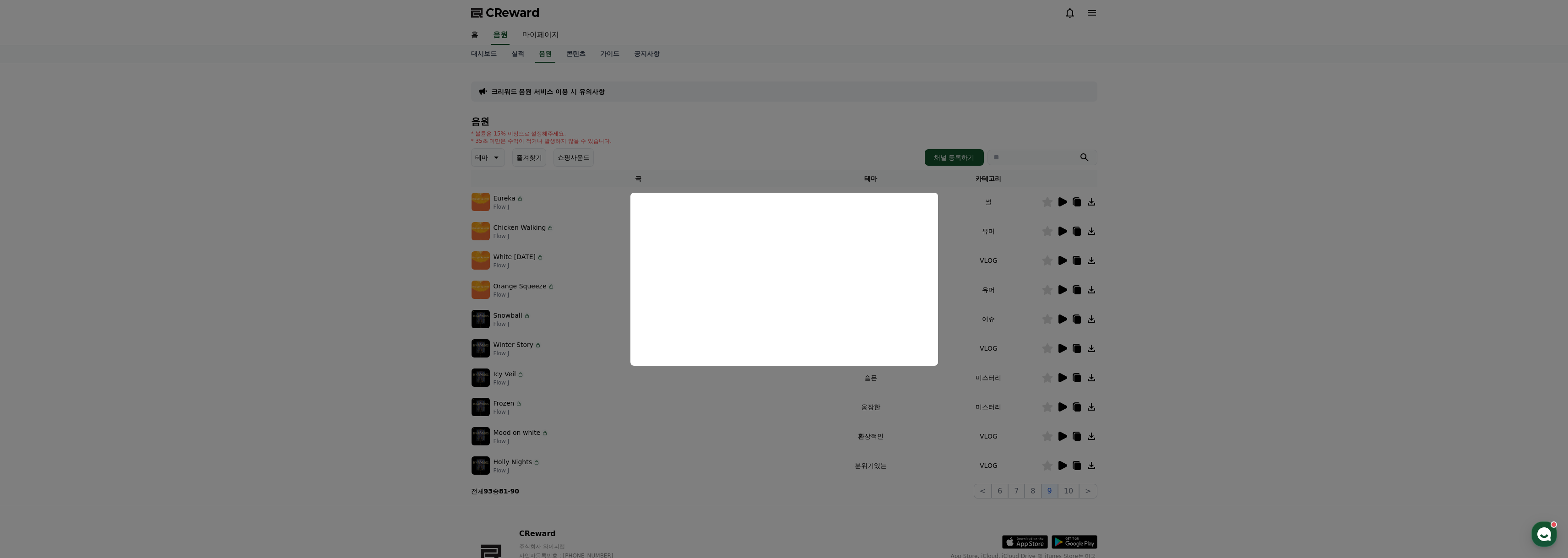
click at [1189, 250] on button "close modal" at bounding box center [784, 279] width 1568 height 558
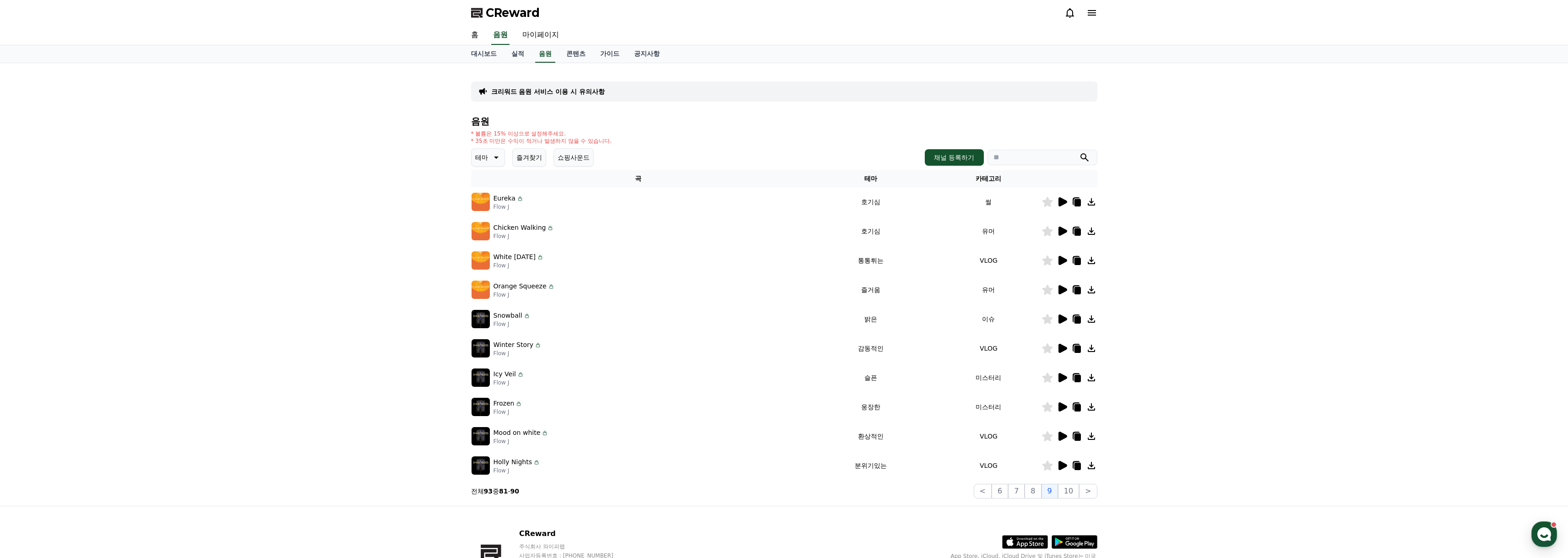
click at [1063, 231] on icon at bounding box center [1063, 231] width 9 height 9
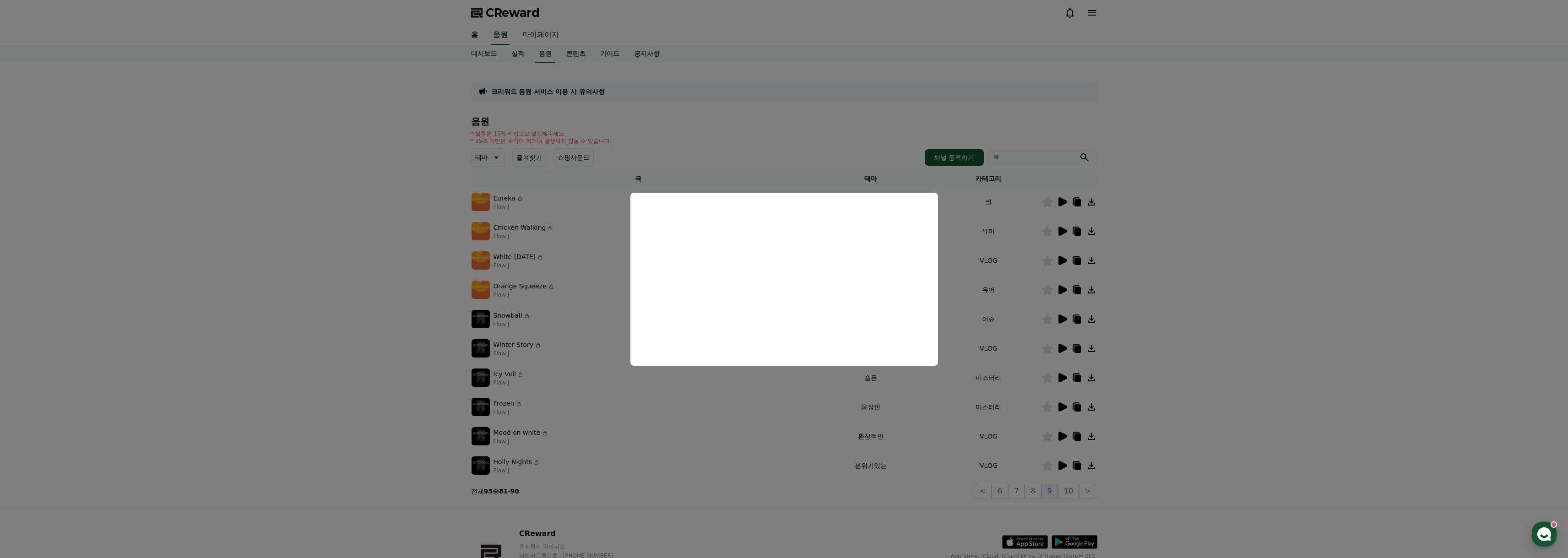
click at [1173, 259] on button "close modal" at bounding box center [784, 279] width 1568 height 558
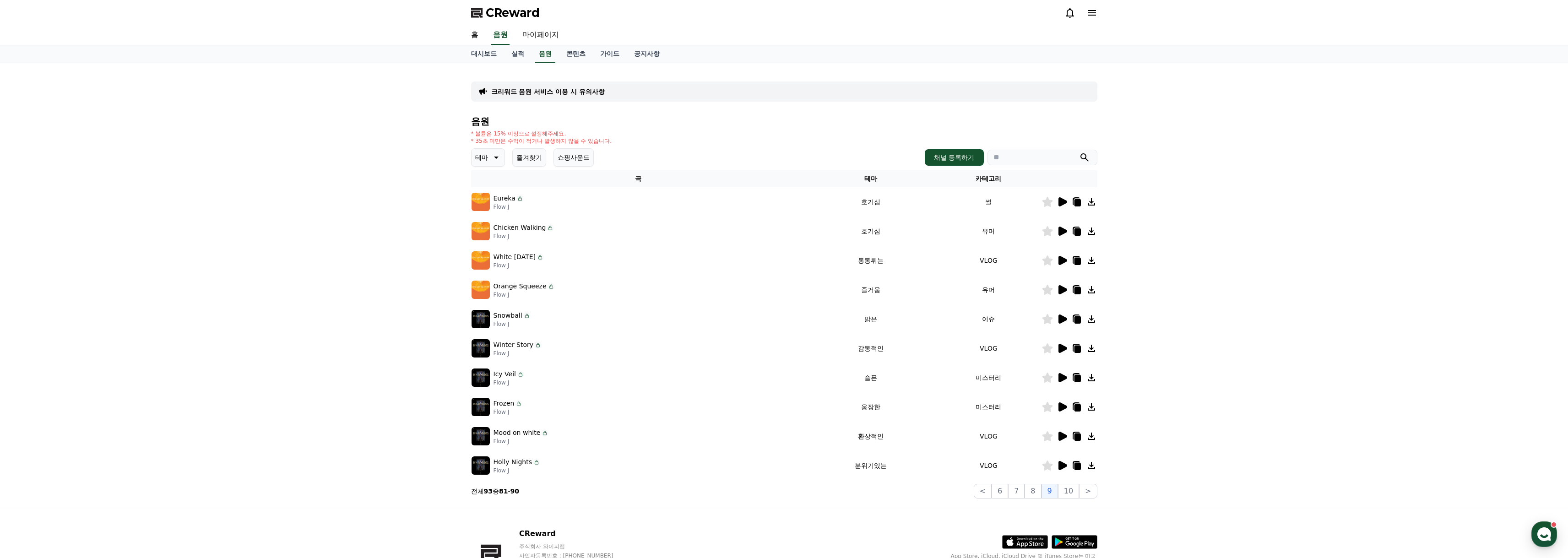
click at [1058, 201] on icon at bounding box center [1062, 202] width 11 height 11
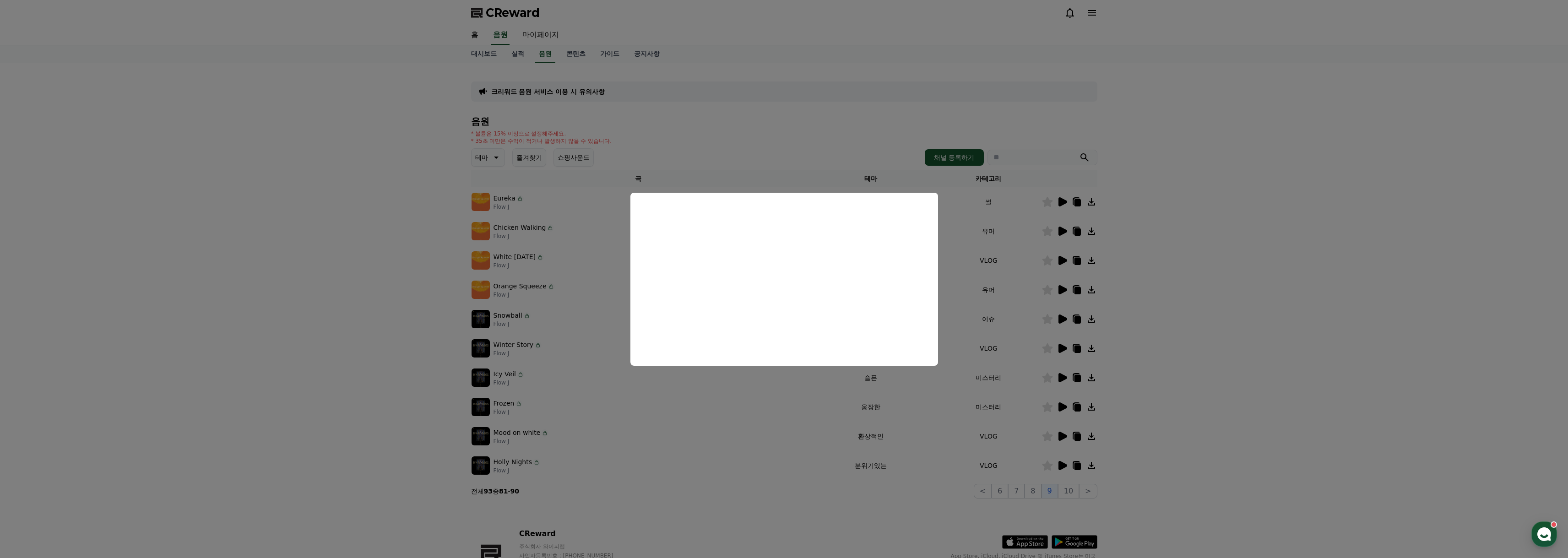
click at [1302, 261] on button "close modal" at bounding box center [784, 279] width 1568 height 558
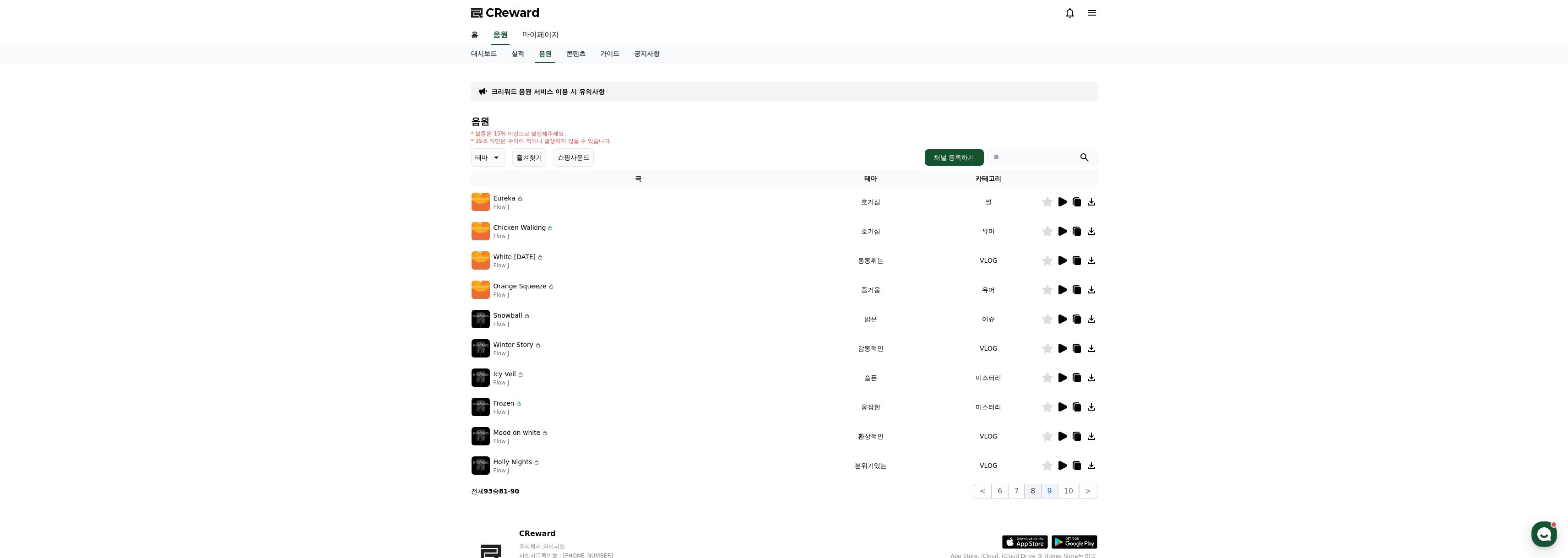
click at [1041, 484] on button "8" at bounding box center [1033, 492] width 17 height 14
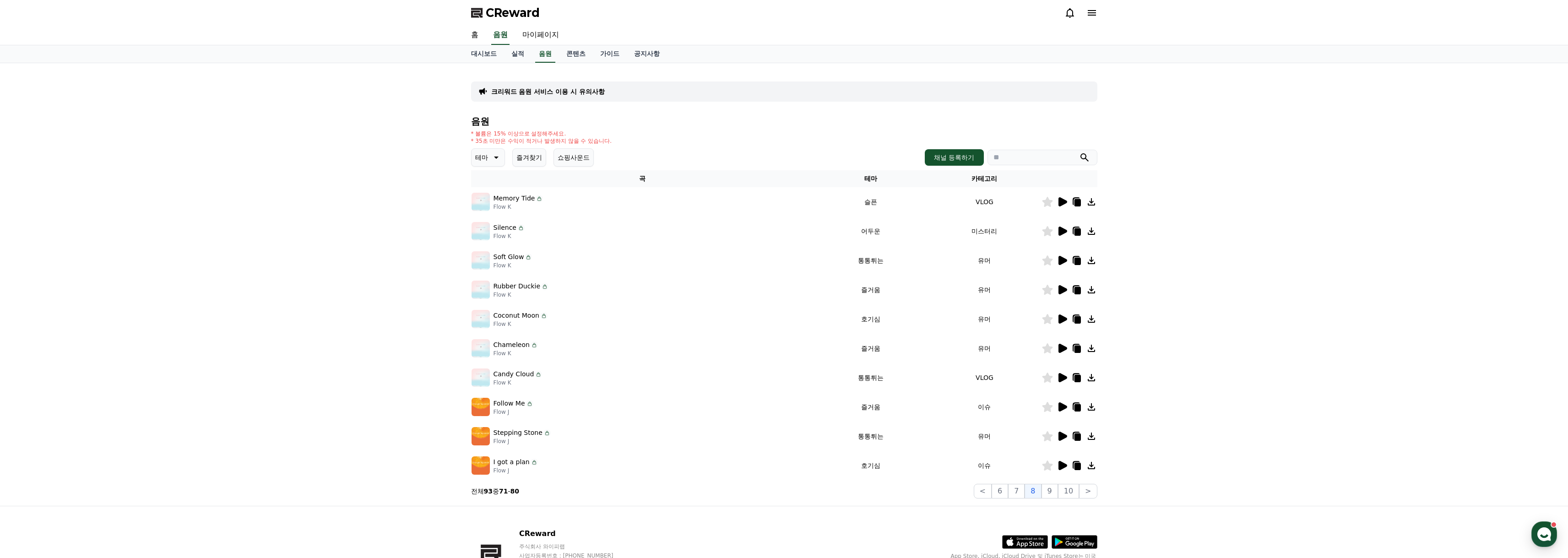
click at [1061, 468] on icon at bounding box center [1063, 465] width 9 height 9
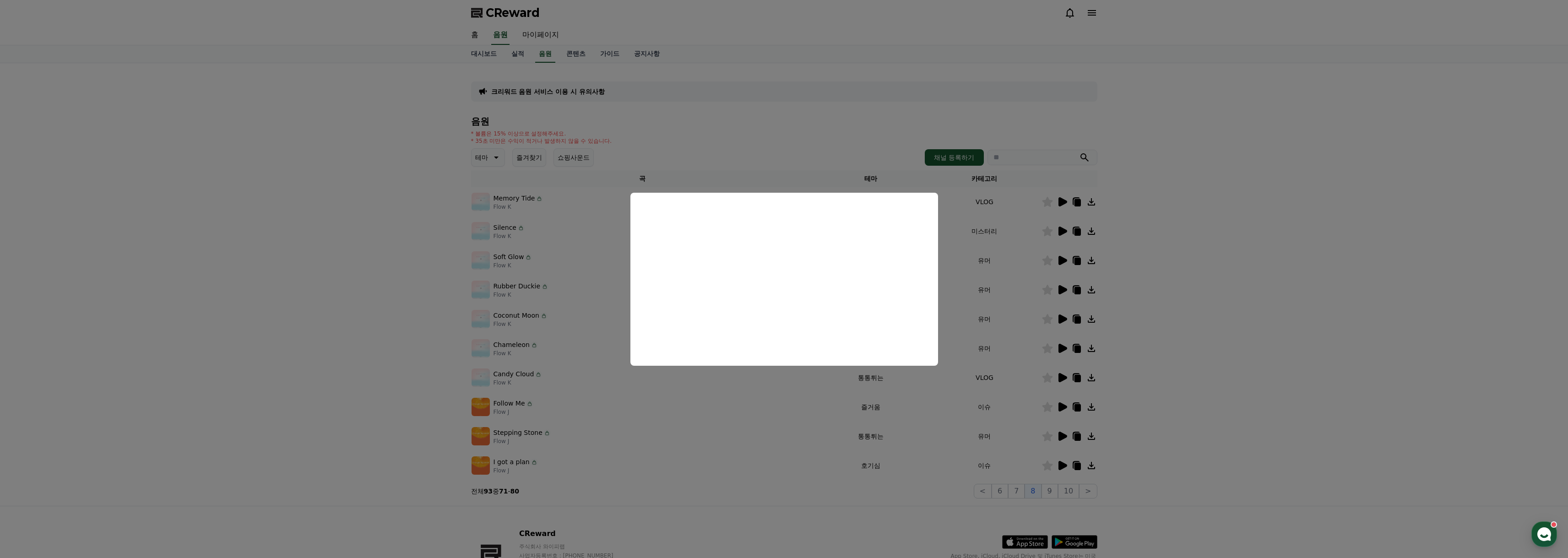
click at [1242, 330] on button "close modal" at bounding box center [784, 279] width 1568 height 558
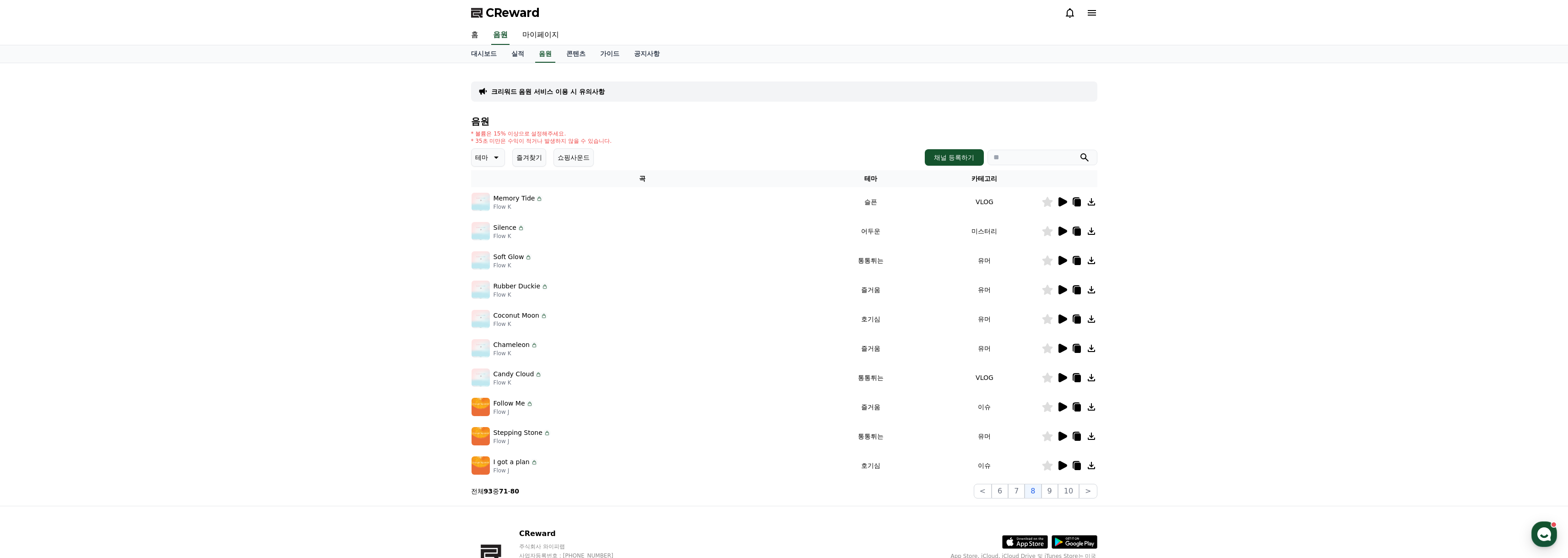
click at [1062, 434] on icon at bounding box center [1063, 436] width 9 height 9
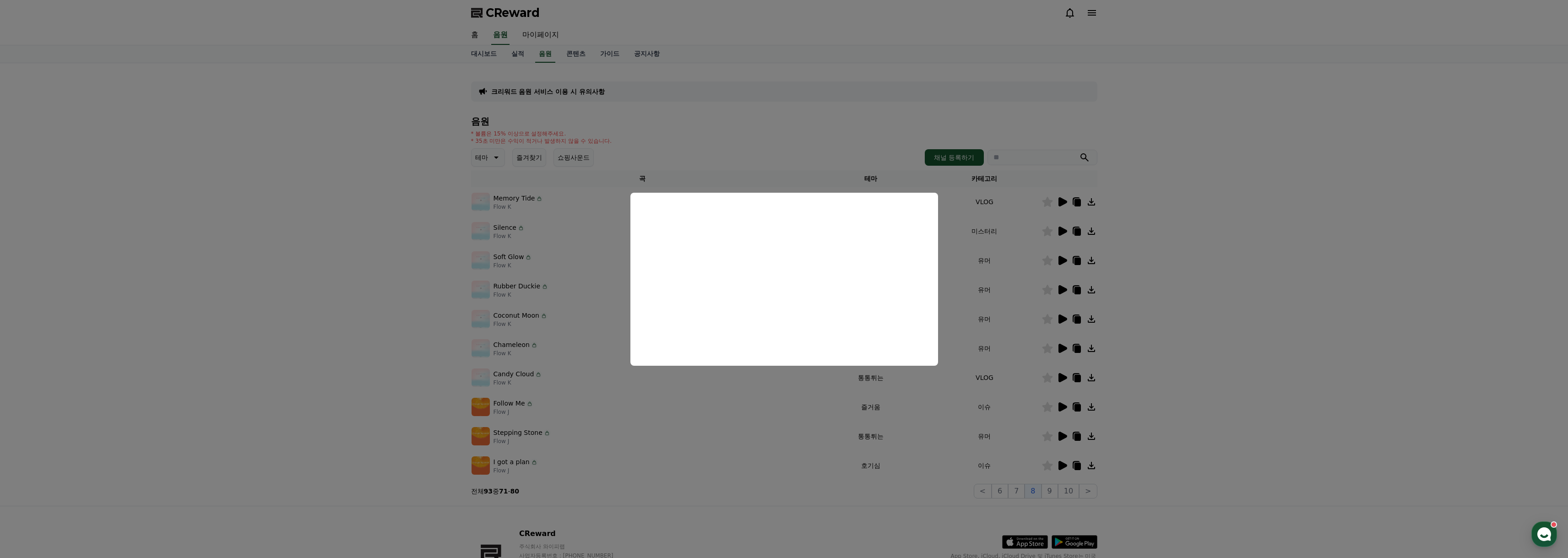
drag, startPoint x: 1149, startPoint y: 355, endPoint x: 1085, endPoint y: 380, distance: 68.7
click at [1148, 355] on button "close modal" at bounding box center [784, 279] width 1568 height 558
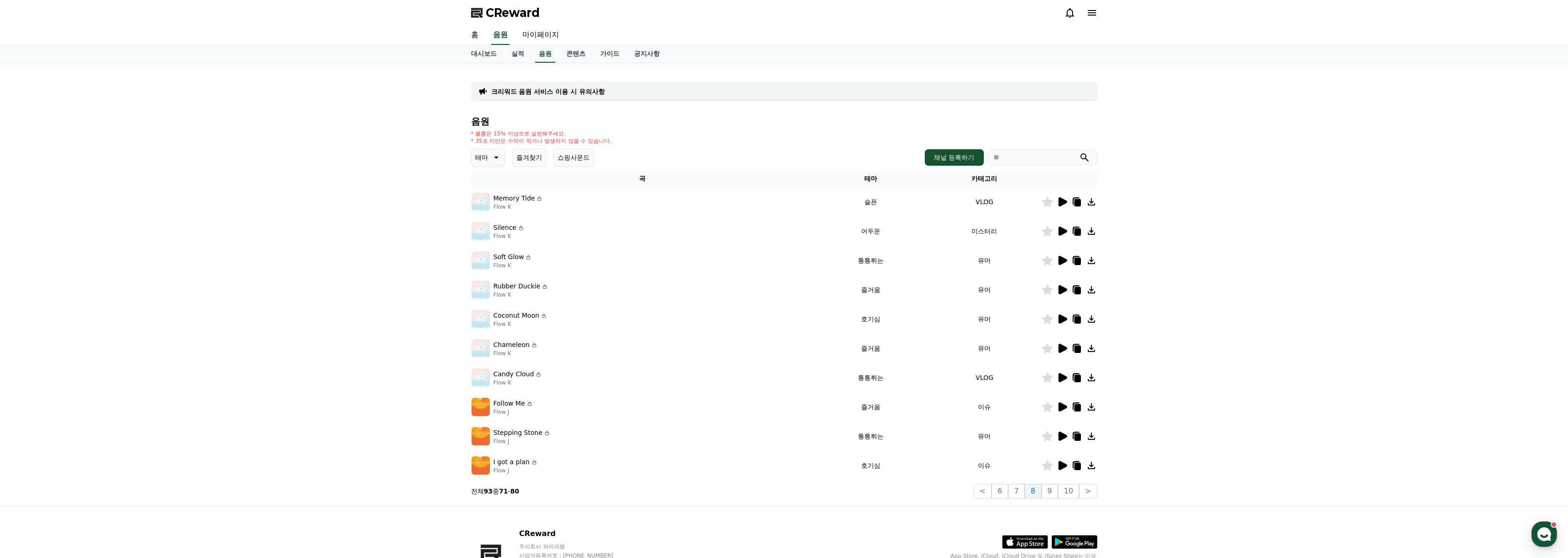
click at [1063, 407] on icon at bounding box center [1063, 407] width 9 height 9
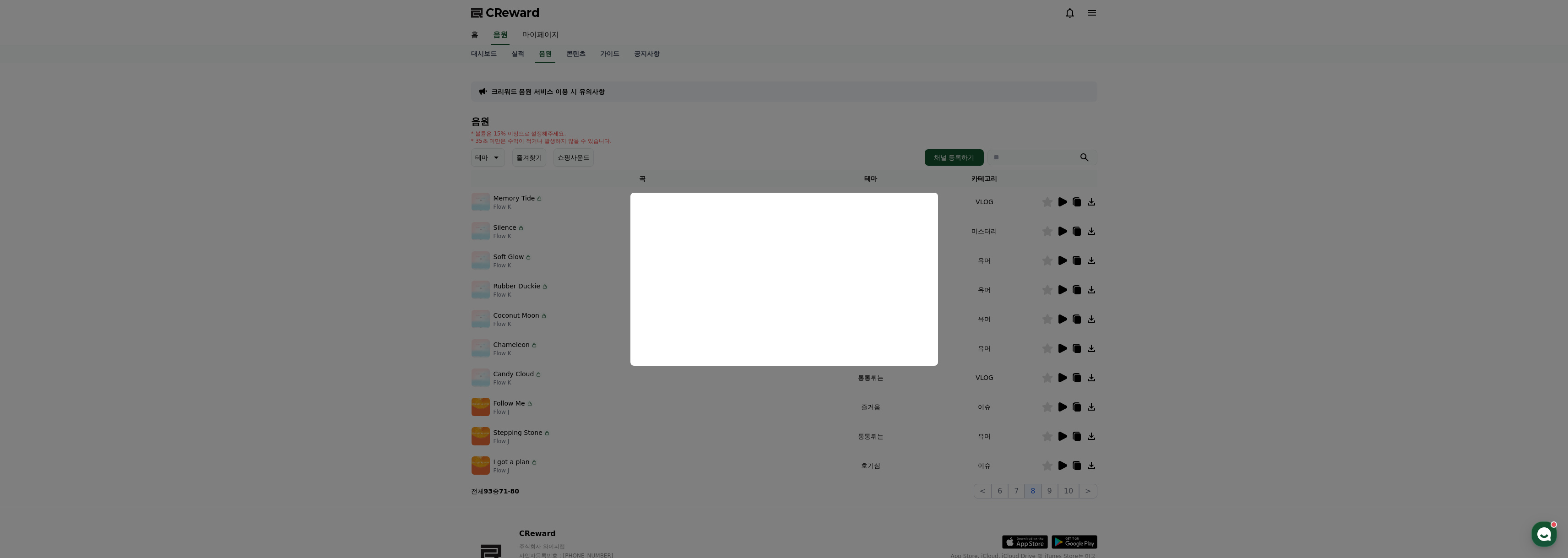
click at [1270, 255] on button "close modal" at bounding box center [784, 279] width 1568 height 558
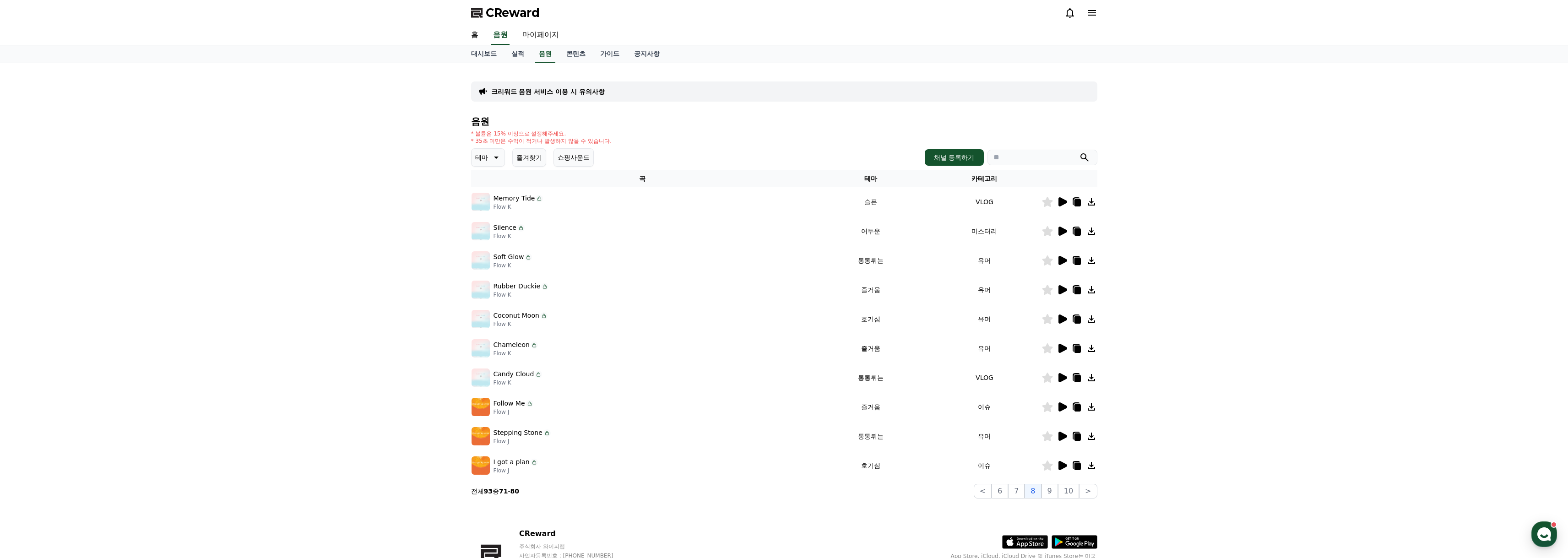
click at [1089, 406] on icon at bounding box center [1092, 407] width 11 height 11
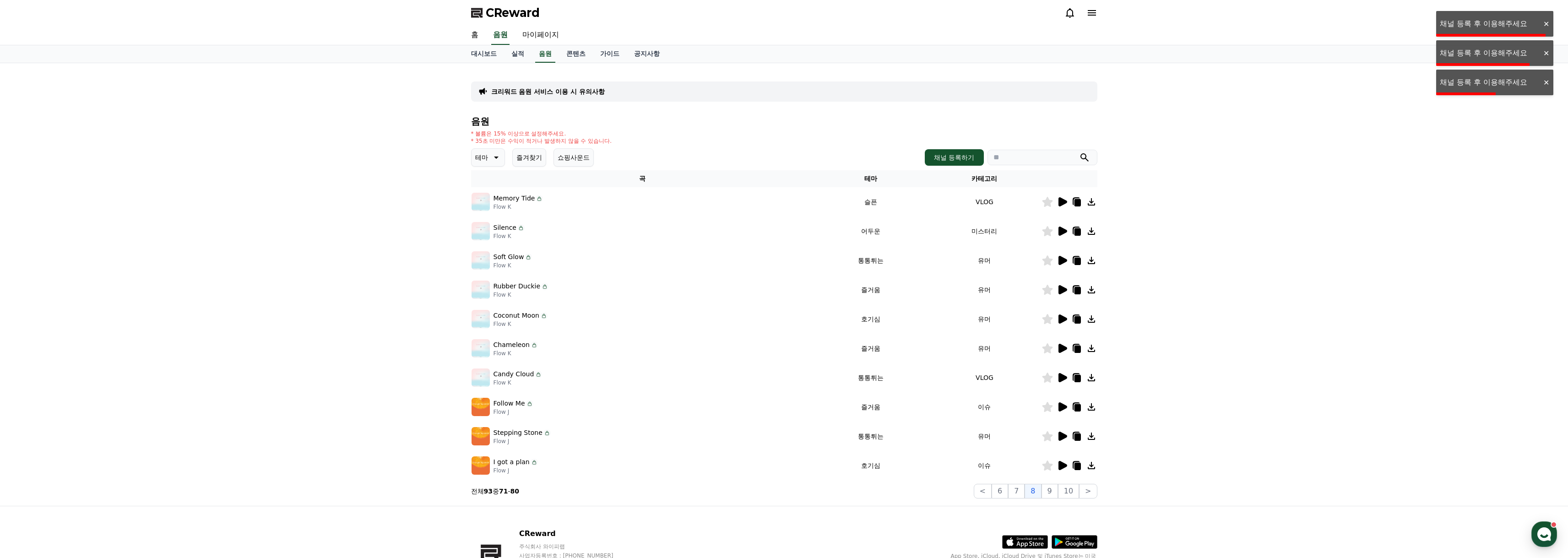
click at [1089, 406] on icon at bounding box center [1092, 407] width 11 height 11
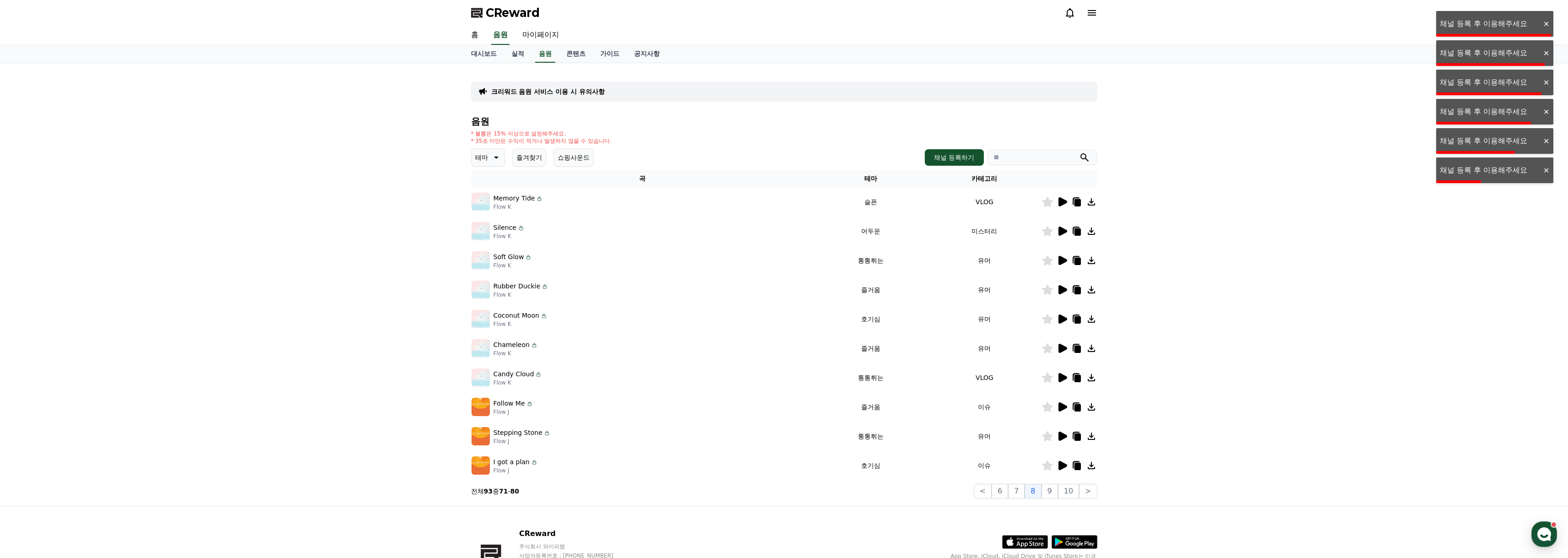
click at [1089, 406] on icon at bounding box center [1092, 407] width 11 height 11
click at [1045, 402] on icon at bounding box center [1048, 407] width 11 height 10
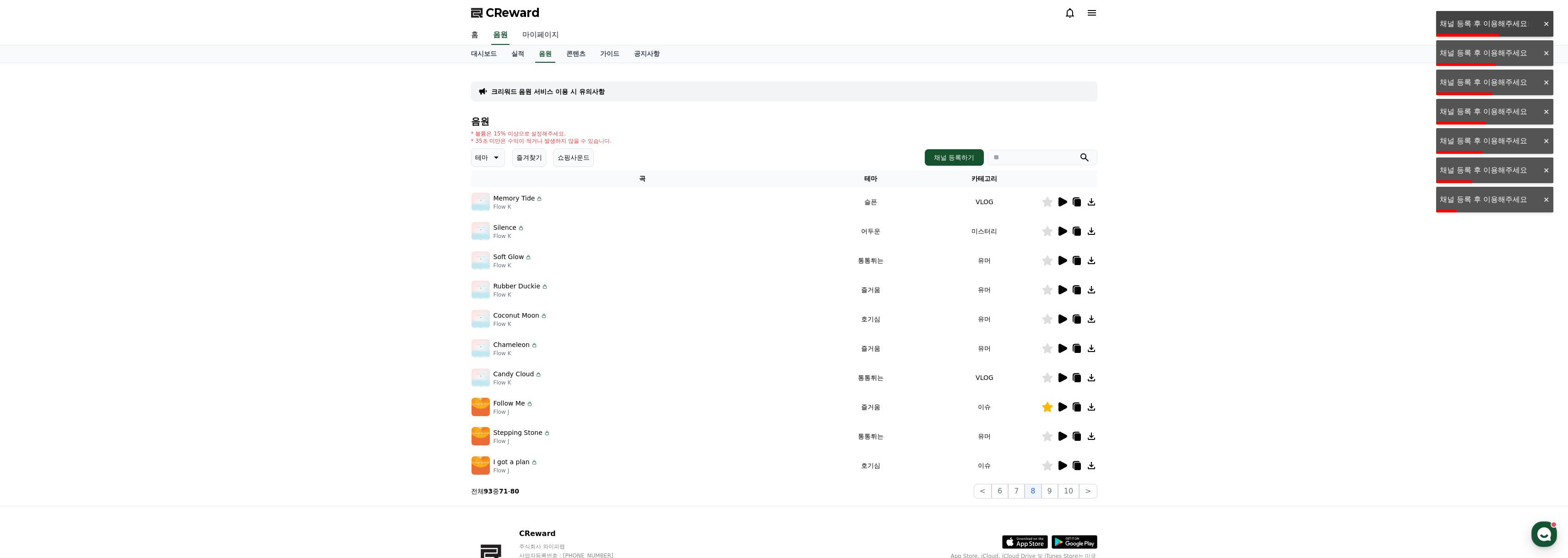
click at [533, 34] on link "마이페이지" at bounding box center [541, 35] width 51 height 19
select select "**********"
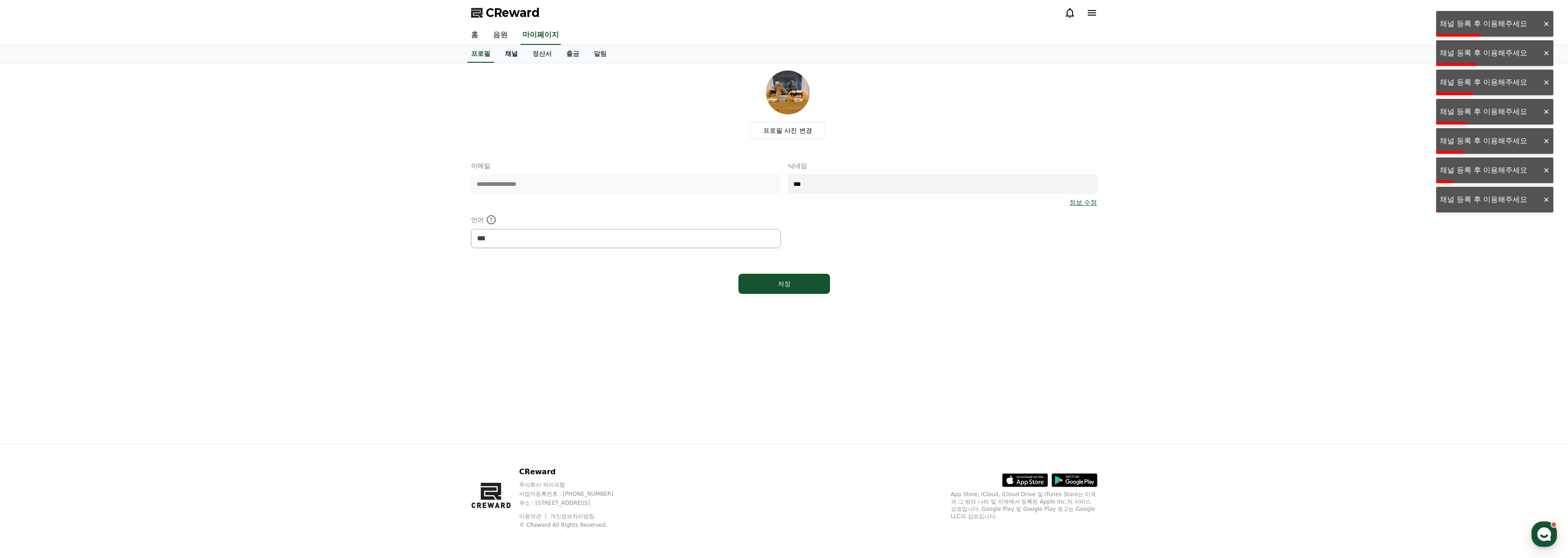
click at [513, 52] on link "채널" at bounding box center [511, 54] width 27 height 18
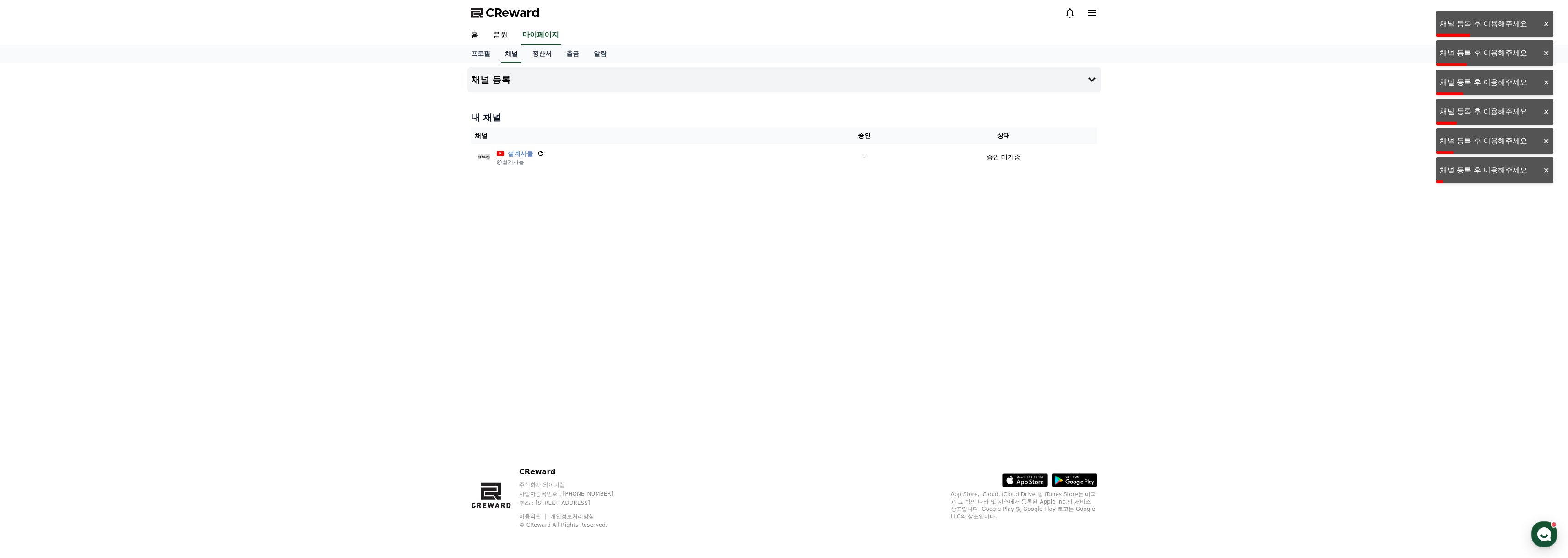
click at [513, 52] on link "채널" at bounding box center [511, 54] width 20 height 18
click at [1095, 335] on div "채널 등록 내 채널 채널 승인 상태 설계사들 @설계사들 - 승인 대기중" at bounding box center [784, 254] width 641 height 381
click at [1009, 281] on div "채널 등록 내 채널 채널 승인 상태 설계사들 @설계사들 - 승인 대기중" at bounding box center [784, 254] width 641 height 381
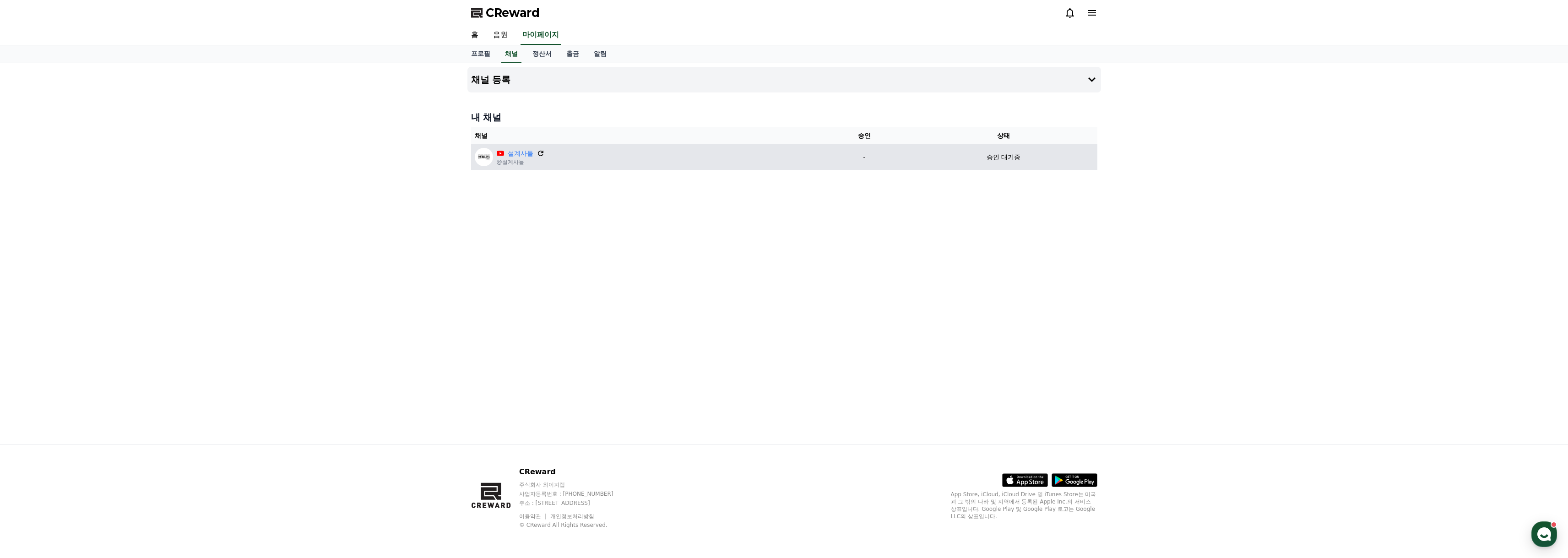
click at [541, 154] on icon at bounding box center [541, 154] width 8 height 8
